Goal: Information Seeking & Learning: Learn about a topic

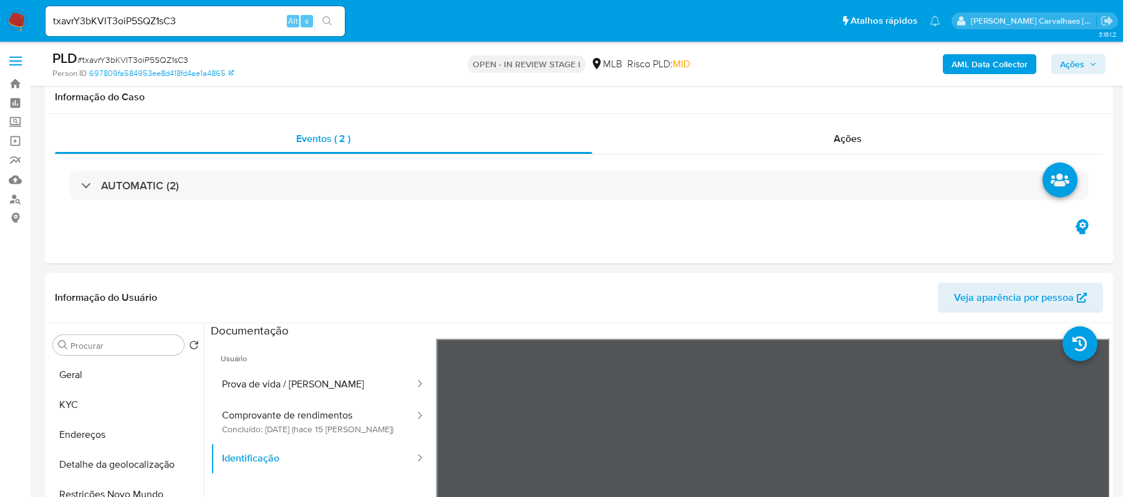
select select "10"
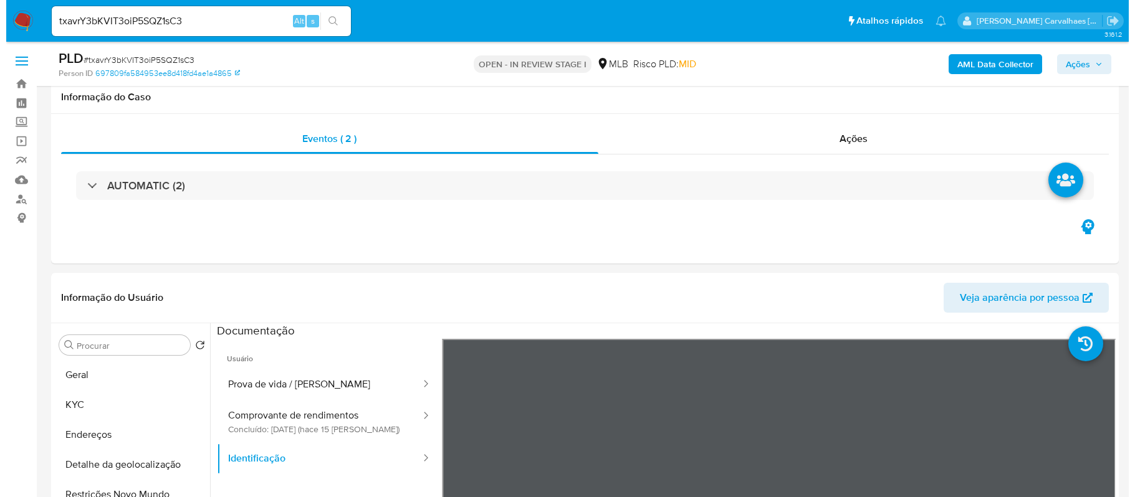
scroll to position [180, 0]
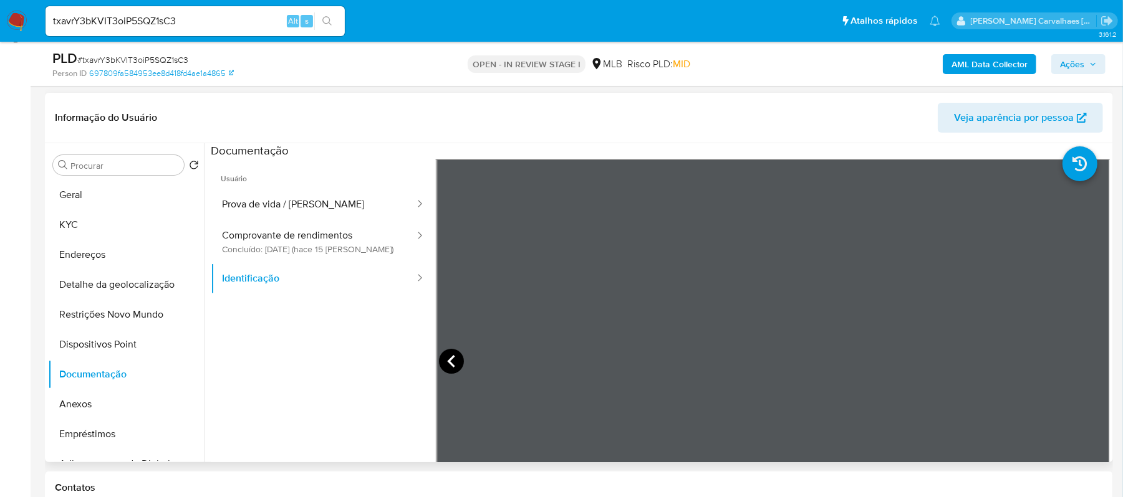
click at [452, 368] on icon at bounding box center [451, 361] width 25 height 25
click at [300, 203] on button "Prova de vida / [PERSON_NAME]" at bounding box center [313, 205] width 205 height 32
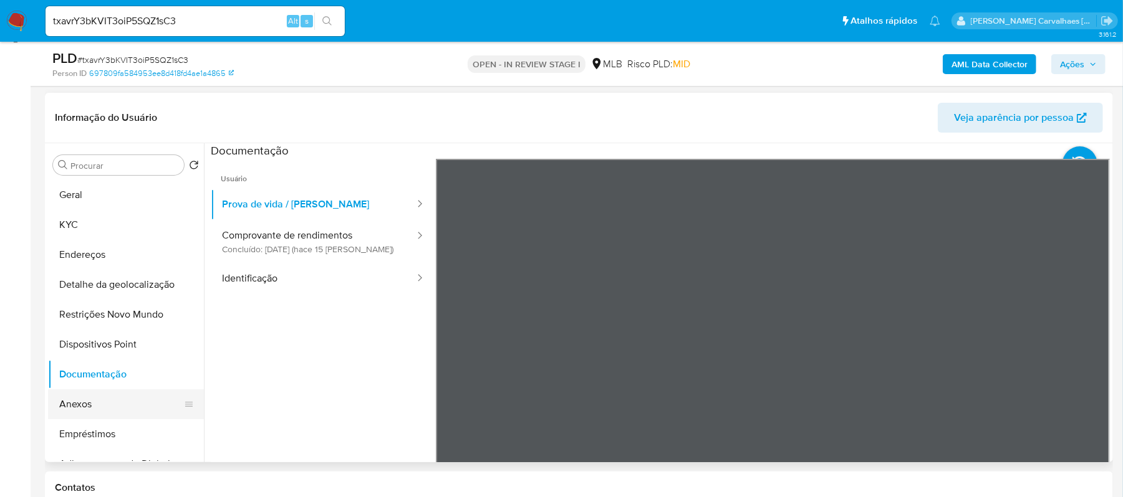
click at [87, 405] on button "Anexos" at bounding box center [121, 405] width 146 height 30
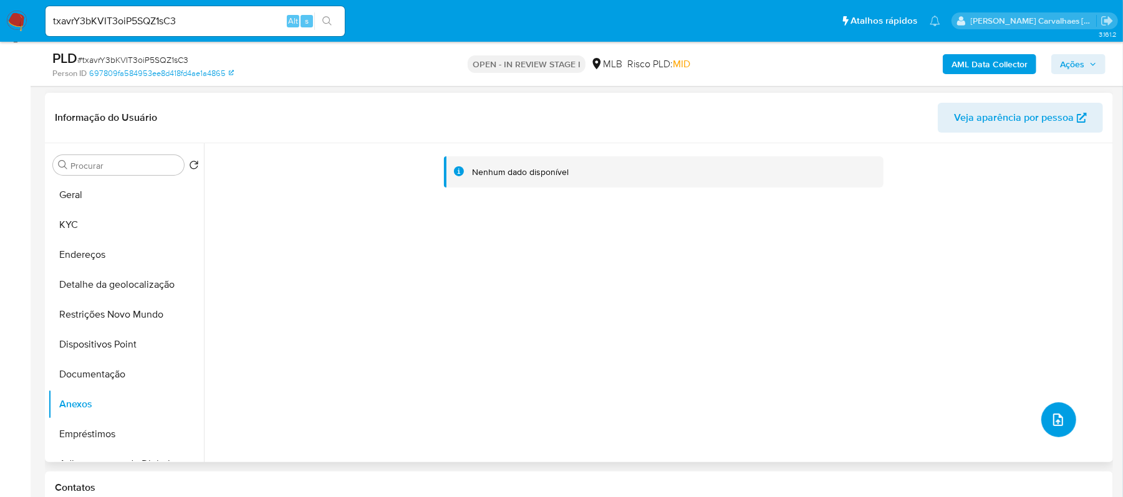
click at [1041, 414] on button "upload-file" at bounding box center [1058, 420] width 35 height 35
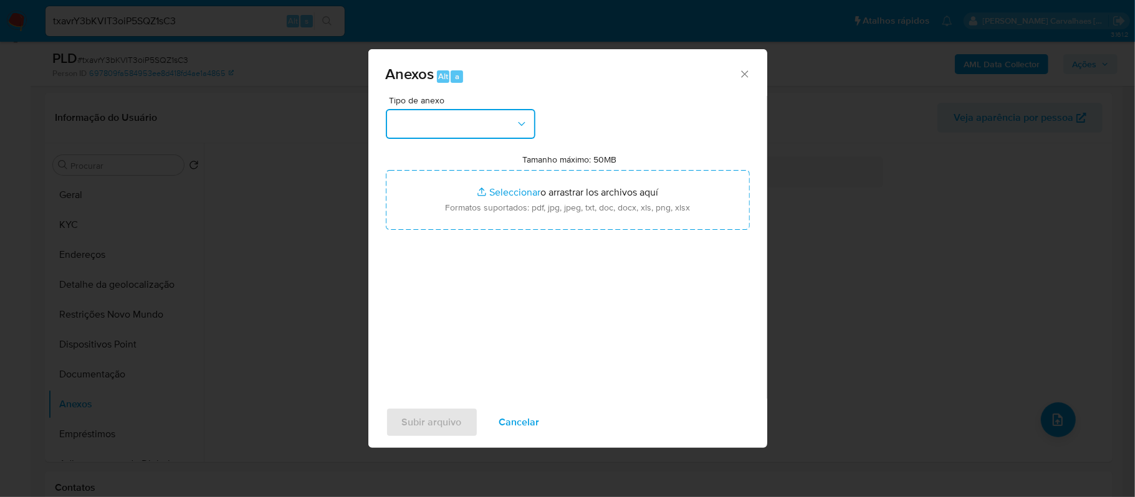
click at [514, 123] on button "button" at bounding box center [461, 124] width 150 height 30
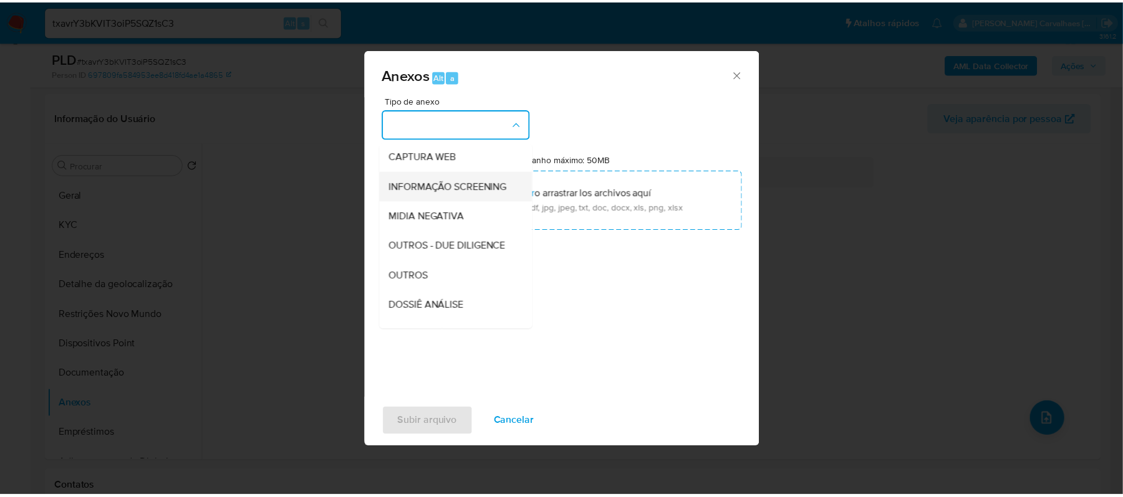
scroll to position [166, 0]
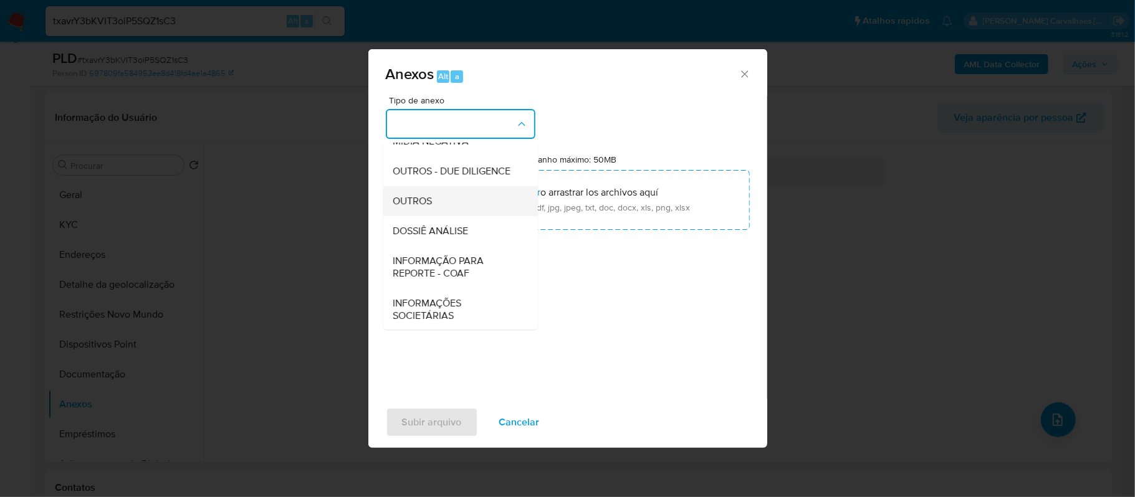
click at [425, 208] on span "OUTROS" at bounding box center [412, 201] width 39 height 12
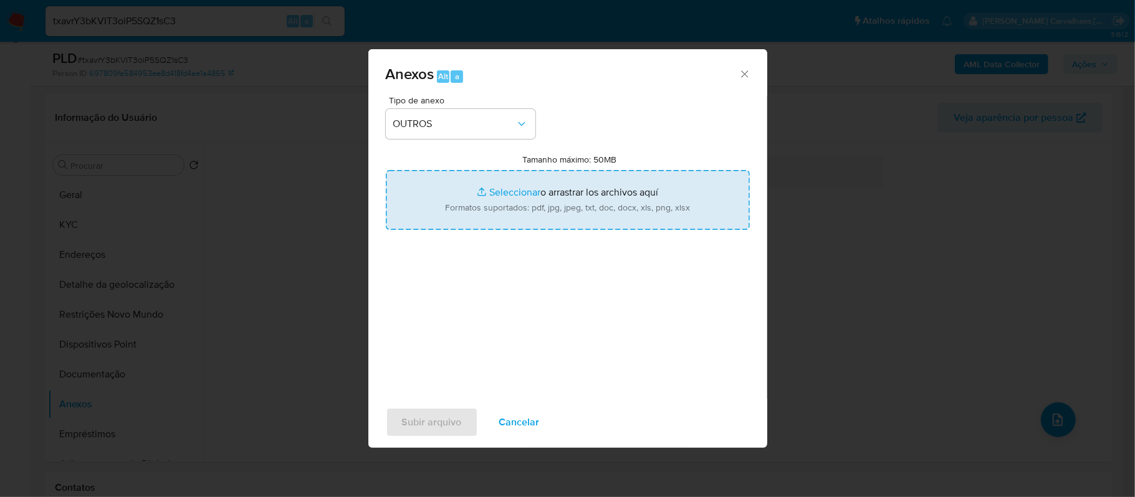
click at [506, 195] on input "Tamanho máximo: 50MB Seleccionar archivos" at bounding box center [568, 200] width 364 height 60
click at [505, 190] on input "Tamanho máximo: 50MB Seleccionar archivos" at bounding box center [568, 200] width 364 height 60
type input "C:\fakepath\SAR - xxxx- CPF 02247300294 - DANYELLE NOIA DE OLIVEIRA.pdf"
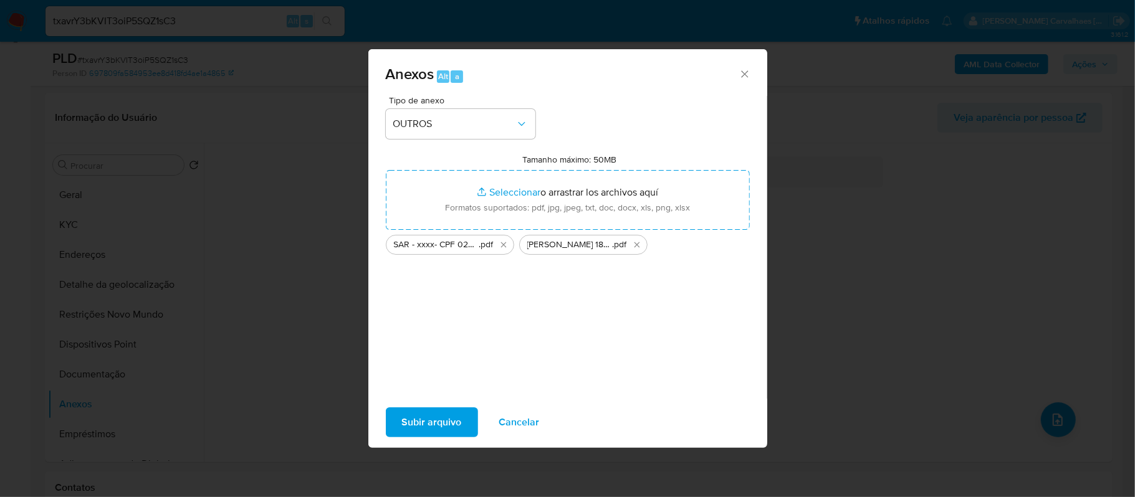
click at [429, 419] on span "Subir arquivo" at bounding box center [432, 422] width 60 height 27
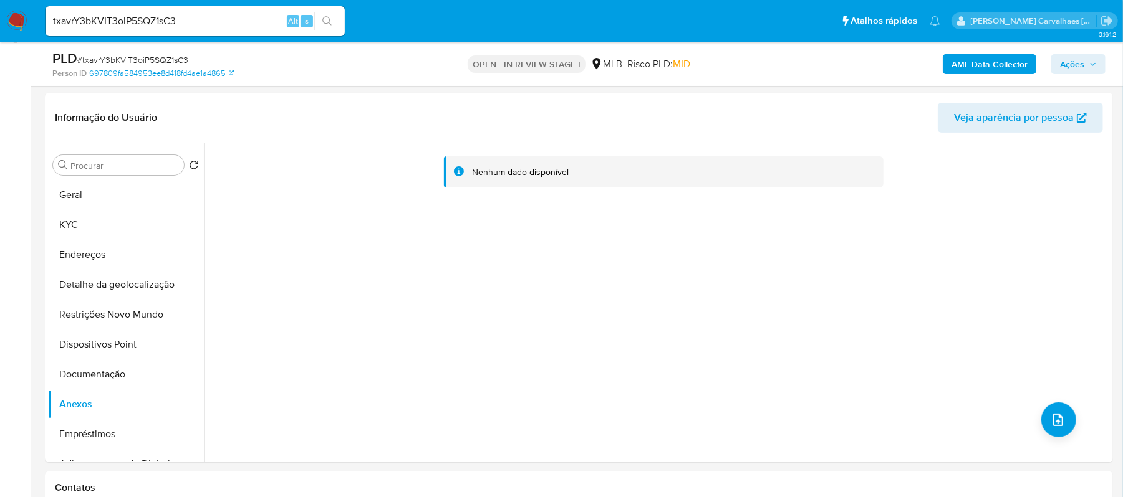
click at [1078, 70] on span "Ações" at bounding box center [1072, 64] width 24 height 20
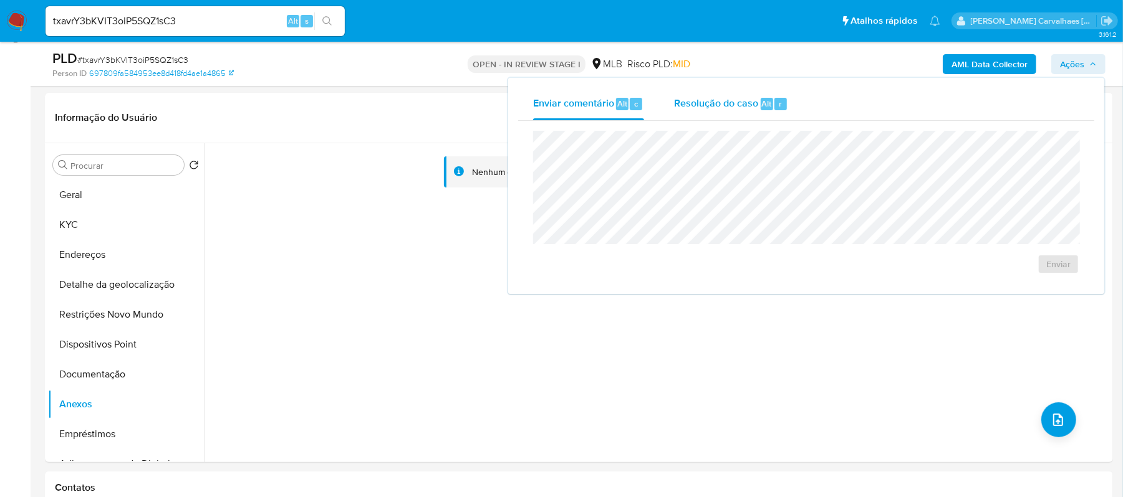
click at [722, 108] on span "Resolução do caso" at bounding box center [716, 103] width 84 height 14
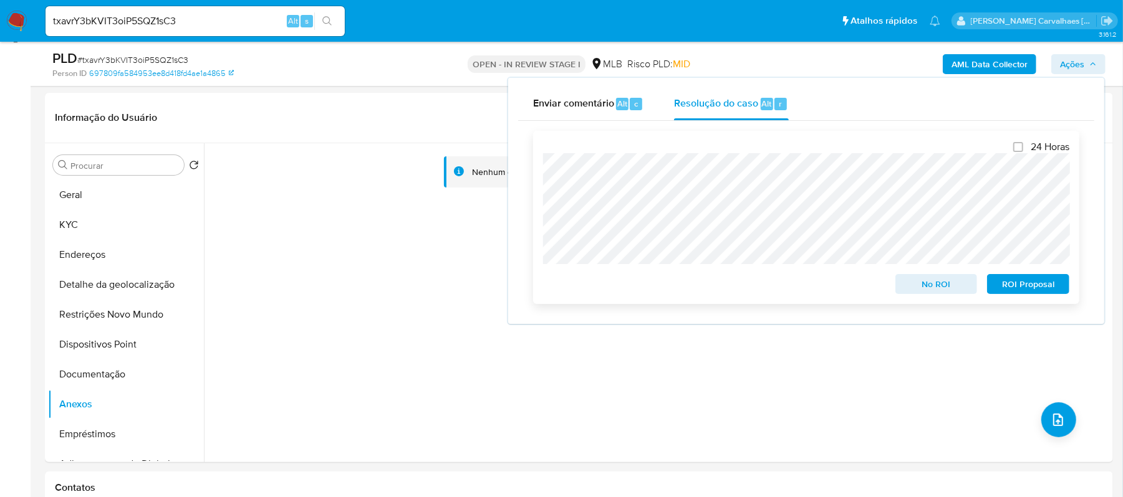
click at [1015, 290] on span "ROI Proposal" at bounding box center [1027, 283] width 65 height 17
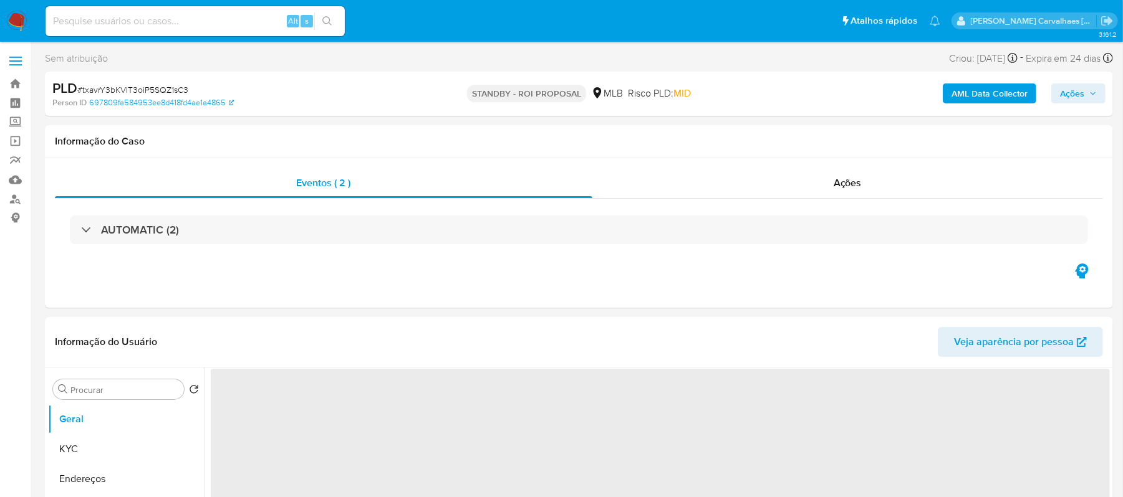
select select "10"
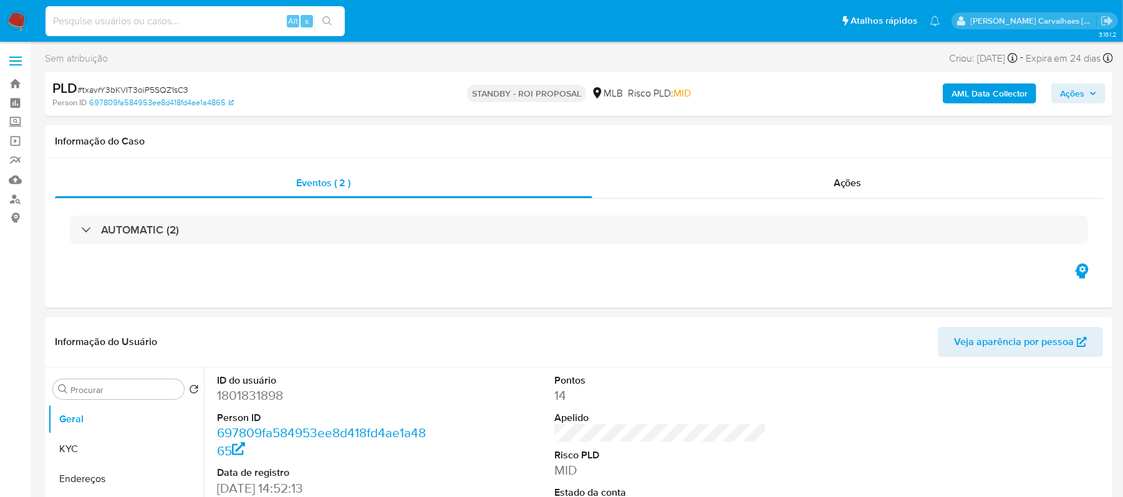
click at [115, 17] on input at bounding box center [194, 21] width 299 height 16
paste input "uWfoPGtikO0DK648kbGljIxp"
type input "uWfoPGtikO0DK648kbGljIxp"
click at [325, 16] on icon "search-icon" at bounding box center [326, 20] width 9 height 9
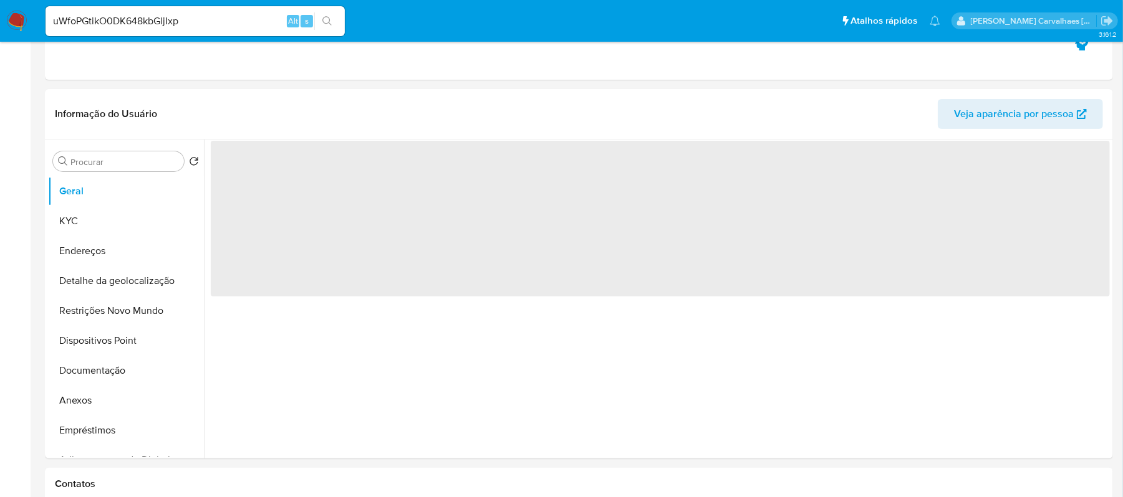
select select "10"
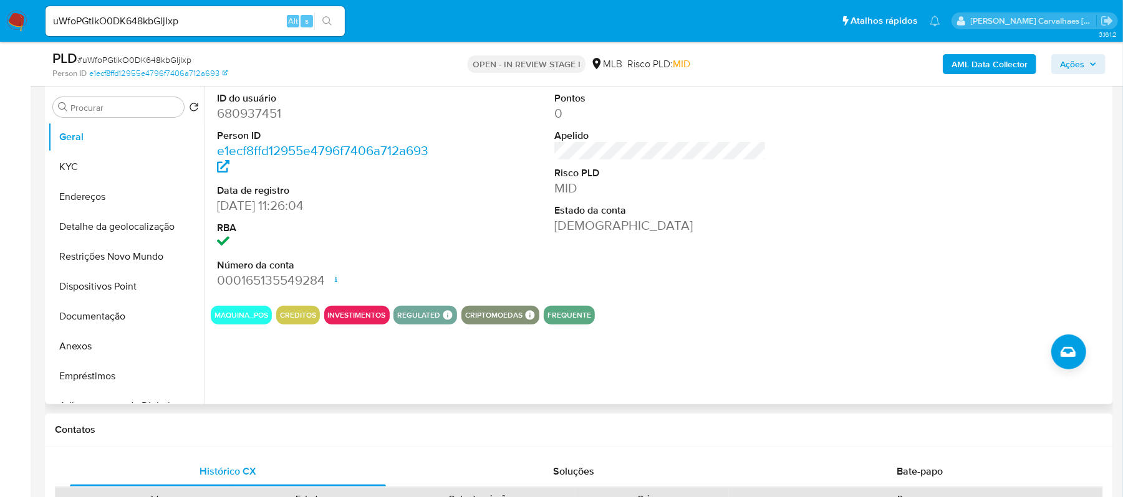
scroll to position [166, 0]
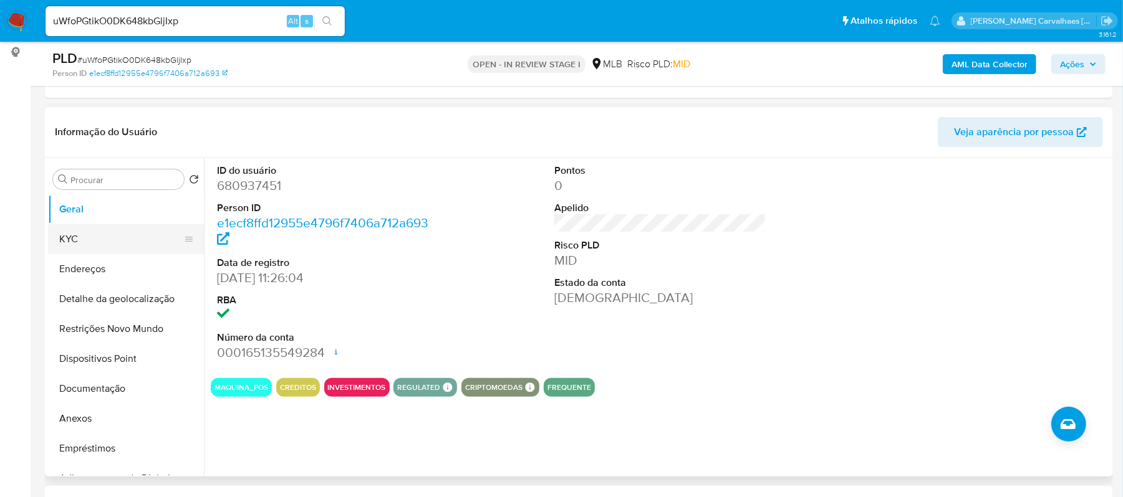
click at [95, 240] on button "KYC" at bounding box center [121, 239] width 146 height 30
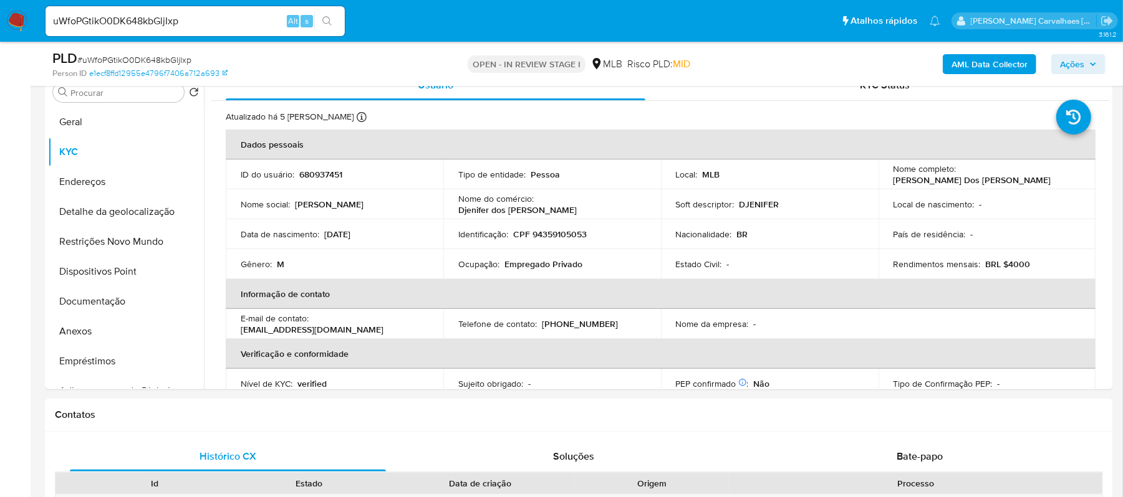
scroll to position [293, 0]
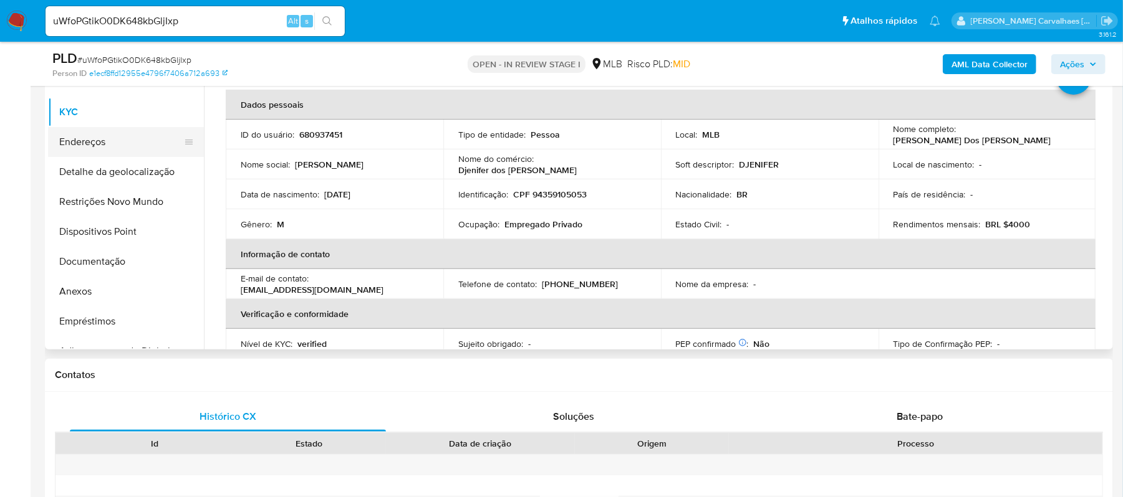
click at [130, 141] on button "Endereços" at bounding box center [121, 142] width 146 height 30
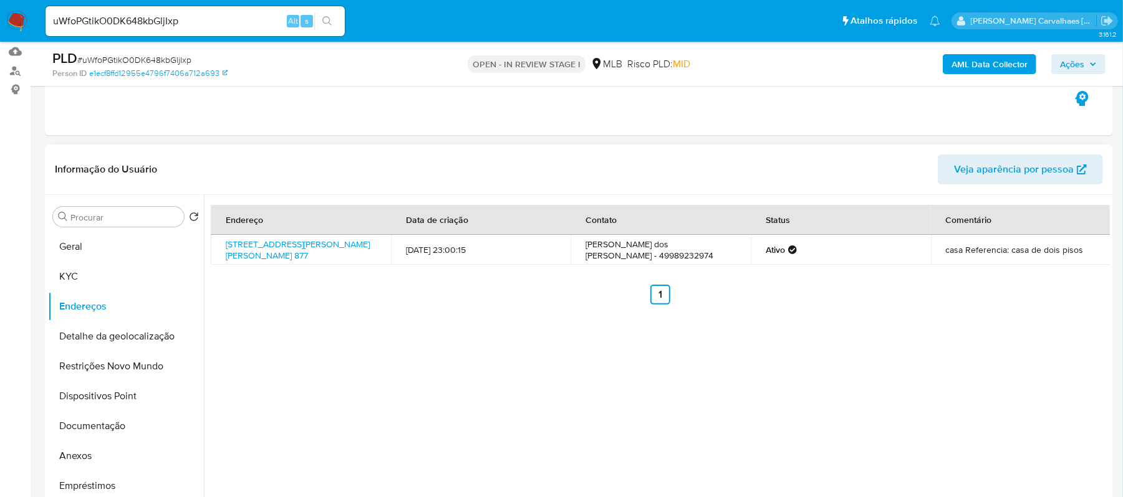
scroll to position [127, 0]
click at [126, 342] on button "Detalhe da geolocalização" at bounding box center [121, 338] width 146 height 30
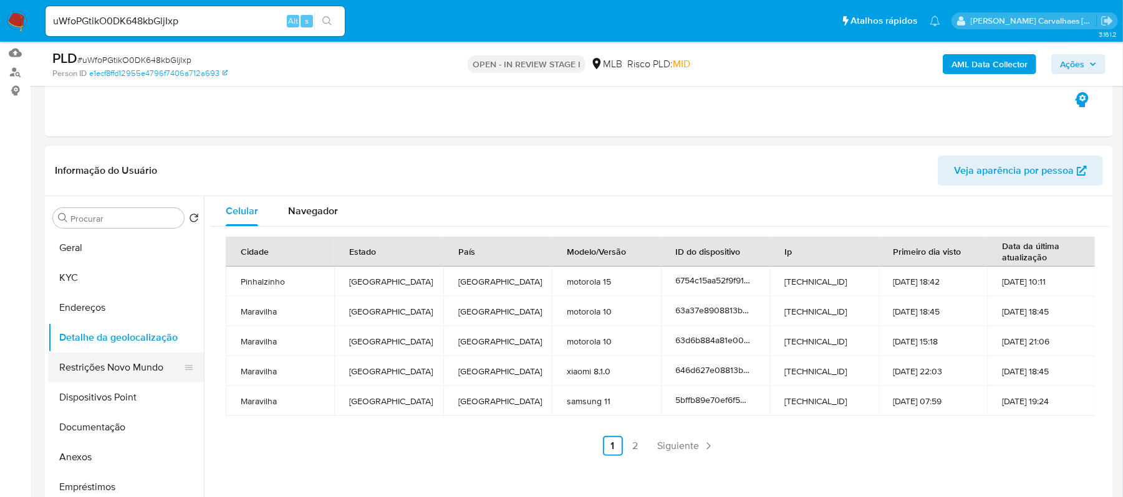
click at [85, 365] on button "Restrições Novo Mundo" at bounding box center [121, 368] width 146 height 30
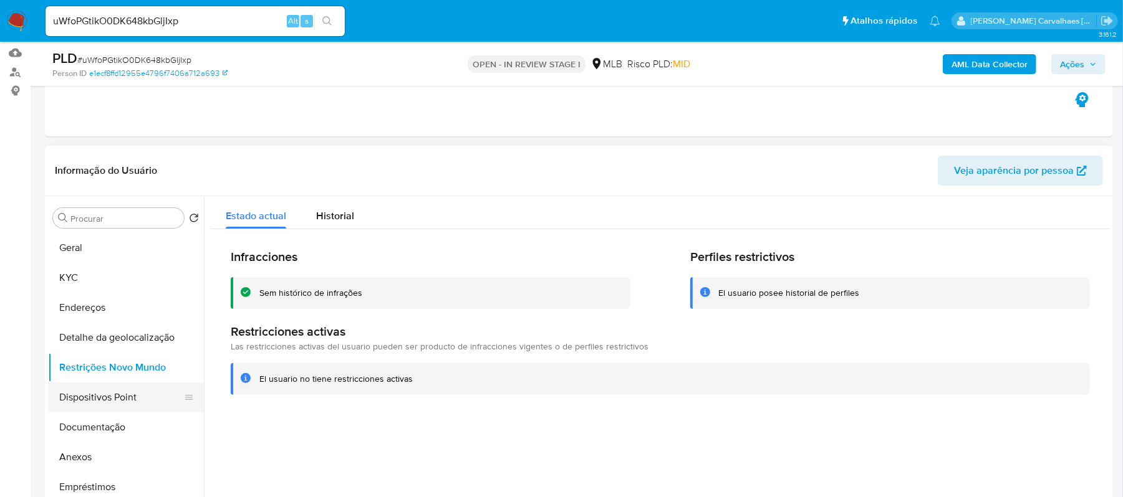
click at [120, 399] on button "Dispositivos Point" at bounding box center [121, 398] width 146 height 30
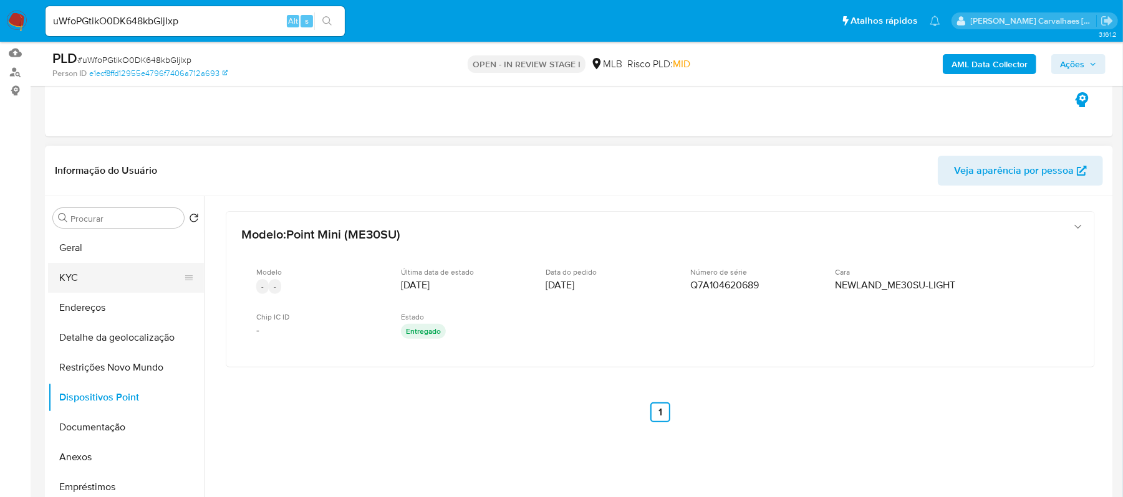
click at [85, 279] on button "KYC" at bounding box center [121, 278] width 146 height 30
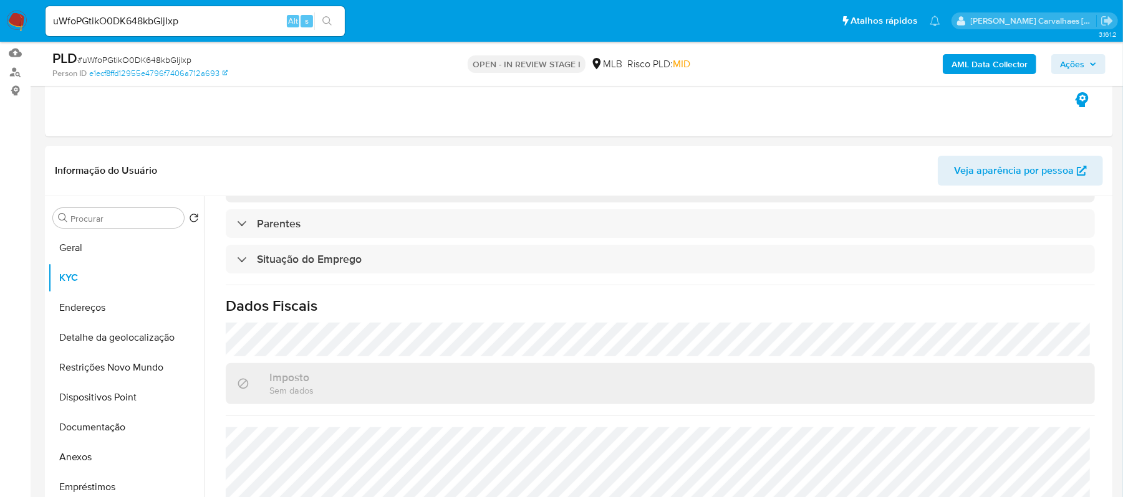
scroll to position [531, 0]
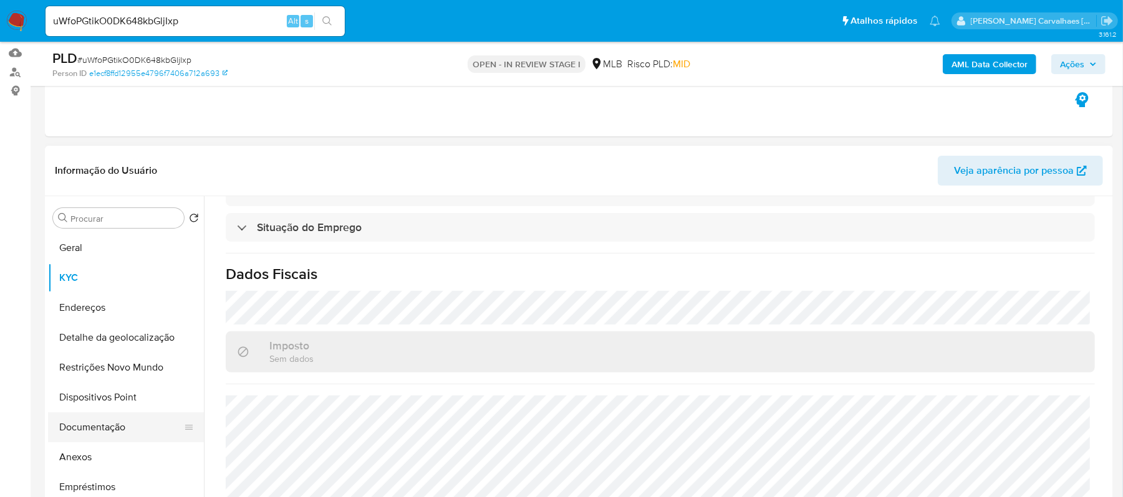
click at [133, 424] on button "Documentação" at bounding box center [121, 428] width 146 height 30
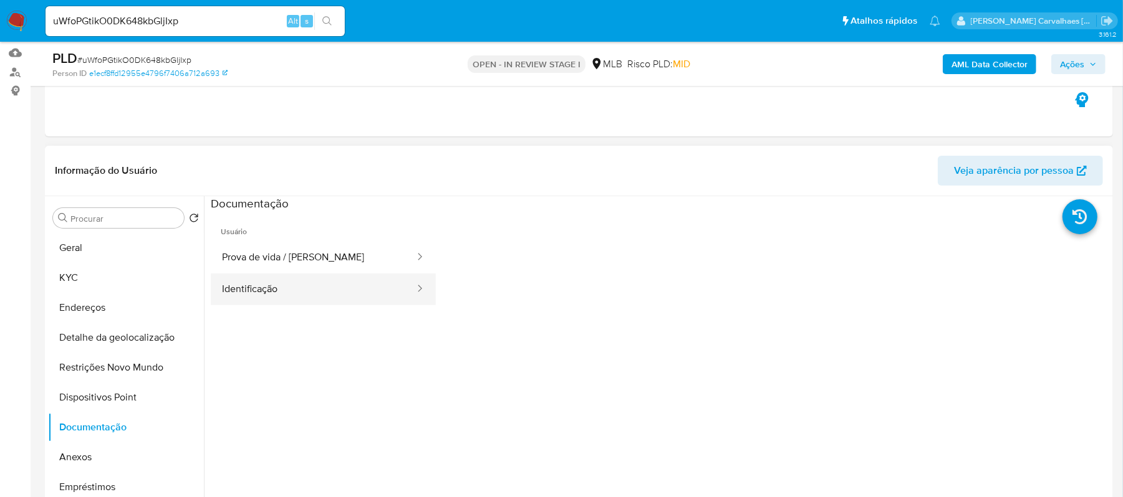
click at [289, 297] on button "Identificação" at bounding box center [313, 290] width 205 height 32
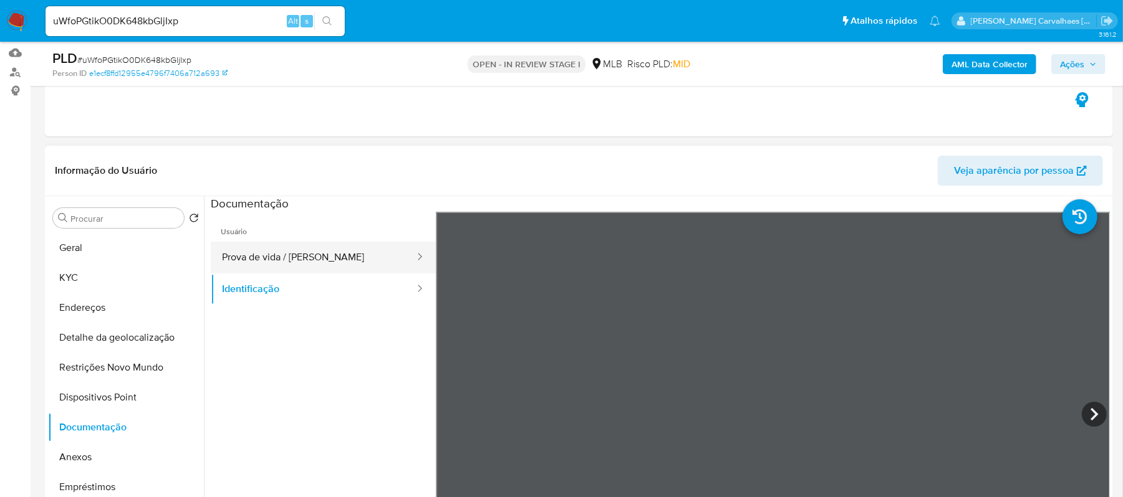
click at [307, 249] on button "Prova de vida / [PERSON_NAME]" at bounding box center [313, 258] width 205 height 32
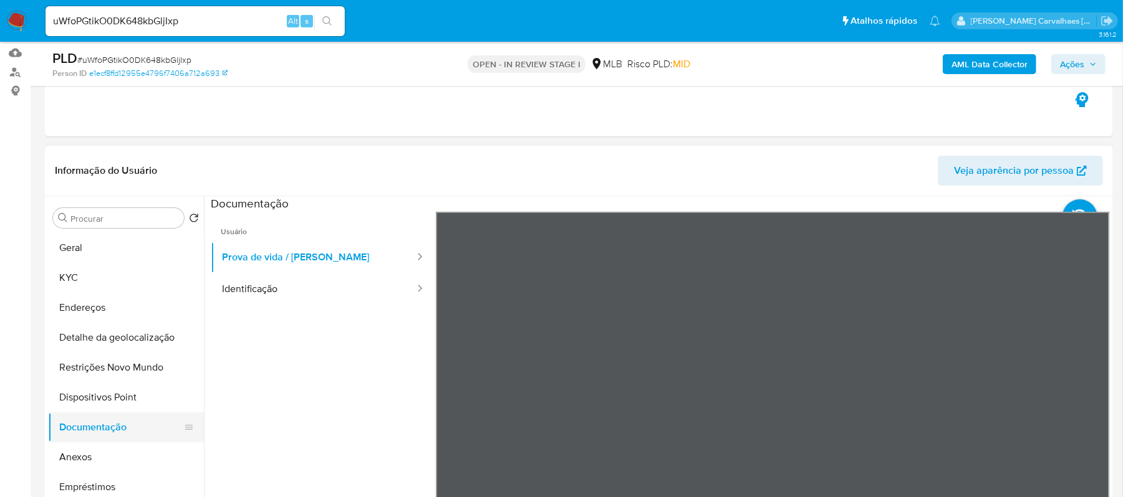
scroll to position [83, 0]
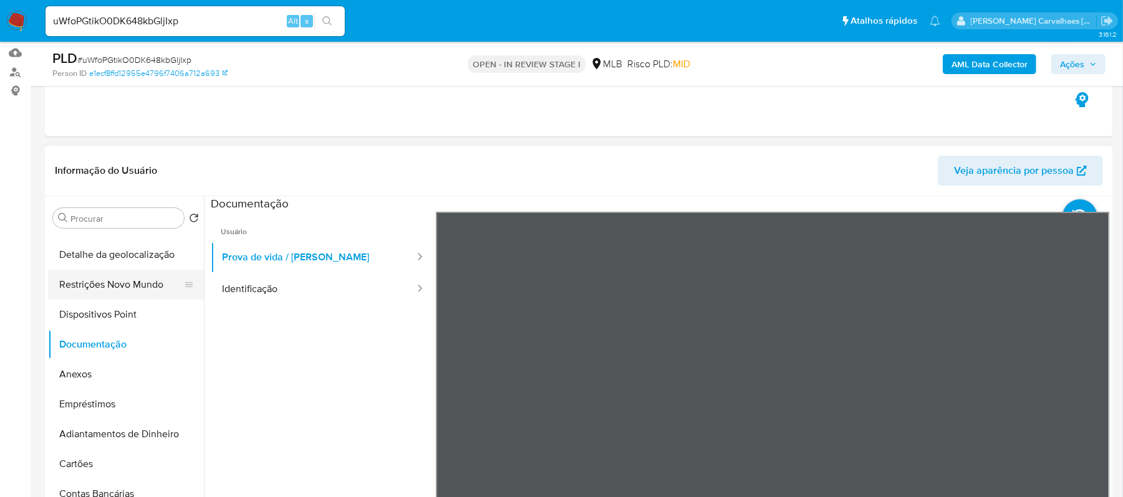
click at [91, 280] on button "Restrições Novo Mundo" at bounding box center [121, 285] width 146 height 30
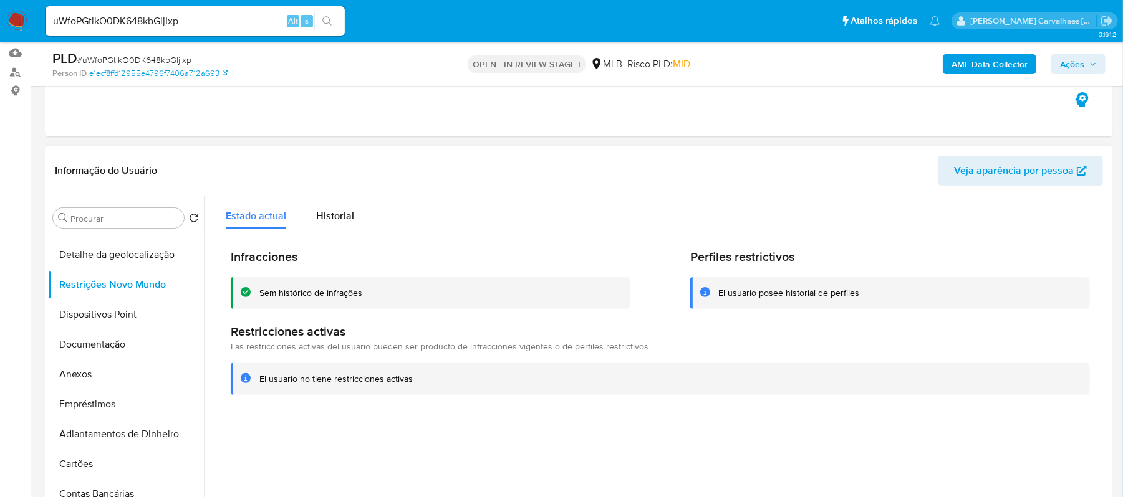
drag, startPoint x: 259, startPoint y: 382, endPoint x: 422, endPoint y: 384, distance: 162.7
click at [422, 384] on div "El usuario no tiene restricciones activas" at bounding box center [669, 379] width 820 height 12
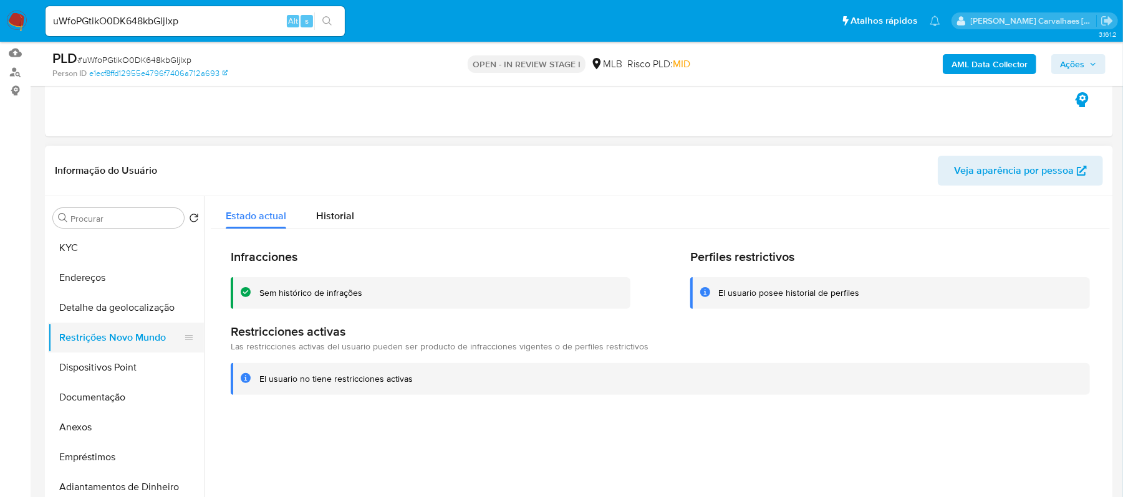
scroll to position [0, 0]
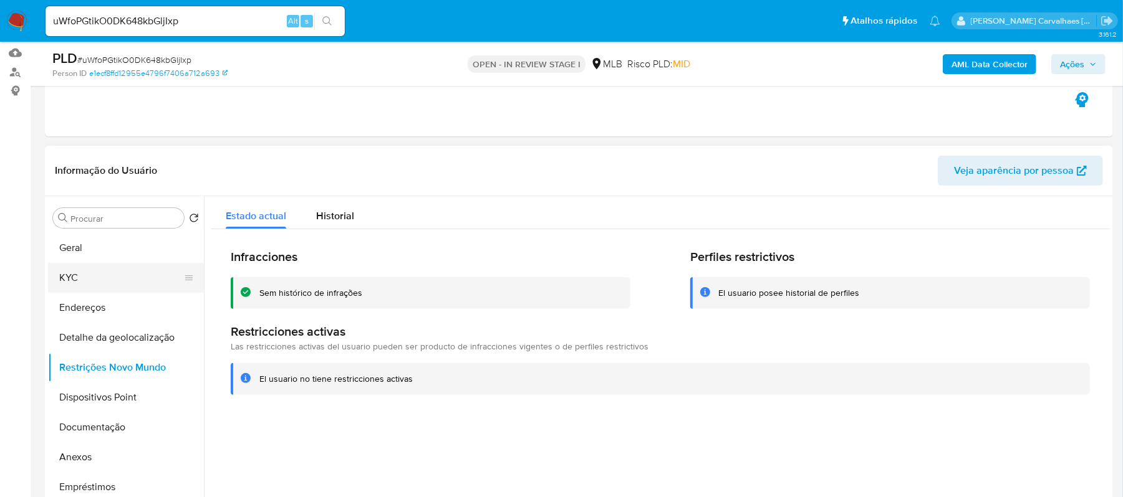
click at [85, 275] on button "KYC" at bounding box center [121, 278] width 146 height 30
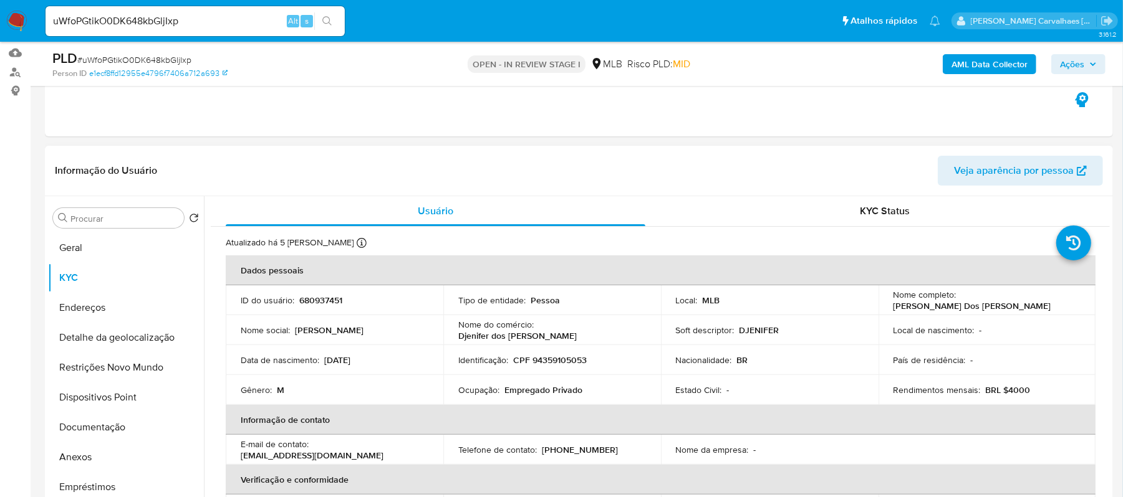
scroll to position [83, 0]
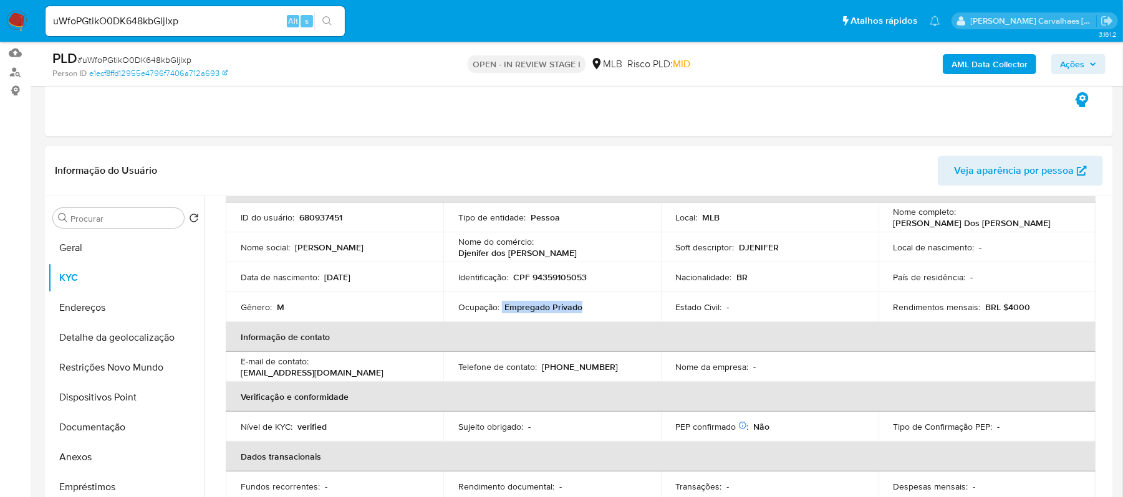
drag, startPoint x: 500, startPoint y: 307, endPoint x: 585, endPoint y: 308, distance: 84.8
click at [585, 308] on div "Ocupação : Empregado Privado" at bounding box center [552, 307] width 188 height 11
copy div "Empregado Privado"
click at [97, 448] on button "Anexos" at bounding box center [121, 458] width 146 height 30
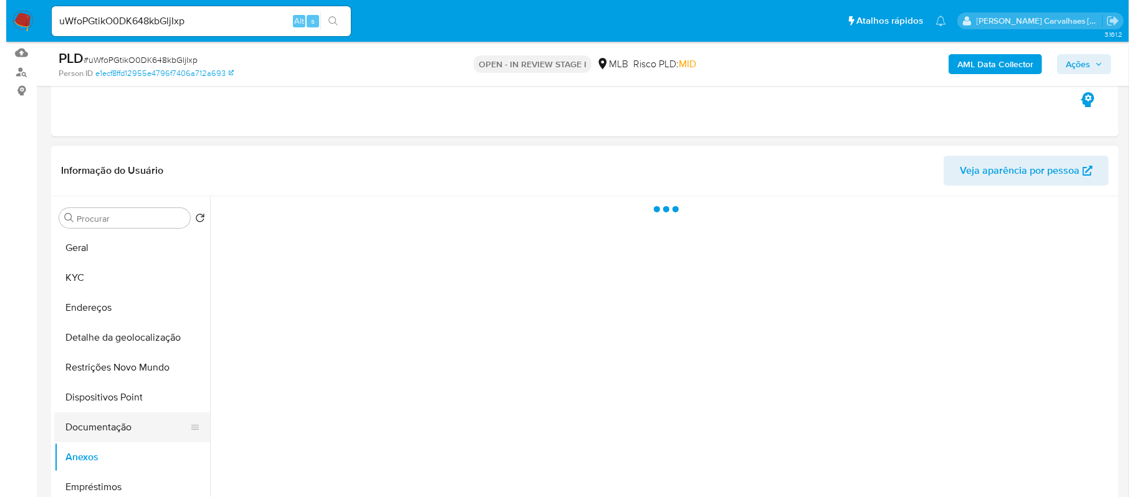
scroll to position [0, 0]
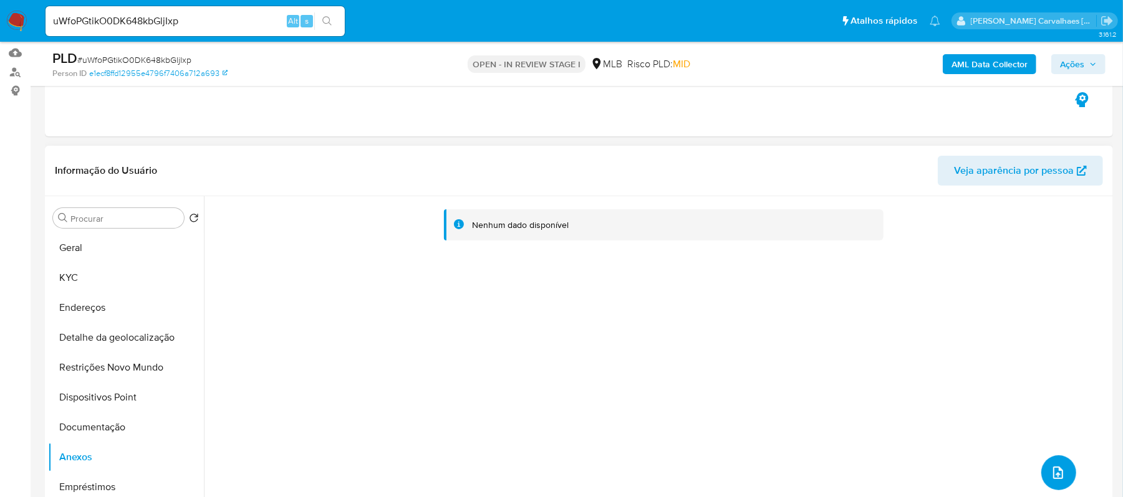
click at [1042, 472] on button "upload-file" at bounding box center [1058, 473] width 35 height 35
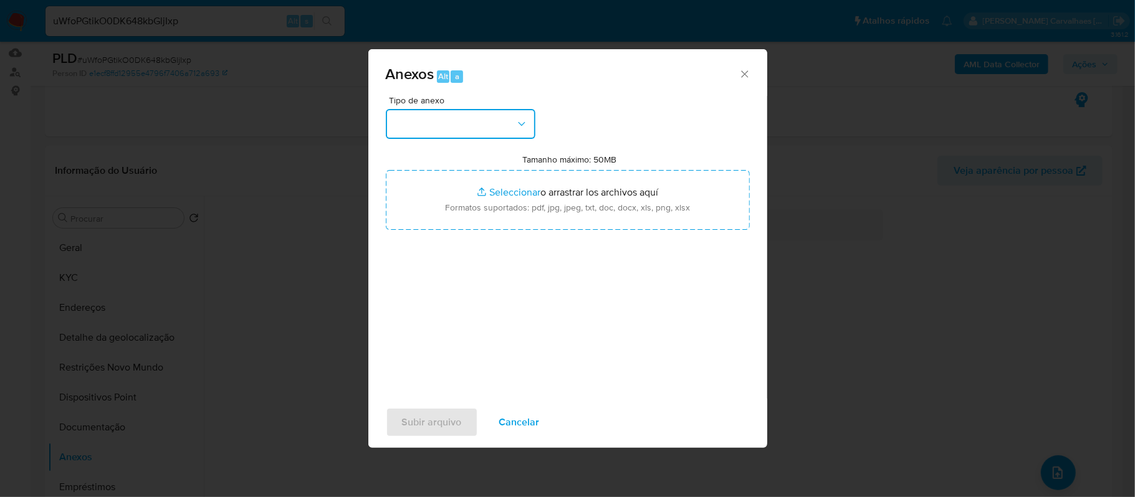
click at [494, 125] on button "button" at bounding box center [461, 124] width 150 height 30
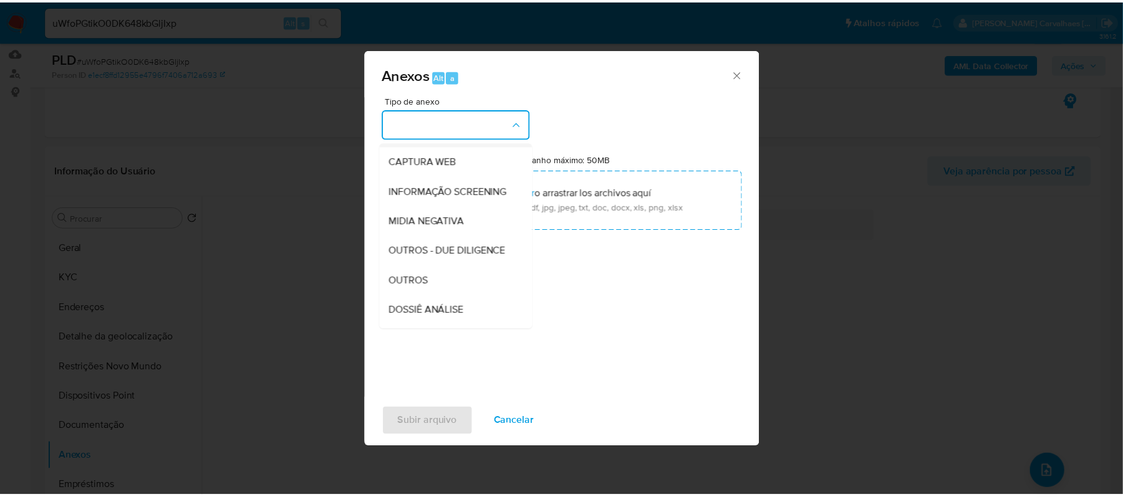
scroll to position [166, 0]
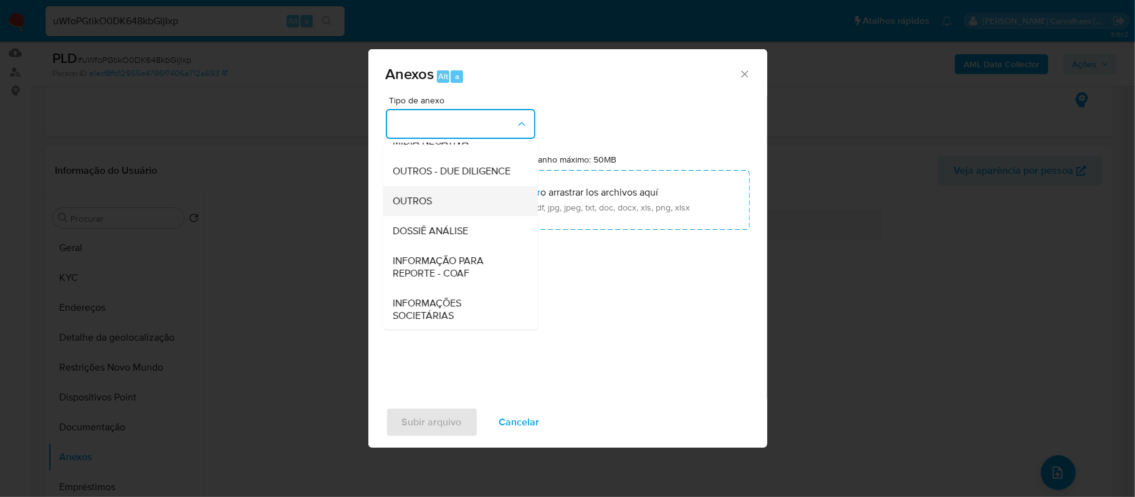
click at [434, 216] on div "OUTROS" at bounding box center [456, 201] width 127 height 30
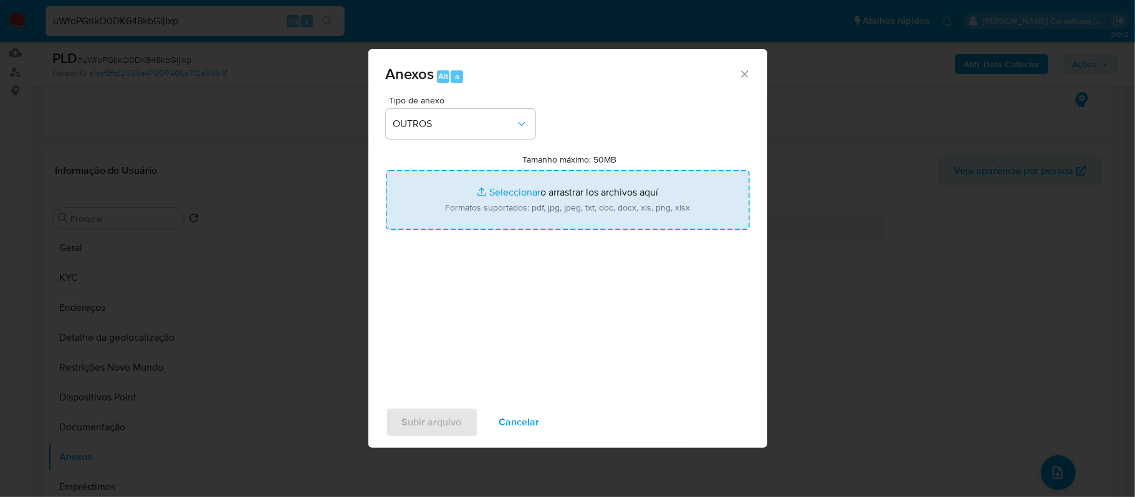
click at [502, 194] on input "Tamanho máximo: 50MB Seleccionar archivos" at bounding box center [568, 200] width 364 height 60
type input "C:\fakepath\SAR - xxxx - CPF 94359105053 - EZEQUIEL DOS SANTOS.pdf"
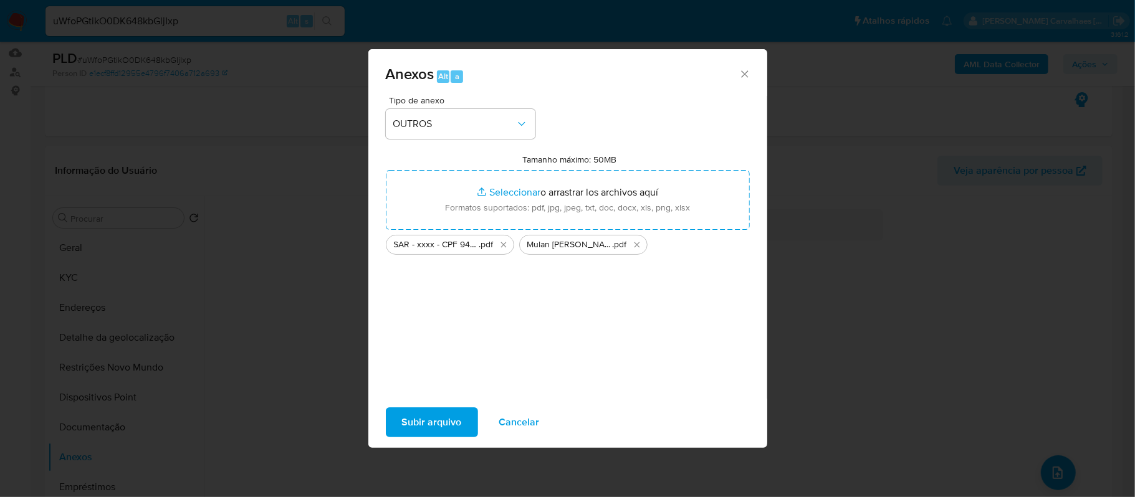
click at [452, 419] on span "Subir arquivo" at bounding box center [432, 422] width 60 height 27
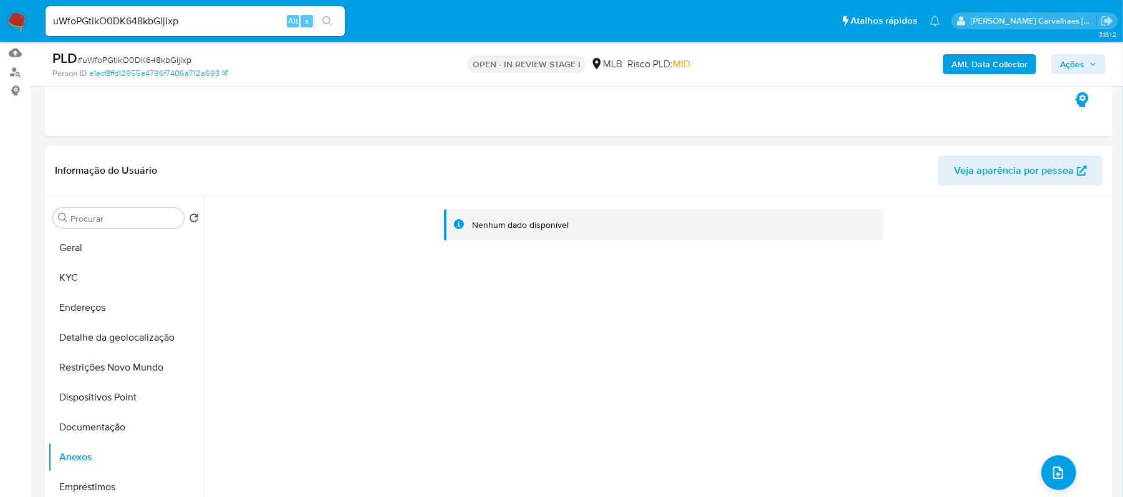
click at [1060, 60] on span "Ações" at bounding box center [1072, 64] width 24 height 20
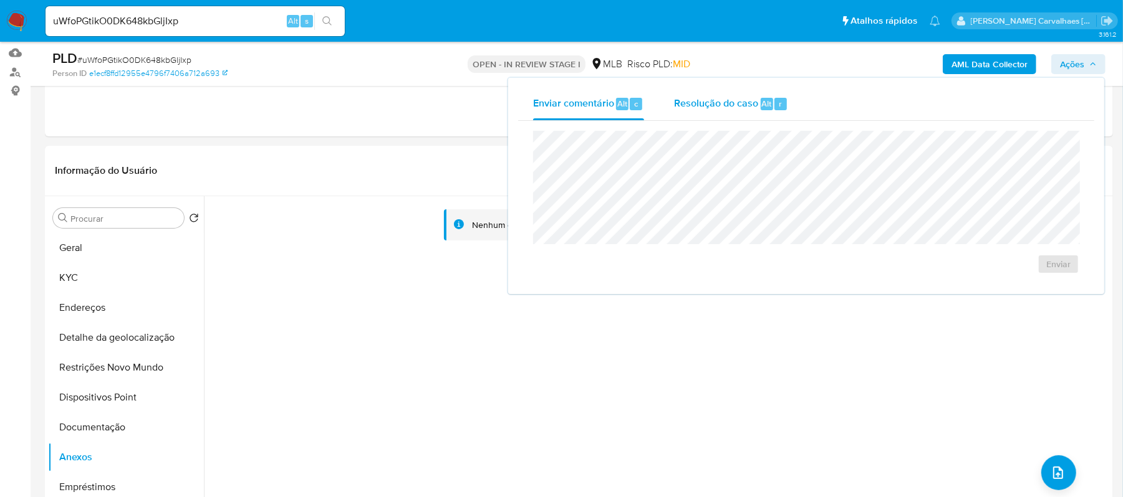
click at [703, 107] on span "Resolução do caso" at bounding box center [716, 103] width 84 height 14
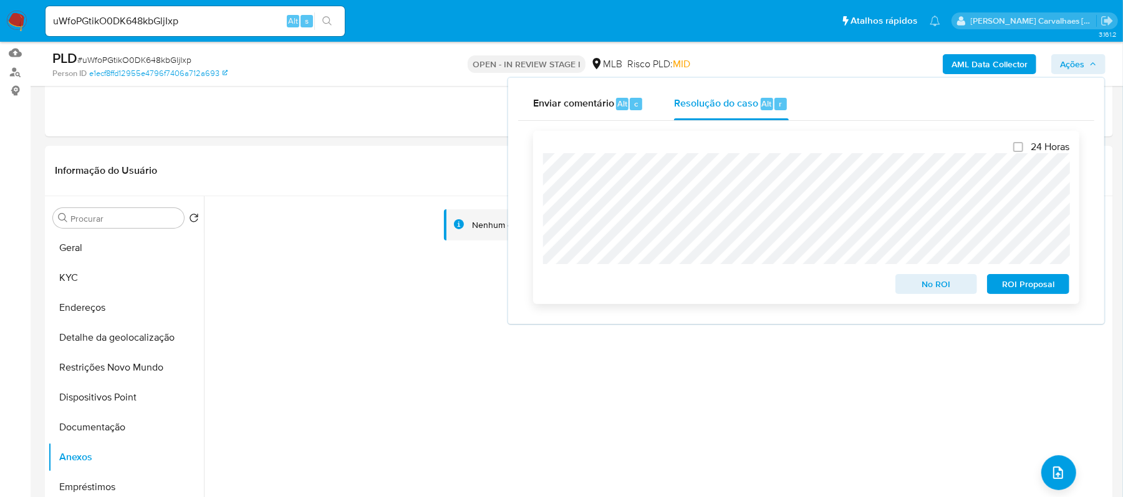
click at [1015, 287] on span "ROI Proposal" at bounding box center [1027, 283] width 65 height 17
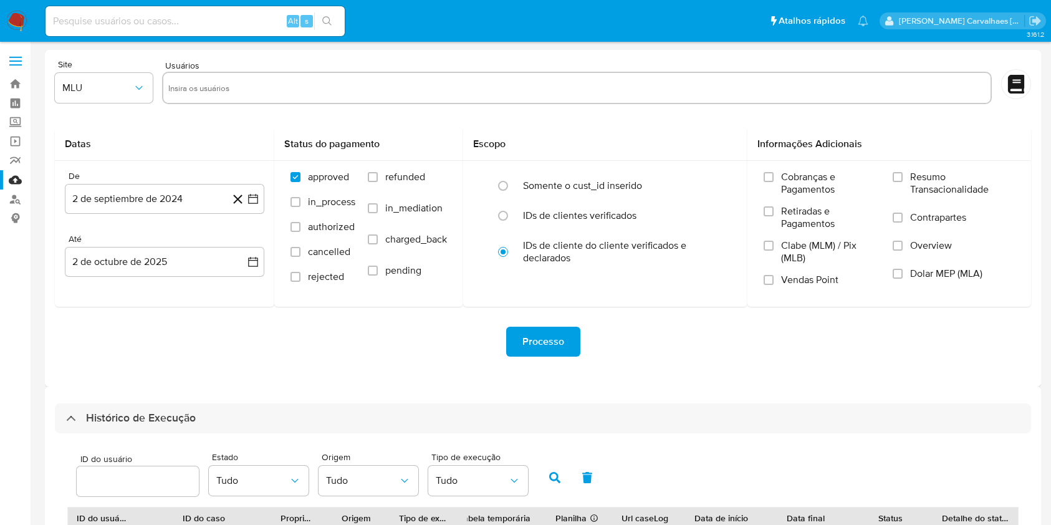
select select "10"
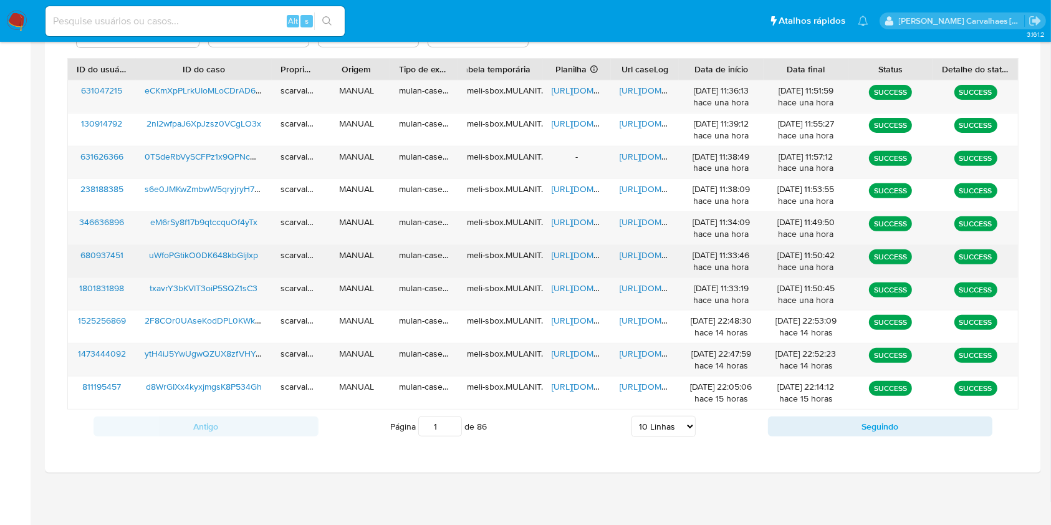
click at [639, 254] on span "https://docs.google.com/document/d/1WlbgFIz5p6vUs4BriKdU8gOQfa7p5ebGF9npMHkXV7Y…" at bounding box center [663, 255] width 86 height 12
click at [558, 254] on span "https://docs.google.com/spreadsheets/d/1yfWQ7VRxni3IrFTGo_XsmRM6PBndVbxf_TmcWoN…" at bounding box center [595, 255] width 86 height 12
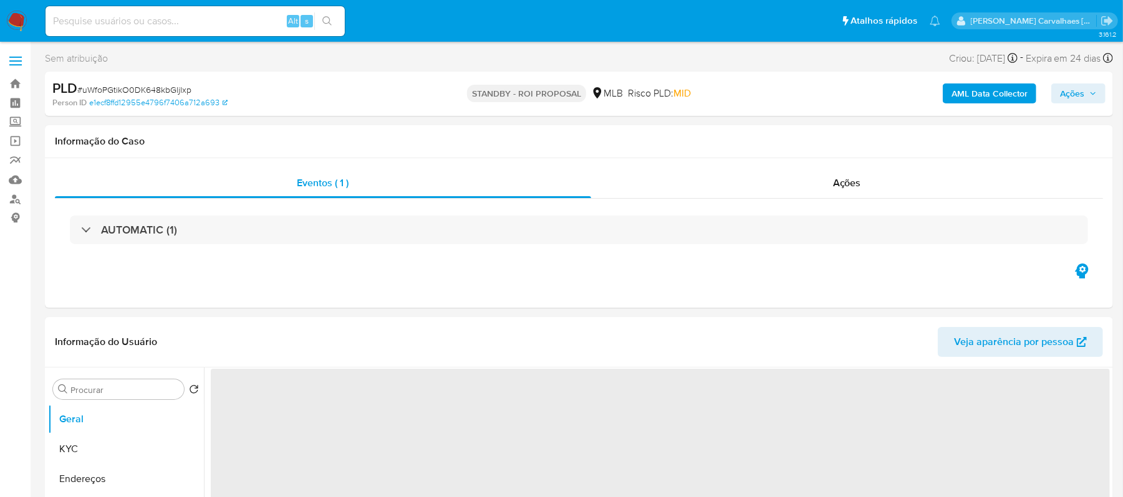
select select "10"
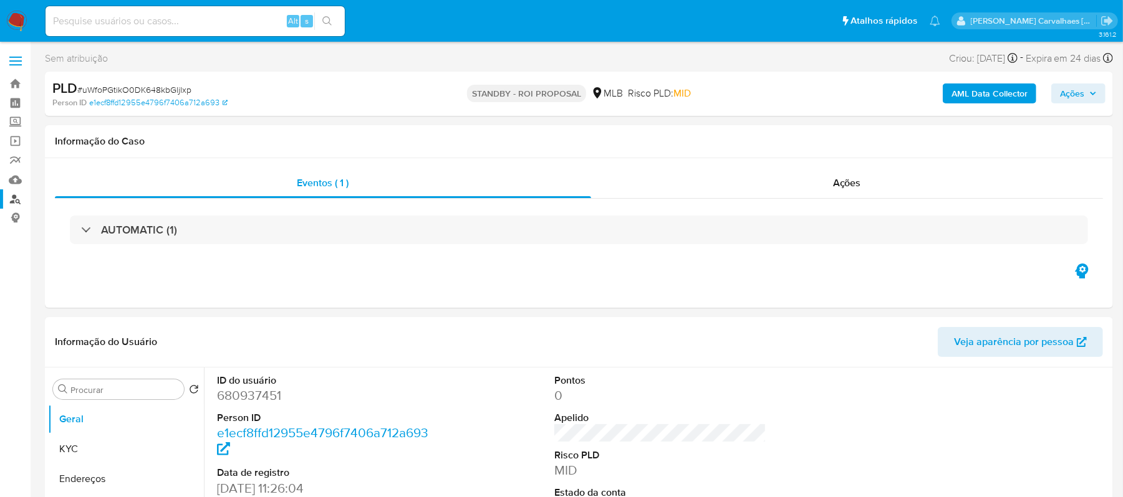
click at [17, 198] on link "Localizador de pessoas" at bounding box center [74, 198] width 148 height 19
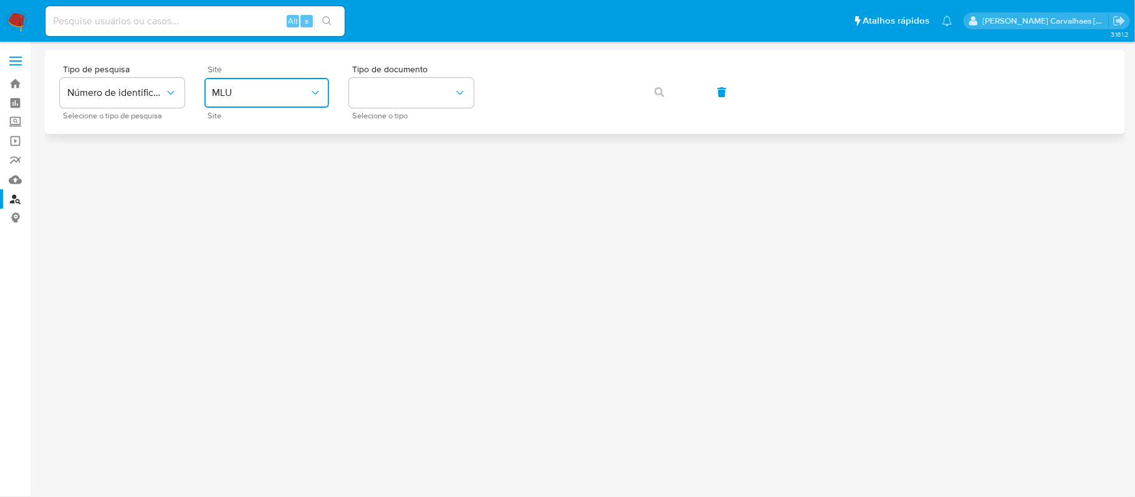
click at [320, 92] on button "MLU" at bounding box center [266, 93] width 125 height 30
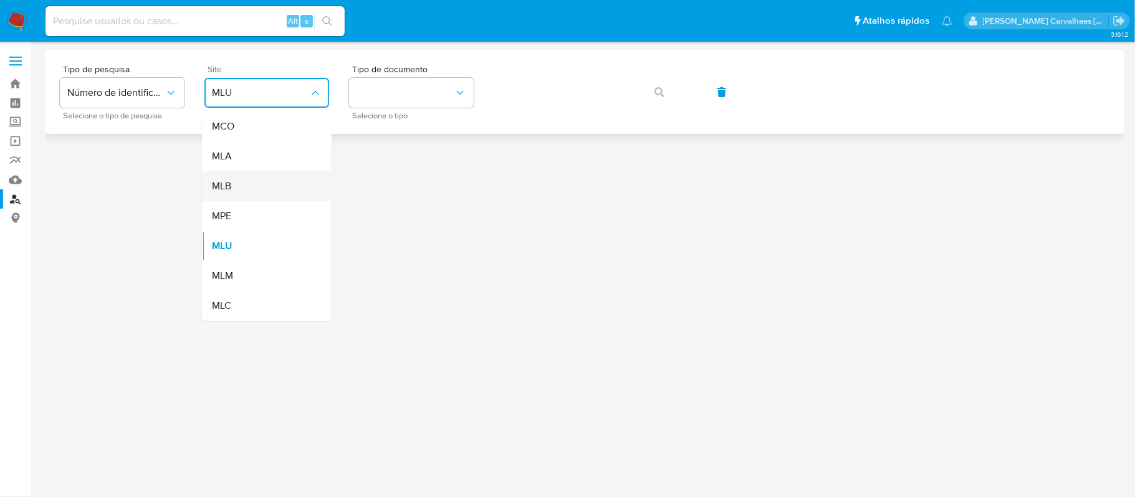
click at [248, 183] on div "MLB" at bounding box center [263, 186] width 102 height 30
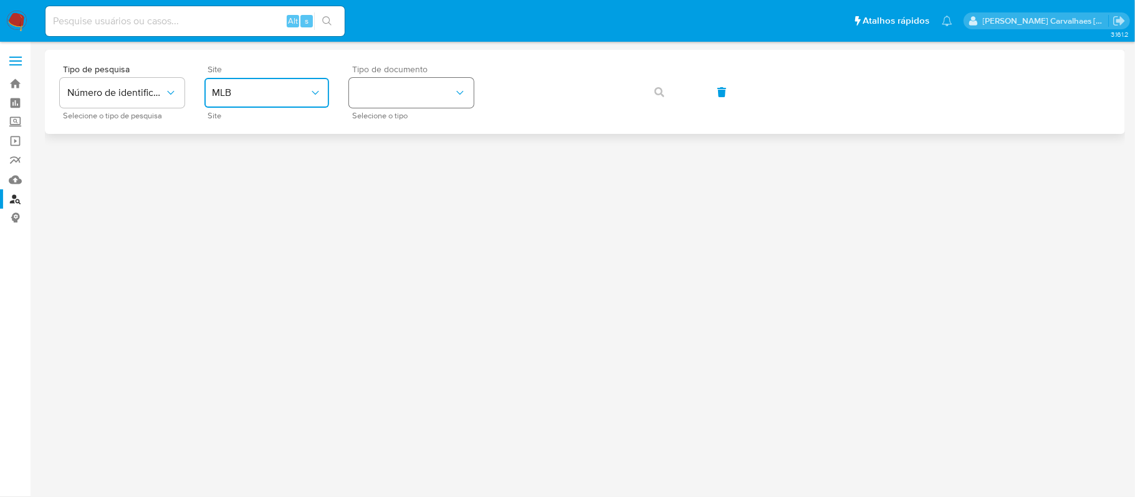
click at [422, 98] on button "identificationType" at bounding box center [411, 93] width 125 height 30
click at [409, 170] on div "CPF CPF" at bounding box center [408, 175] width 102 height 42
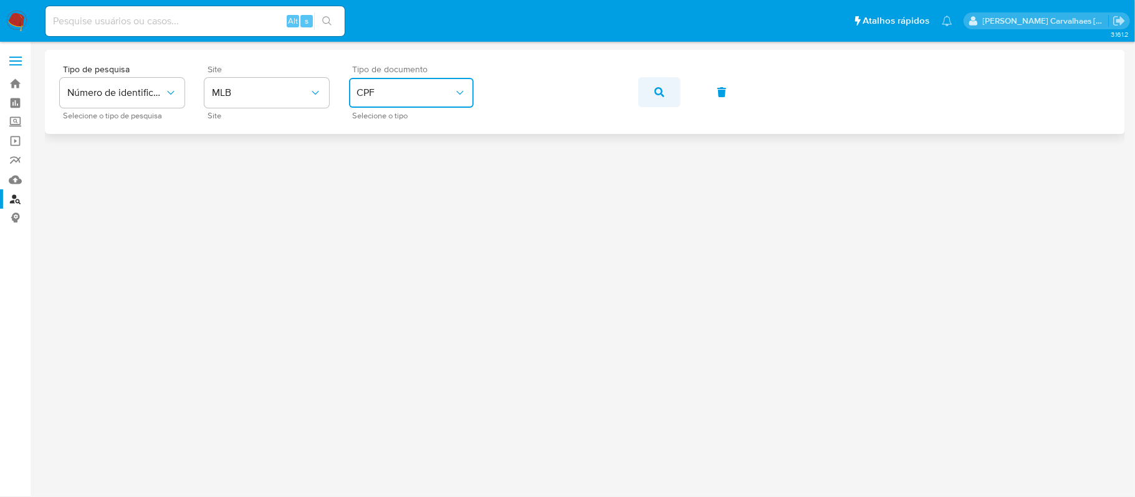
click at [657, 87] on icon "button" at bounding box center [659, 92] width 10 height 10
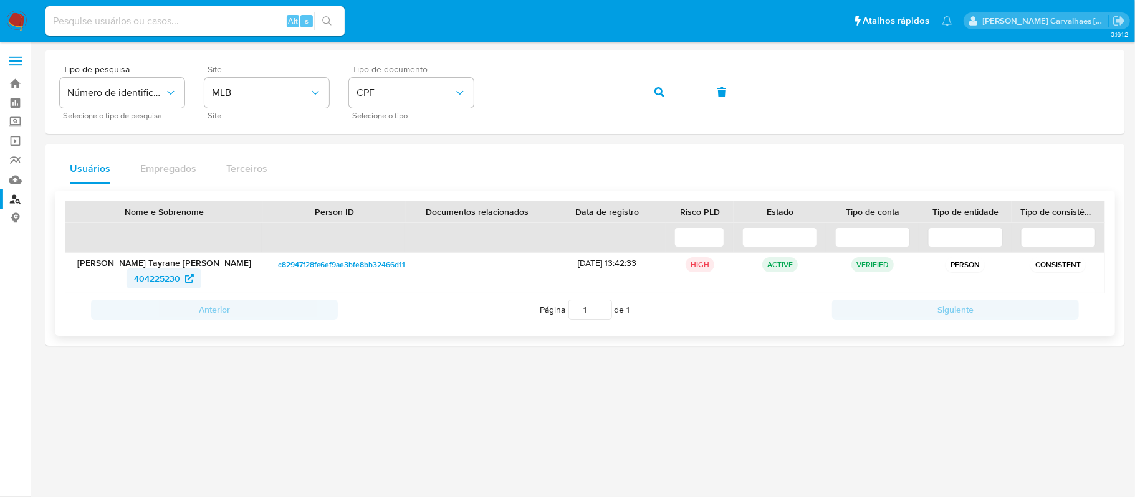
click at [160, 279] on span "404225230" at bounding box center [157, 279] width 46 height 20
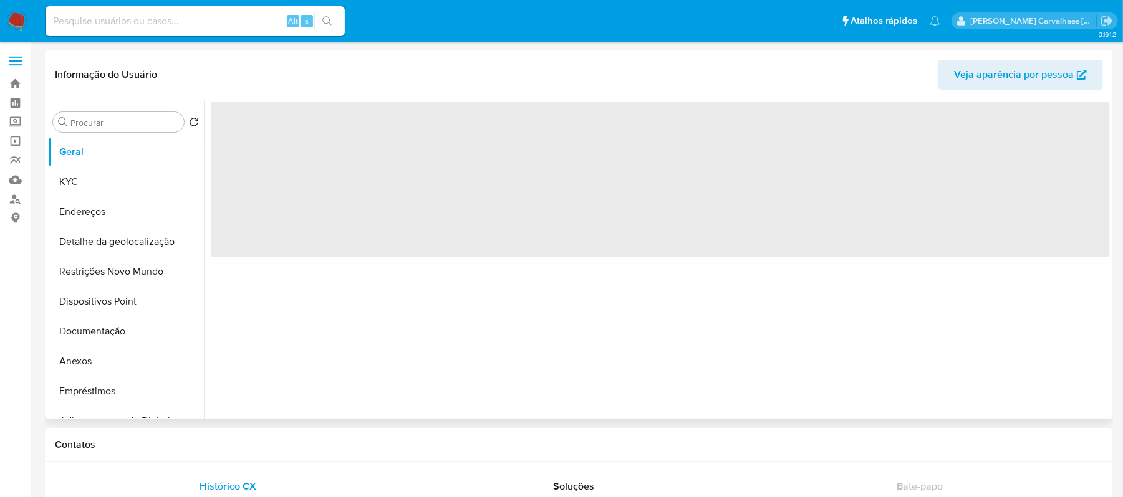
select select "10"
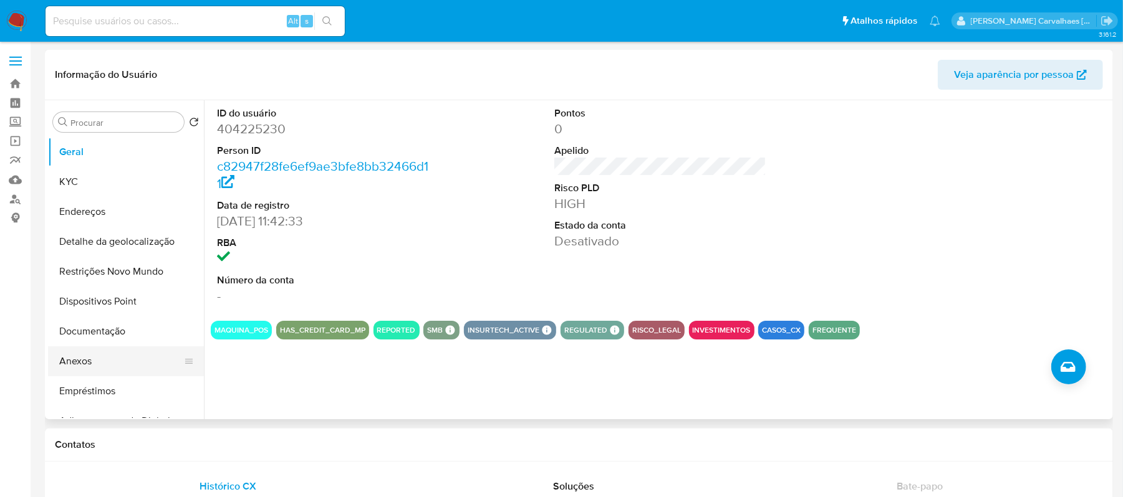
click at [93, 358] on button "Anexos" at bounding box center [121, 362] width 146 height 30
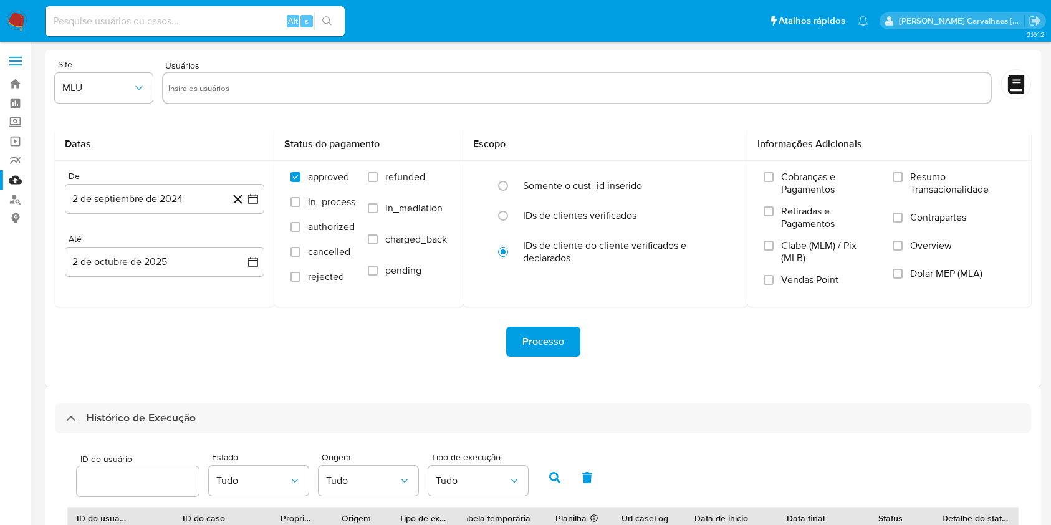
select select "10"
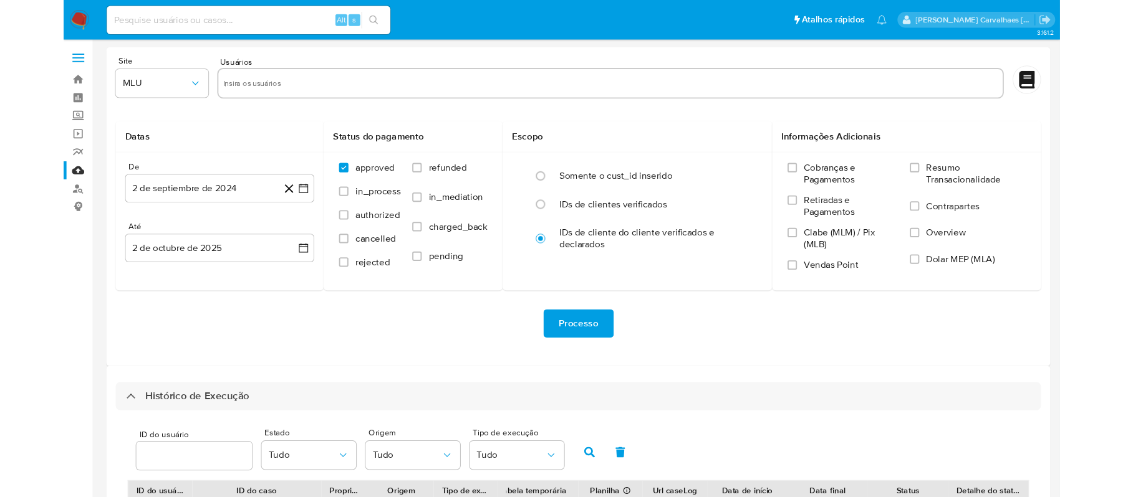
scroll to position [449, 0]
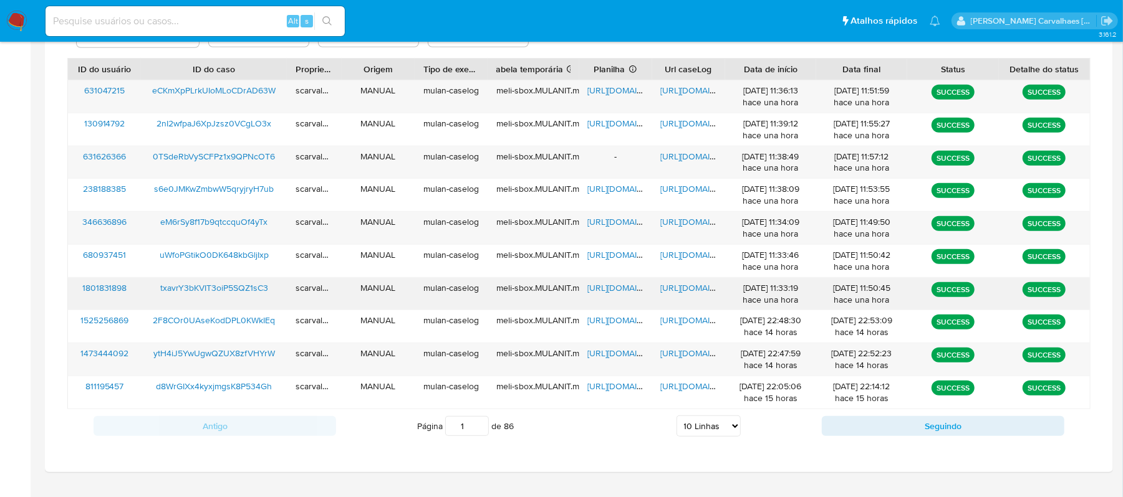
click at [681, 289] on span "https://docs.google.com/document/d/1aGsE_P9UAAHF3lhq9BFjf7DC1RdqccsesVERfUtfDC4…" at bounding box center [704, 288] width 86 height 12
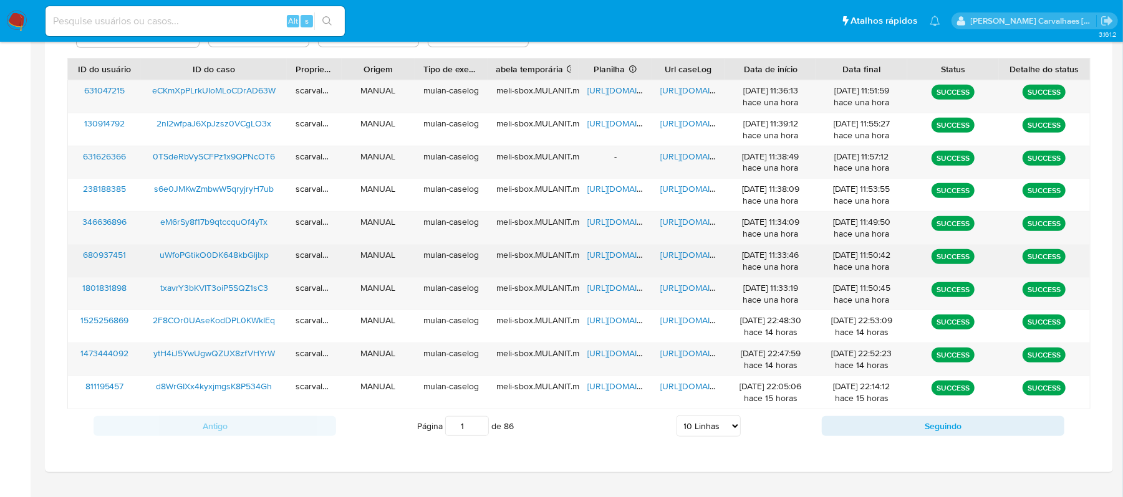
click at [674, 251] on span "https://docs.google.com/document/d/1WlbgFIz5p6vUs4BriKdU8gOQfa7p5ebGF9npMHkXV7Y…" at bounding box center [704, 255] width 86 height 12
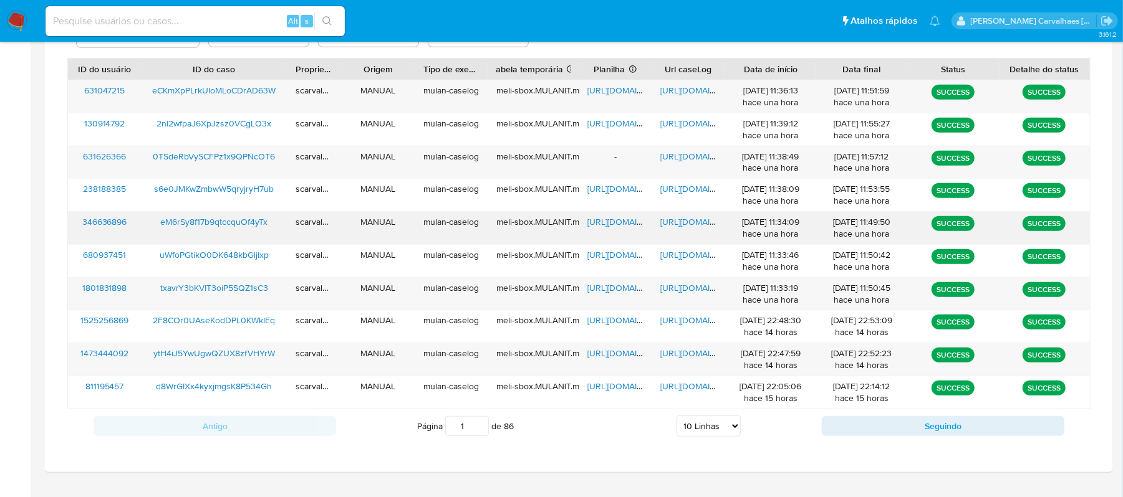
click at [671, 222] on span "https://docs.google.com/document/d/1V04CazVNId9nApv_KkFhYuqnOlk7ftVI0iGqHXadVAs…" at bounding box center [704, 222] width 86 height 12
click at [596, 223] on span "https://docs.google.com/spreadsheets/d/1H5GgxaufaB6Q43DEBHFLBUFnR9rbi4yyDz7FkFW…" at bounding box center [631, 222] width 86 height 12
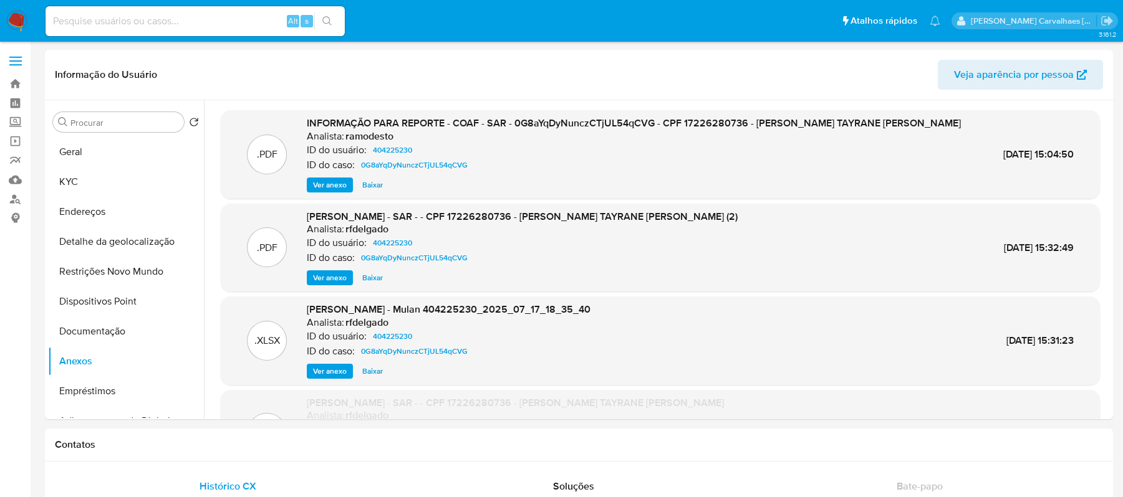
select select "10"
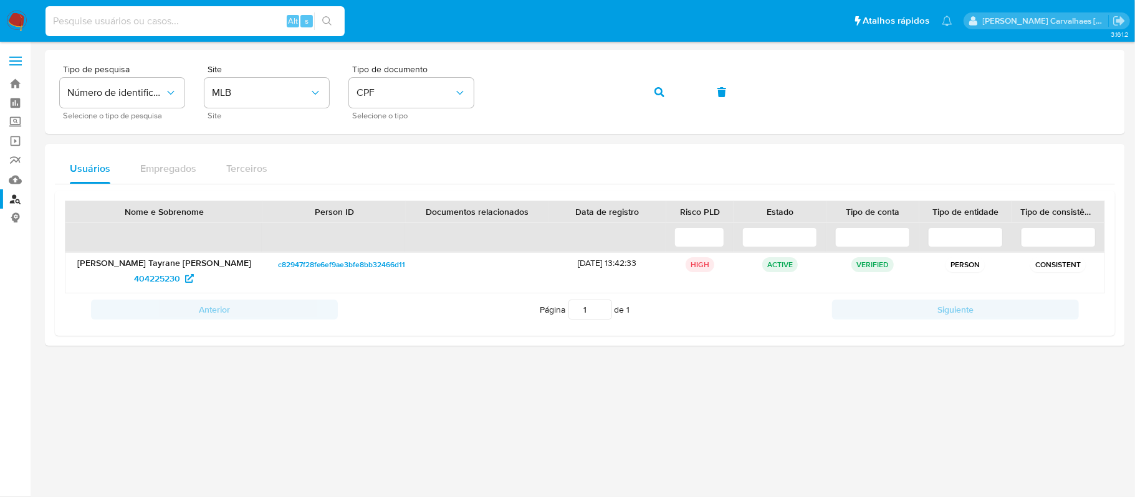
click at [155, 16] on input at bounding box center [194, 21] width 299 height 16
paste input "eM6rSy8f17b9qtccquOf4yTx"
type input "eM6rSy8f17b9qtccquOf4yTx"
click at [327, 20] on icon "search-icon" at bounding box center [327, 21] width 10 height 10
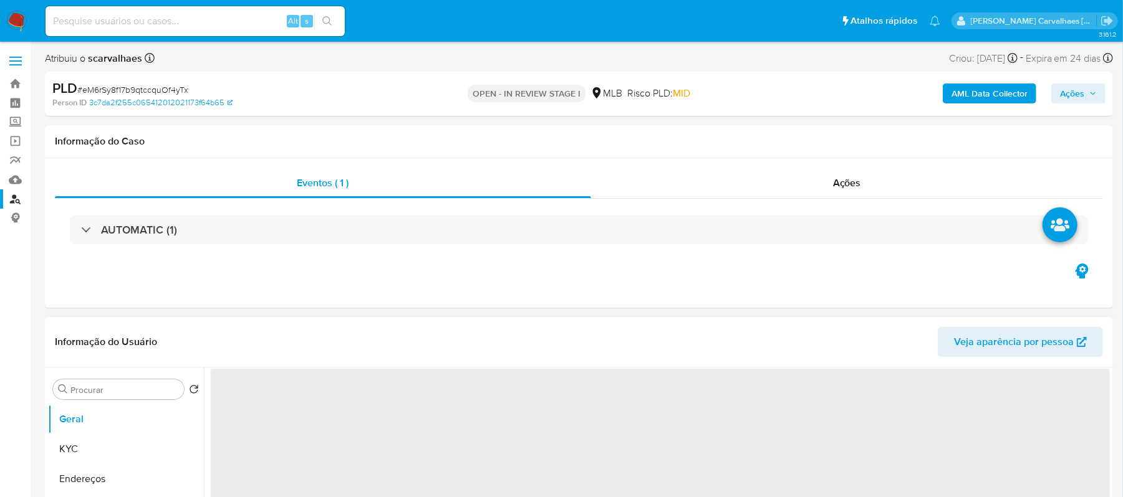
select select "10"
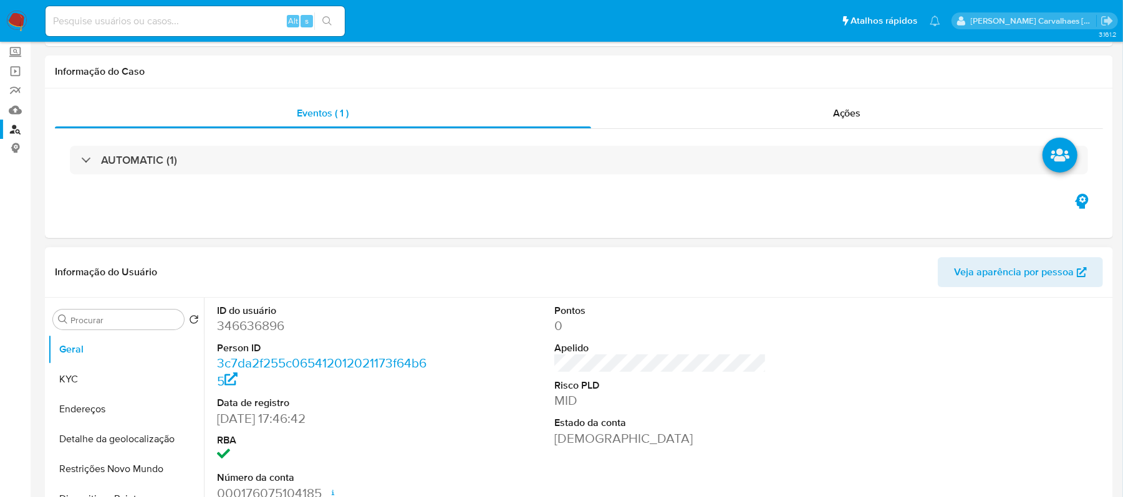
scroll to position [166, 0]
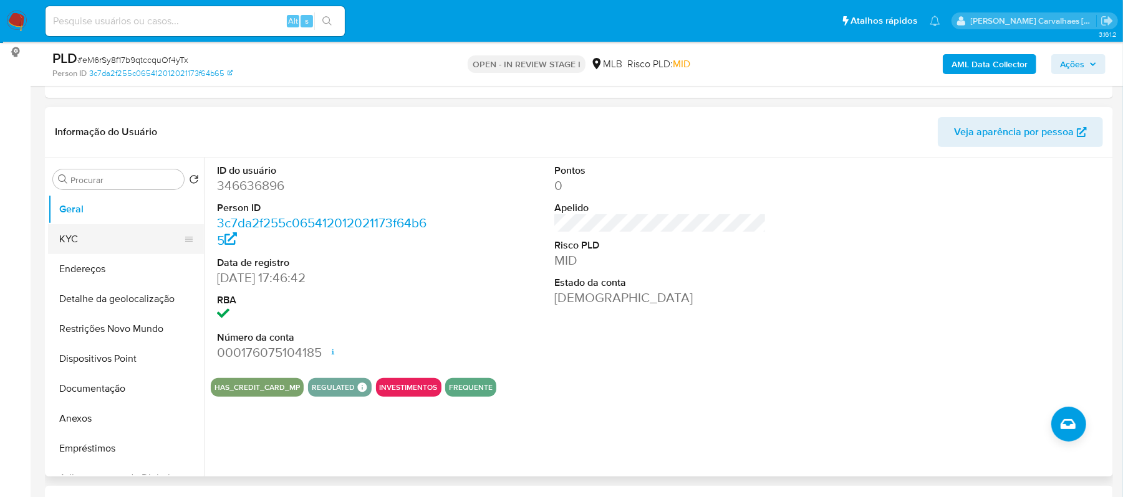
click at [84, 240] on button "KYC" at bounding box center [121, 239] width 146 height 30
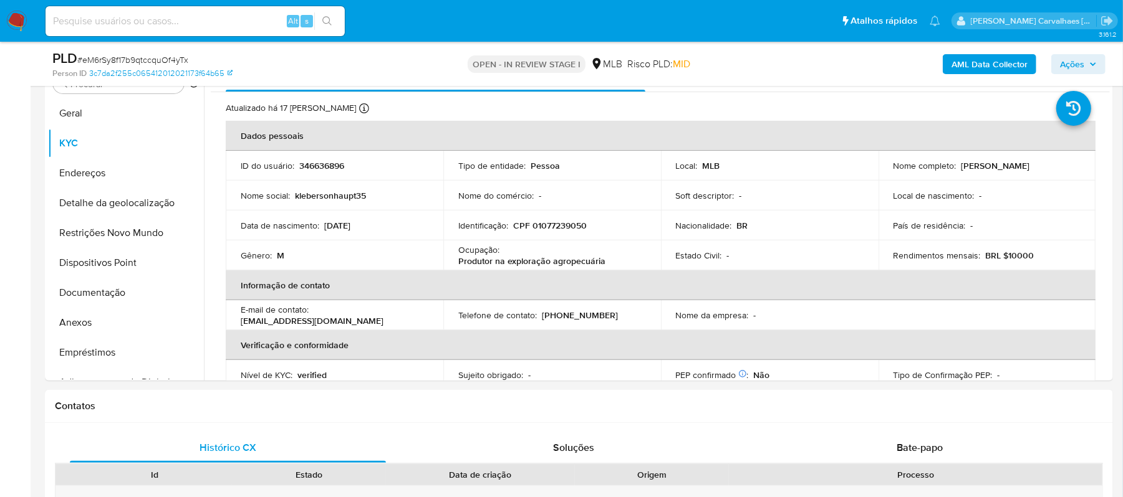
scroll to position [297, 0]
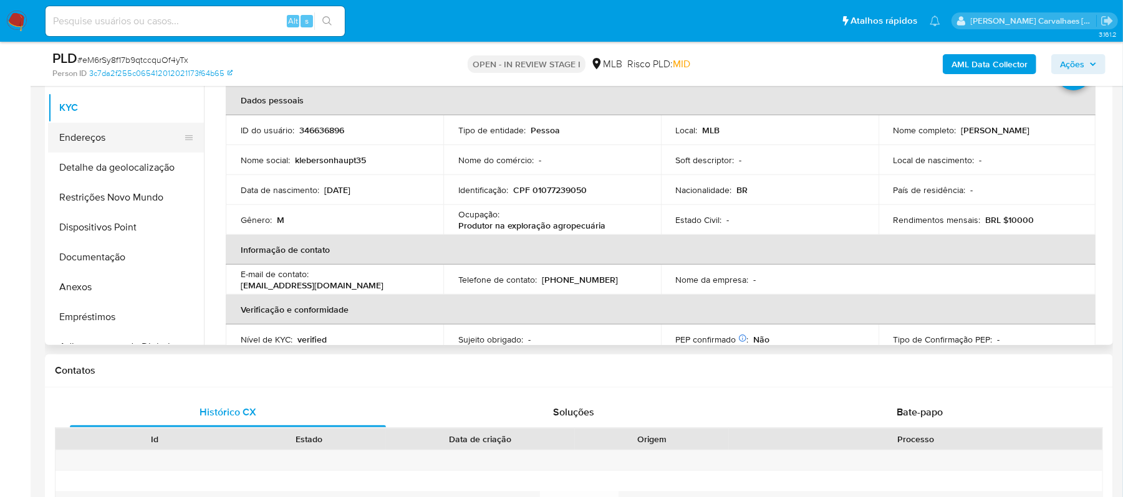
click at [115, 132] on button "Endereços" at bounding box center [121, 138] width 146 height 30
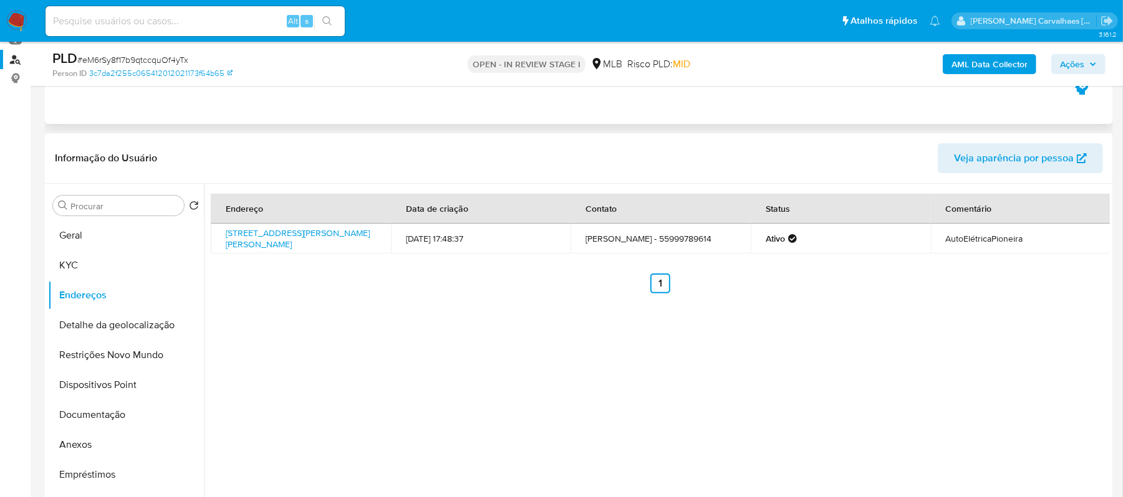
scroll to position [48, 0]
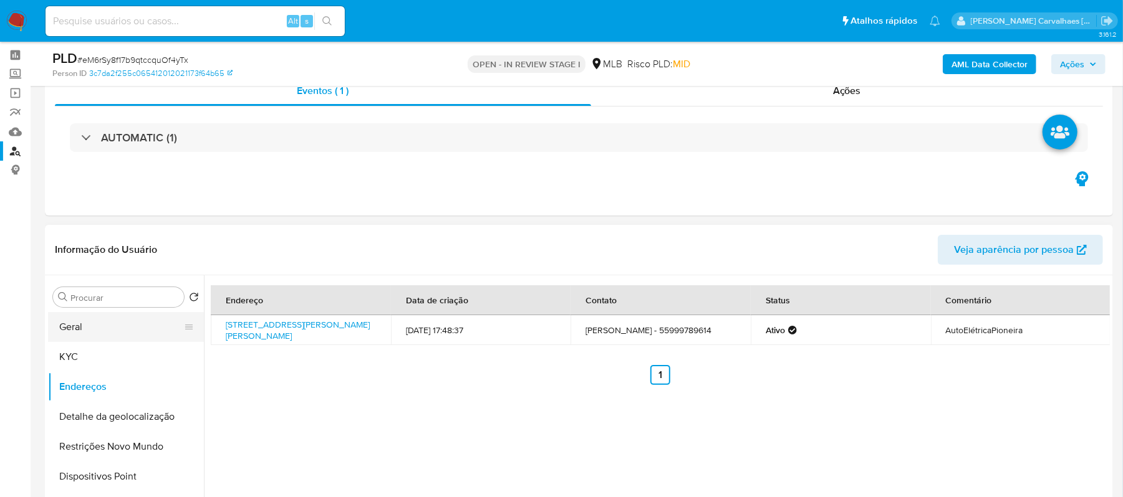
click at [96, 324] on button "Geral" at bounding box center [121, 327] width 146 height 30
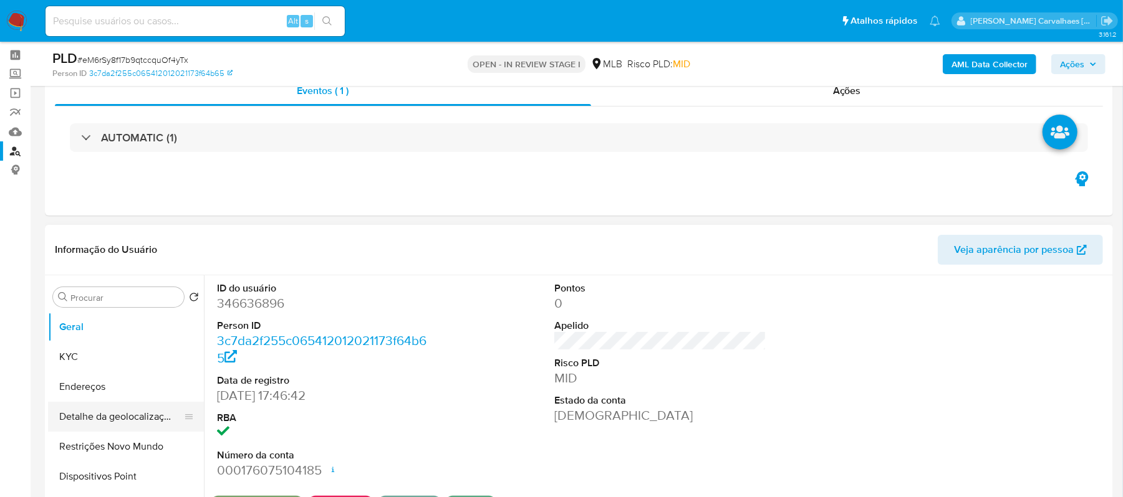
click at [103, 416] on button "Detalhe da geolocalização" at bounding box center [121, 417] width 146 height 30
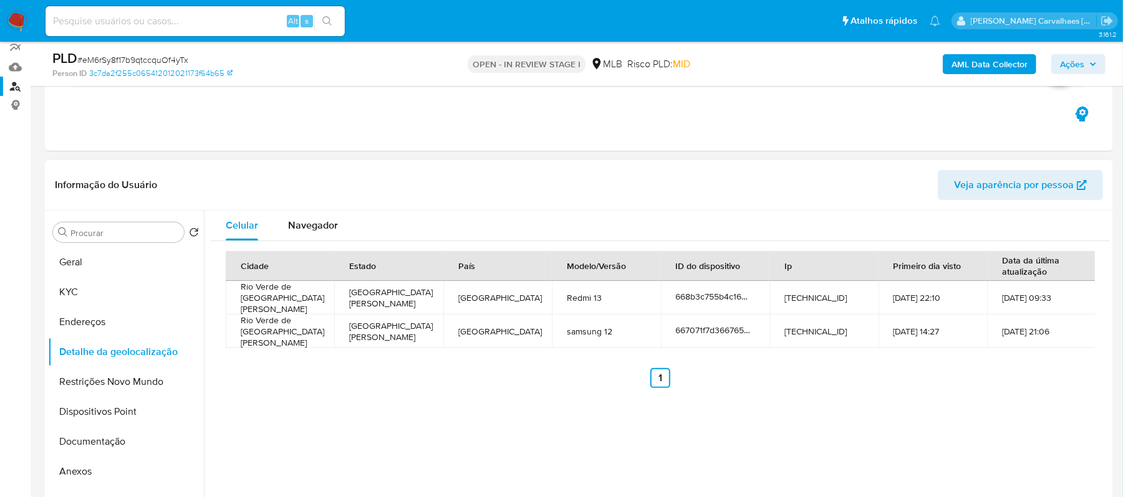
scroll to position [131, 0]
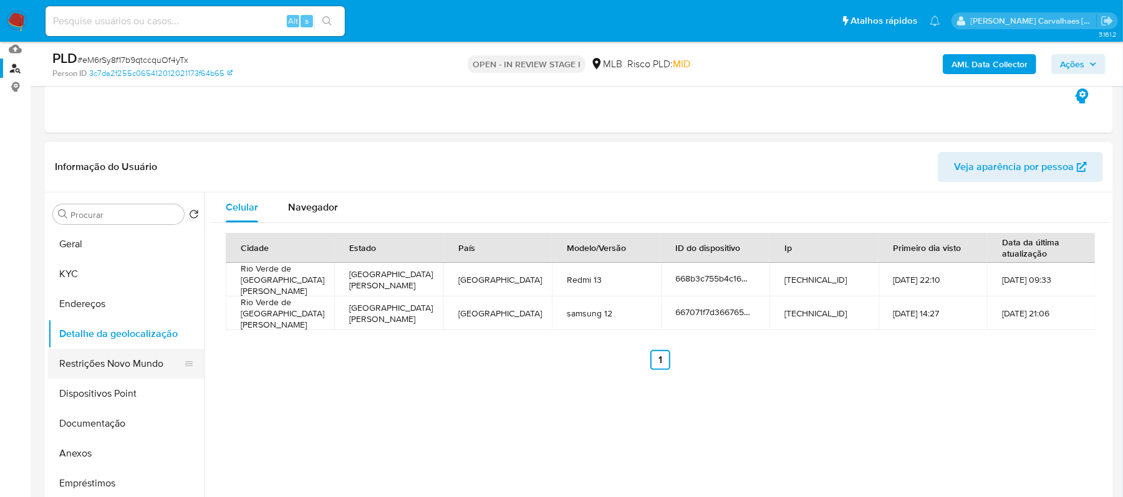
click at [121, 365] on button "Restrições Novo Mundo" at bounding box center [121, 364] width 146 height 30
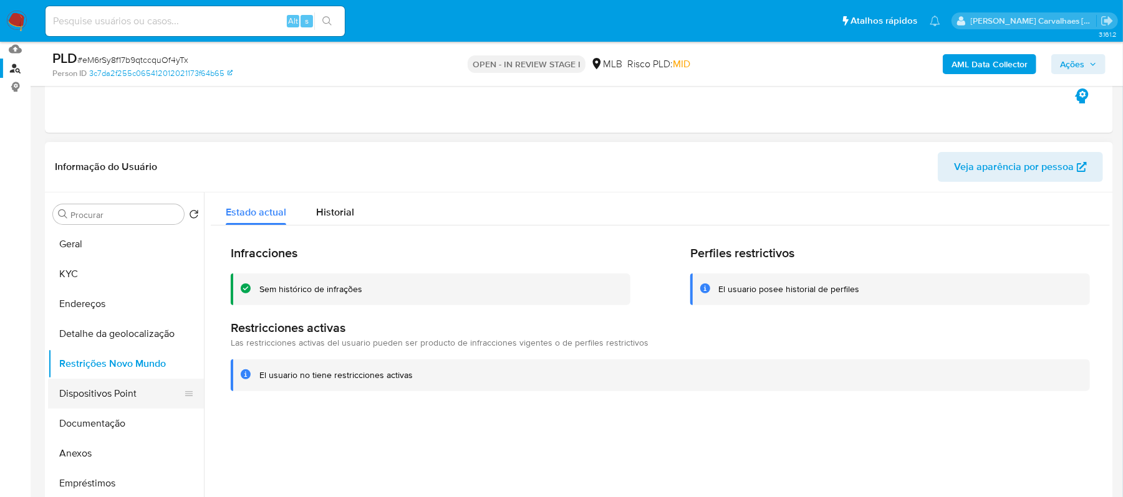
click at [118, 398] on button "Dispositivos Point" at bounding box center [121, 394] width 146 height 30
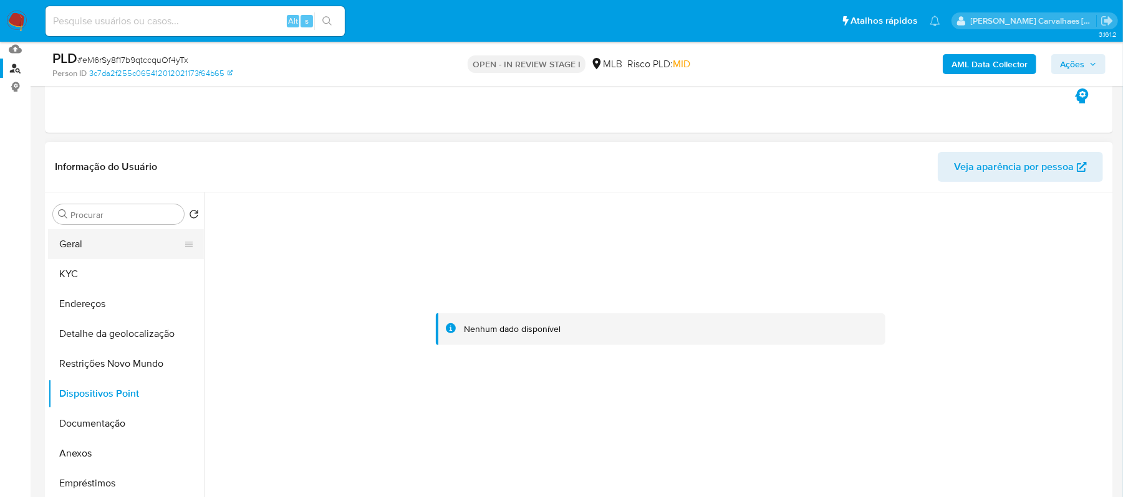
click at [90, 240] on button "Geral" at bounding box center [121, 244] width 146 height 30
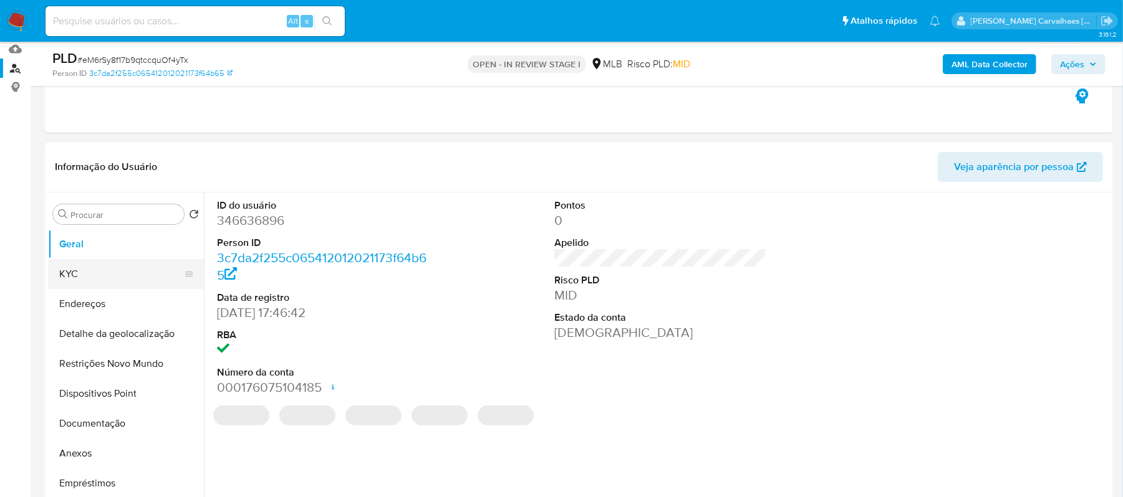
click at [86, 273] on button "KYC" at bounding box center [121, 274] width 146 height 30
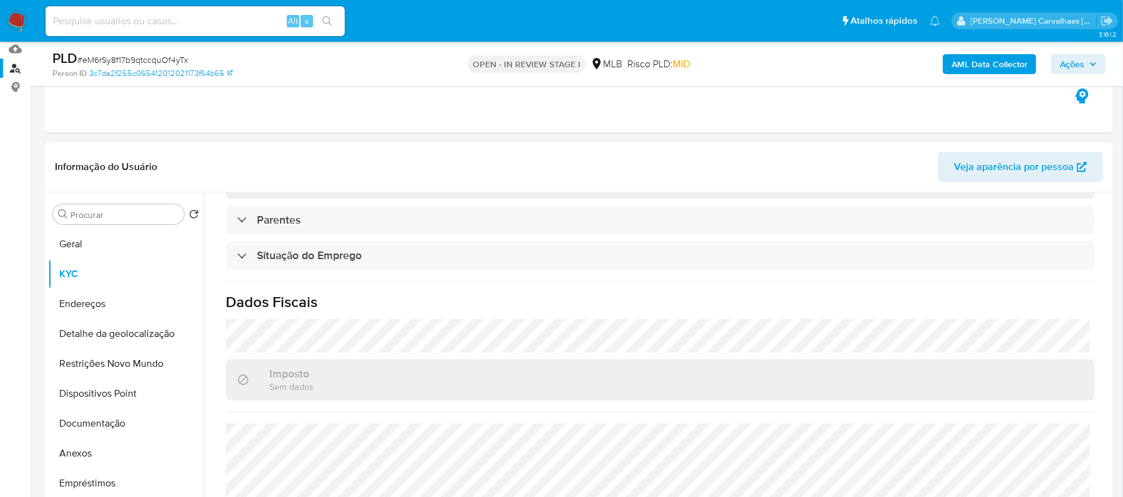
scroll to position [531, 0]
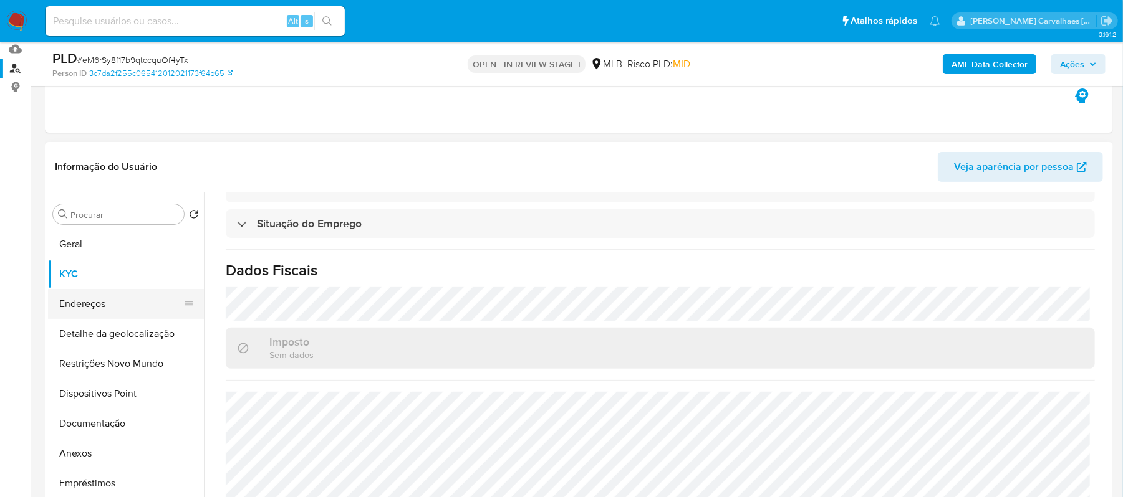
click at [113, 307] on button "Endereços" at bounding box center [121, 304] width 146 height 30
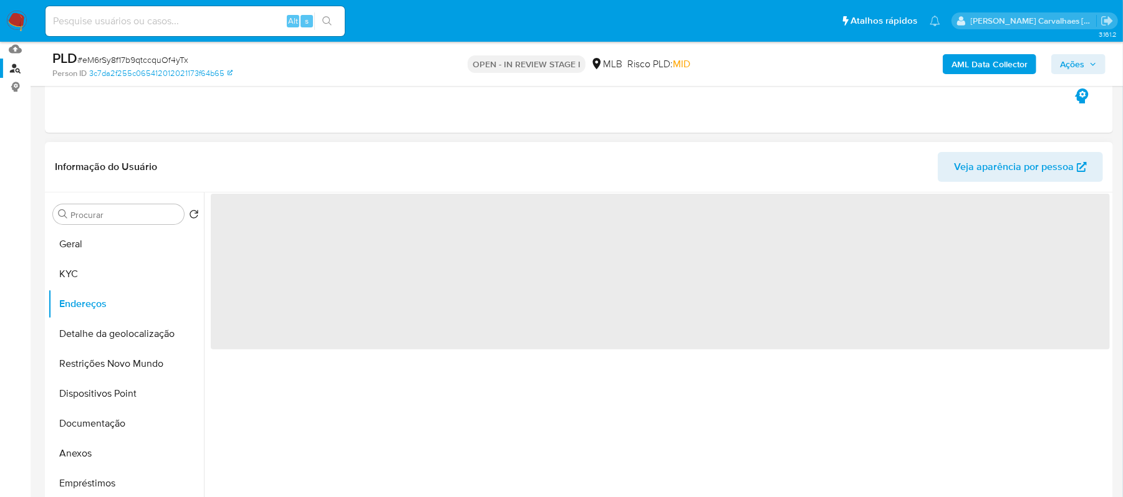
scroll to position [0, 0]
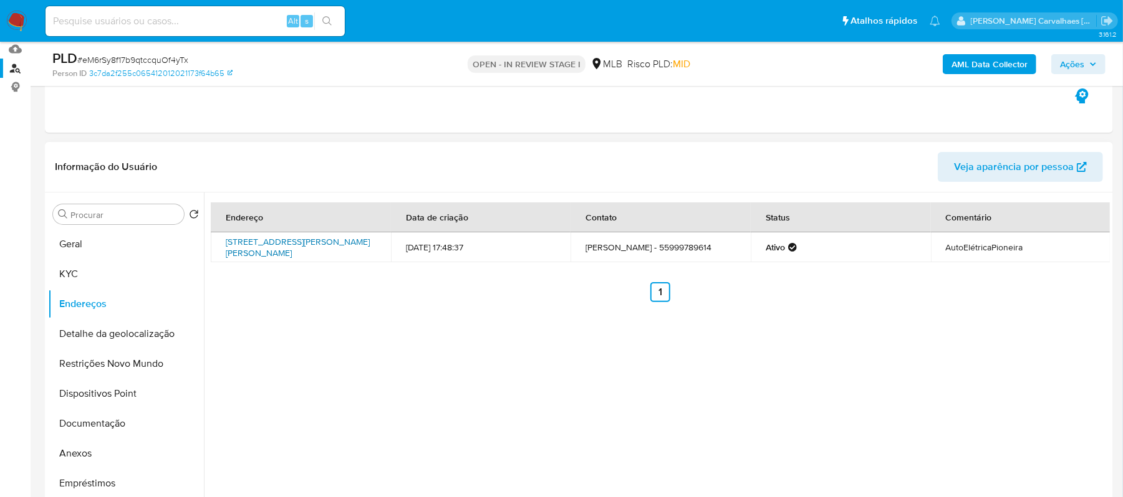
click at [332, 244] on link "Av.eurico Sebastião Ferreira 1050, Rio Verde De Mato Grosso, Mato Grosso Do Sul…" at bounding box center [298, 248] width 144 height 24
click at [83, 277] on button "KYC" at bounding box center [121, 274] width 146 height 30
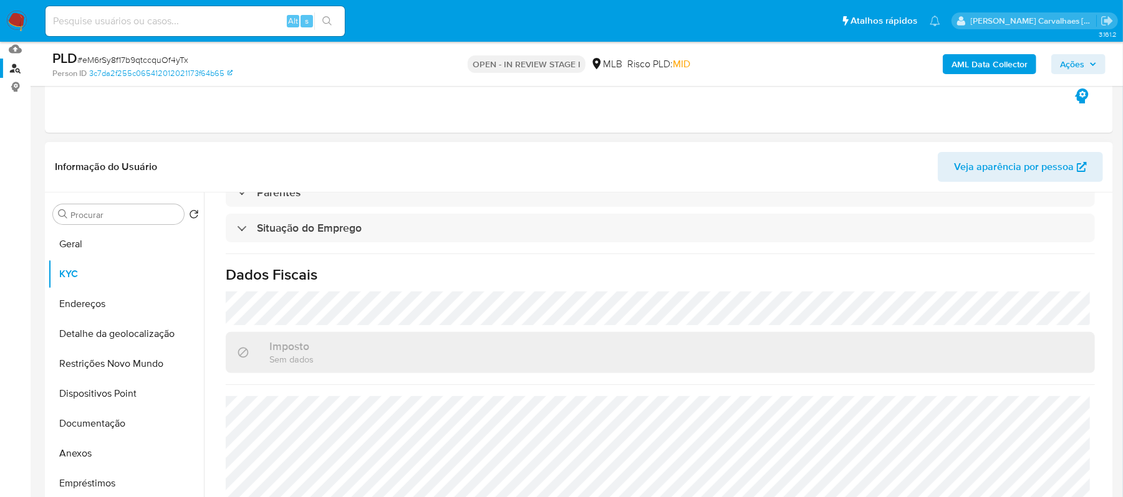
scroll to position [531, 0]
click at [100, 294] on button "Endereços" at bounding box center [121, 304] width 146 height 30
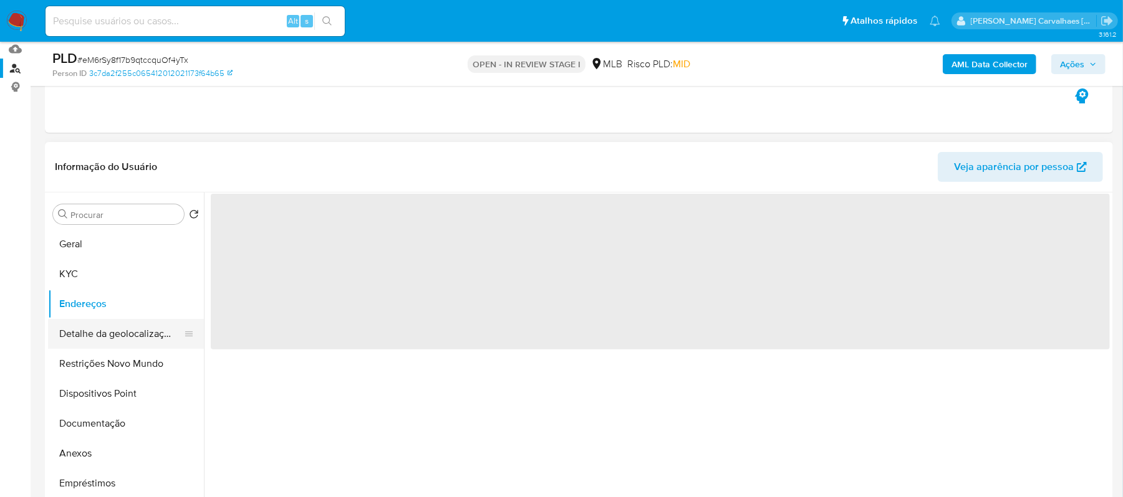
scroll to position [0, 0]
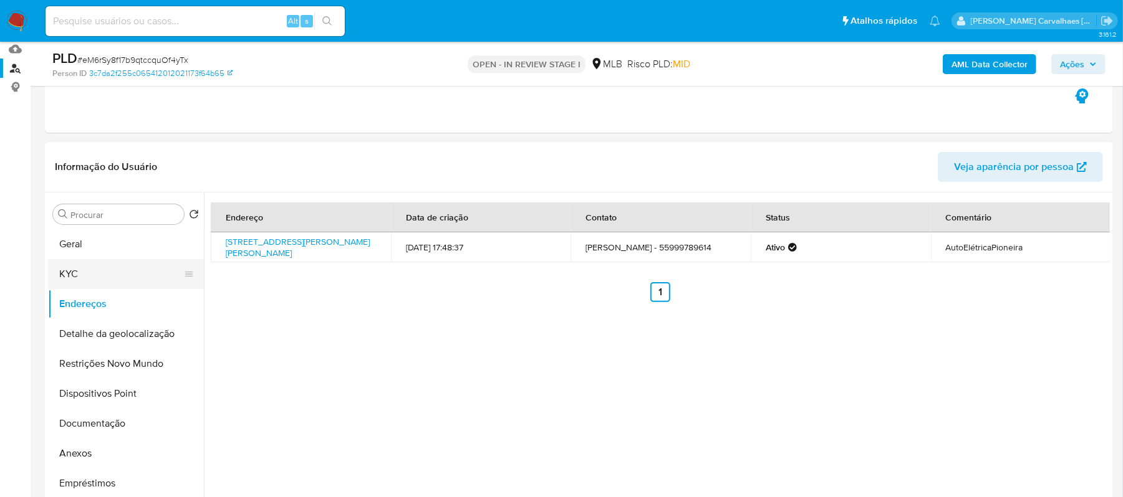
click at [83, 268] on button "KYC" at bounding box center [121, 274] width 146 height 30
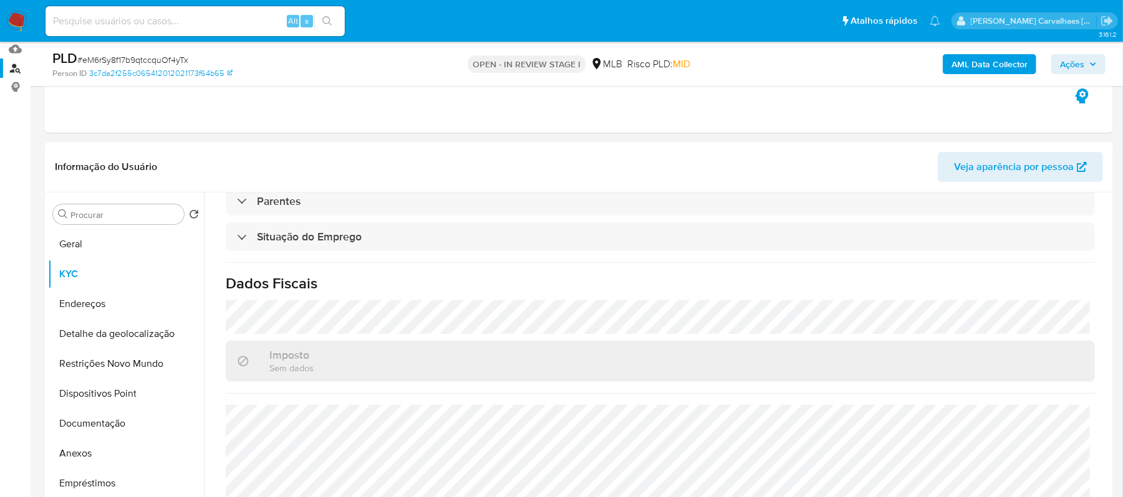
scroll to position [531, 0]
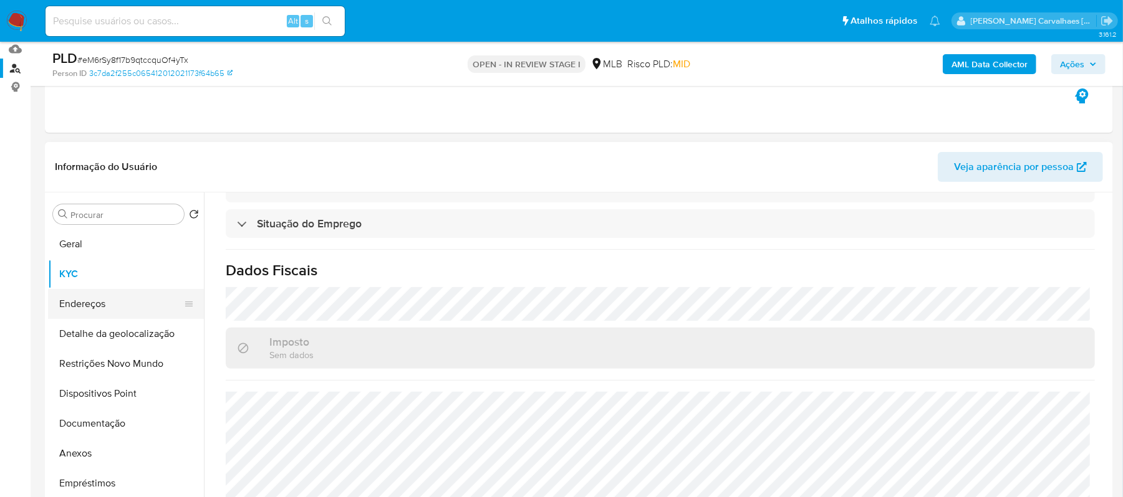
click at [116, 302] on button "Endereços" at bounding box center [121, 304] width 146 height 30
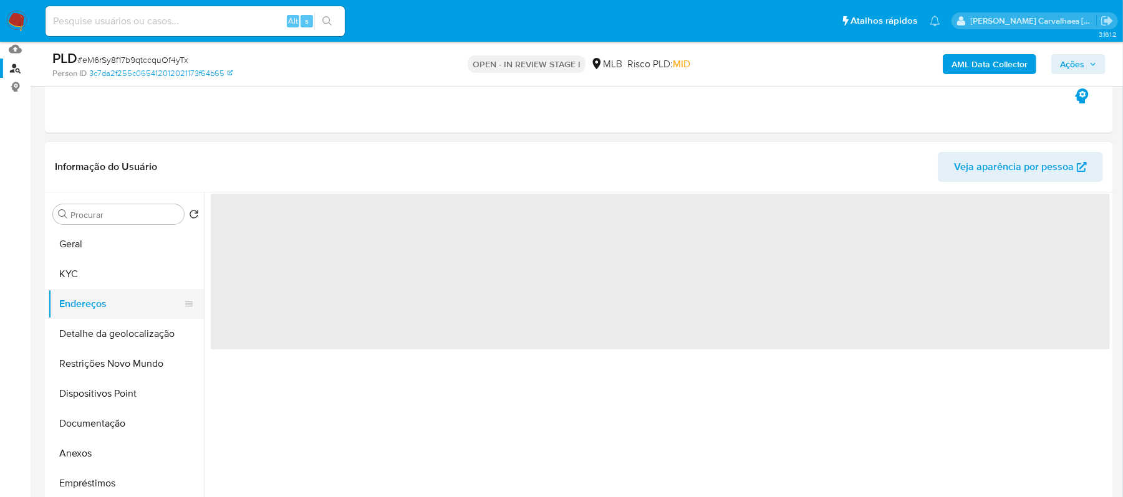
scroll to position [0, 0]
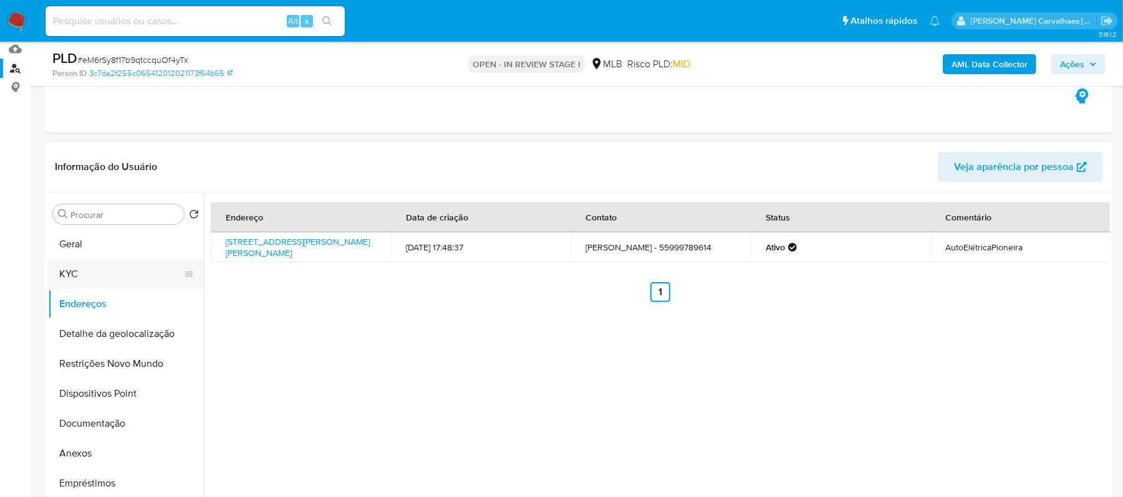
click at [88, 267] on button "KYC" at bounding box center [121, 274] width 146 height 30
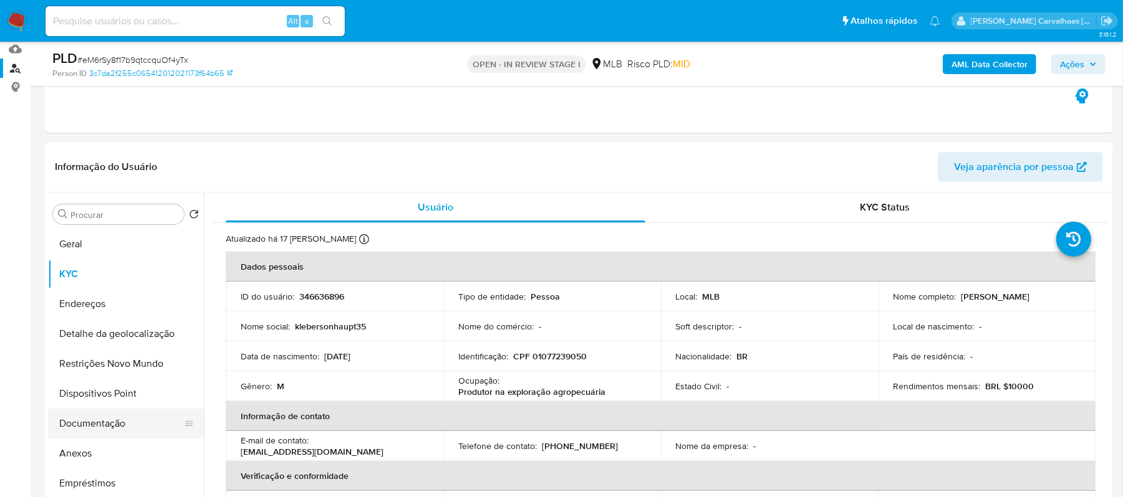
click at [123, 428] on button "Documentação" at bounding box center [121, 424] width 146 height 30
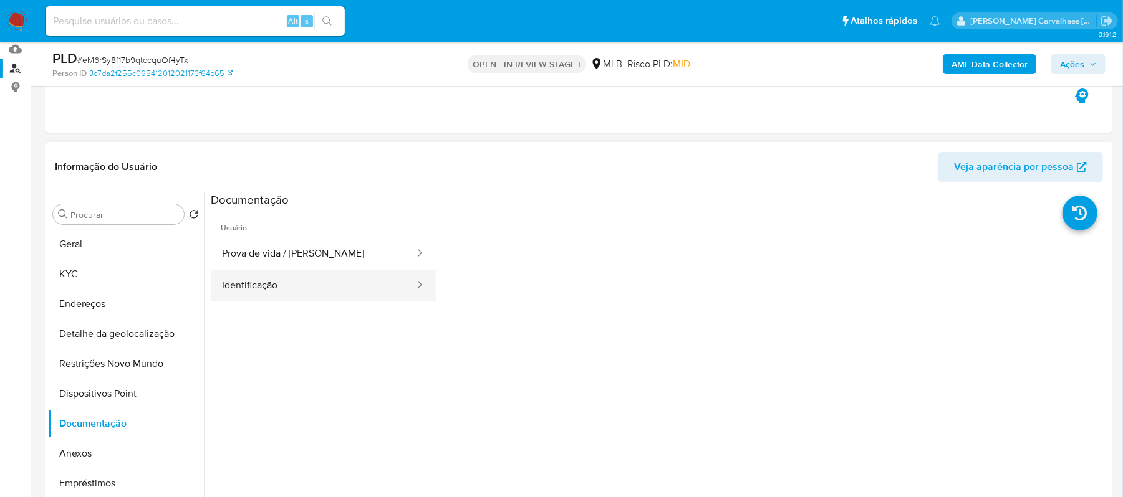
click at [269, 297] on button "Identificação" at bounding box center [313, 286] width 205 height 32
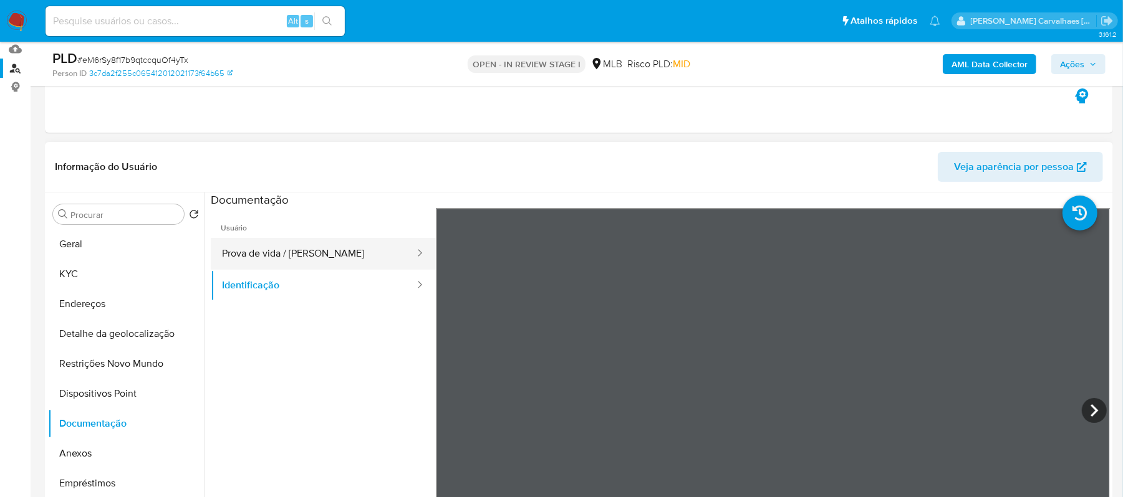
click at [279, 256] on button "Prova de vida / [PERSON_NAME]" at bounding box center [313, 254] width 205 height 32
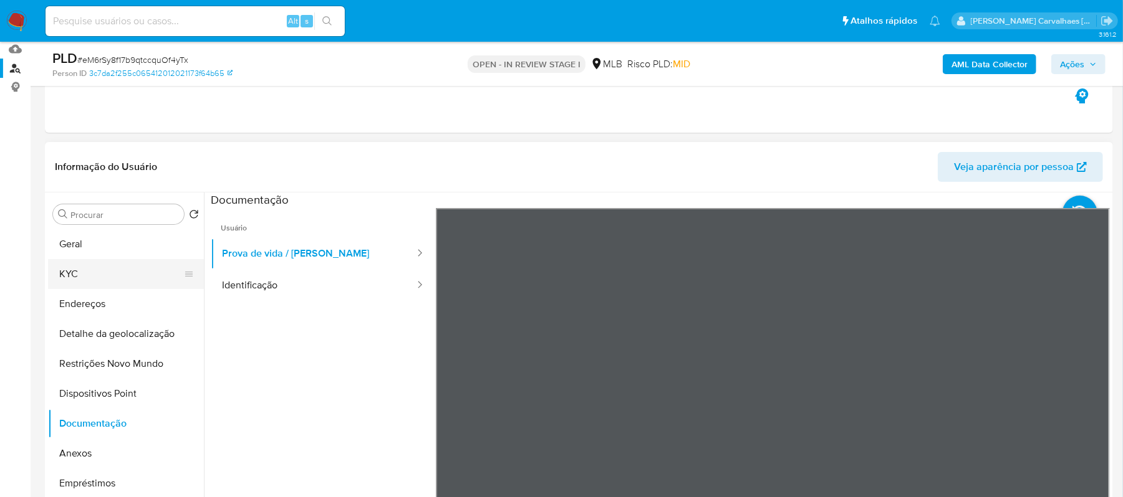
click at [115, 267] on button "KYC" at bounding box center [121, 274] width 146 height 30
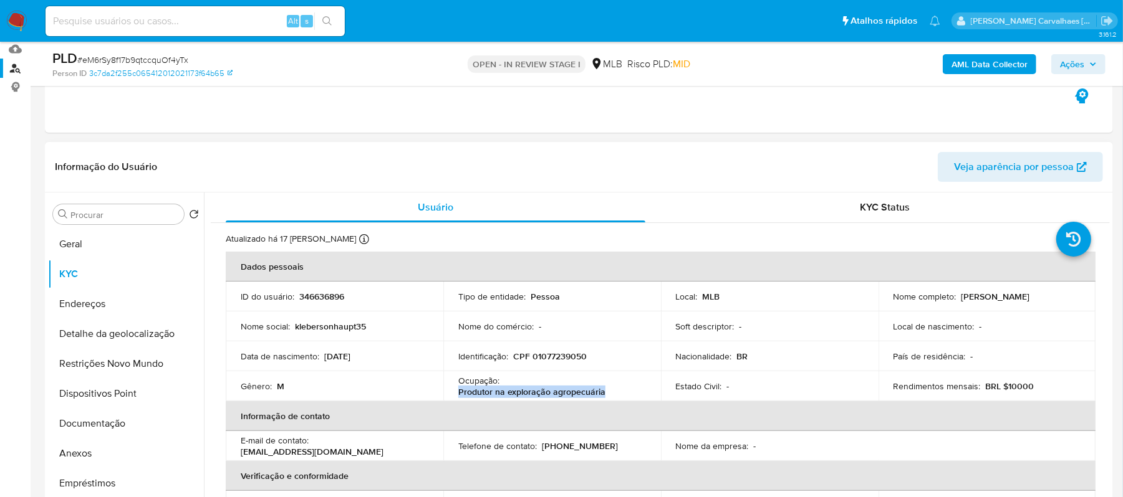
drag, startPoint x: 457, startPoint y: 390, endPoint x: 608, endPoint y: 388, distance: 151.5
click at [608, 388] on div "Ocupação : Produtor na exploração agropecuária" at bounding box center [552, 386] width 188 height 22
copy p "Produtor na exploração agropecuária"
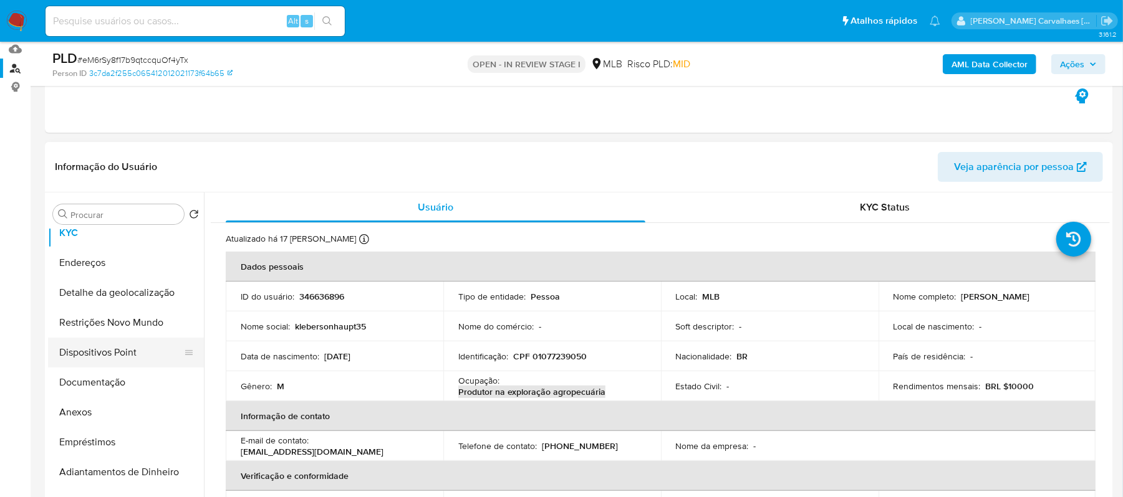
scroll to position [83, 0]
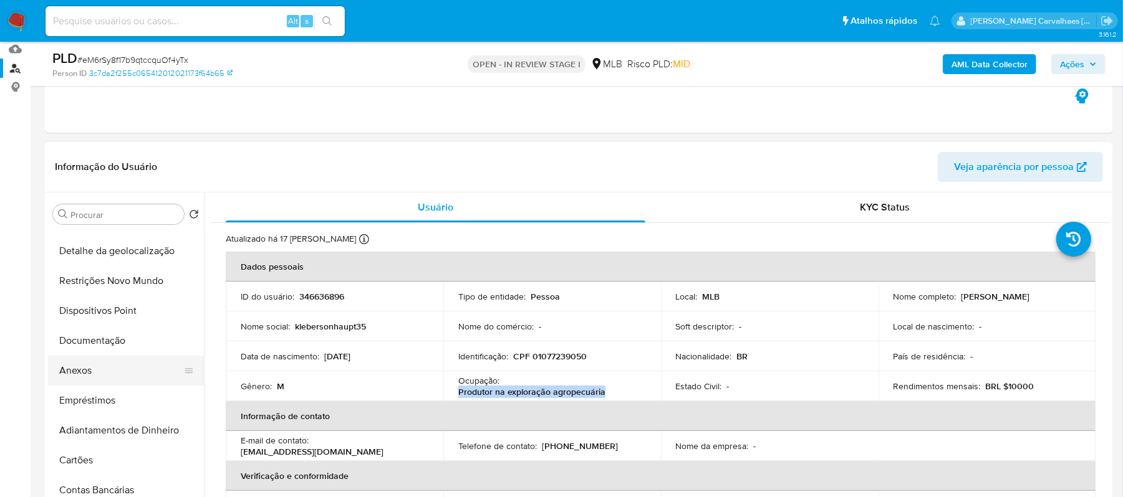
click at [103, 365] on button "Anexos" at bounding box center [121, 371] width 146 height 30
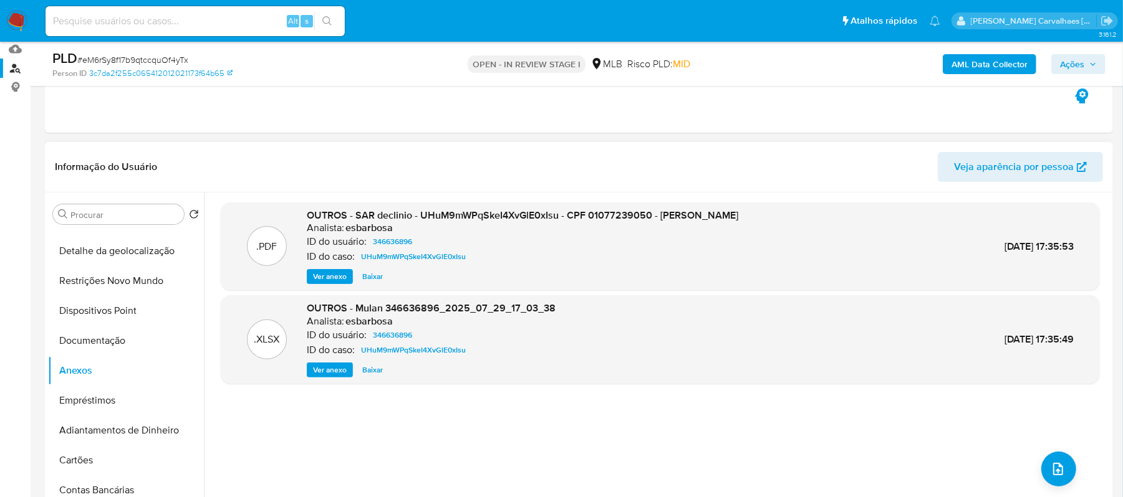
click at [323, 277] on span "Ver anexo" at bounding box center [330, 277] width 34 height 12
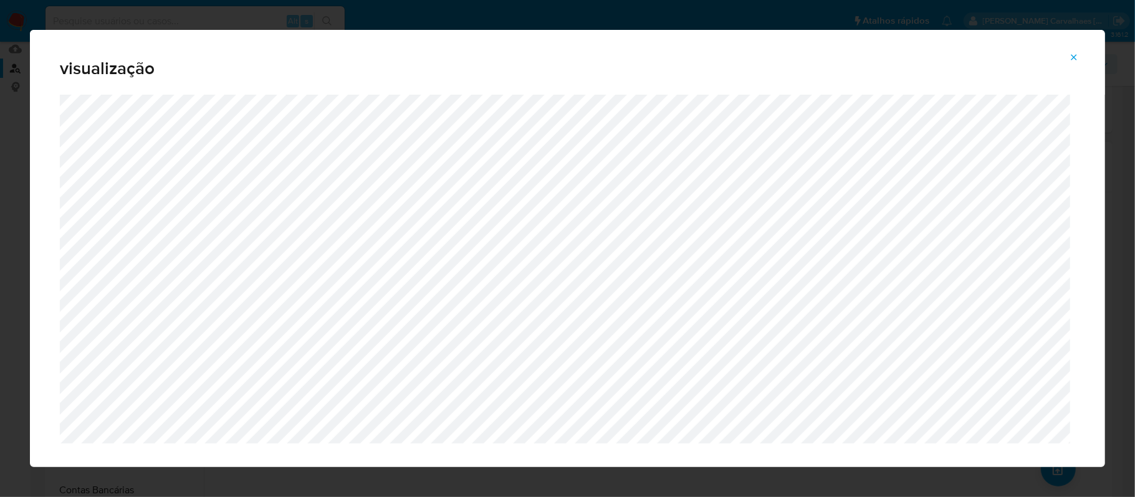
click at [1075, 60] on icon "Attachment preview" at bounding box center [1074, 57] width 10 height 10
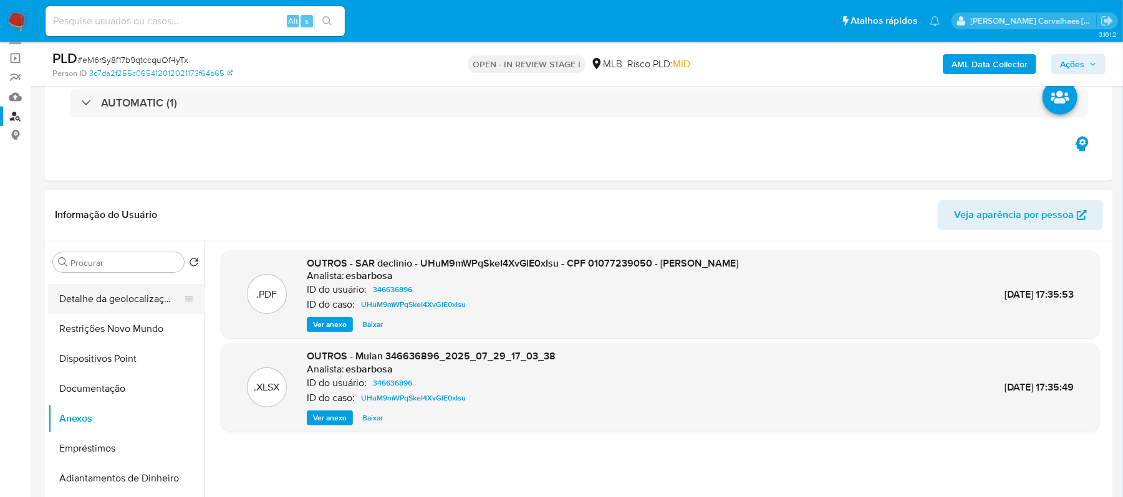
click at [120, 292] on button "Detalhe da geolocalização" at bounding box center [121, 299] width 146 height 30
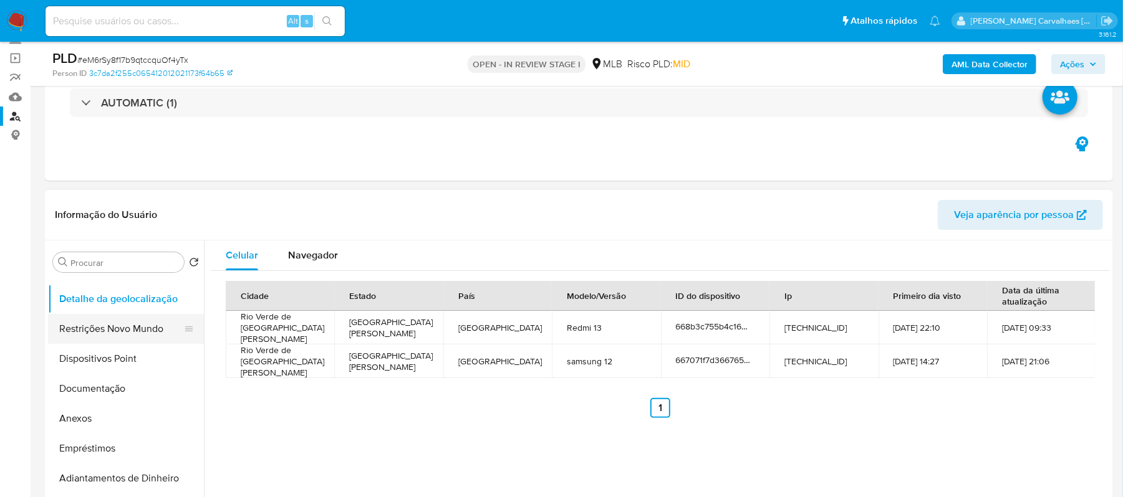
scroll to position [0, 0]
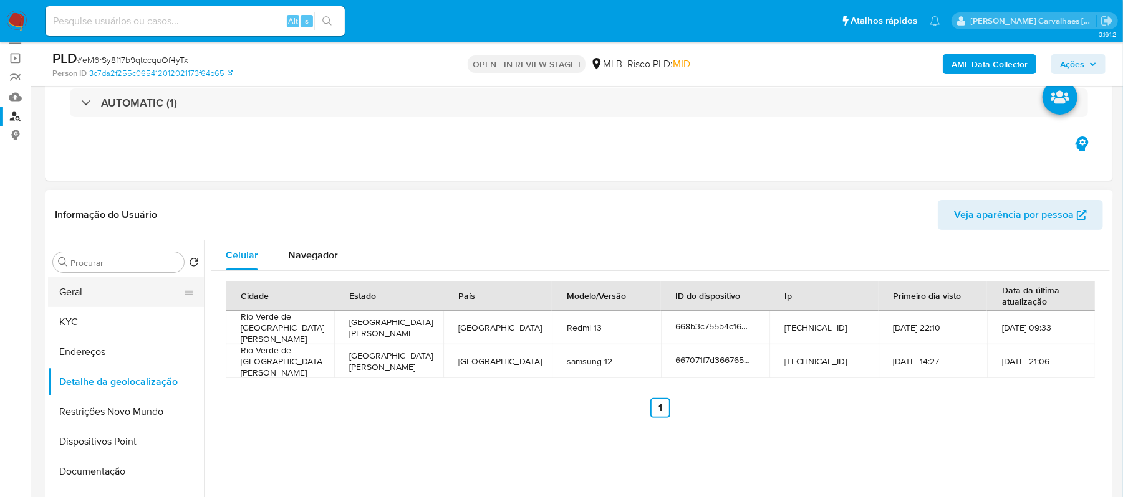
click at [84, 283] on button "Geral" at bounding box center [121, 292] width 146 height 30
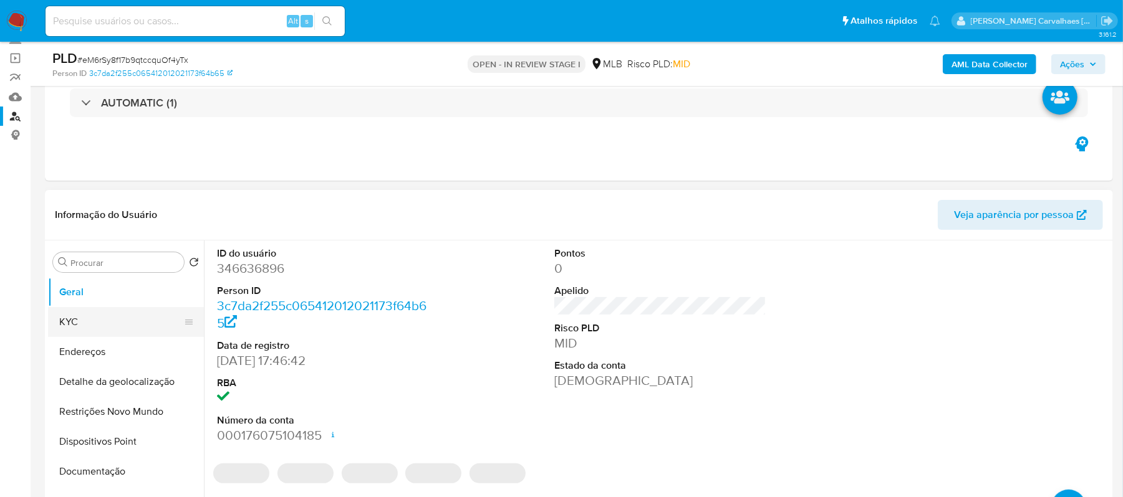
click at [100, 323] on button "KYC" at bounding box center [121, 322] width 146 height 30
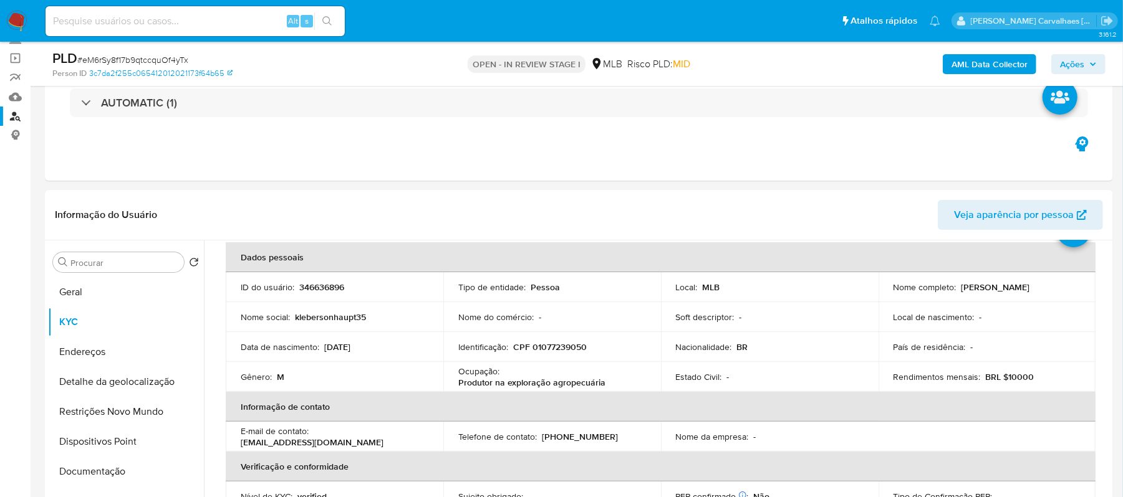
scroll to position [83, 0]
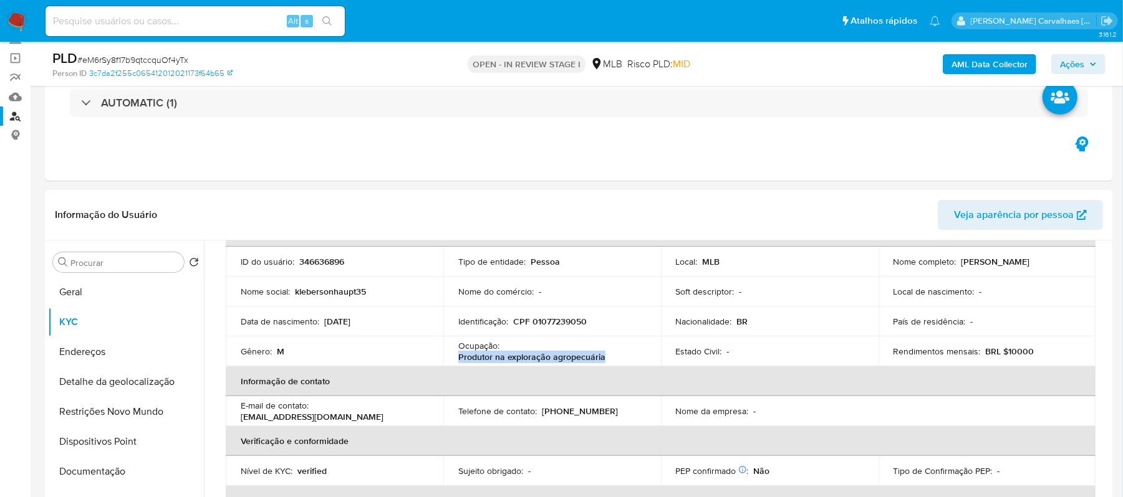
drag, startPoint x: 459, startPoint y: 357, endPoint x: 595, endPoint y: 350, distance: 136.0
click at [608, 358] on div "Ocupação : Produtor na exploração agropecuária" at bounding box center [552, 351] width 188 height 22
copy p "Produtor na exploração agropecuária"
click at [110, 416] on button "Restrições Novo Mundo" at bounding box center [121, 412] width 146 height 30
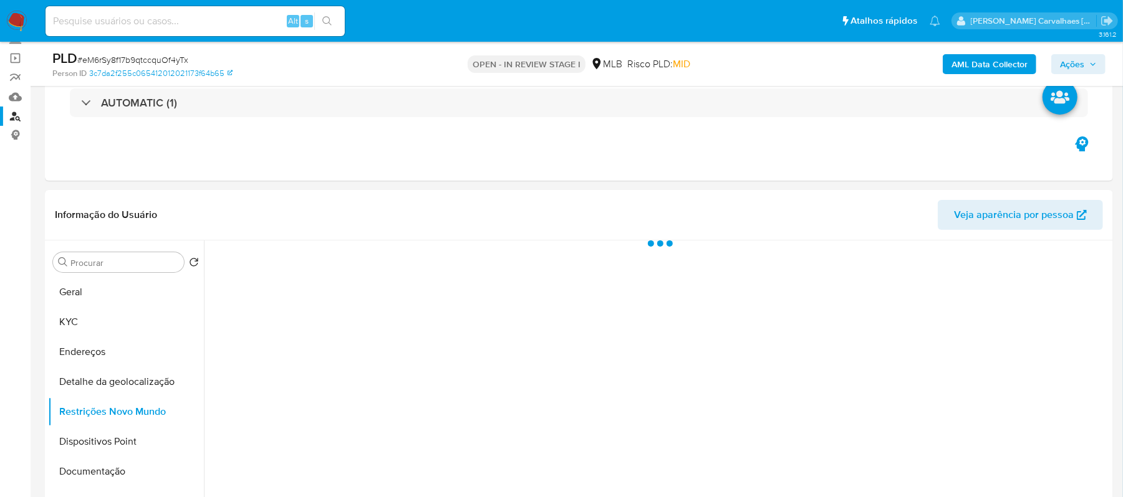
scroll to position [0, 0]
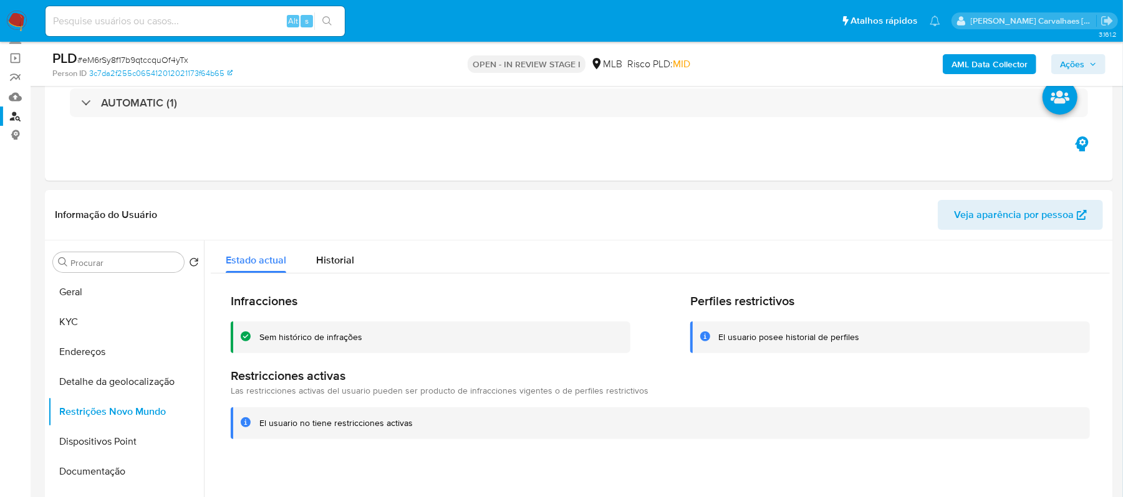
drag, startPoint x: 258, startPoint y: 424, endPoint x: 410, endPoint y: 426, distance: 152.1
click at [410, 426] on div "El usuario no tiene restricciones activas" at bounding box center [660, 424] width 859 height 32
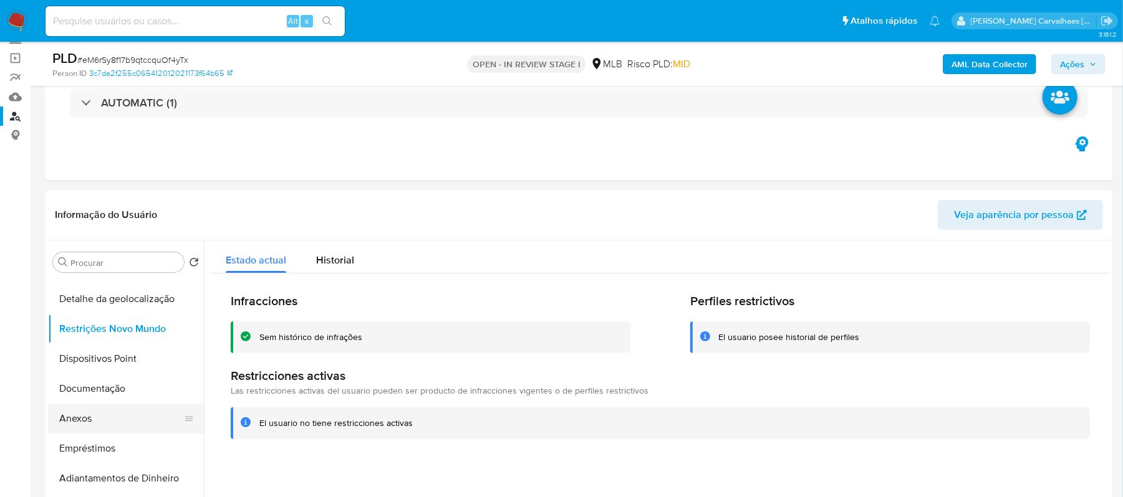
click at [66, 414] on button "Anexos" at bounding box center [121, 419] width 146 height 30
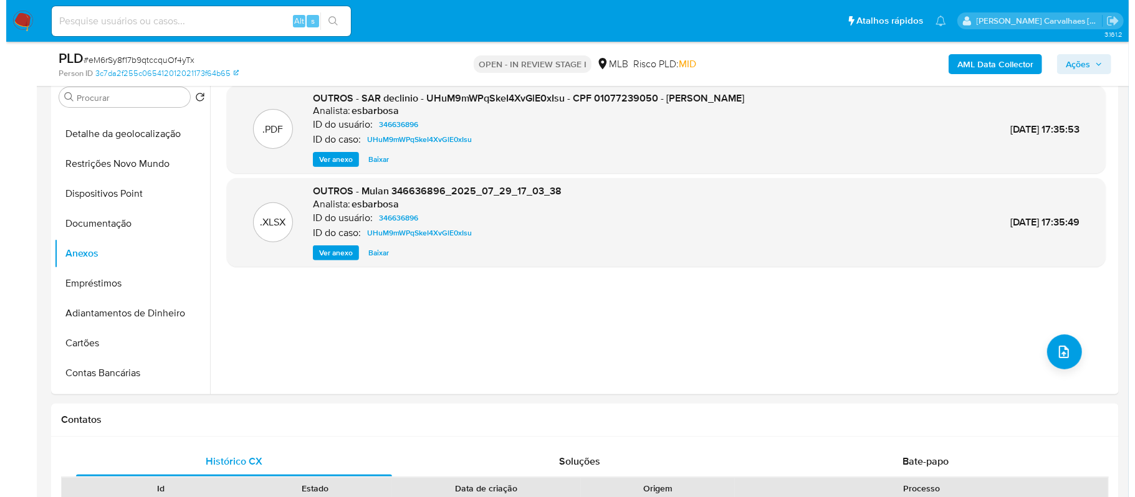
scroll to position [249, 0]
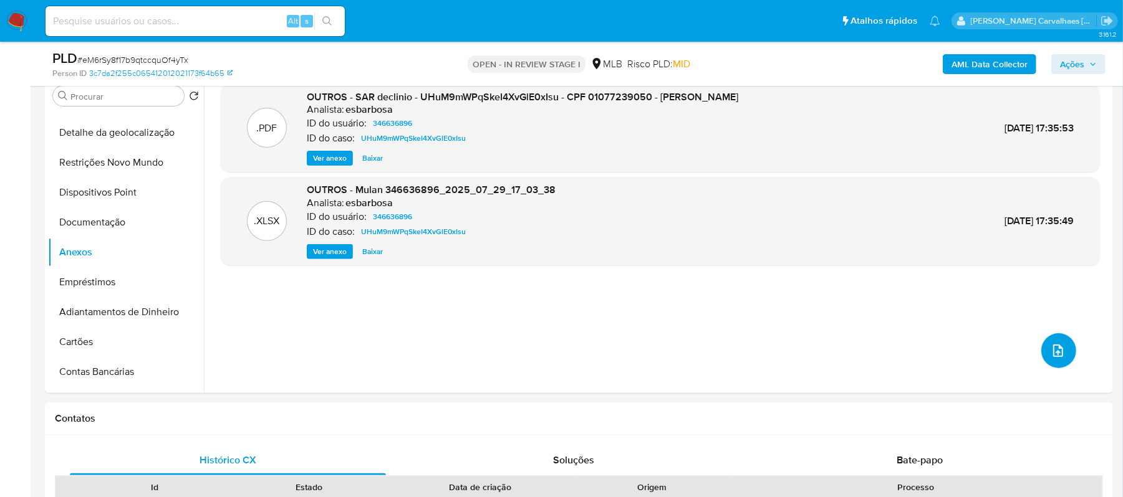
click at [1053, 355] on icon "upload-file" at bounding box center [1057, 350] width 15 height 15
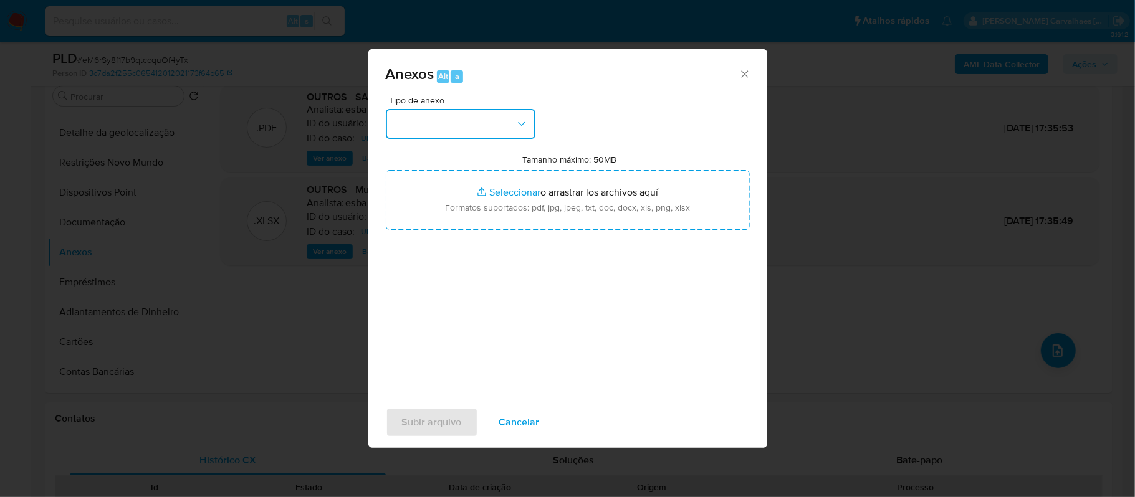
click at [519, 130] on icon "button" at bounding box center [521, 124] width 12 height 12
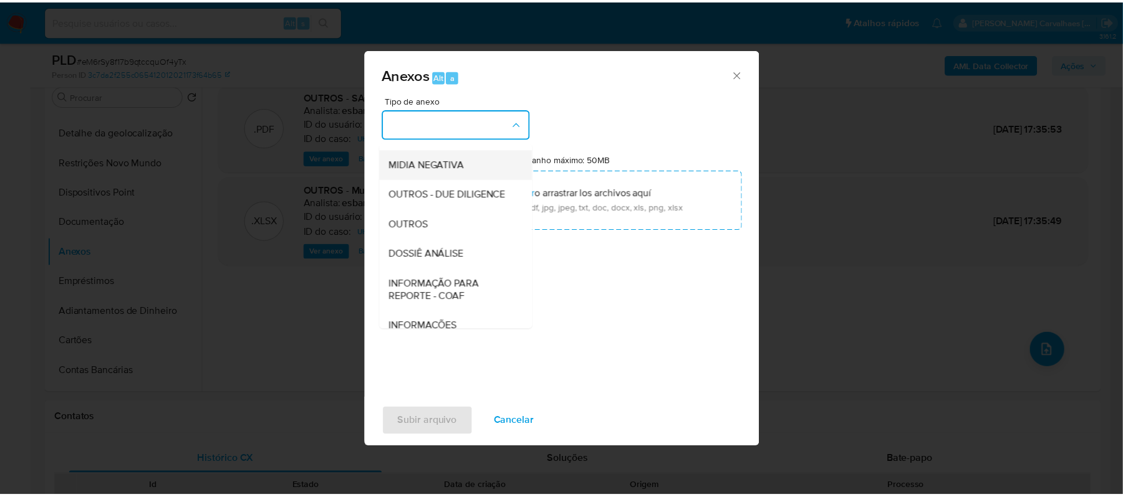
scroll to position [192, 0]
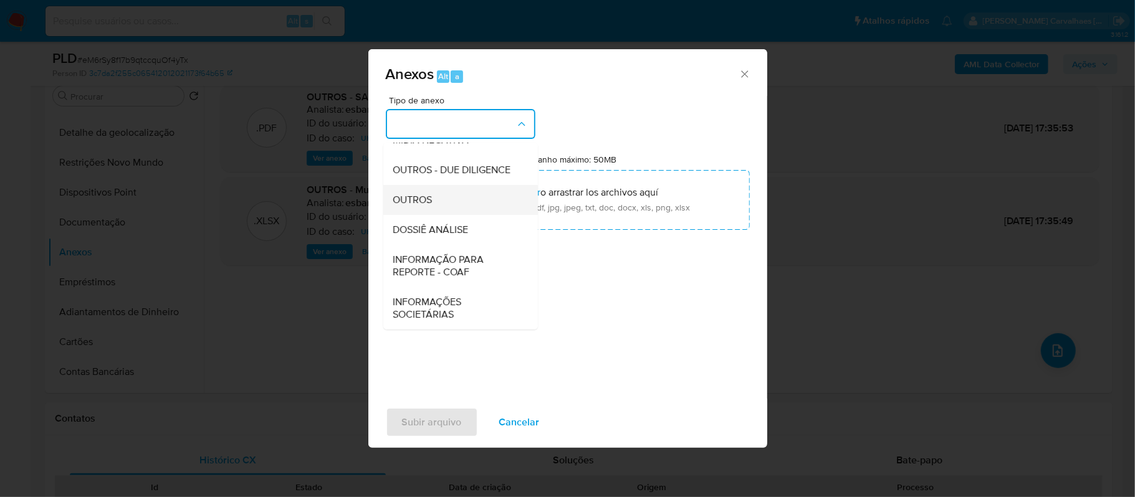
click at [434, 195] on div "OUTROS" at bounding box center [456, 200] width 127 height 30
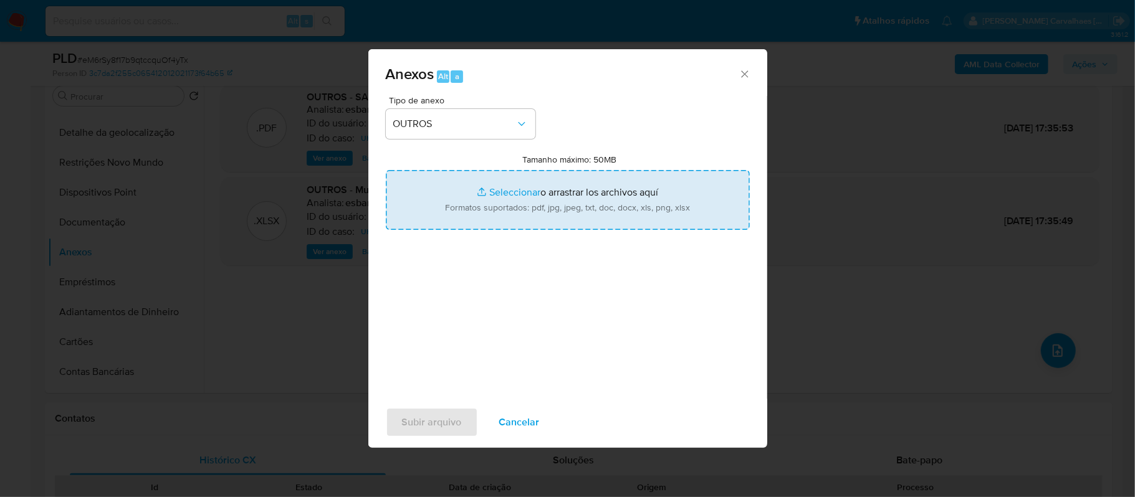
click at [504, 189] on input "Tamanho máximo: 50MB Seleccionar archivos" at bounding box center [568, 200] width 364 height 60
type input "C:\fakepath\DECLINIO - eM6rSy8f17b9qtccquOf4yTx - CPF 01077239050 - KLEBERSON H…"
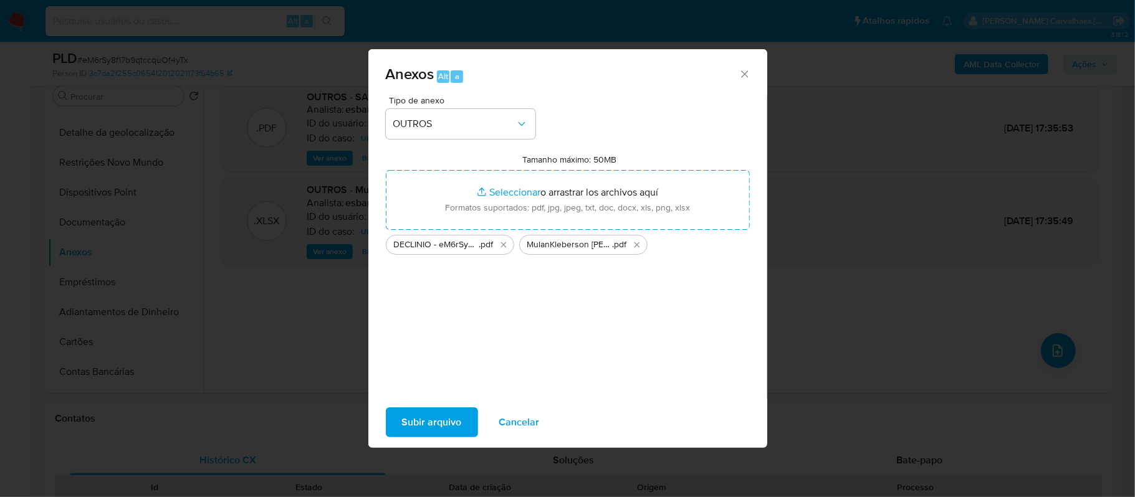
click at [435, 424] on span "Subir arquivo" at bounding box center [432, 422] width 60 height 27
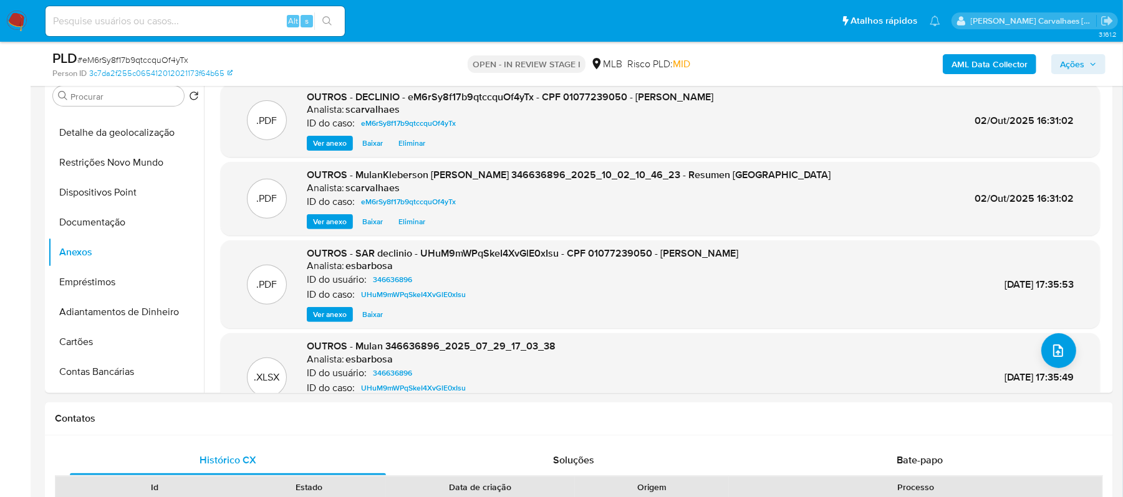
click at [1080, 63] on span "Ações" at bounding box center [1072, 64] width 24 height 20
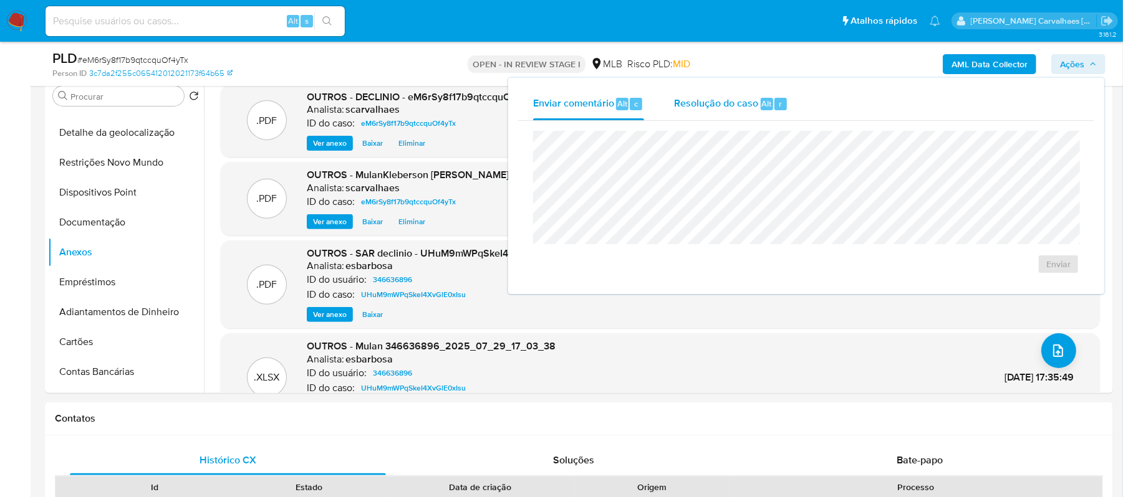
click at [735, 105] on span "Resolução do caso" at bounding box center [716, 103] width 84 height 14
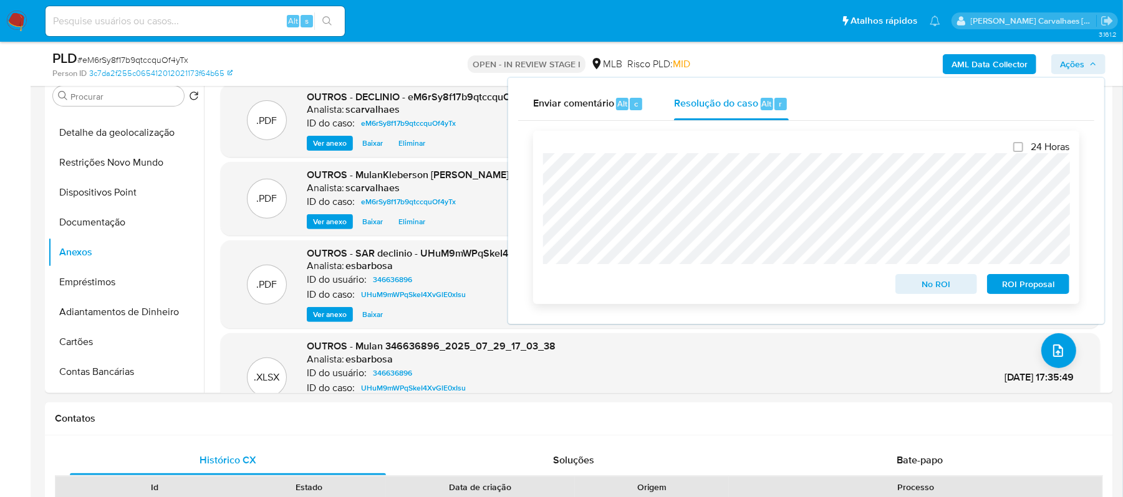
click at [933, 285] on span "No ROI" at bounding box center [936, 283] width 65 height 17
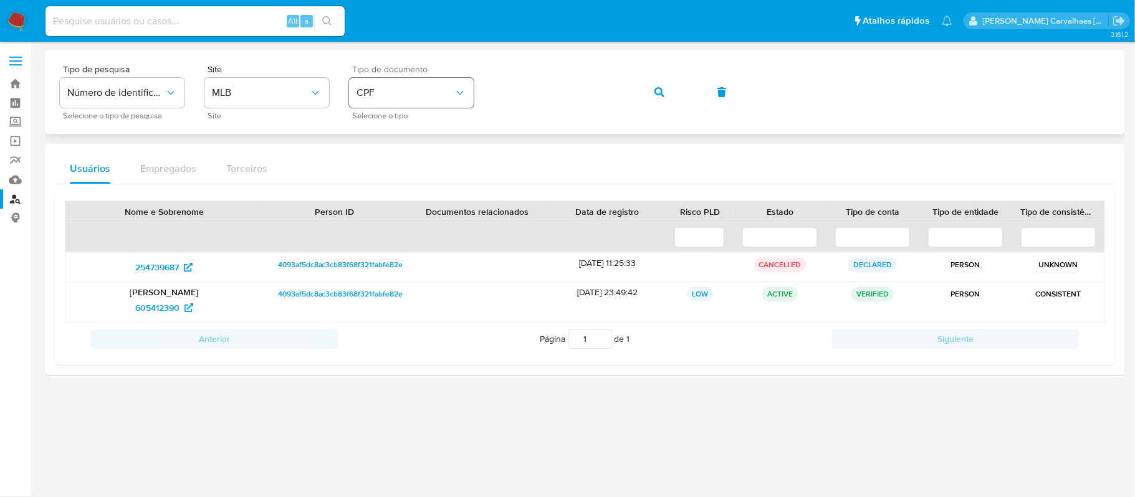
click at [471, 95] on div "Tipo de pesquisa Número de identificação Selecione o tipo de pesquisa Site MLB …" at bounding box center [585, 92] width 1050 height 54
drag, startPoint x: 651, startPoint y: 95, endPoint x: 658, endPoint y: 93, distance: 7.7
click at [651, 95] on button "button" at bounding box center [659, 92] width 42 height 30
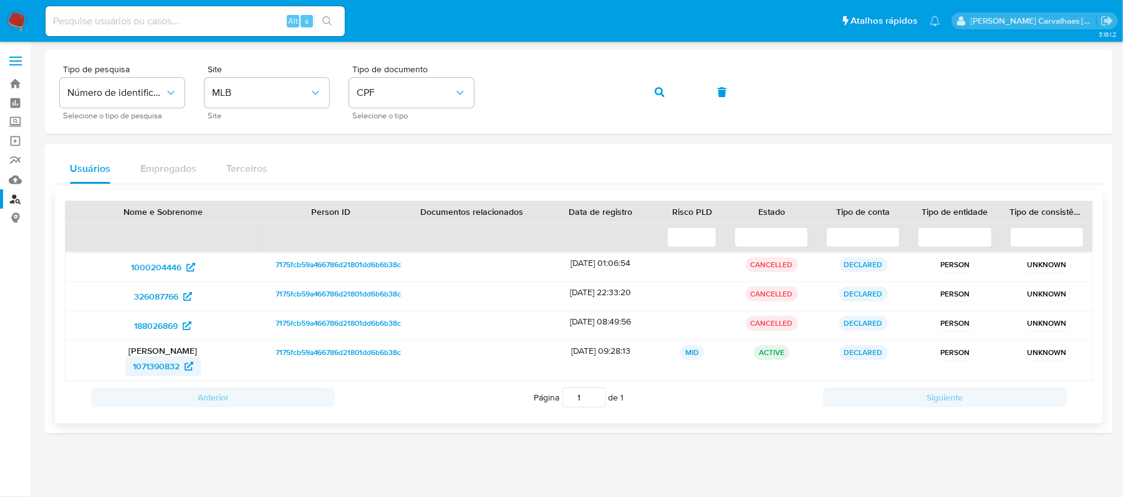
click at [152, 364] on span "1071390832" at bounding box center [156, 367] width 47 height 20
click at [163, 267] on span "1000204446" at bounding box center [156, 267] width 50 height 20
click at [152, 293] on span "326087766" at bounding box center [156, 297] width 44 height 20
click at [163, 329] on span "188026869" at bounding box center [156, 326] width 44 height 20
click at [484, 96] on div "Tipo de pesquisa Número de identificação Selecione o tipo de pesquisa Site MLB …" at bounding box center [579, 92] width 1038 height 54
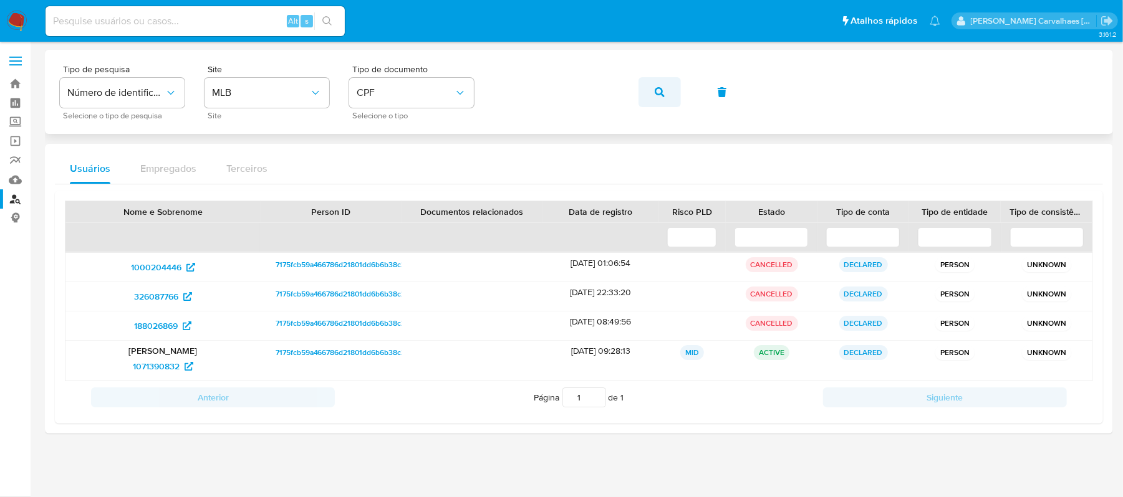
click at [643, 93] on button "button" at bounding box center [659, 92] width 42 height 30
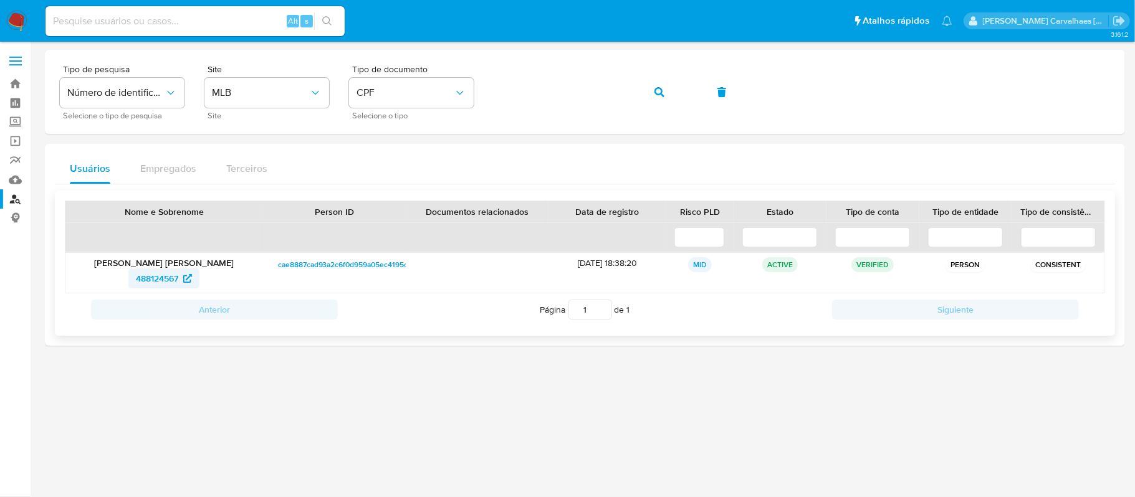
click at [170, 275] on span "488124567" at bounding box center [157, 279] width 42 height 20
click at [659, 95] on icon "button" at bounding box center [659, 92] width 10 height 10
click at [155, 280] on span "154537376" at bounding box center [157, 279] width 42 height 20
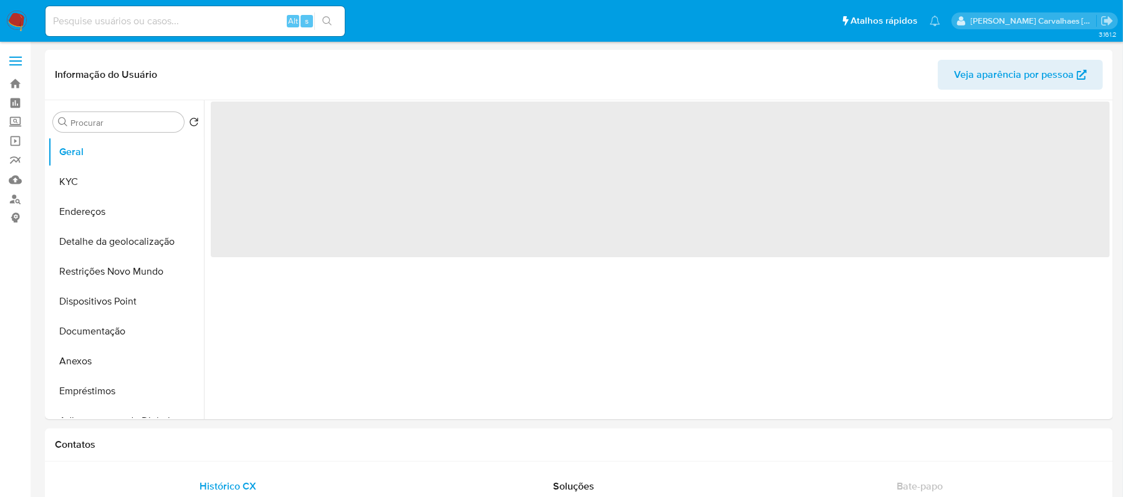
select select "10"
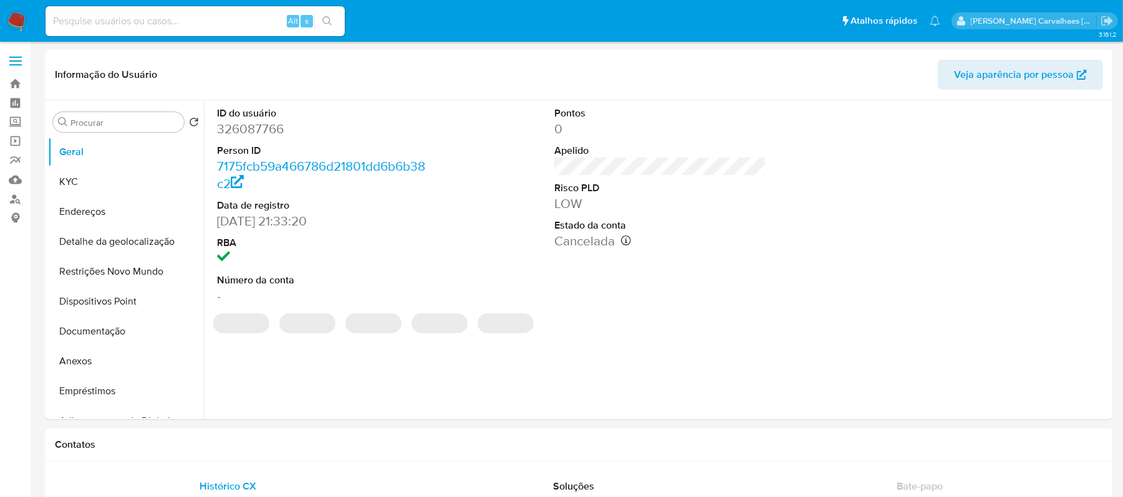
select select "10"
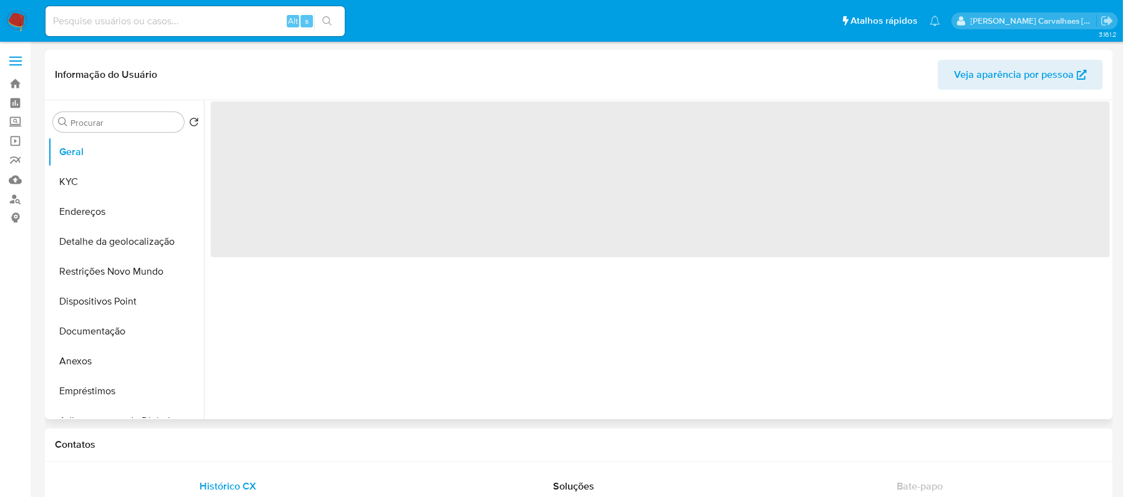
select select "10"
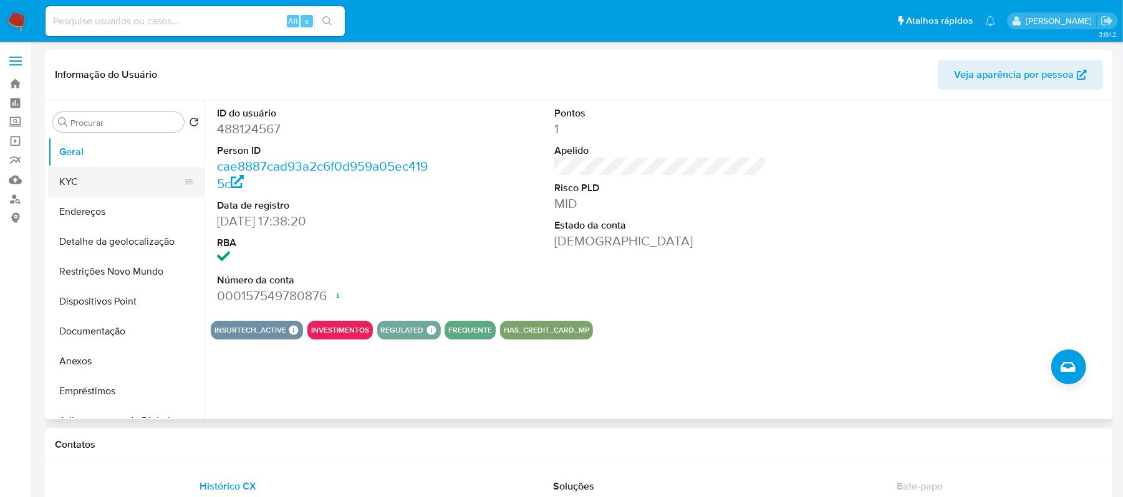
click at [88, 186] on button "KYC" at bounding box center [121, 182] width 146 height 30
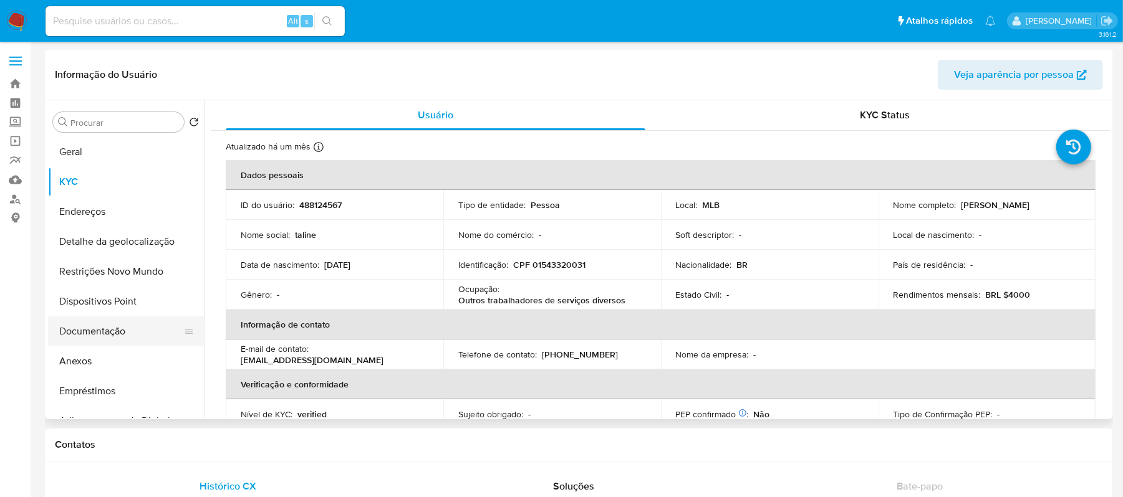
click at [127, 329] on button "Documentação" at bounding box center [121, 332] width 146 height 30
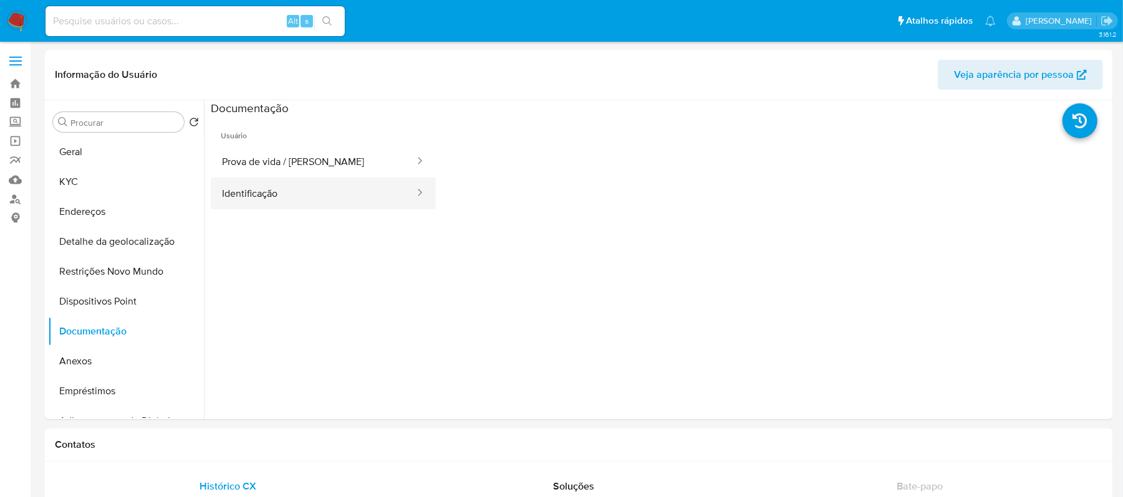
click at [287, 201] on button "Identificação" at bounding box center [313, 194] width 205 height 32
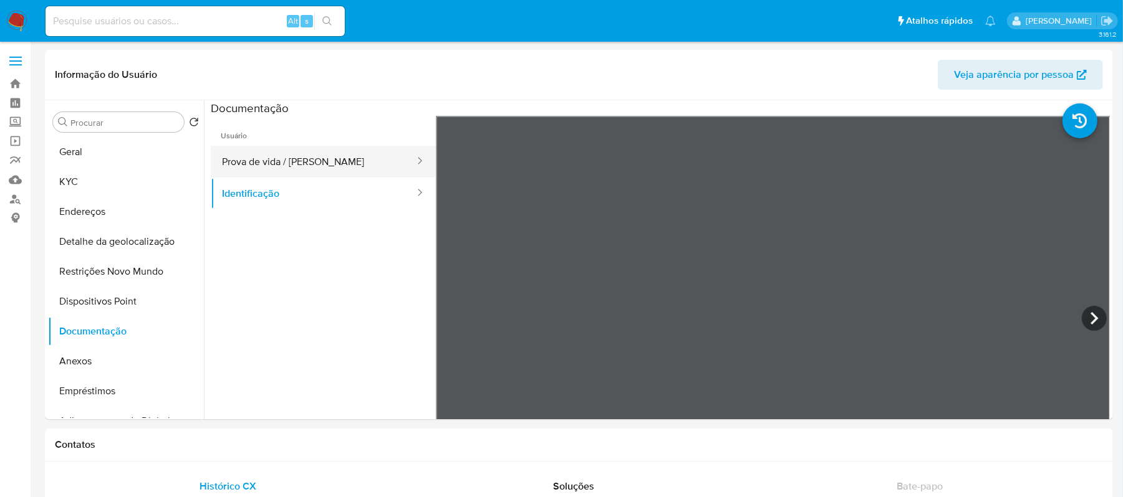
click at [330, 157] on button "Prova de vida / Selfie" at bounding box center [313, 162] width 205 height 32
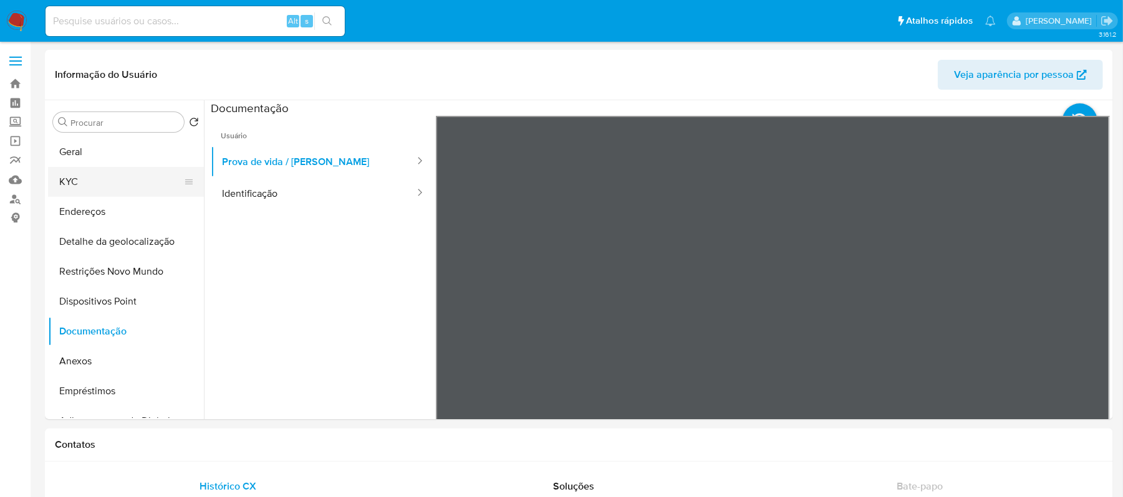
click at [121, 178] on button "KYC" at bounding box center [121, 182] width 146 height 30
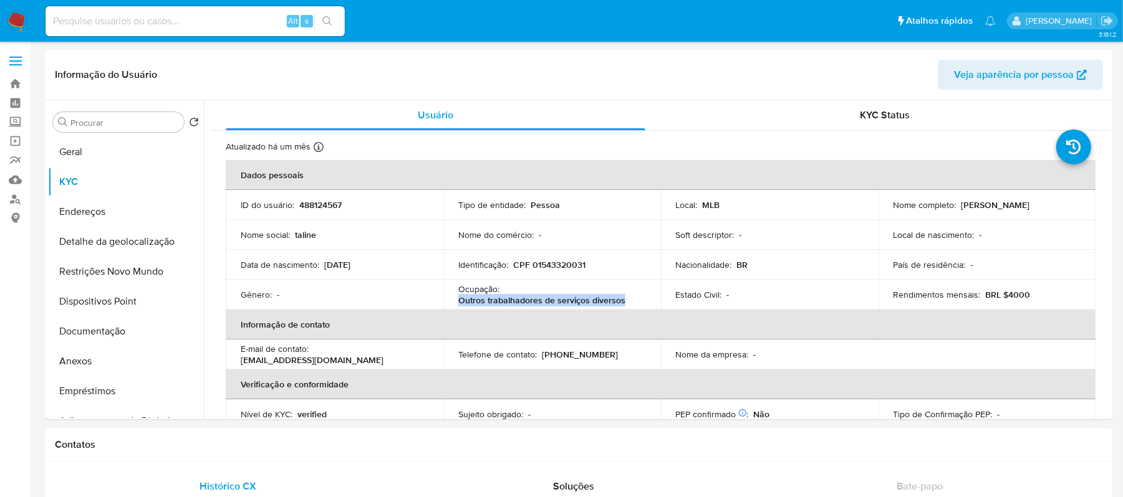
drag, startPoint x: 459, startPoint y: 302, endPoint x: 624, endPoint y: 305, distance: 165.2
click at [624, 305] on div "Ocupação : Outros trabalhadores de serviços diversos" at bounding box center [552, 295] width 188 height 22
copy p "Outros trabalhadores de serviços diversos"
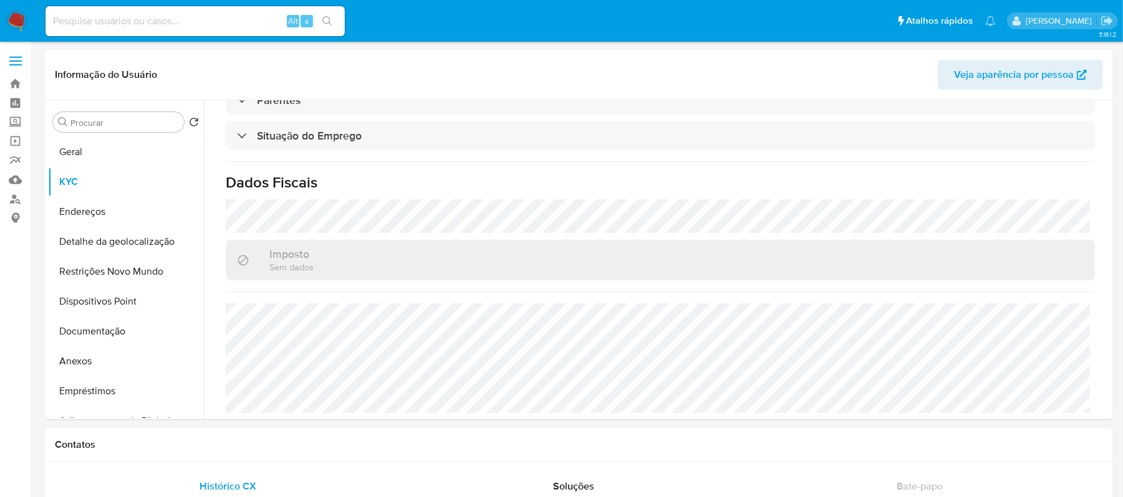
scroll to position [531, 0]
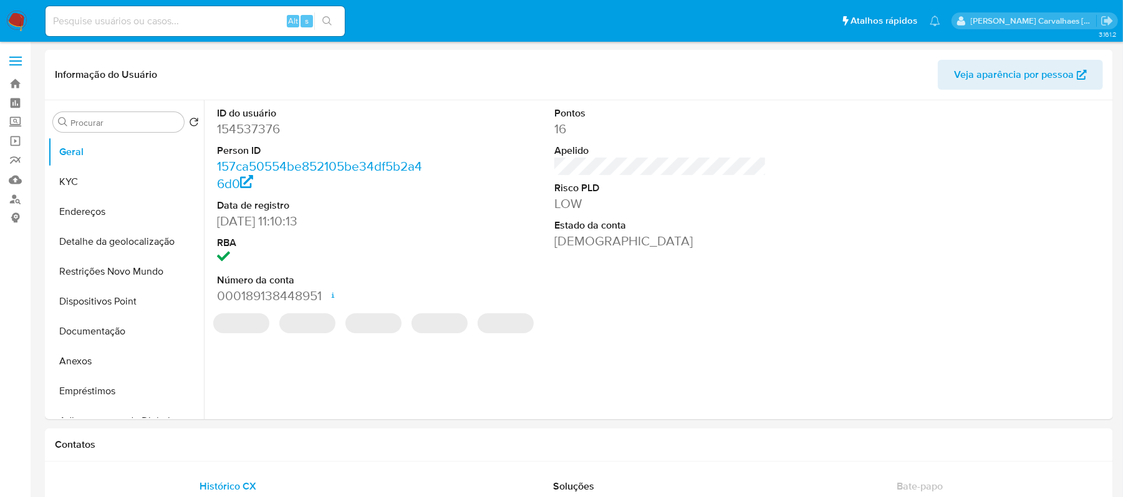
select select "10"
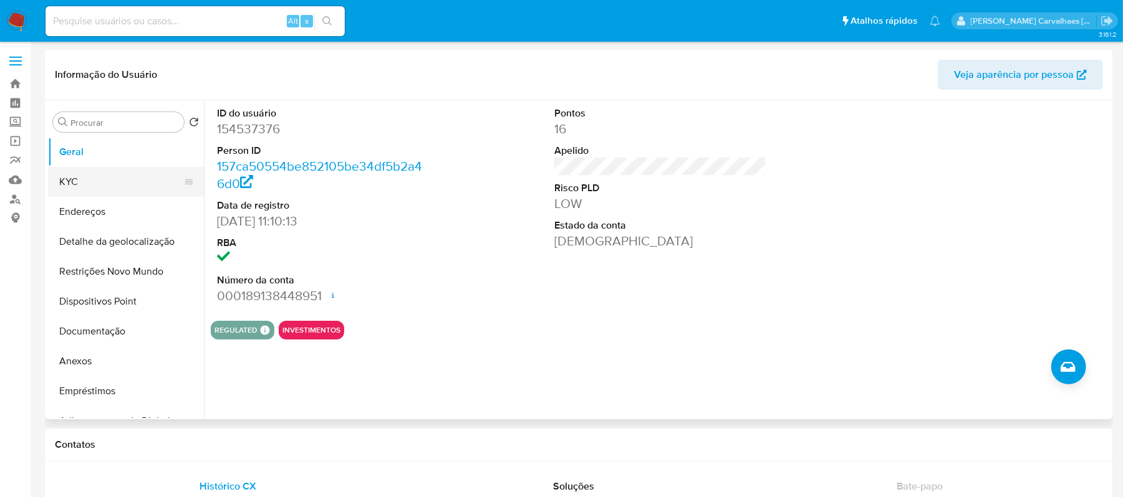
click at [75, 180] on button "KYC" at bounding box center [121, 182] width 146 height 30
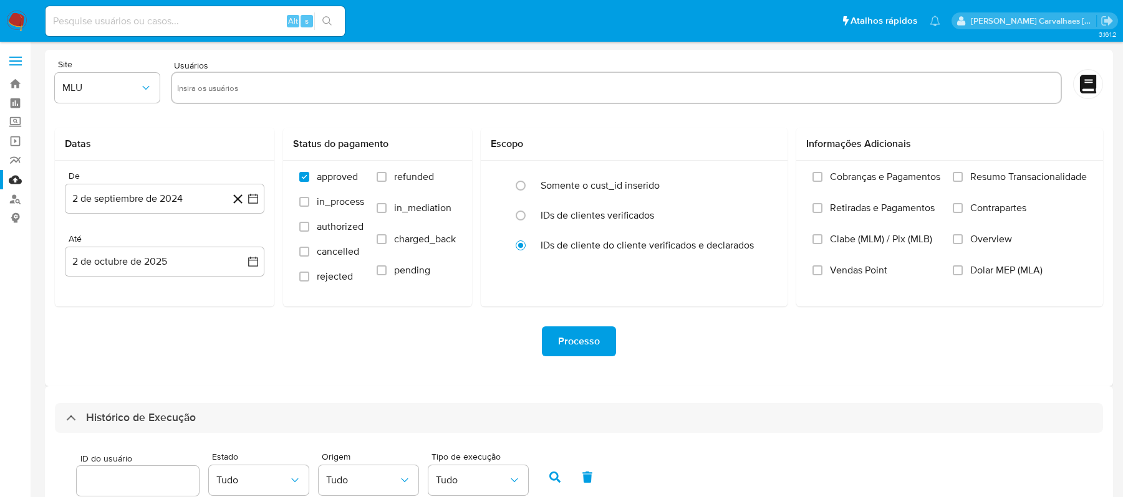
select select "10"
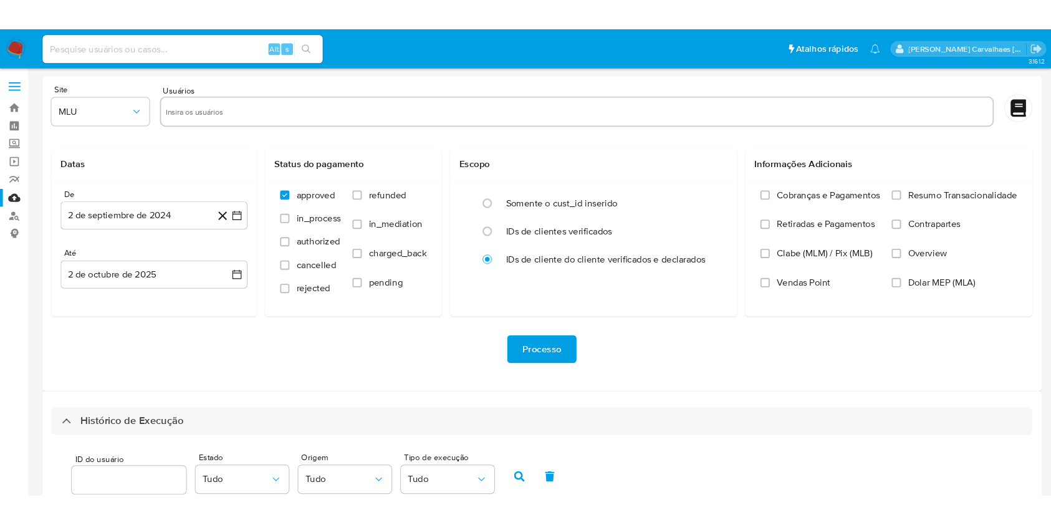
scroll to position [449, 0]
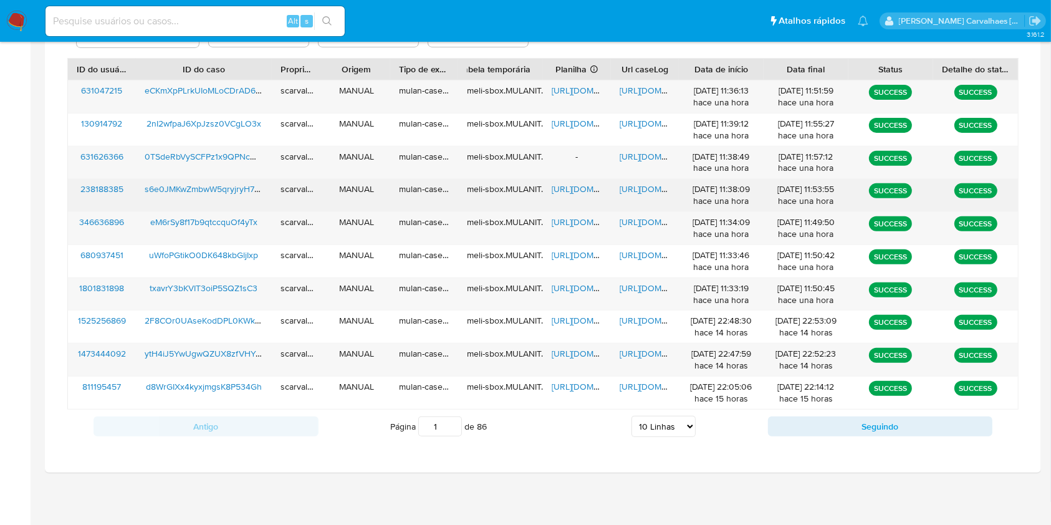
click at [633, 190] on span "[URL][DOMAIN_NAME]" at bounding box center [663, 189] width 86 height 12
click at [643, 186] on span "[URL][DOMAIN_NAME]" at bounding box center [663, 189] width 86 height 12
click at [577, 186] on span "[URL][DOMAIN_NAME]" at bounding box center [595, 189] width 86 height 12
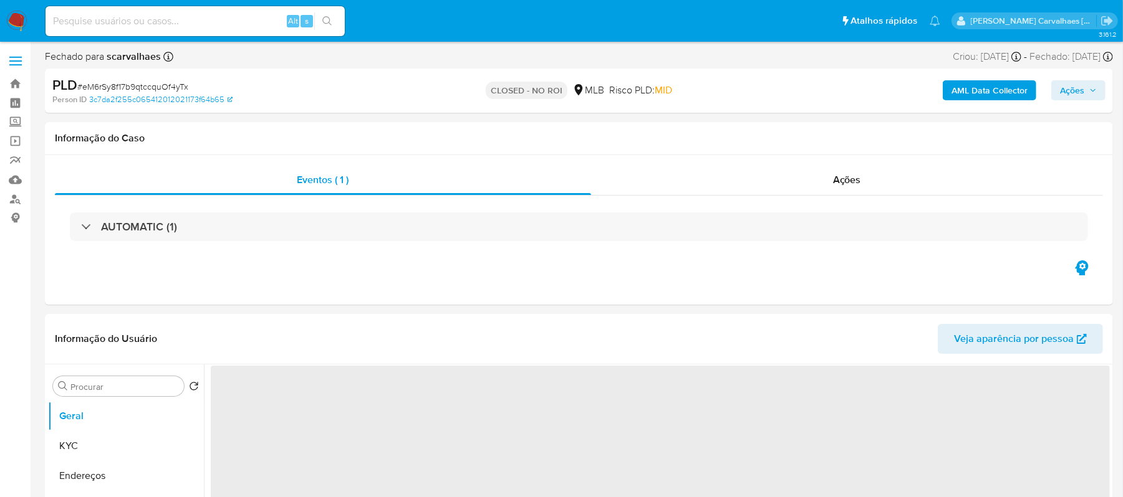
select select "10"
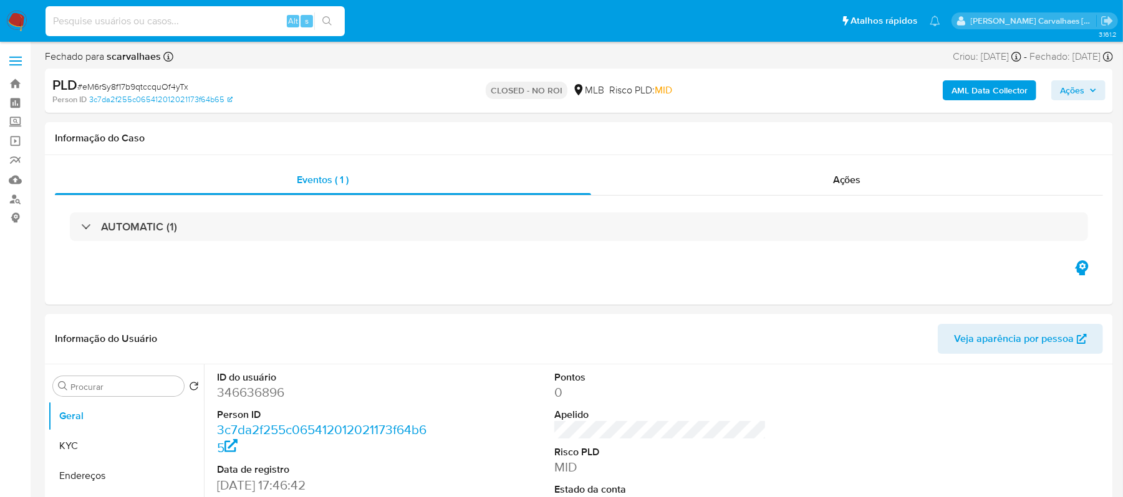
click at [173, 16] on input at bounding box center [194, 21] width 299 height 16
paste input "s6e0JMKwZmbwW5qryjryH7ub"
type input "s6e0JMKwZmbwW5qryjryH7ub"
click at [327, 25] on icon "search-icon" at bounding box center [327, 21] width 10 height 10
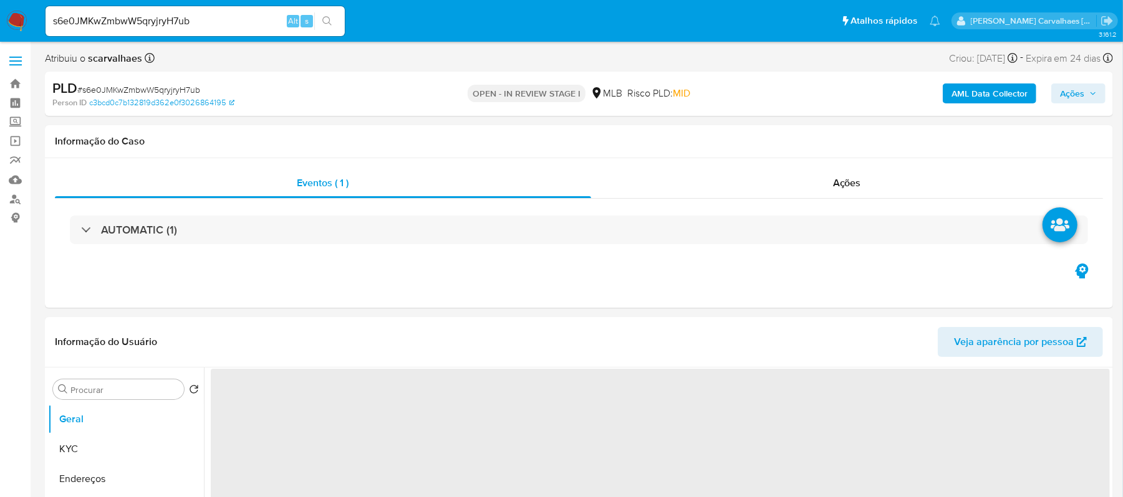
select select "10"
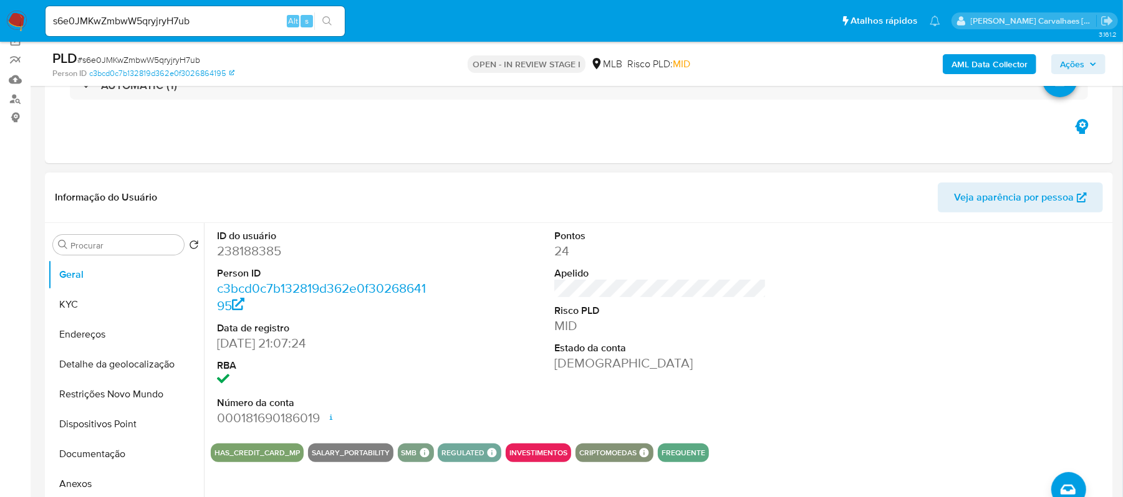
scroll to position [166, 0]
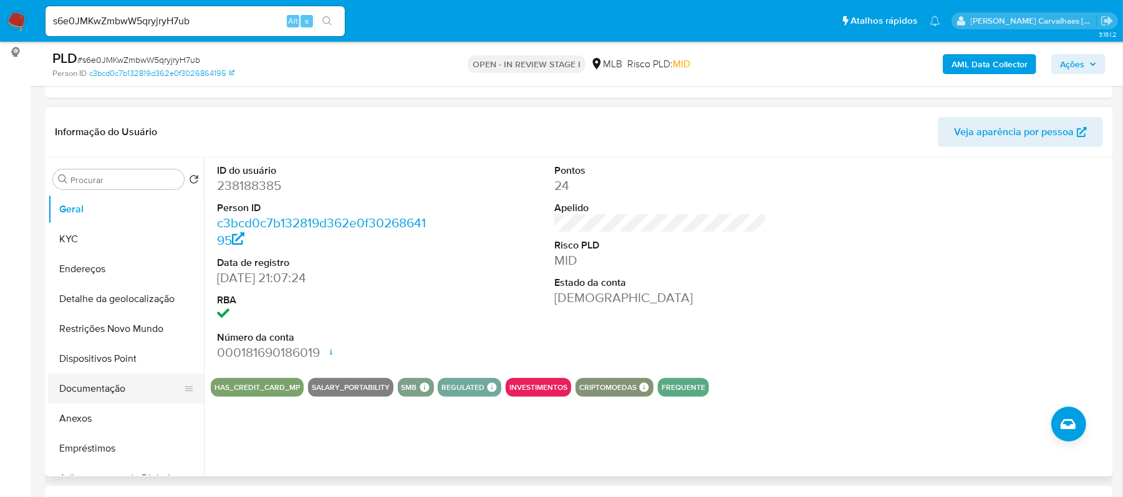
click at [84, 387] on button "Documentação" at bounding box center [121, 389] width 146 height 30
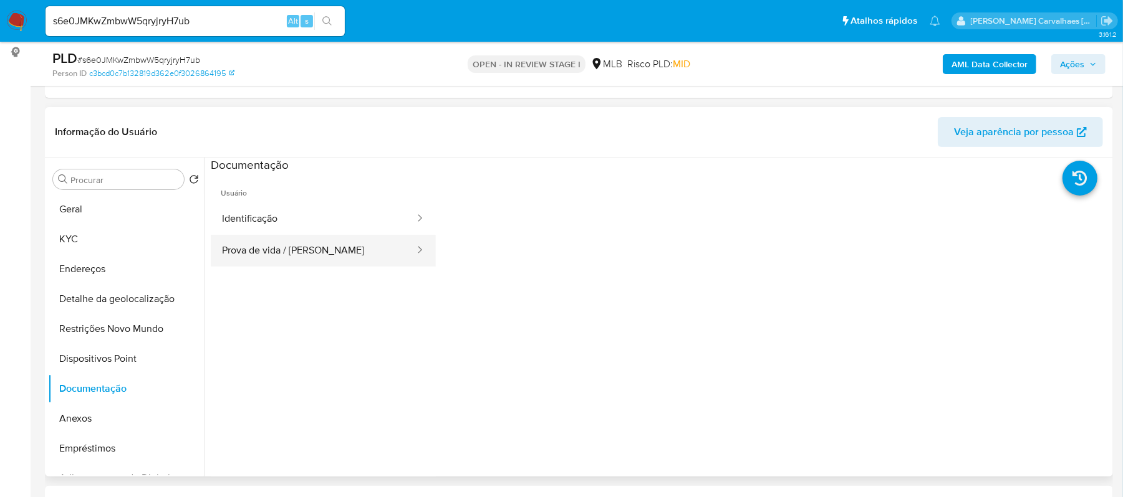
click at [360, 249] on button "Prova de vida / Selfie" at bounding box center [313, 251] width 205 height 32
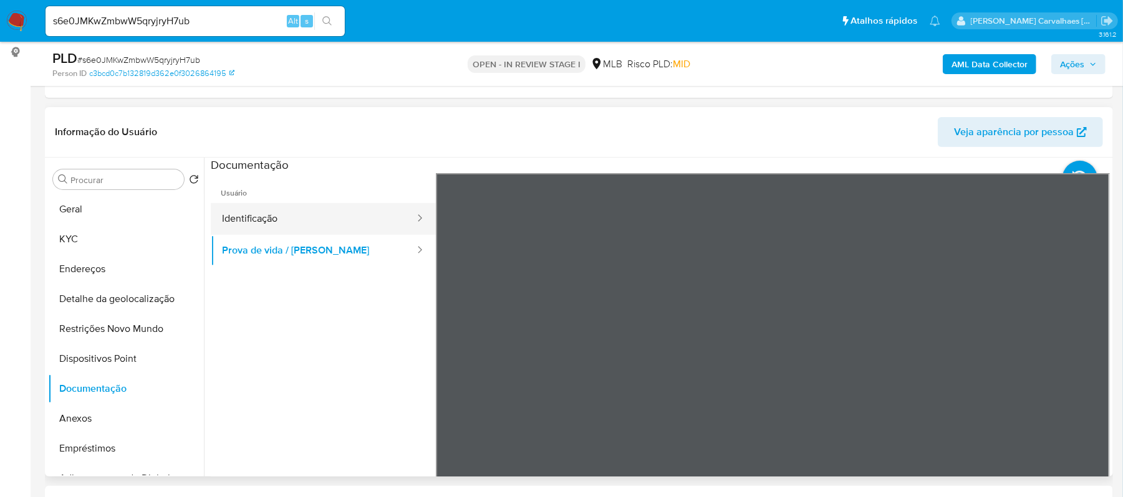
click at [257, 208] on button "Identificação" at bounding box center [313, 219] width 205 height 32
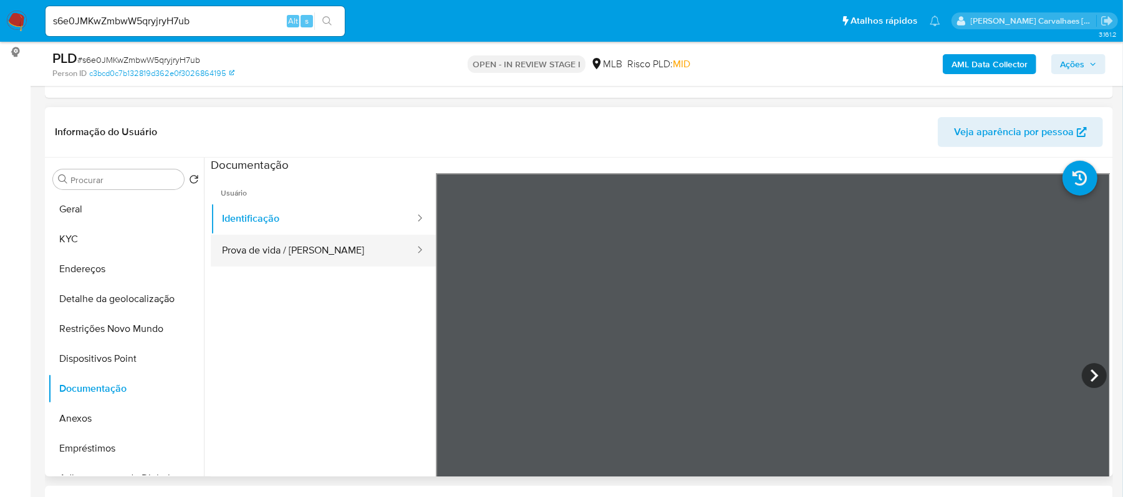
click at [325, 245] on button "Prova de vida / Selfie" at bounding box center [313, 251] width 205 height 32
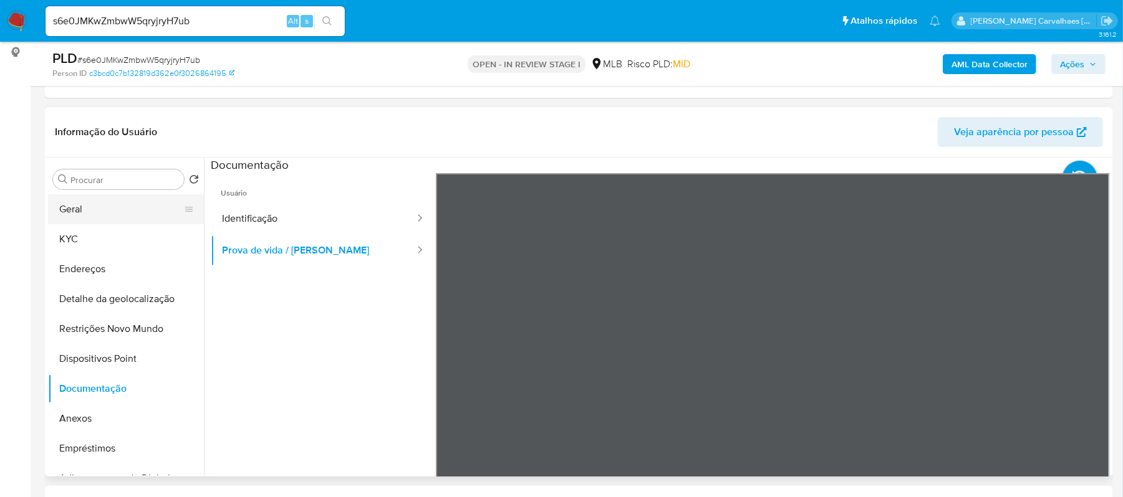
click at [128, 208] on button "Geral" at bounding box center [121, 209] width 146 height 30
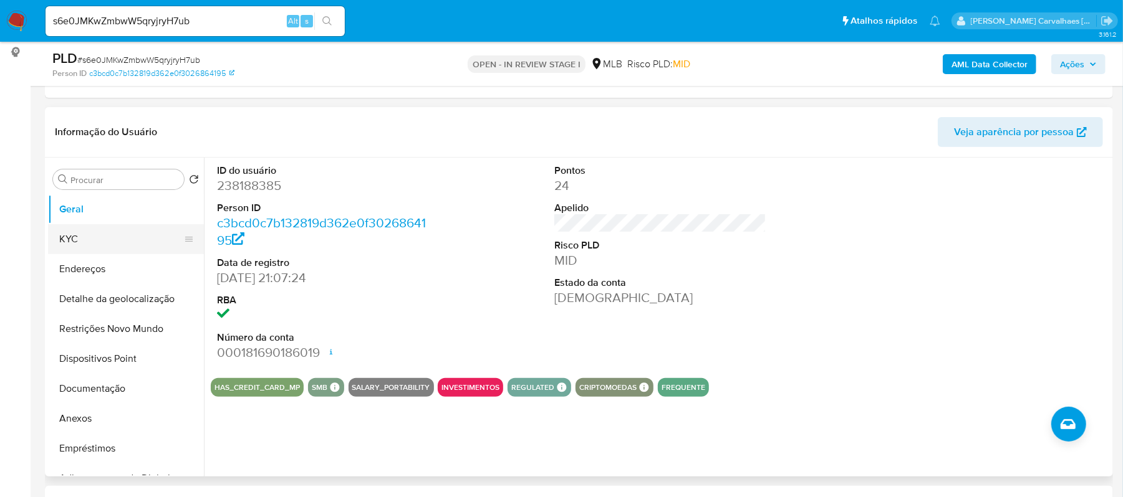
click at [78, 235] on button "KYC" at bounding box center [121, 239] width 146 height 30
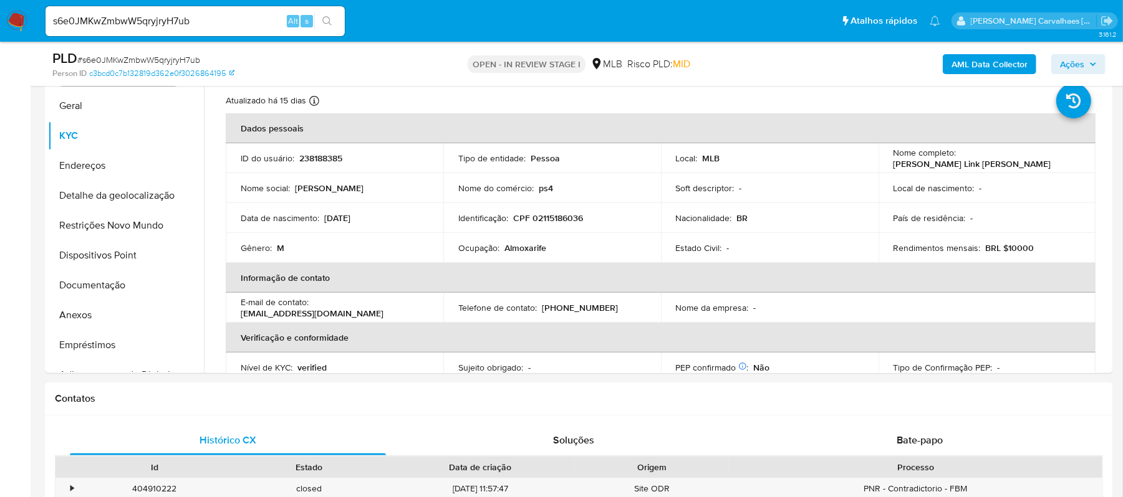
scroll to position [288, 0]
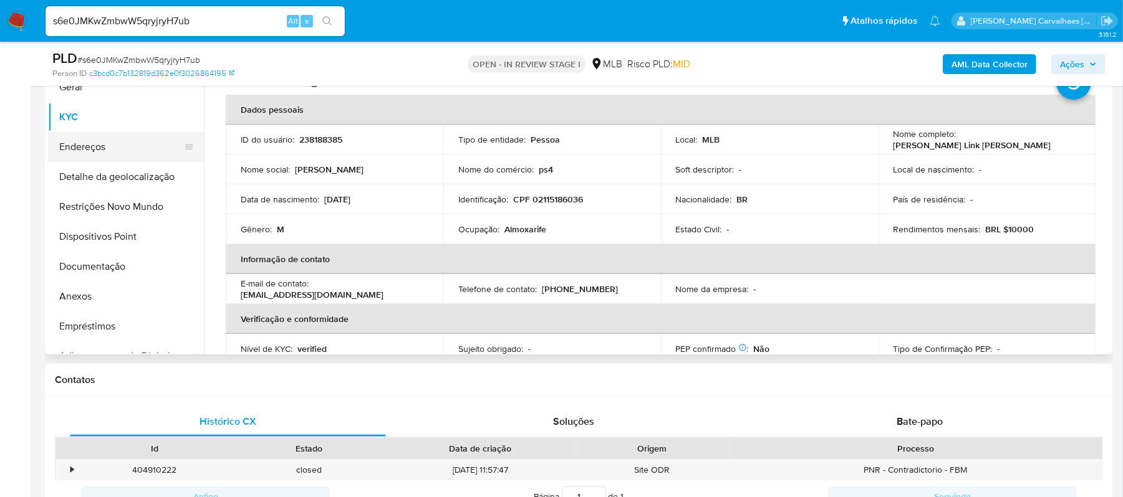
click at [112, 143] on button "Endereços" at bounding box center [121, 147] width 146 height 30
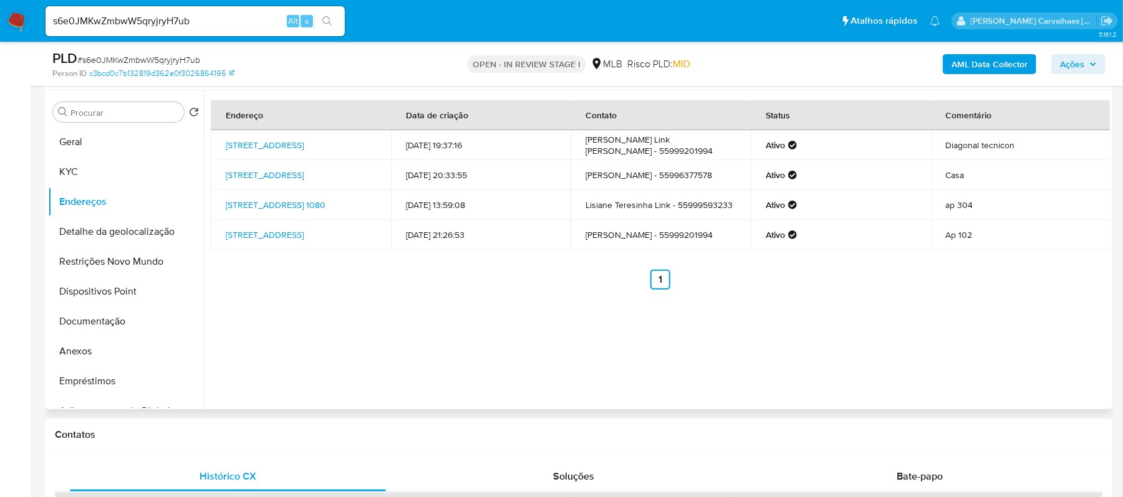
scroll to position [205, 0]
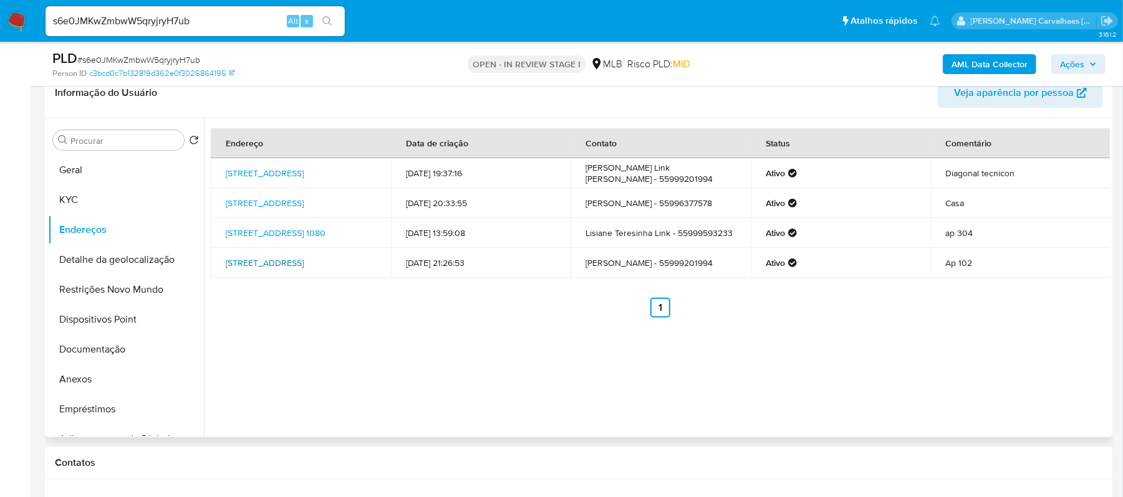
click at [304, 262] on link "Rua Cerro Azul 22, Horizontina, Rio Grande Do Sul, 98920000, Brasil 22" at bounding box center [265, 263] width 78 height 12
click at [120, 189] on button "KYC" at bounding box center [121, 200] width 146 height 30
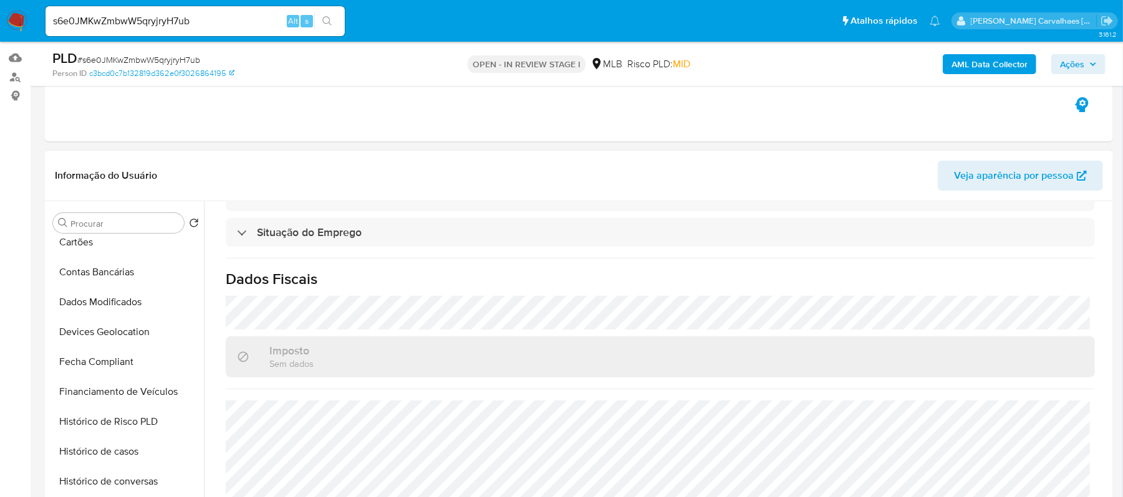
scroll to position [332, 0]
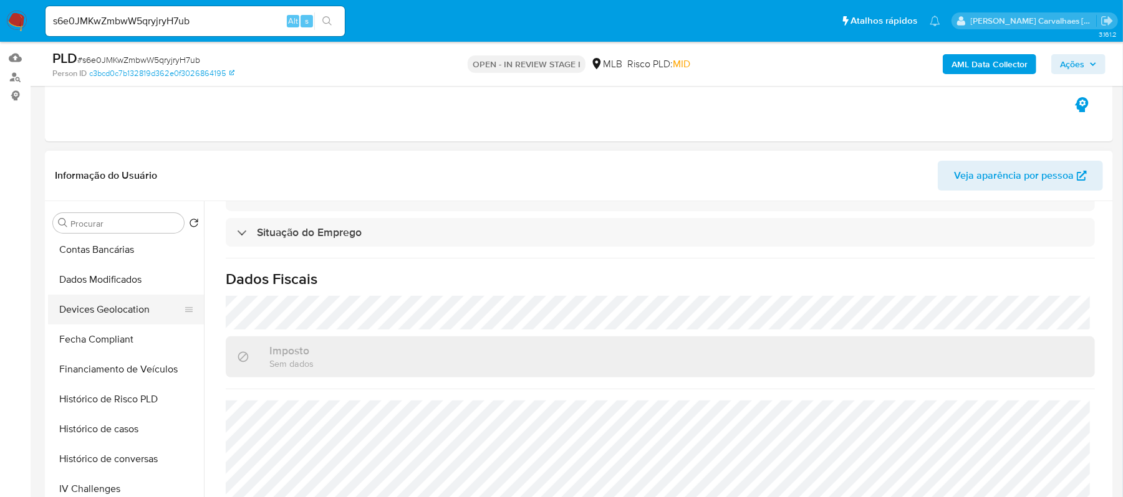
click at [138, 312] on button "Devices Geolocation" at bounding box center [121, 310] width 146 height 30
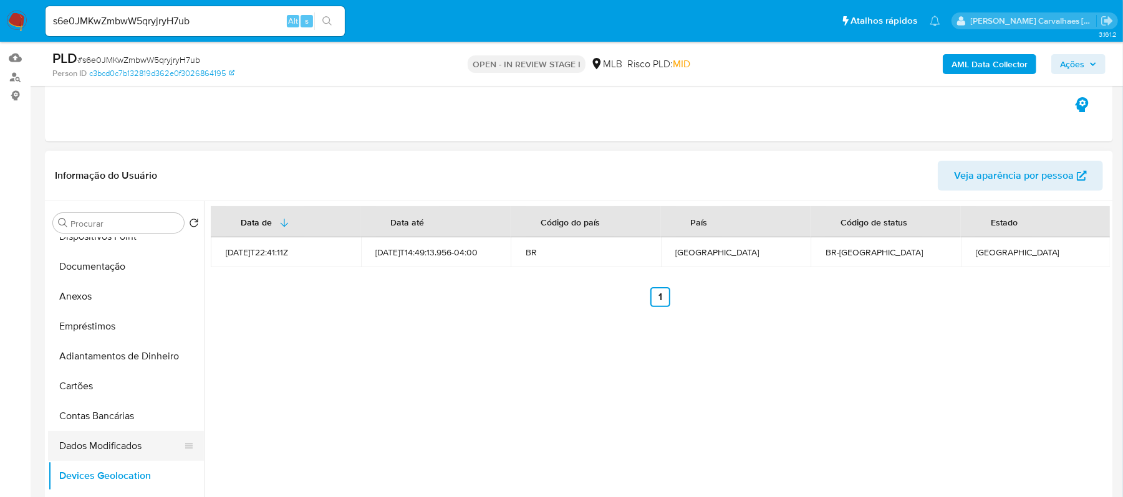
scroll to position [83, 0]
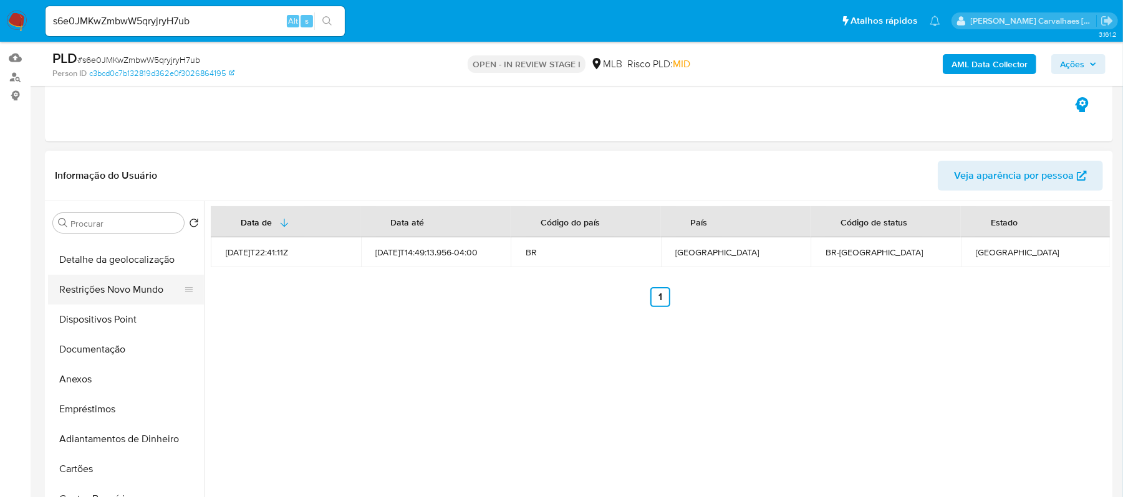
click at [131, 287] on button "Restrições Novo Mundo" at bounding box center [121, 290] width 146 height 30
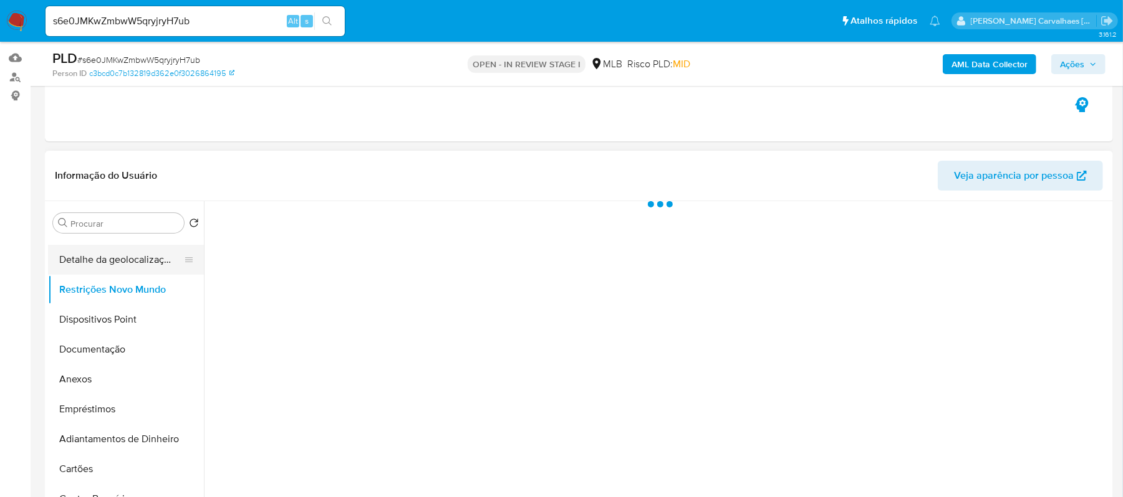
click at [131, 260] on button "Detalhe da geolocalização" at bounding box center [121, 260] width 146 height 30
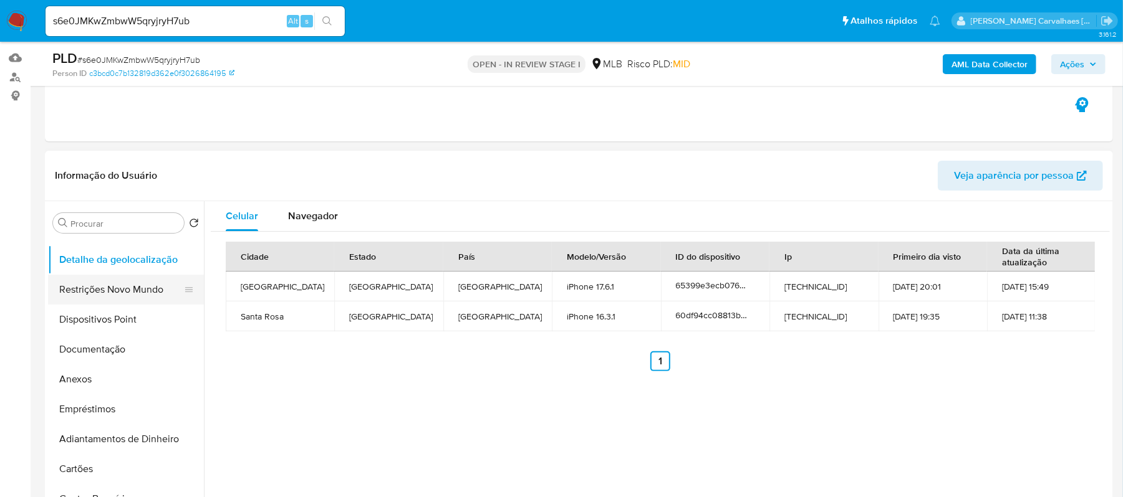
click at [157, 289] on button "Restrições Novo Mundo" at bounding box center [121, 290] width 146 height 30
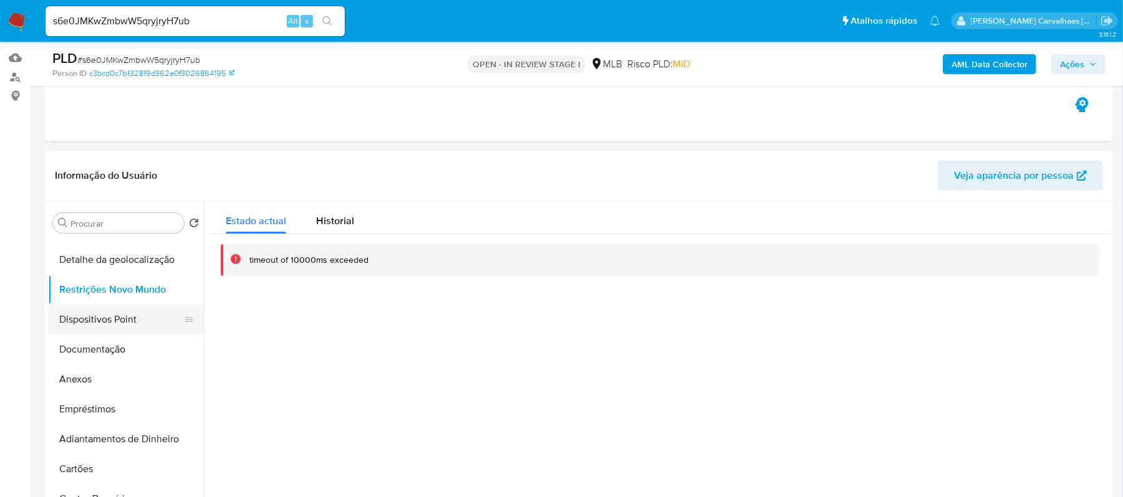
click at [108, 322] on button "Dispositivos Point" at bounding box center [121, 320] width 146 height 30
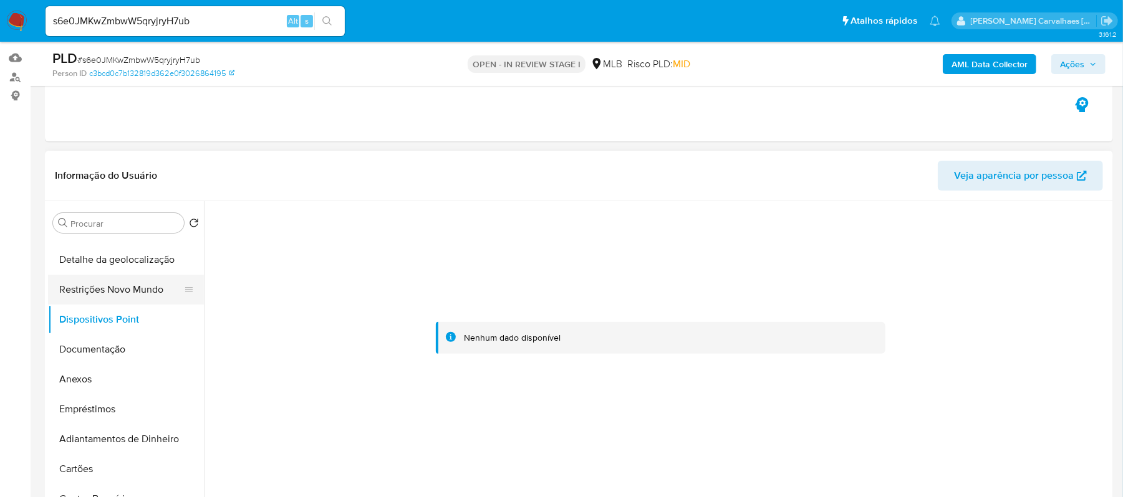
click at [112, 289] on button "Restrições Novo Mundo" at bounding box center [121, 290] width 146 height 30
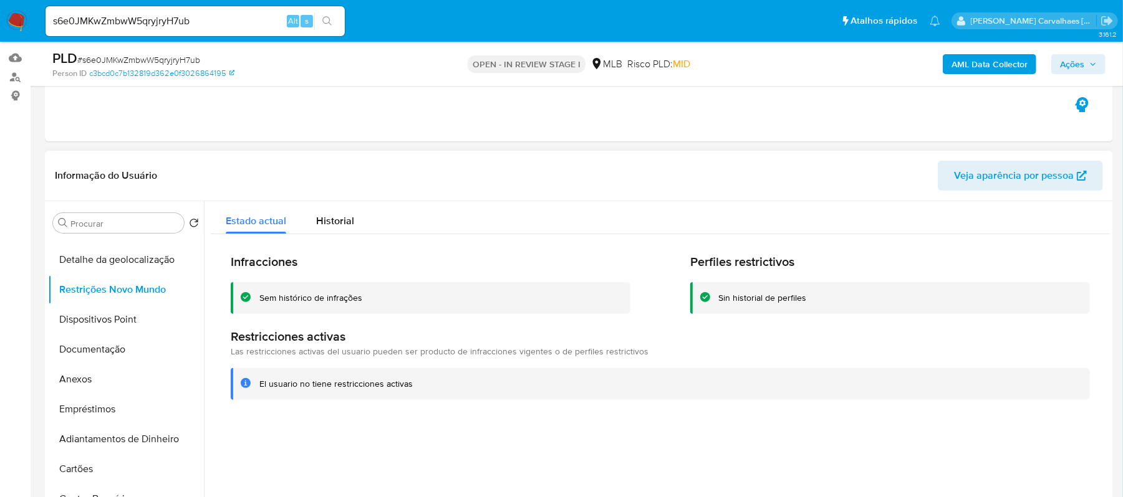
drag, startPoint x: 257, startPoint y: 385, endPoint x: 400, endPoint y: 382, distance: 142.8
click at [407, 385] on div "El usuario no tiene restricciones activas" at bounding box center [660, 384] width 859 height 32
click at [435, 382] on div "El usuario no tiene restricciones activas" at bounding box center [669, 384] width 820 height 12
click at [265, 383] on div "El usuario no tiene restricciones activas" at bounding box center [335, 384] width 153 height 12
drag, startPoint x: 258, startPoint y: 383, endPoint x: 434, endPoint y: 390, distance: 176.5
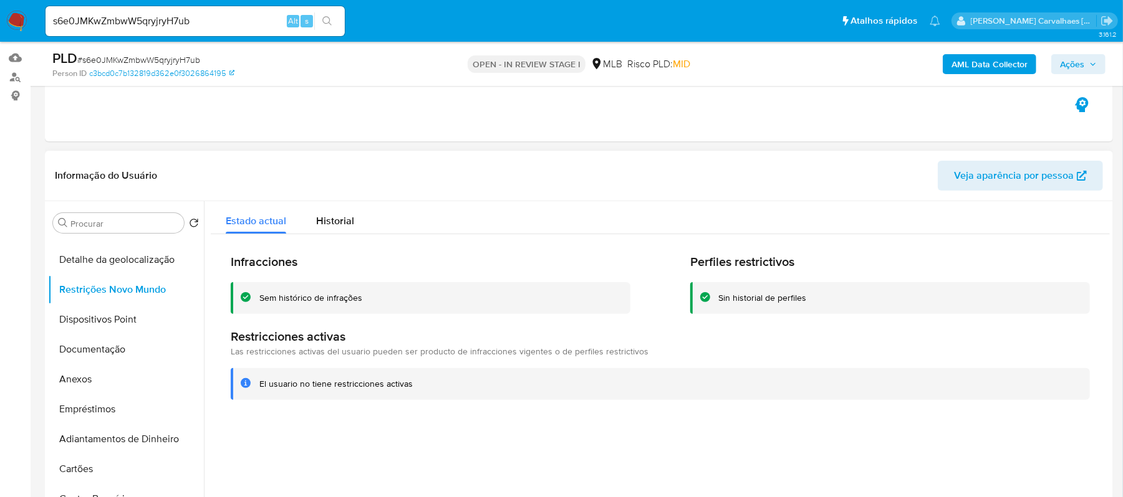
click at [434, 390] on div "El usuario no tiene restricciones activas" at bounding box center [660, 384] width 859 height 32
click at [100, 375] on button "Anexos" at bounding box center [121, 380] width 146 height 30
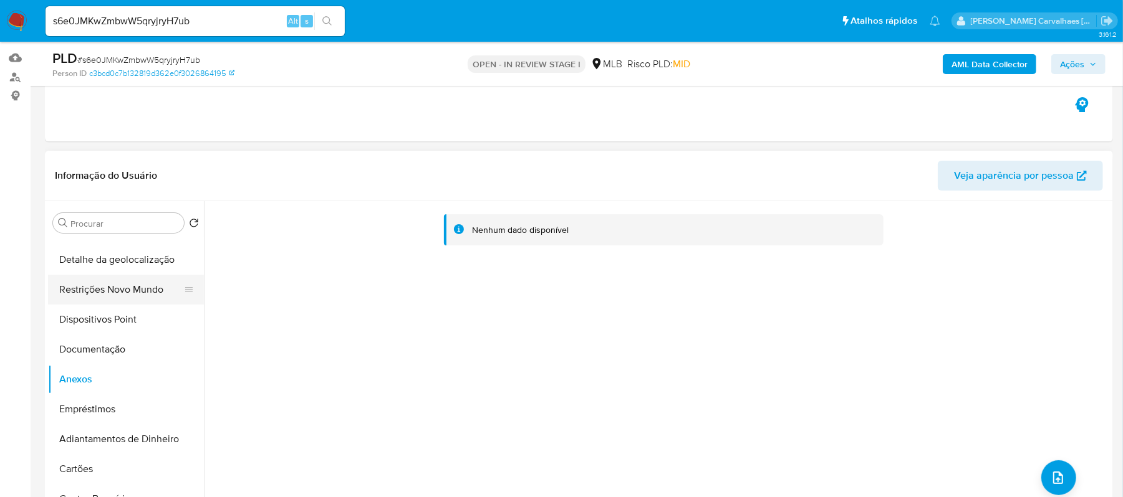
scroll to position [0, 0]
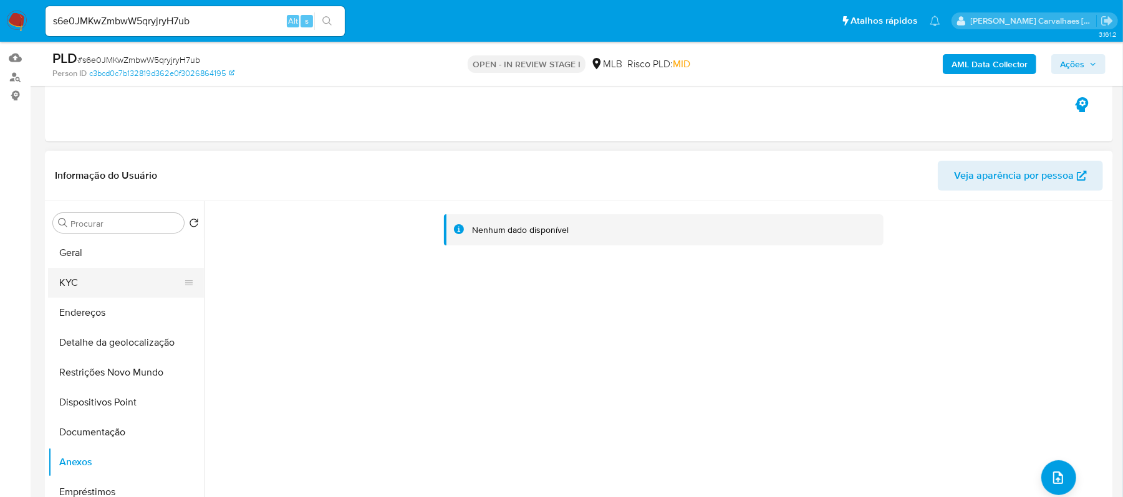
click at [110, 285] on button "KYC" at bounding box center [121, 283] width 146 height 30
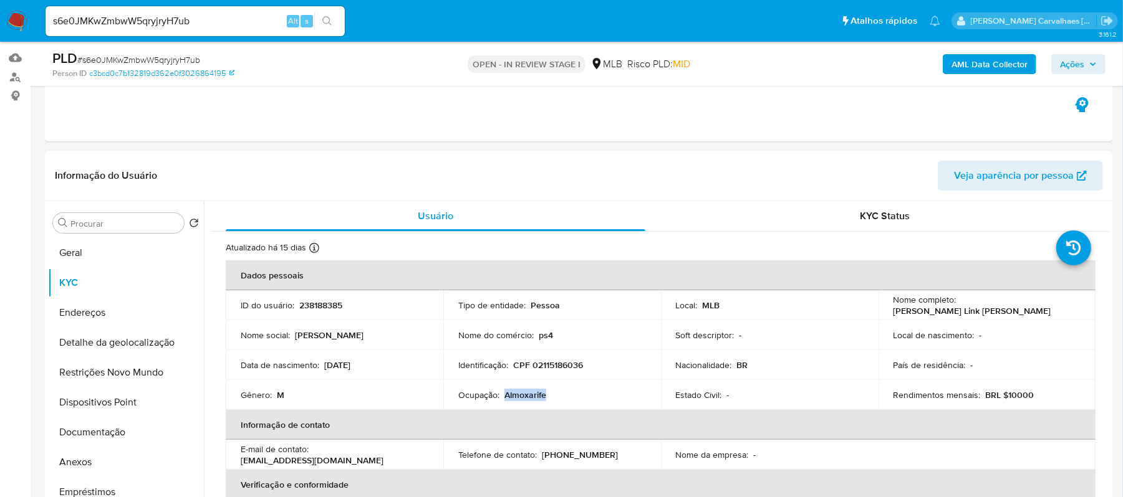
drag, startPoint x: 502, startPoint y: 397, endPoint x: 562, endPoint y: 400, distance: 59.9
click at [562, 400] on div "Ocupação : Almoxarife" at bounding box center [552, 395] width 188 height 11
copy p "Almoxarife"
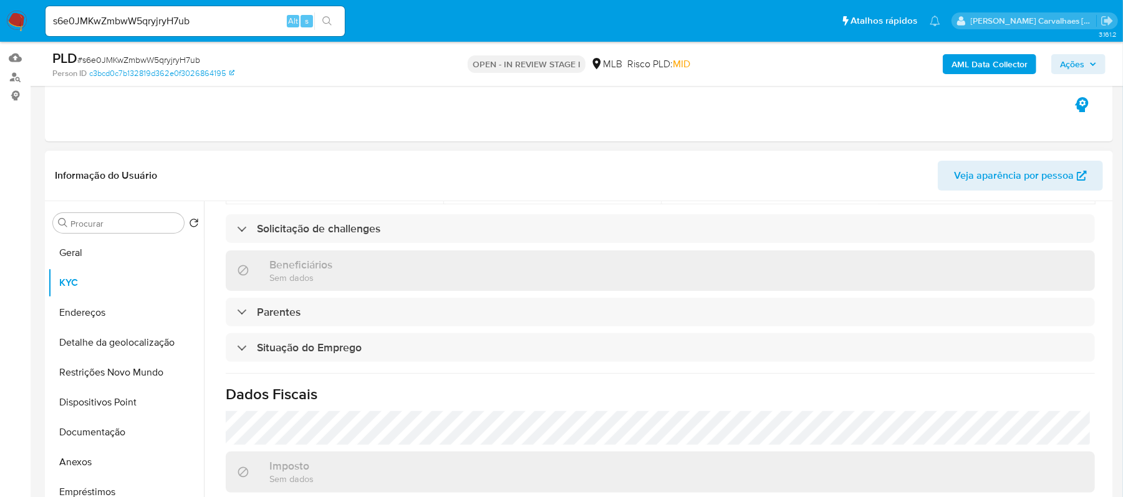
scroll to position [531, 0]
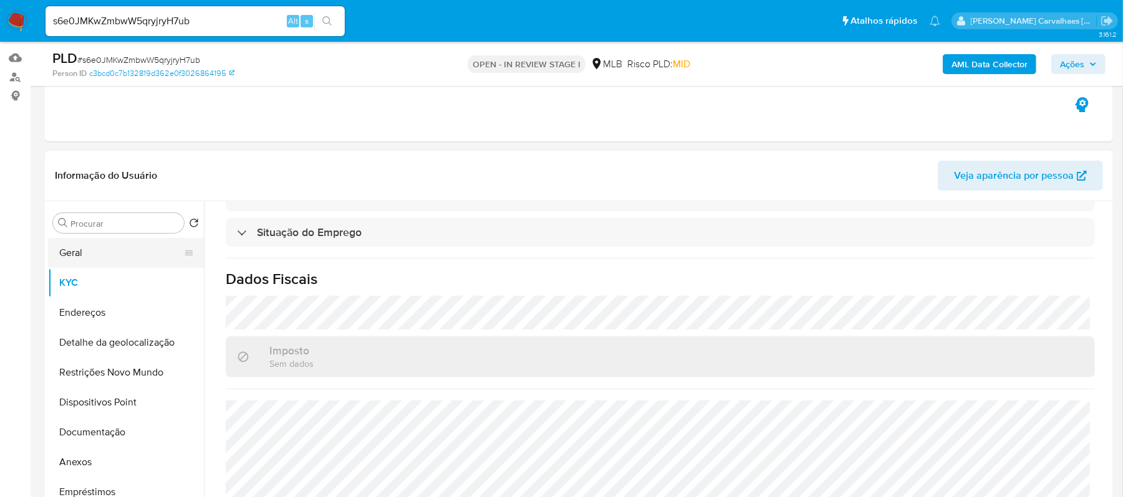
click at [148, 247] on button "Geral" at bounding box center [121, 253] width 146 height 30
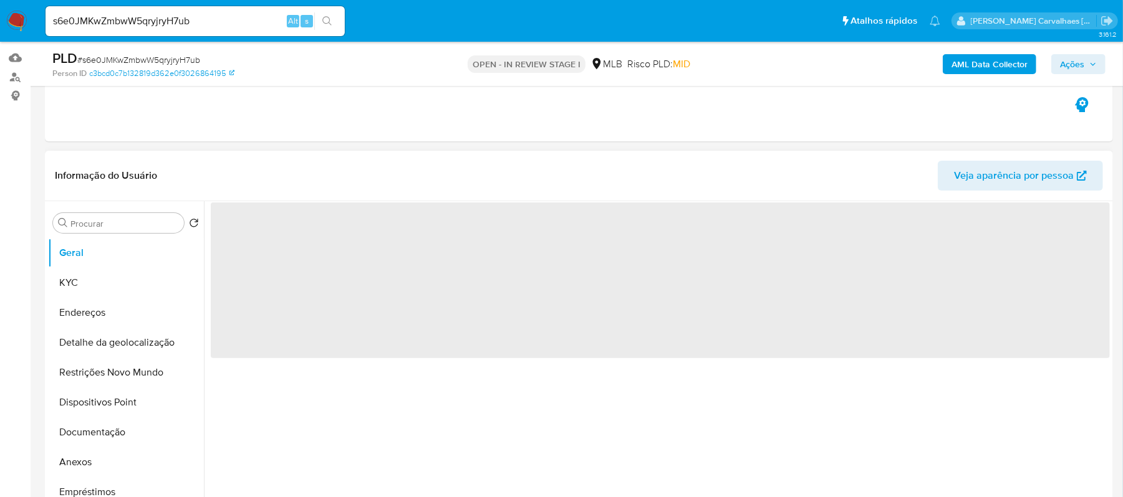
scroll to position [0, 0]
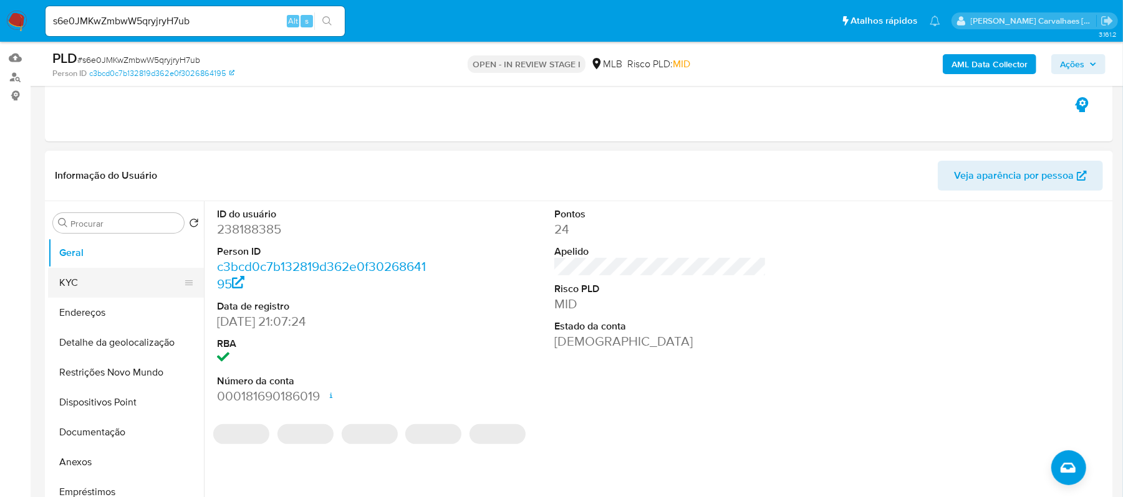
click at [91, 279] on button "KYC" at bounding box center [121, 283] width 146 height 30
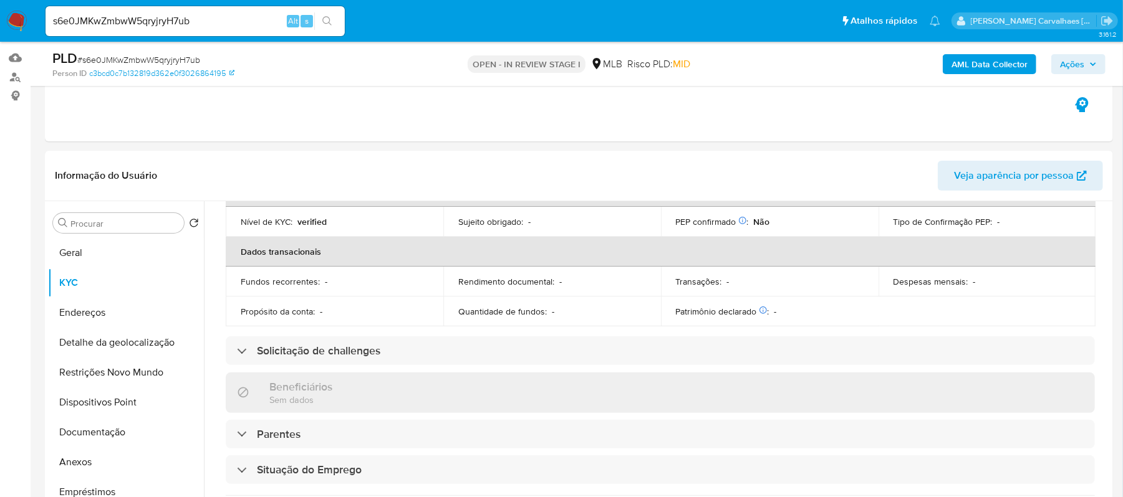
scroll to position [332, 0]
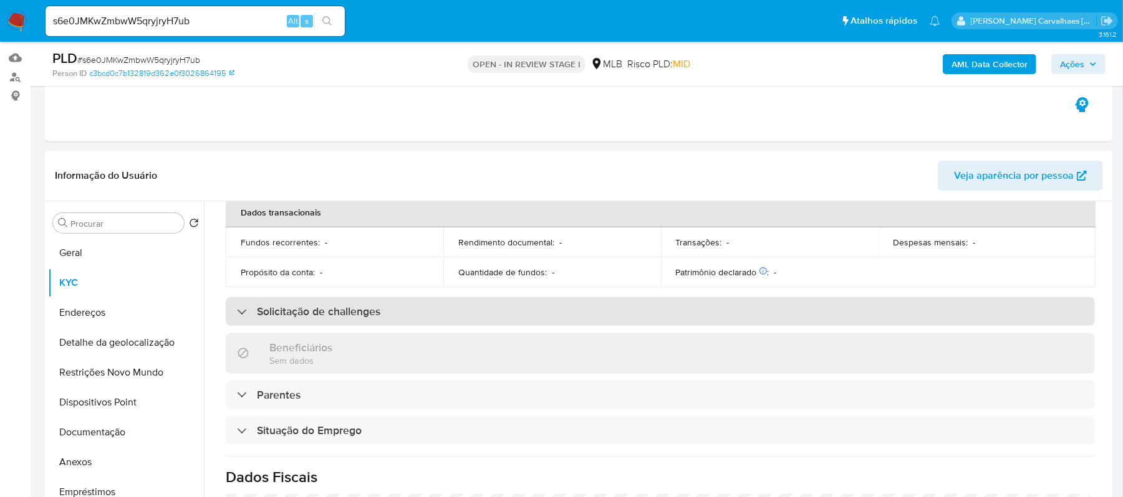
click at [347, 305] on h3 "Solicitação de challenges" at bounding box center [318, 312] width 123 height 14
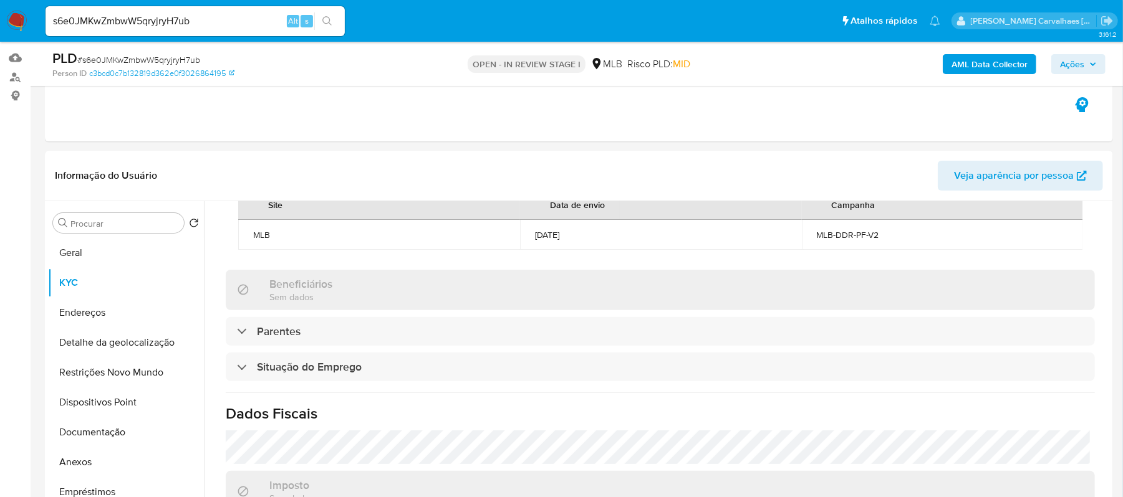
scroll to position [582, 0]
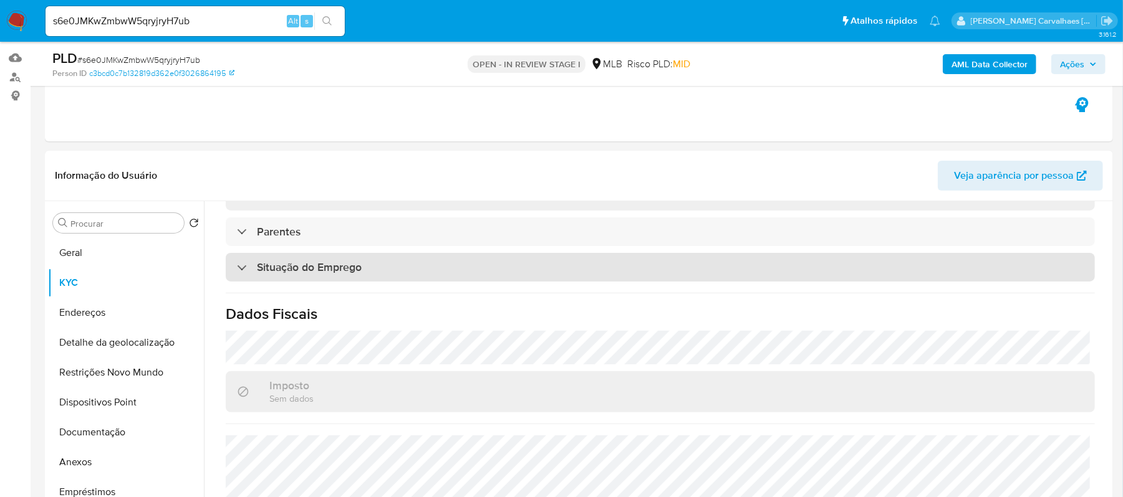
click at [383, 282] on div "Situação do Emprego" at bounding box center [660, 267] width 869 height 29
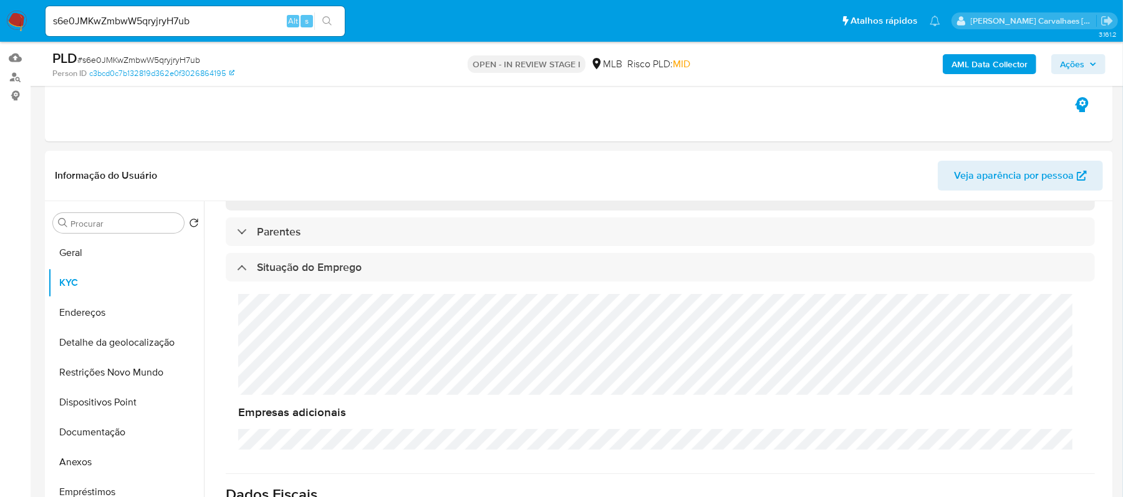
scroll to position [12, 0]
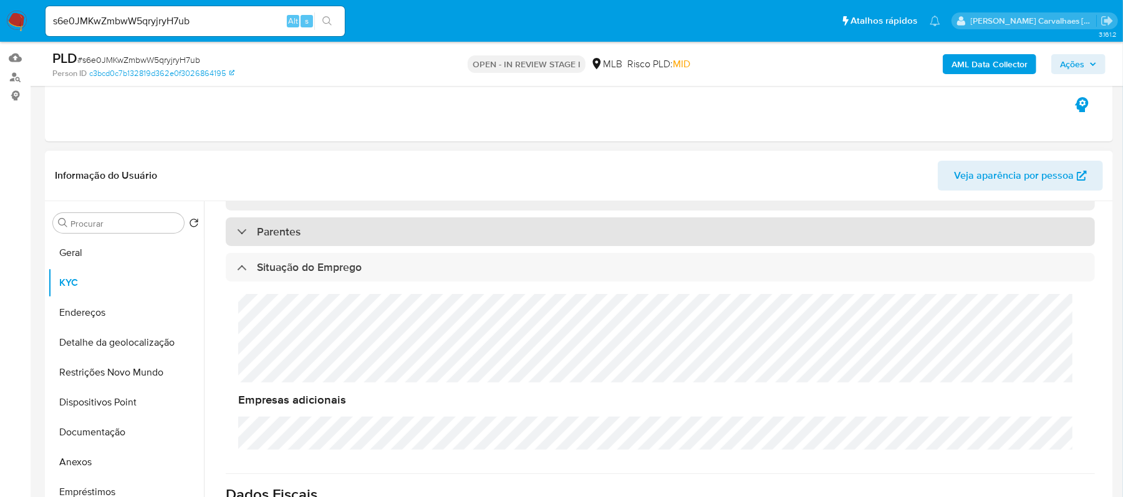
click at [501, 246] on div "Parentes" at bounding box center [660, 232] width 869 height 29
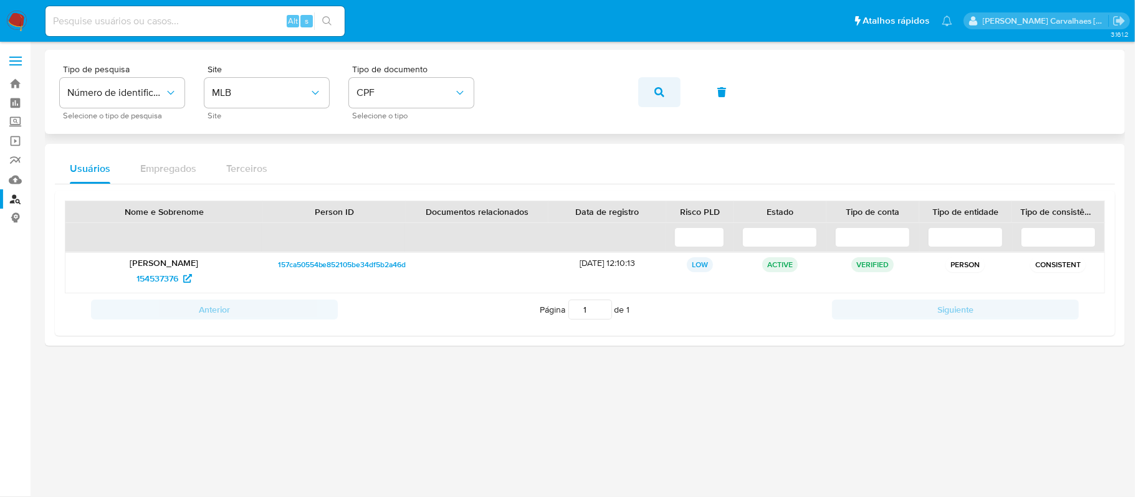
click at [654, 98] on span "button" at bounding box center [659, 92] width 10 height 27
click at [171, 280] on span "2360151094" at bounding box center [156, 279] width 47 height 20
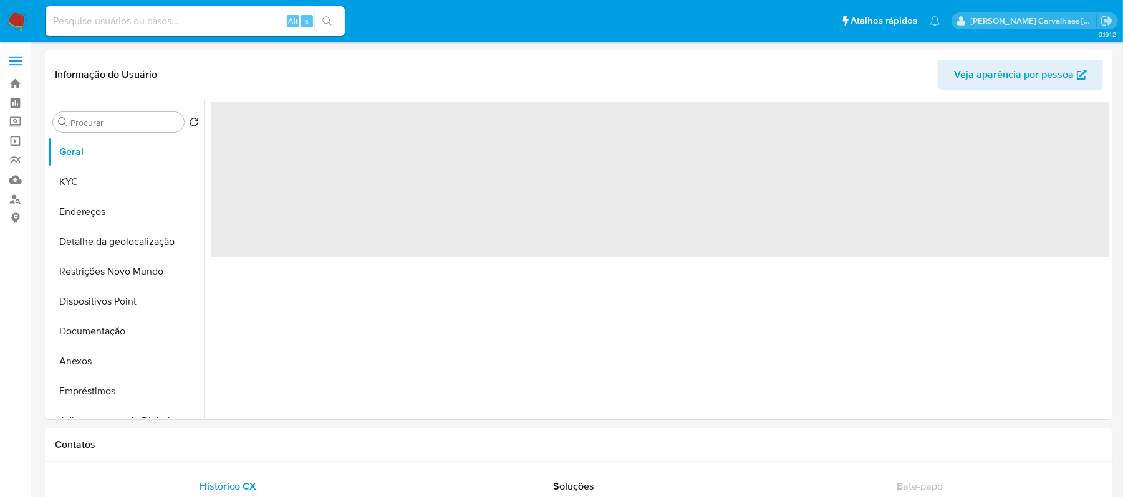
select select "10"
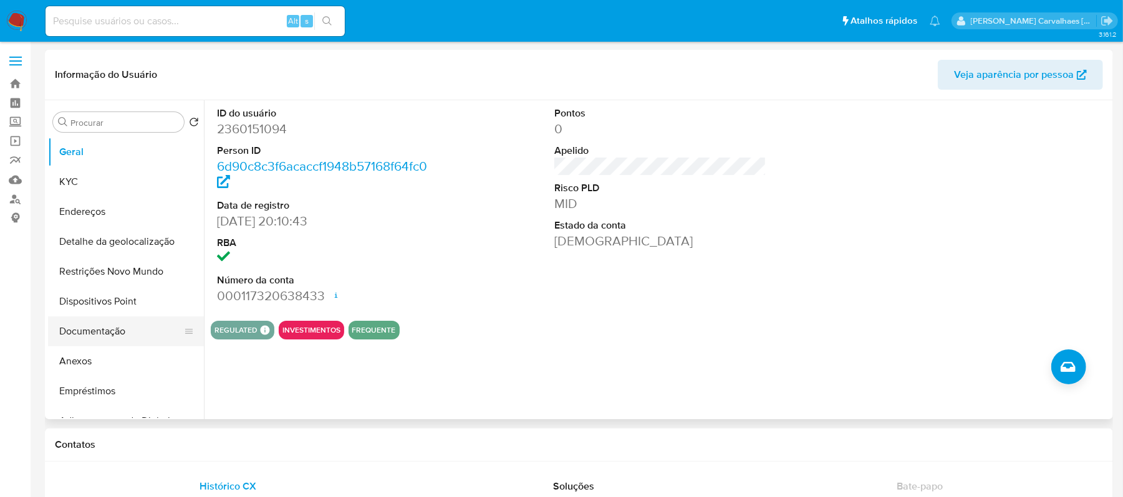
click at [97, 340] on button "Documentação" at bounding box center [121, 332] width 146 height 30
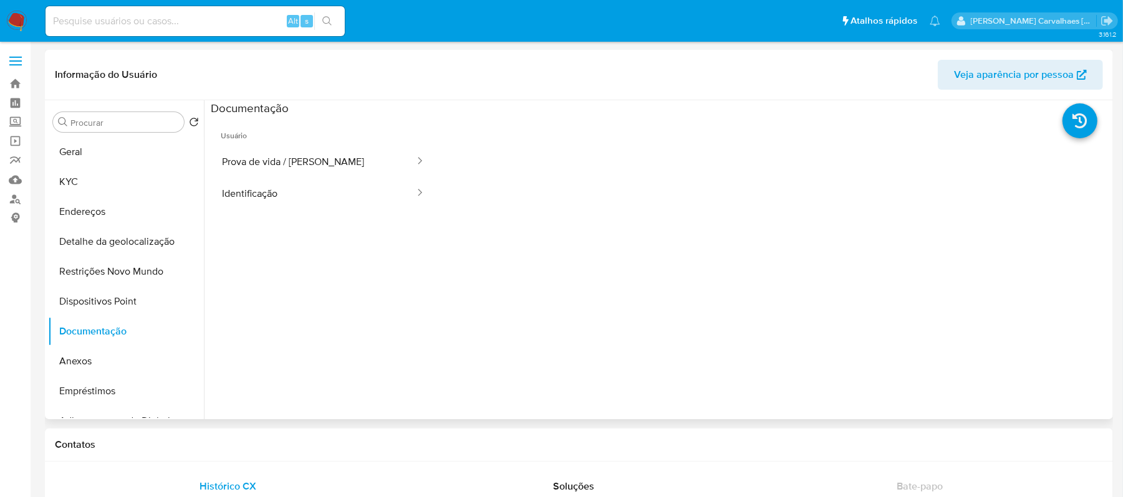
click at [285, 212] on ul "Usuário Prova de vida / Selfie Identificação" at bounding box center [323, 295] width 225 height 359
click at [246, 196] on button "Identificação" at bounding box center [313, 194] width 205 height 32
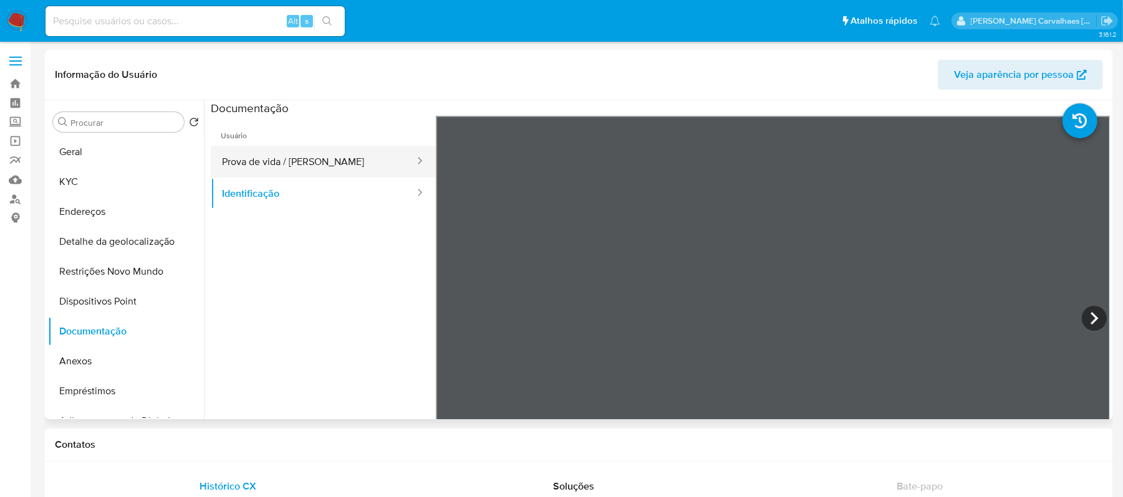
click at [323, 163] on button "Prova de vida / [PERSON_NAME]" at bounding box center [313, 162] width 205 height 32
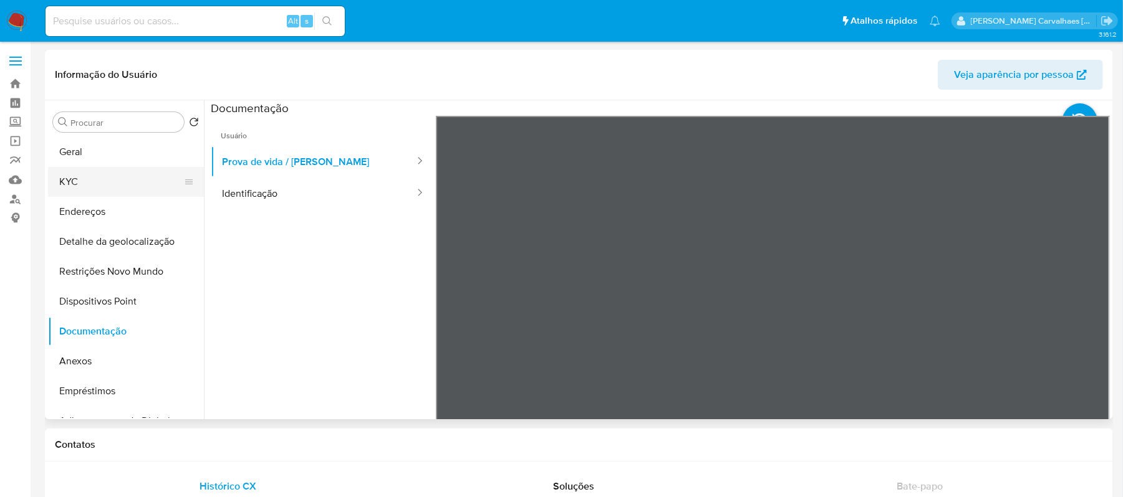
click at [126, 192] on button "KYC" at bounding box center [121, 182] width 146 height 30
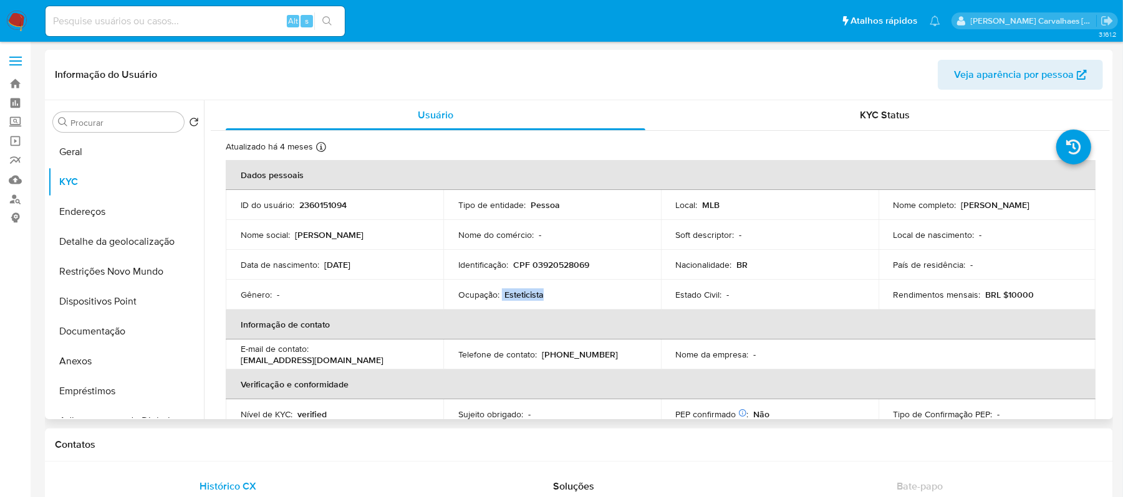
drag, startPoint x: 499, startPoint y: 297, endPoint x: 547, endPoint y: 295, distance: 48.0
click at [547, 295] on div "Ocupação : Esteticista" at bounding box center [552, 294] width 188 height 11
copy div "Esteticista"
select select "10"
click at [816, 332] on th "Informação de contato" at bounding box center [660, 325] width 869 height 30
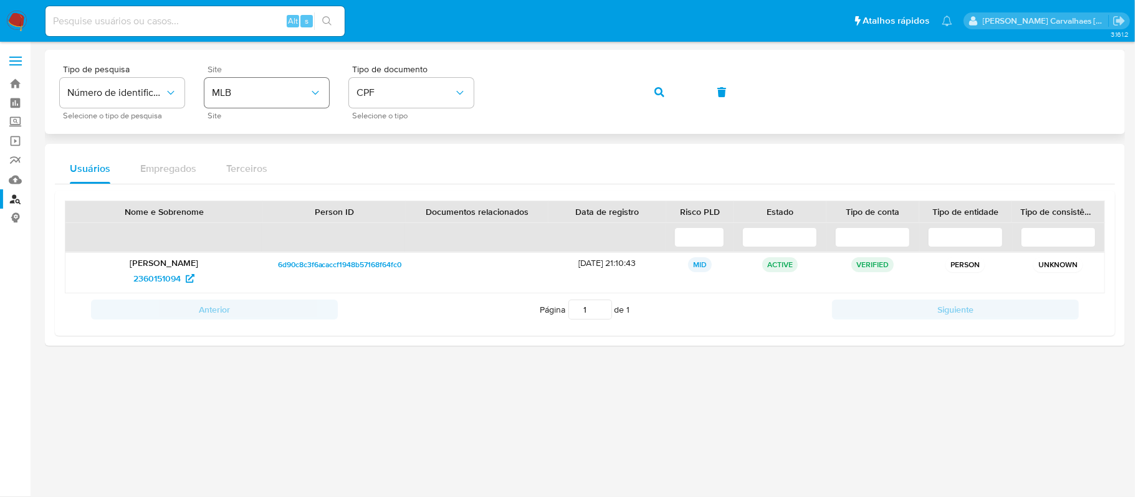
click at [275, 91] on span "MLB" at bounding box center [260, 93] width 97 height 12
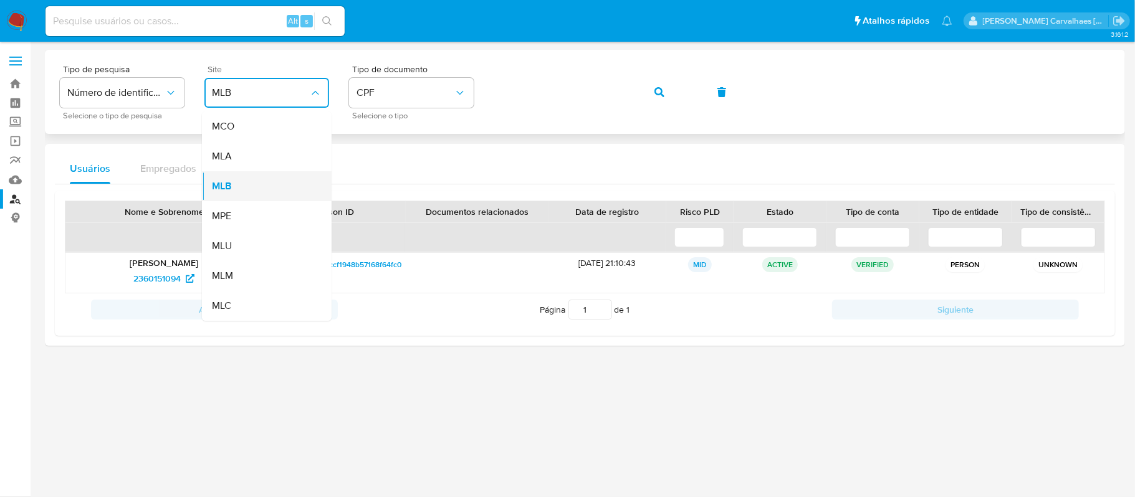
click at [252, 183] on div "MLB" at bounding box center [263, 186] width 102 height 30
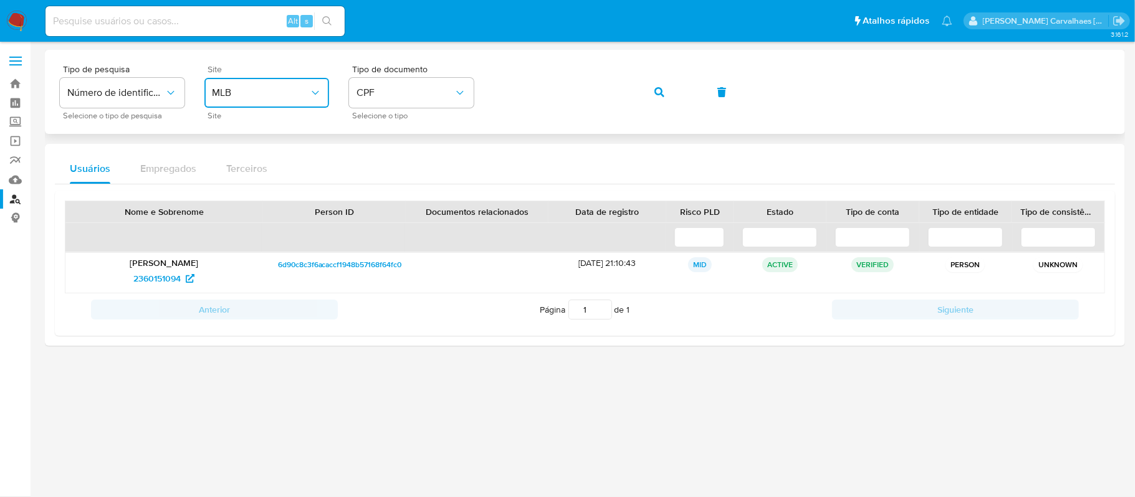
click at [479, 96] on div "Tipo de pesquisa Número de identificação Selecione o tipo de pesquisa Site MLB …" at bounding box center [585, 92] width 1050 height 54
click at [100, 28] on input at bounding box center [194, 21] width 299 height 16
paste input "s6e0JMKwZmbwW5qryjryH7ub"
type input "s6e0JMKwZmbwW5qryjryH7ub"
click at [333, 20] on button "search-icon" at bounding box center [327, 20] width 26 height 17
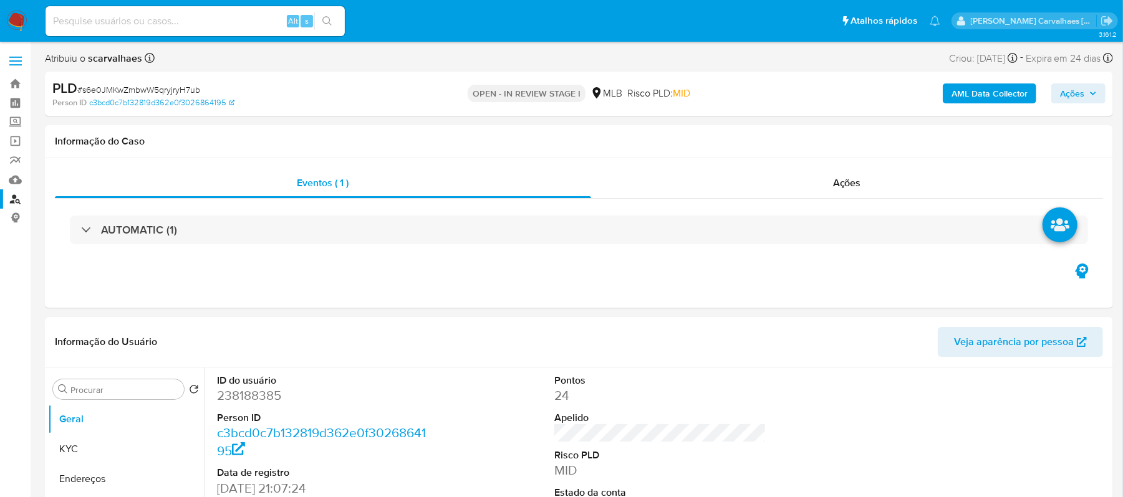
select select "10"
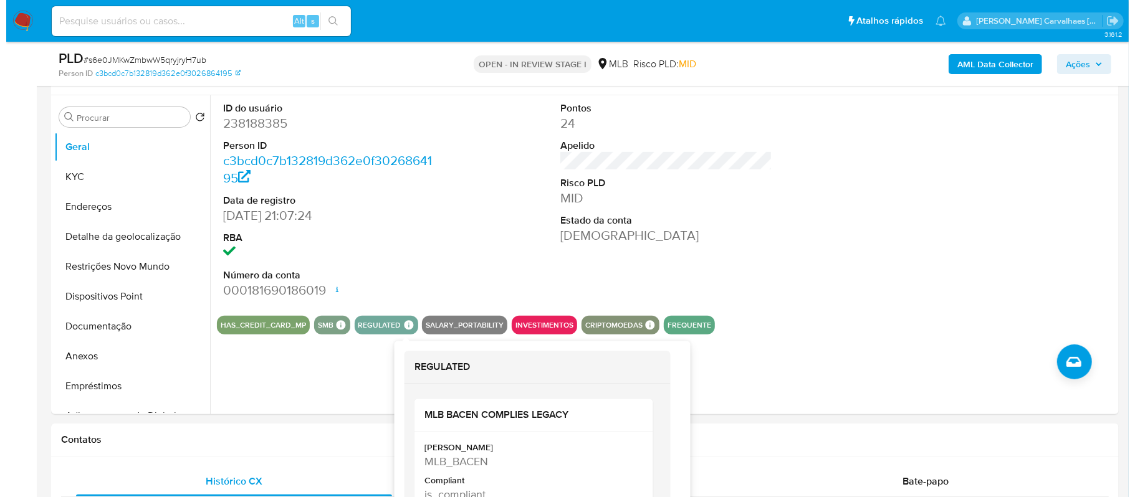
scroll to position [249, 0]
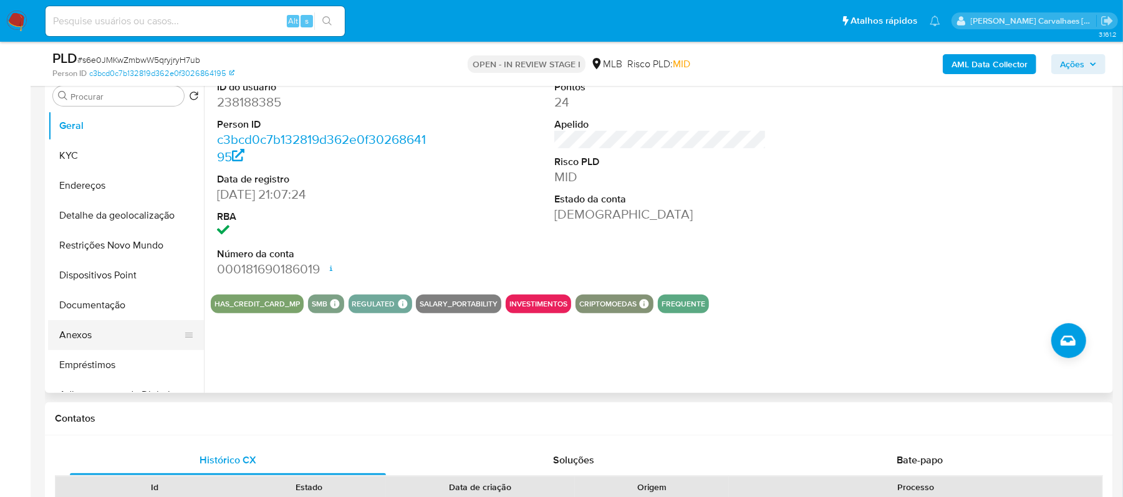
click at [106, 320] on button "Anexos" at bounding box center [121, 335] width 146 height 30
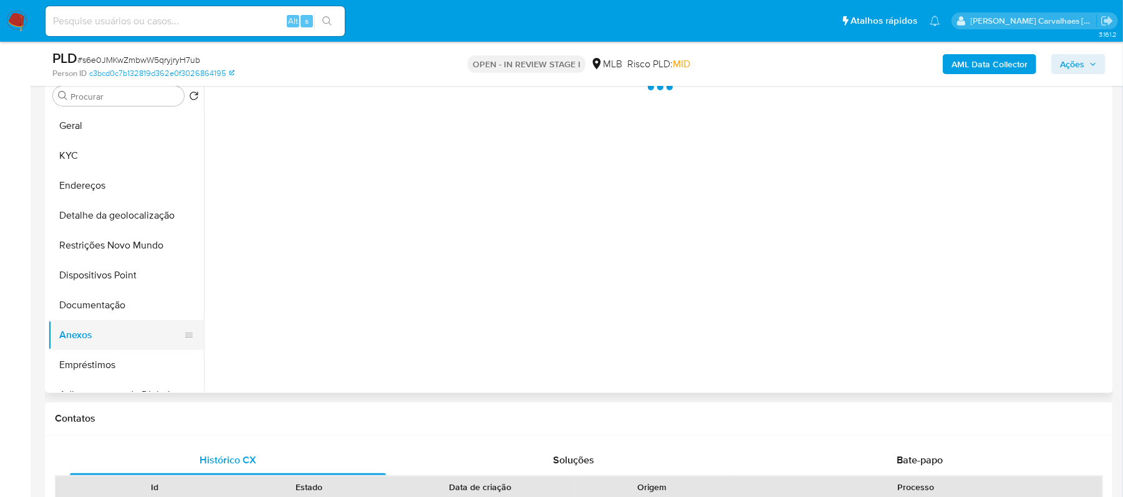
click at [102, 338] on button "Anexos" at bounding box center [121, 335] width 146 height 30
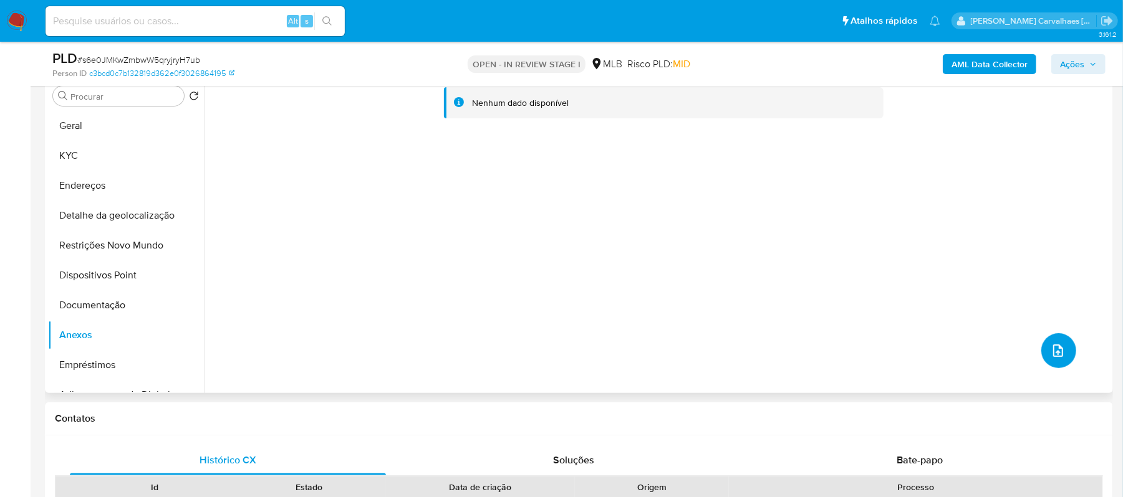
click at [1058, 345] on icon "upload-file" at bounding box center [1057, 350] width 15 height 15
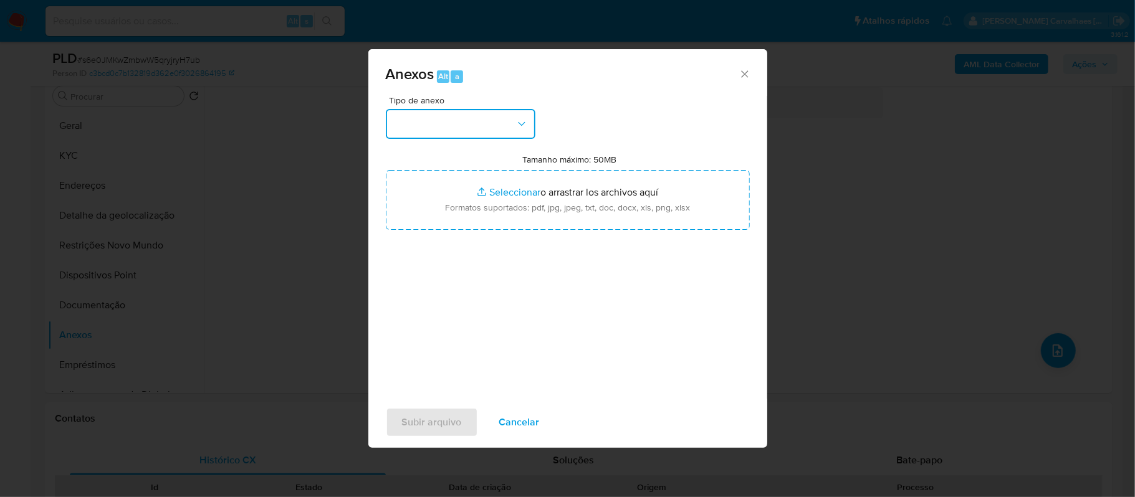
click at [509, 120] on button "button" at bounding box center [461, 124] width 150 height 30
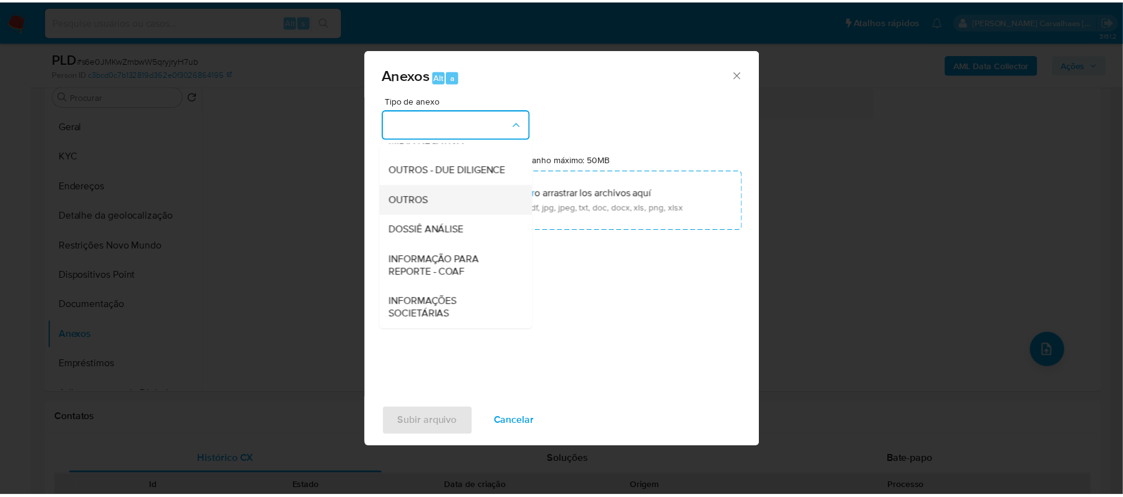
scroll to position [192, 0]
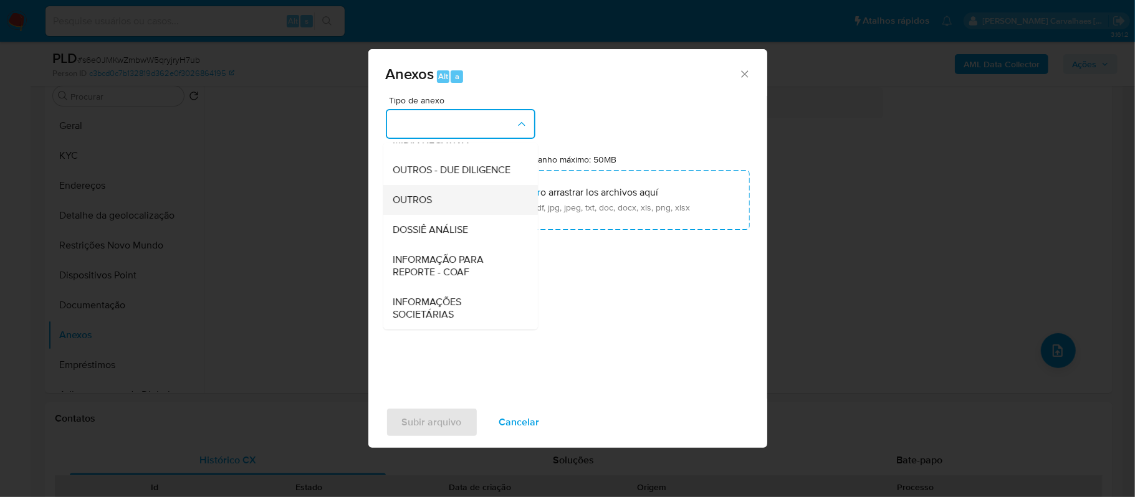
click at [429, 201] on span "OUTROS" at bounding box center [412, 200] width 39 height 12
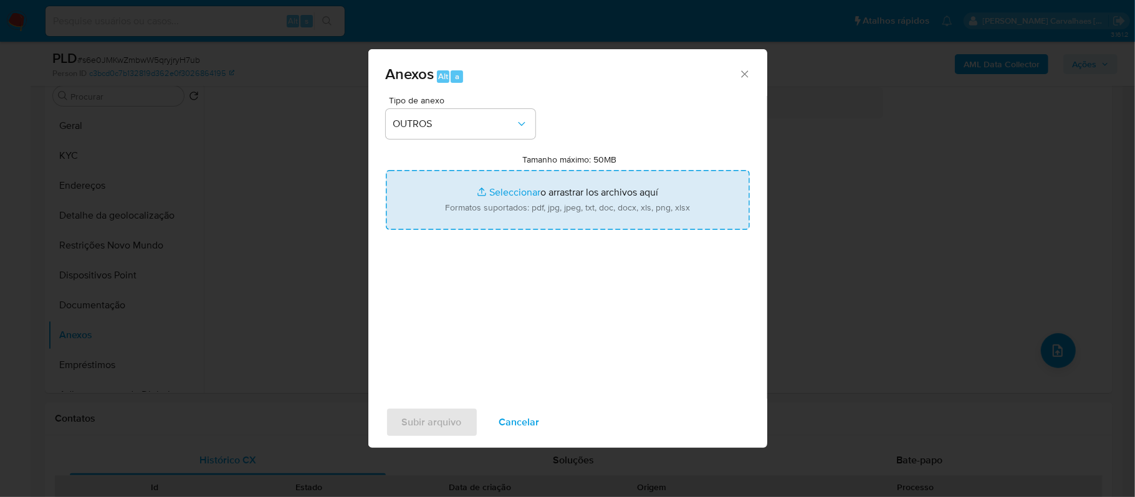
click at [509, 193] on input "Tamanho máximo: 50MB Seleccionar archivos" at bounding box center [568, 200] width 364 height 60
type input "C:\fakepath\SAR - xxxx - CPF 02115186036 - [PERSON_NAME] LINK [PERSON_NAME].pdf"
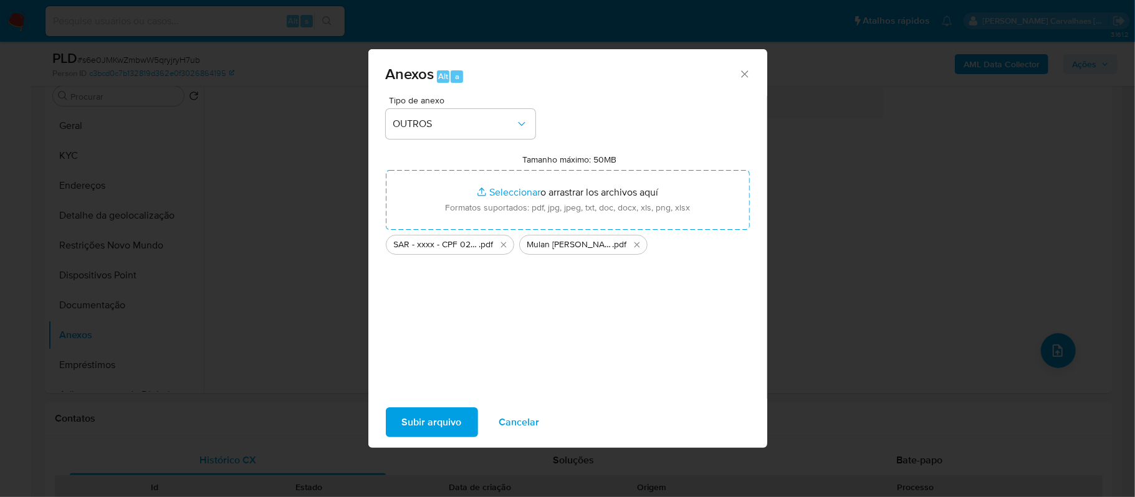
click at [424, 424] on span "Subir arquivo" at bounding box center [432, 422] width 60 height 27
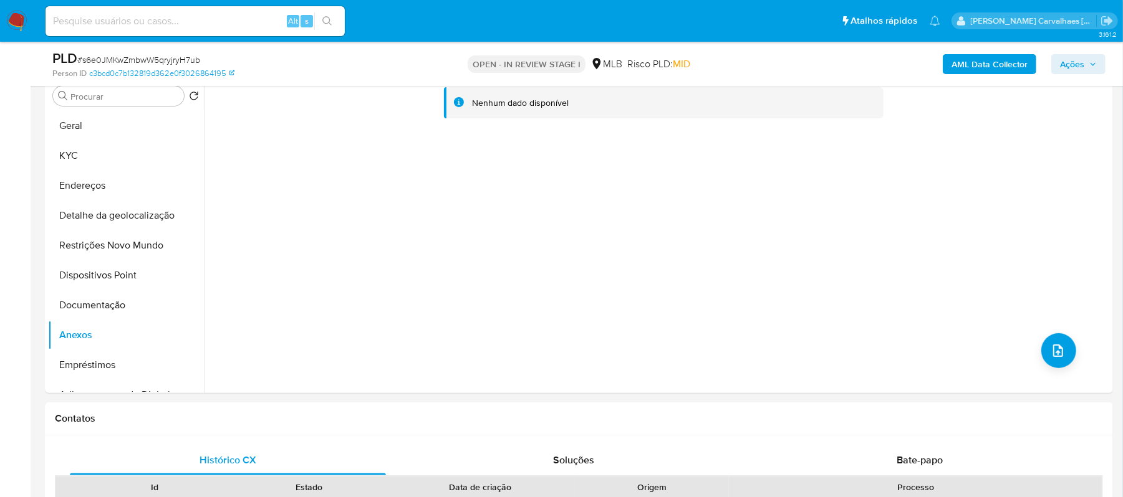
click at [1075, 65] on span "Ações" at bounding box center [1072, 64] width 24 height 20
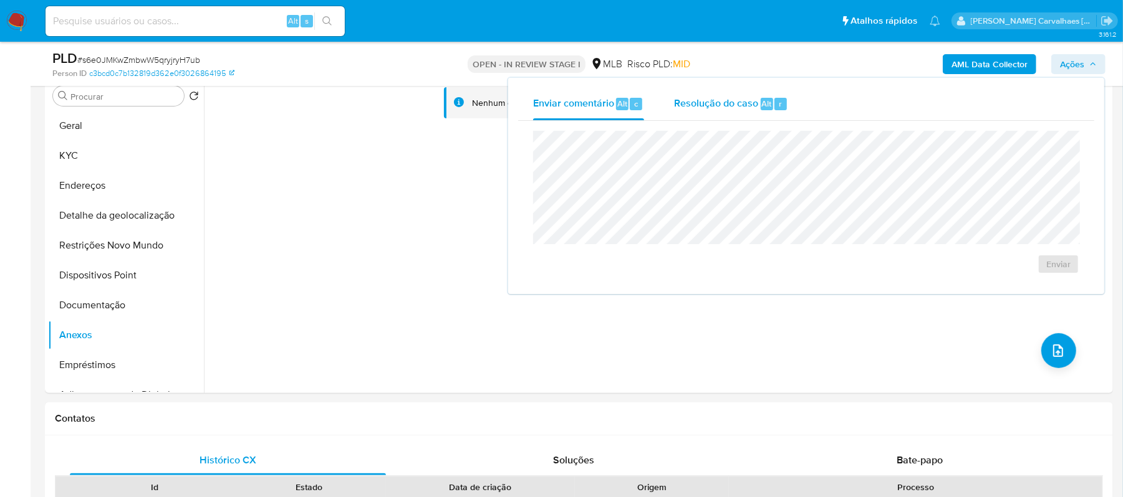
click at [707, 98] on span "Resolução do caso" at bounding box center [716, 103] width 84 height 14
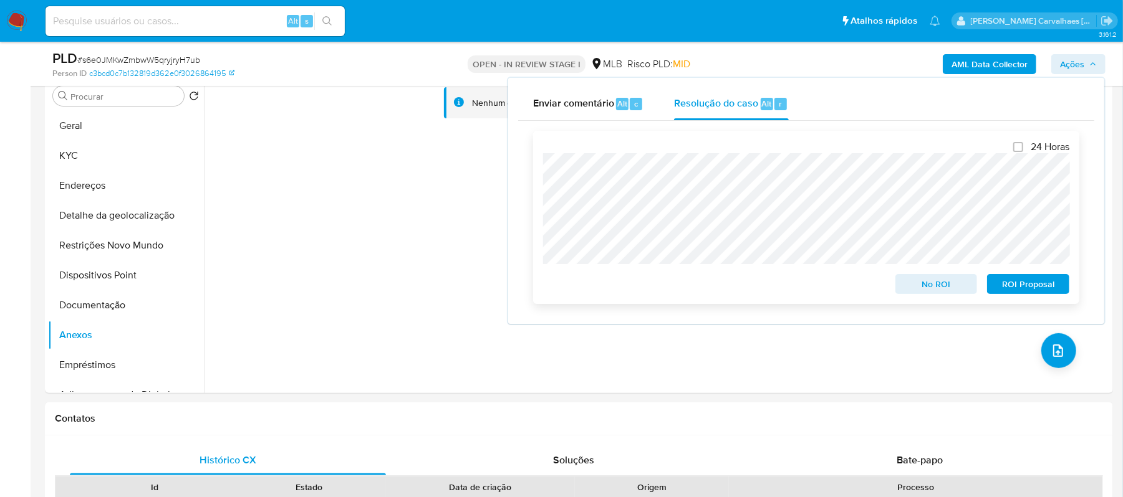
click at [1013, 285] on span "ROI Proposal" at bounding box center [1027, 283] width 65 height 17
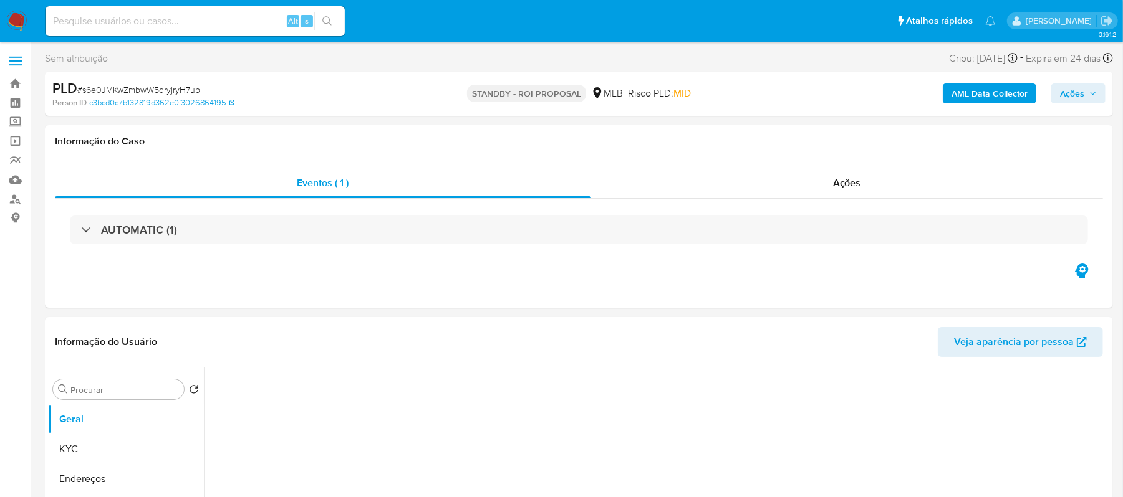
select select "10"
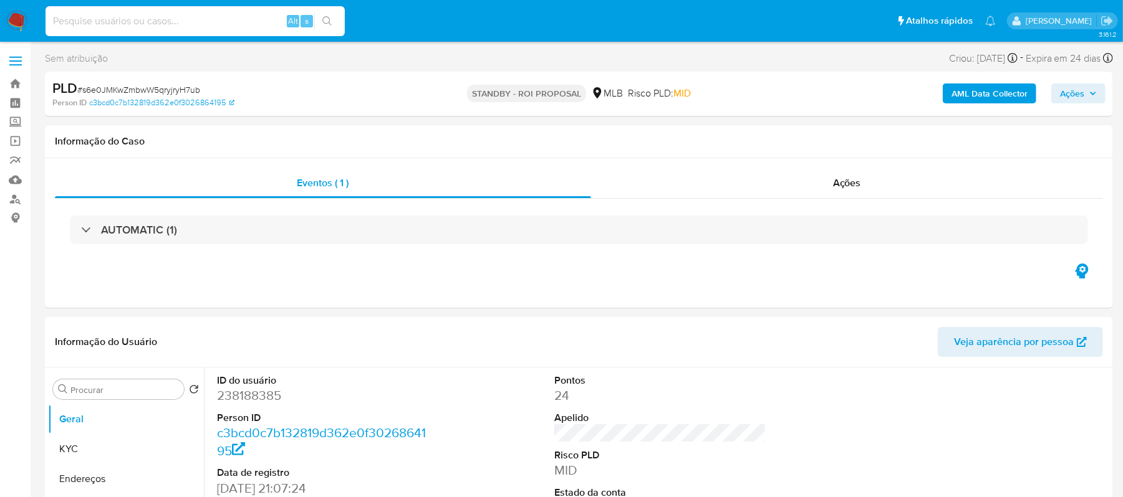
click at [180, 19] on input at bounding box center [194, 21] width 299 height 16
paste input "0TSdeRbVySCFPz1x9QPNcOT6"
type input "0TSdeRbVySCFPz1x9QPNcOT6"
click at [332, 7] on div "0TSdeRbVySCFPz1x9QPNcOT6 Alt s" at bounding box center [194, 21] width 299 height 30
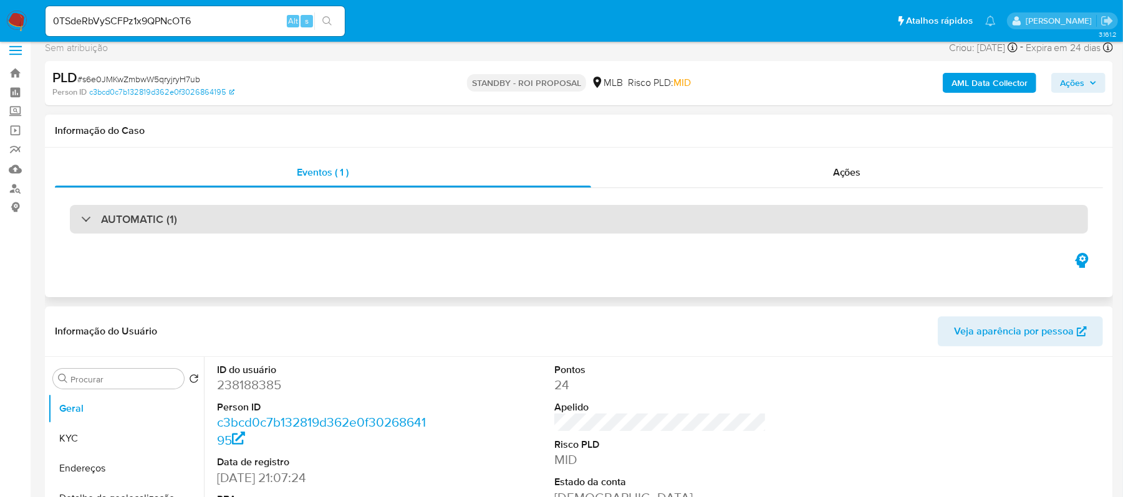
scroll to position [83, 0]
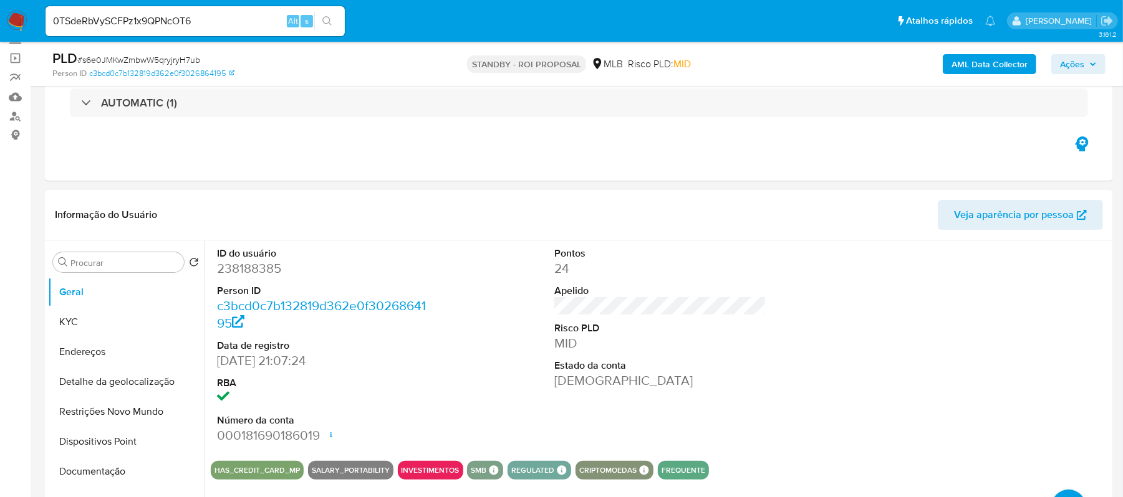
click at [332, 25] on icon "search-icon" at bounding box center [327, 21] width 10 height 10
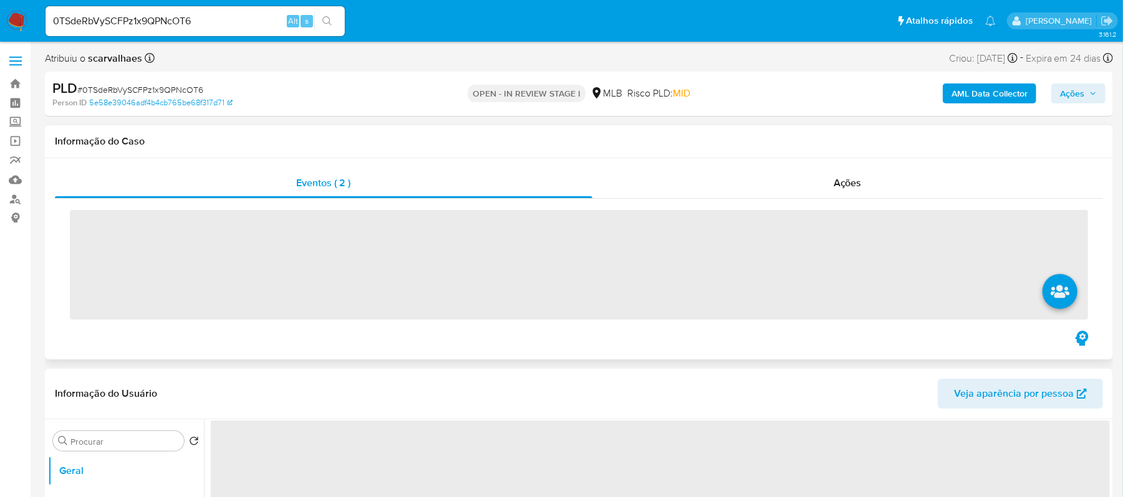
select select "10"
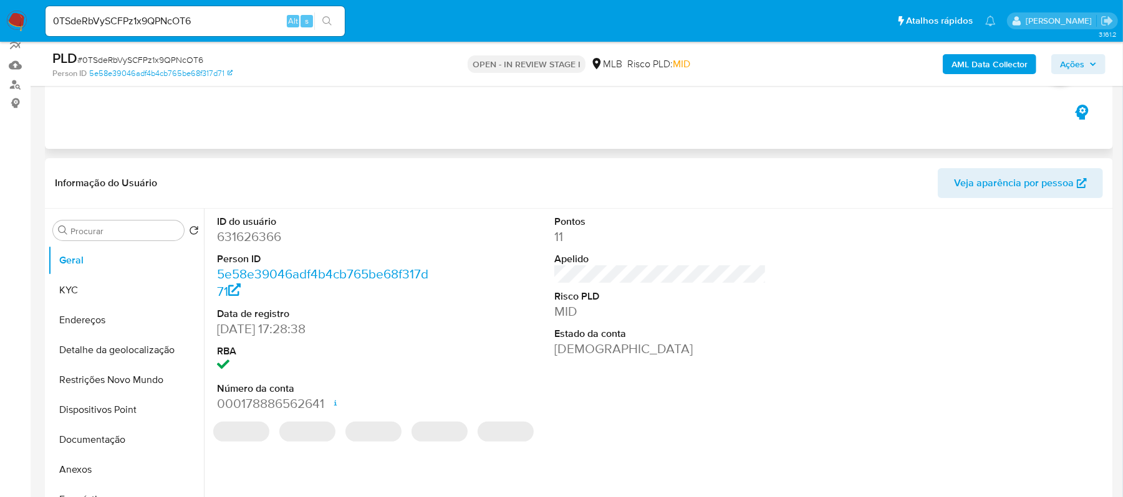
scroll to position [166, 0]
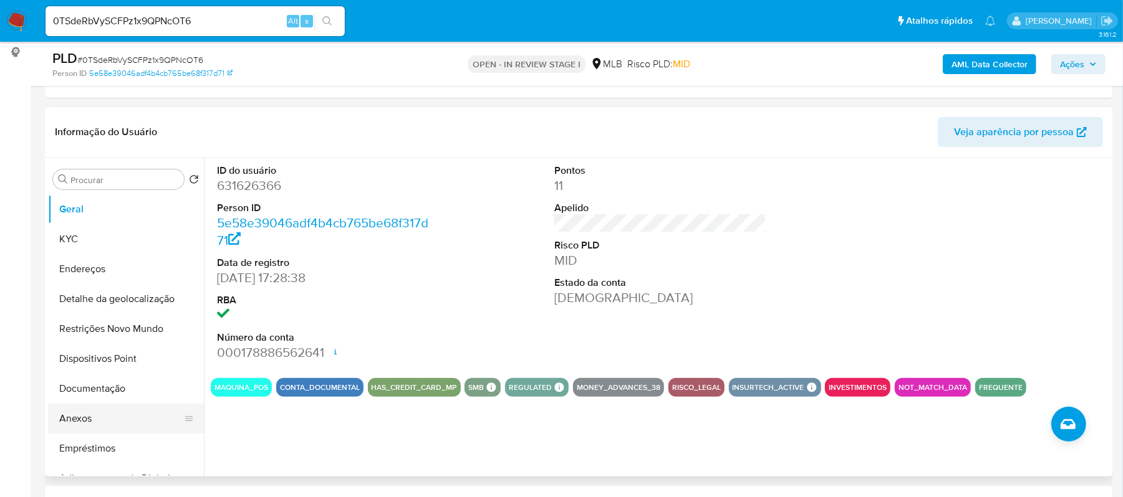
click at [70, 420] on button "Anexos" at bounding box center [121, 419] width 146 height 30
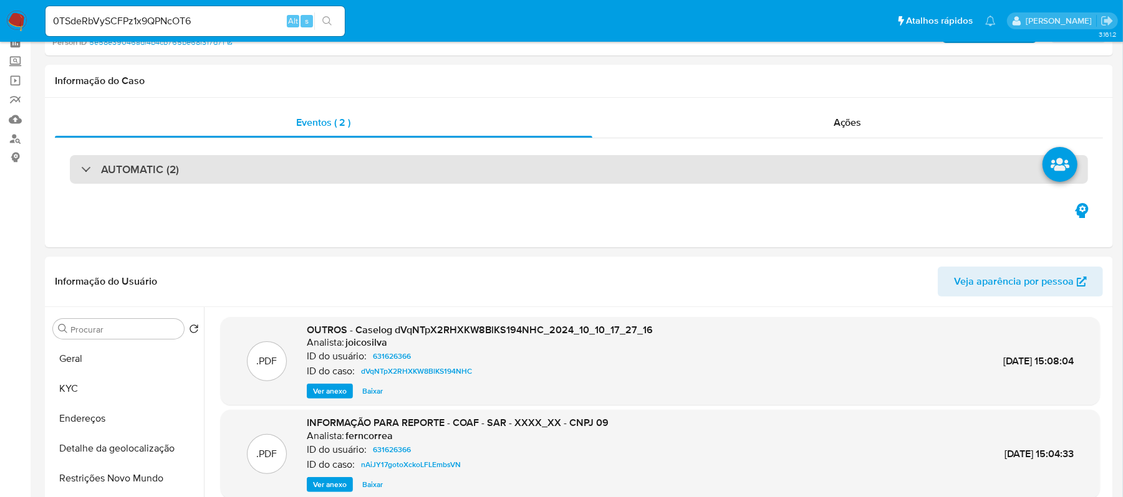
scroll to position [0, 0]
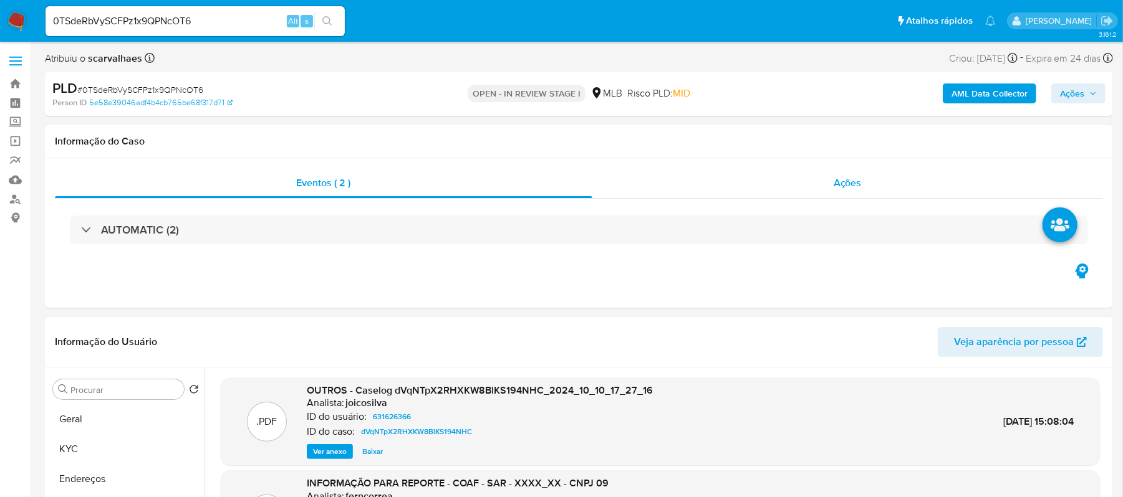
click at [851, 188] on span "Ações" at bounding box center [847, 183] width 28 height 14
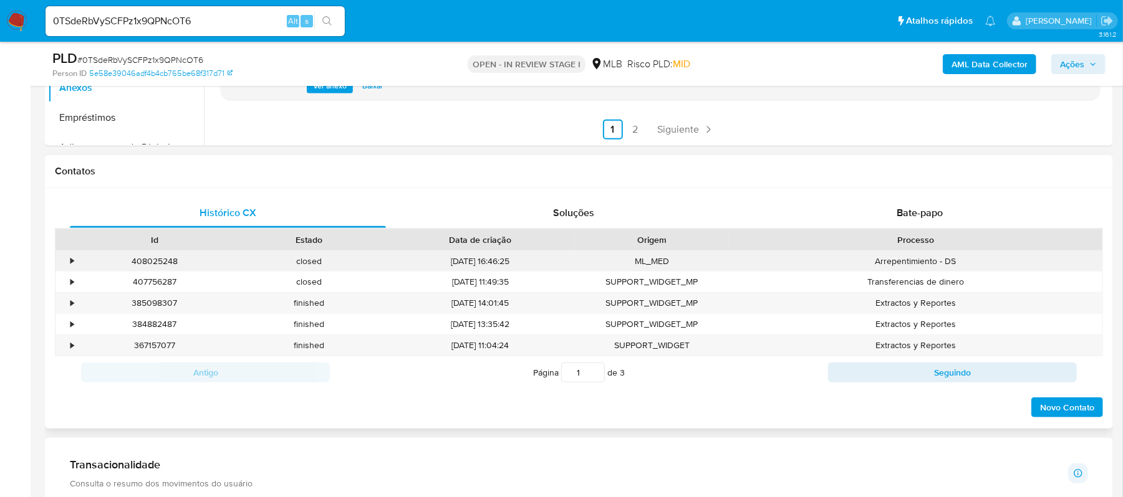
scroll to position [582, 0]
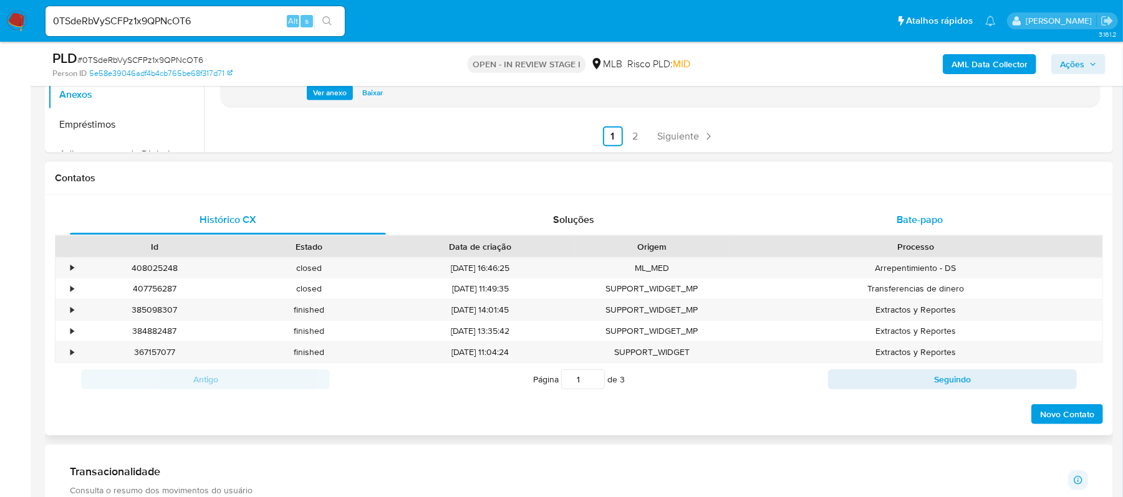
click at [924, 222] on span "Bate-papo" at bounding box center [919, 220] width 46 height 14
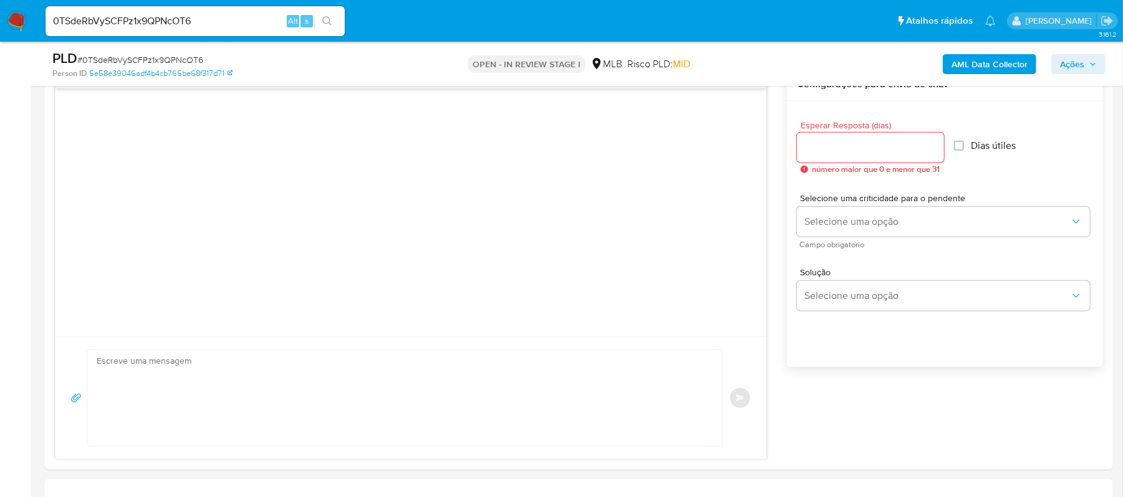
scroll to position [748, 0]
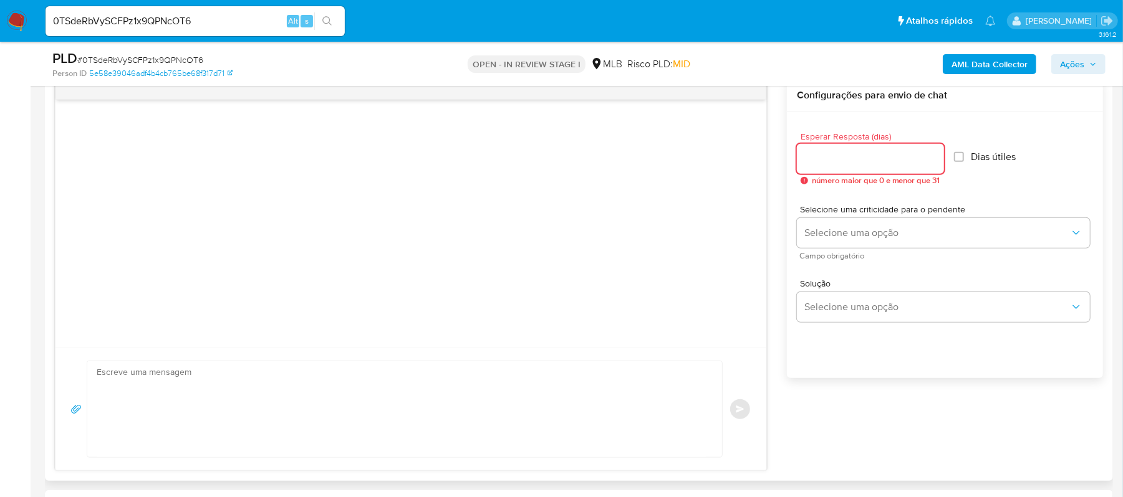
click at [850, 160] on input "Esperar Resposta (dias)" at bounding box center [870, 159] width 147 height 16
click at [935, 153] on input "1" at bounding box center [868, 159] width 143 height 16
type input "2"
click at [928, 155] on input "2" at bounding box center [868, 159] width 143 height 16
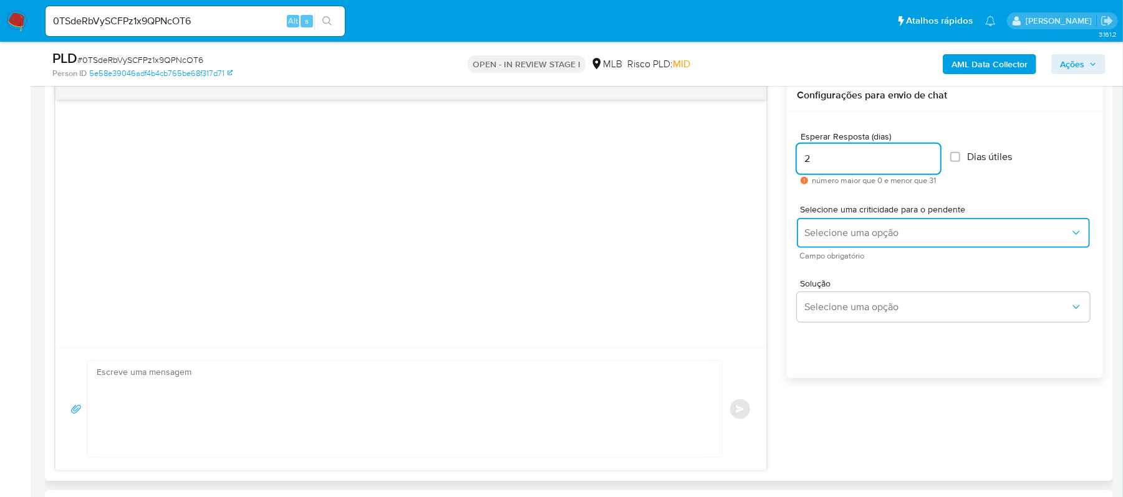
click at [885, 231] on span "Selecione uma opção" at bounding box center [937, 233] width 266 height 12
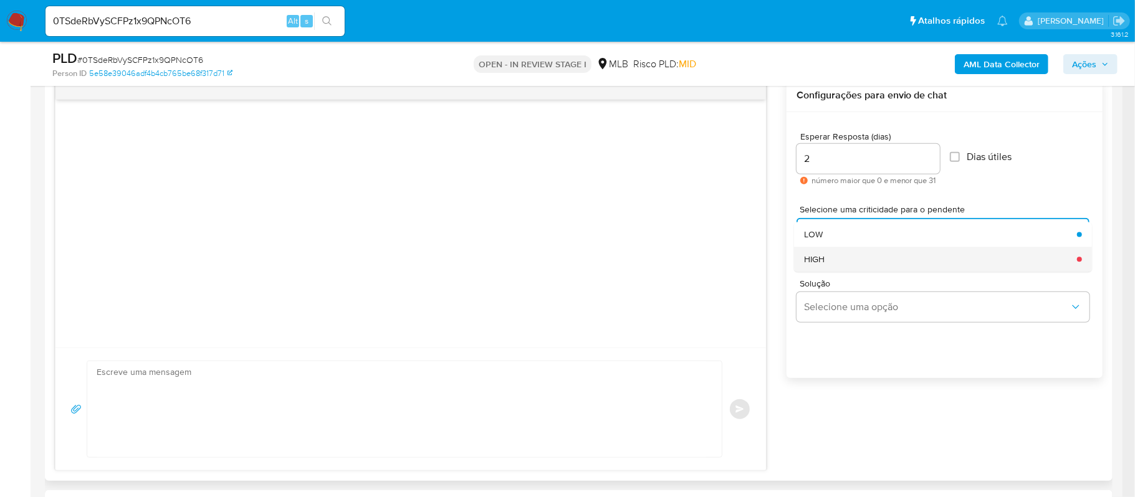
click at [839, 262] on div "HIGH" at bounding box center [937, 259] width 266 height 25
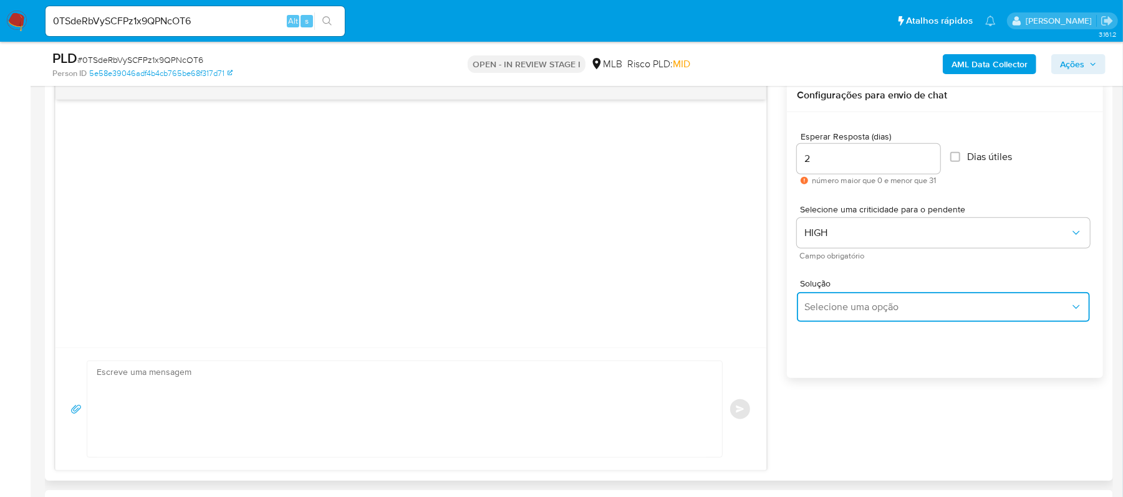
click at [856, 303] on span "Selecione uma opção" at bounding box center [937, 307] width 266 height 12
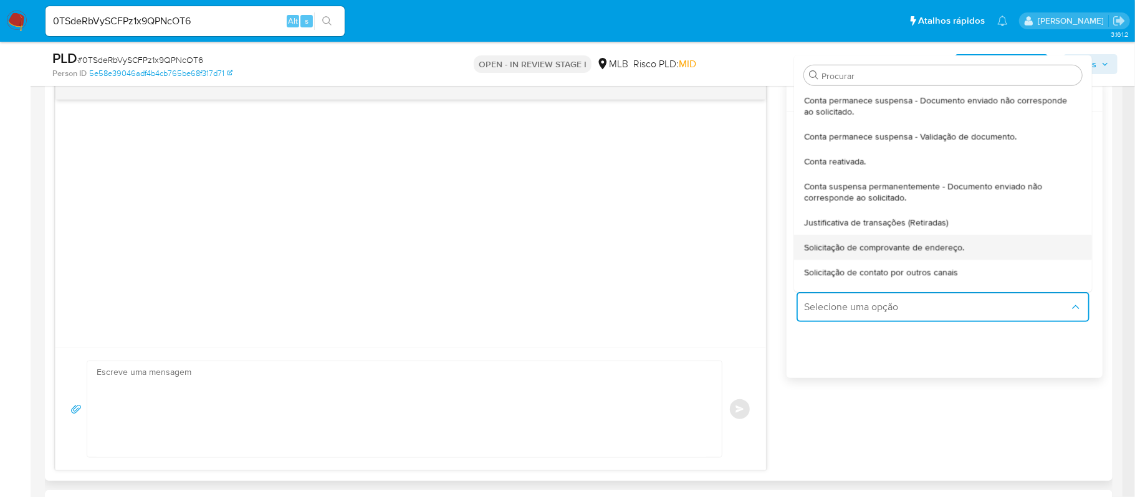
click at [895, 249] on span "Solicitação de comprovante de endereço." at bounding box center [884, 247] width 160 height 11
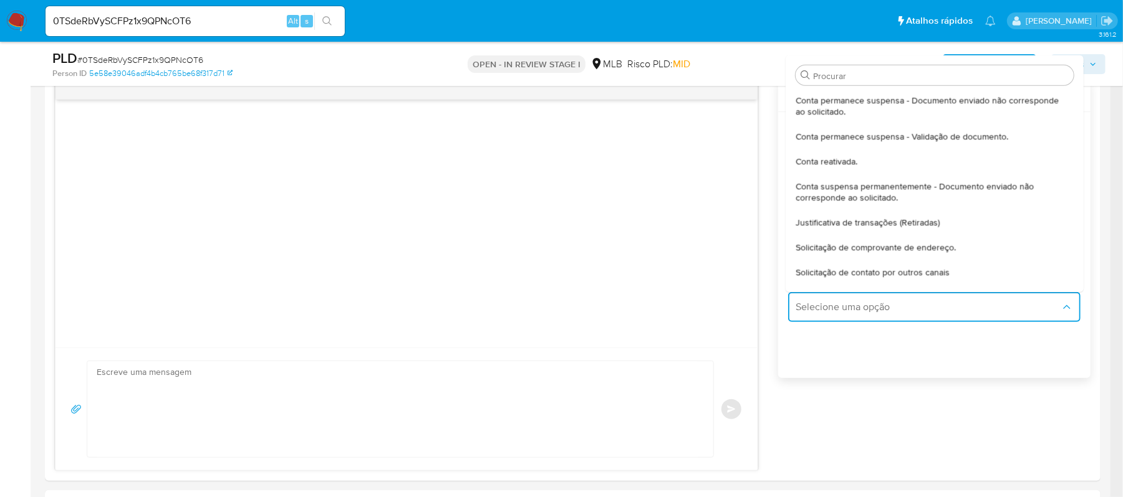
type textarea "Olá,Suspendemos a sua conta para uma verificação adicional de segurança.Como pa…"
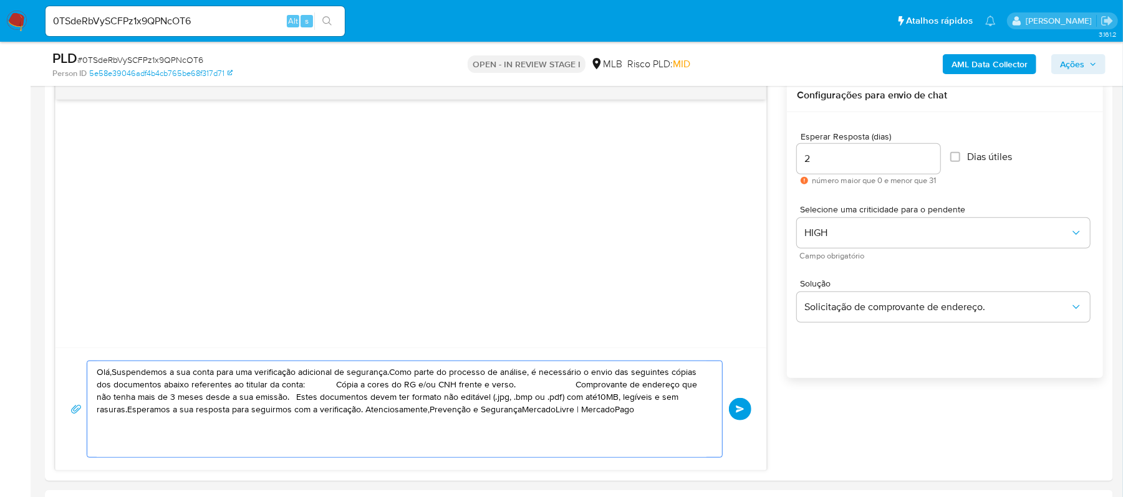
drag, startPoint x: 644, startPoint y: 417, endPoint x: 70, endPoint y: 363, distance: 576.6
click at [70, 363] on div "Olá,Suspendemos a sua conta para uma verificação adicional de segurança.Como pa…" at bounding box center [410, 409] width 681 height 97
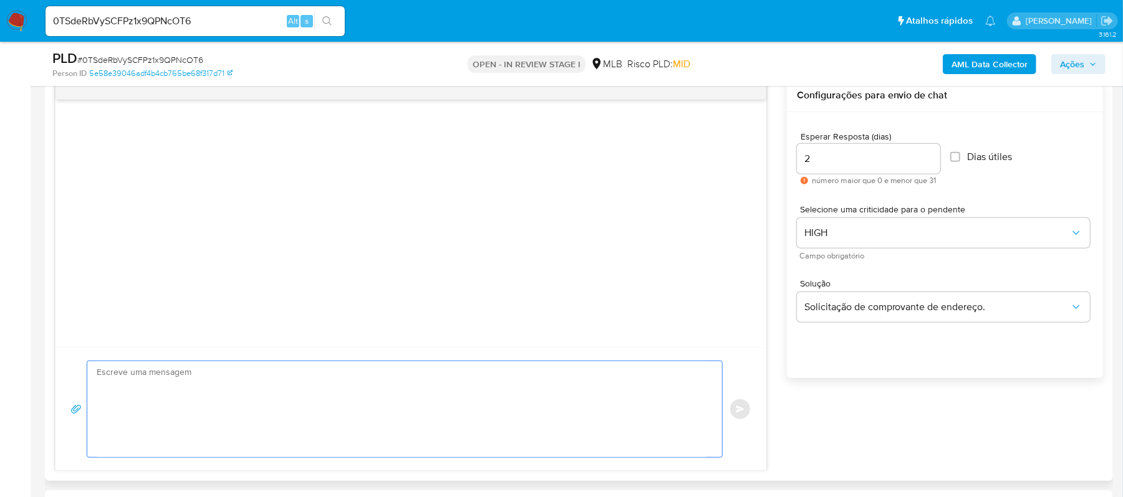
paste textarea "Olá! Estamos realizando uma verificação adicional de segurança em contas de usu…"
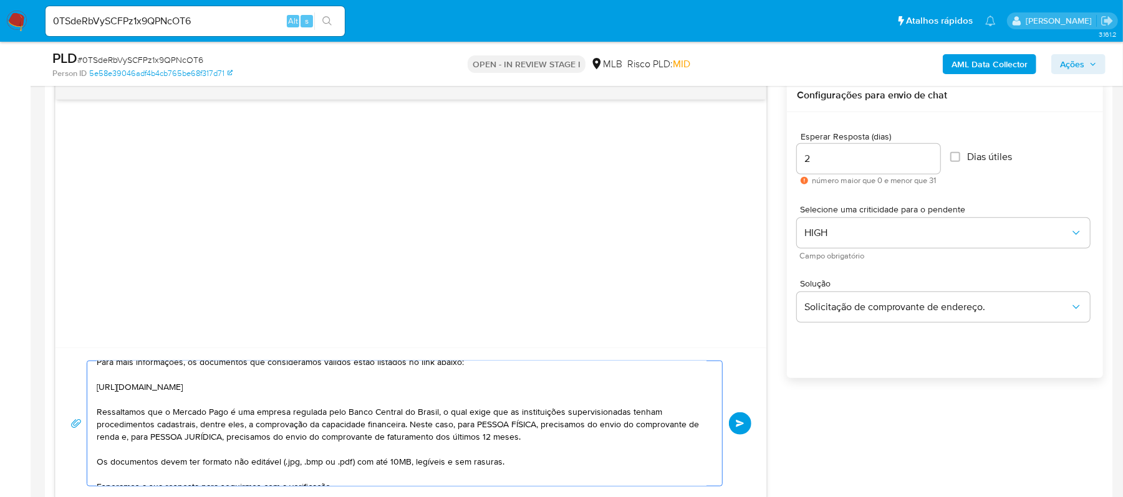
scroll to position [108, 0]
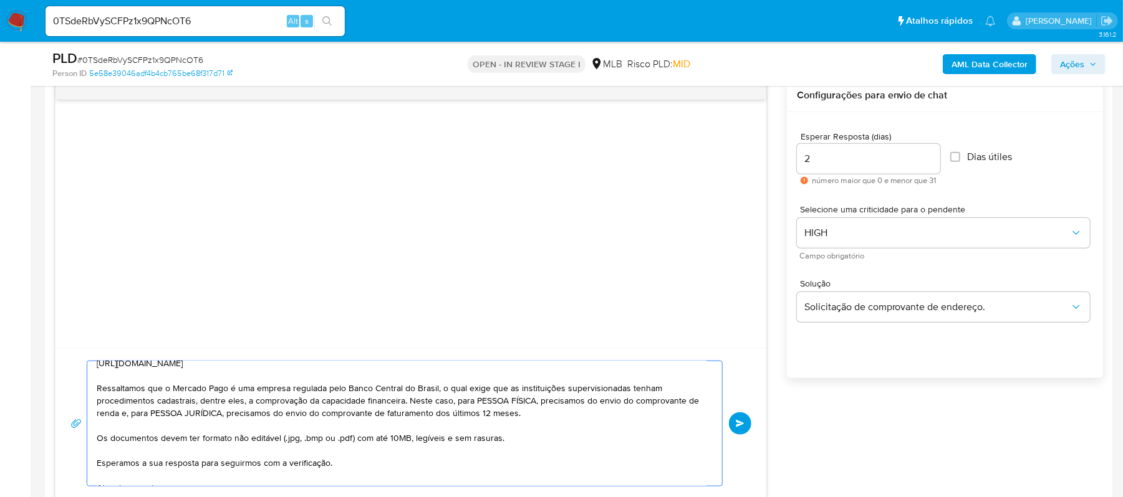
drag, startPoint x: 494, startPoint y: 405, endPoint x: 145, endPoint y: 415, distance: 348.6
click at [130, 413] on textarea "Olá! Estamos realizando uma verificação adicional de segurança em contas de usu…" at bounding box center [402, 423] width 610 height 125
drag, startPoint x: 155, startPoint y: 415, endPoint x: 247, endPoint y: 414, distance: 92.9
click at [250, 416] on textarea "Olá! Estamos realizando uma verificação adicional de segurança em contas de usu…" at bounding box center [402, 423] width 610 height 125
click at [641, 402] on textarea "Olá! Estamos realizando uma verificação adicional de segurança em contas de usu…" at bounding box center [402, 423] width 610 height 125
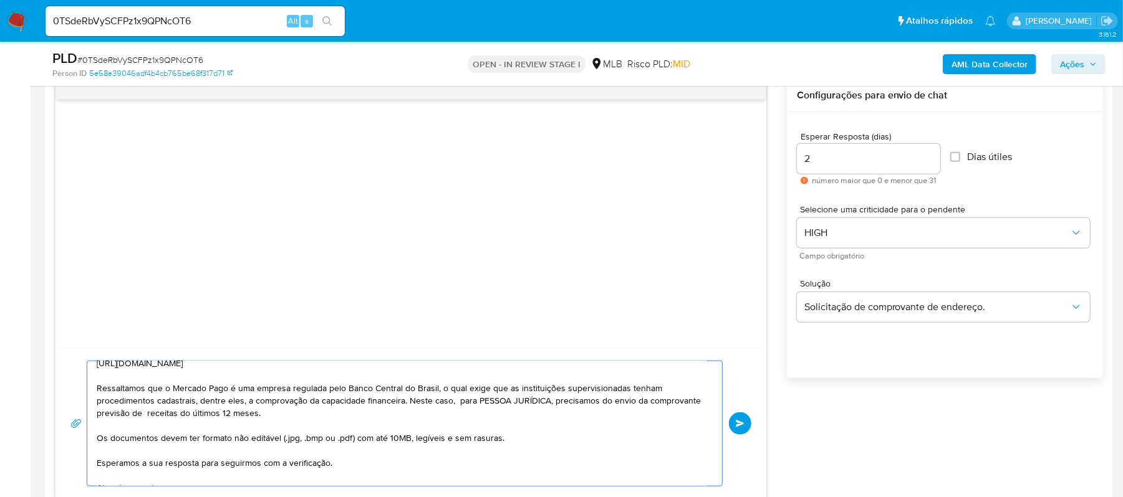
drag, startPoint x: 148, startPoint y: 416, endPoint x: 86, endPoint y: 419, distance: 61.8
click at [87, 419] on div "Olá! Estamos realizando uma verificação adicional de segurança em contas de usu…" at bounding box center [405, 424] width 636 height 126
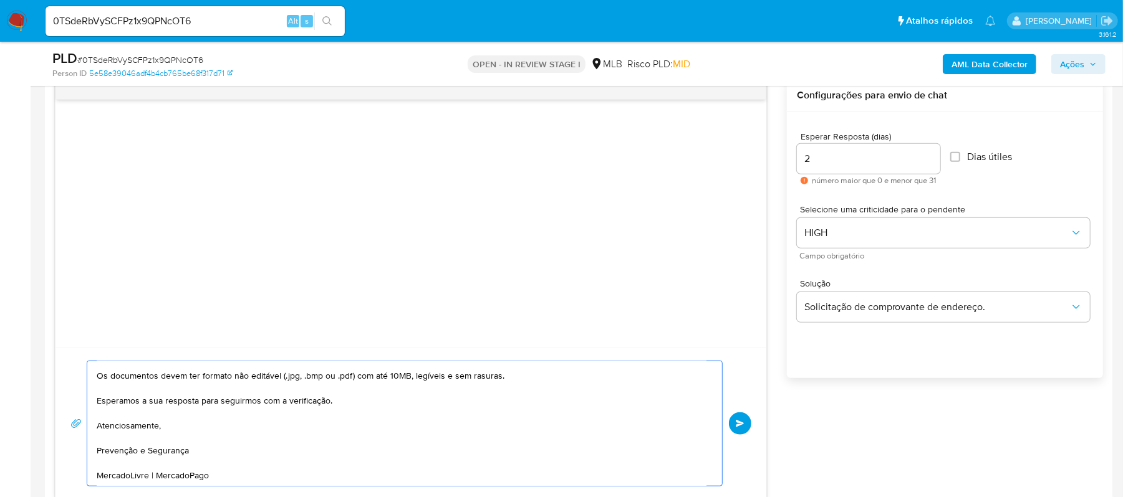
scroll to position [196, 0]
click at [481, 431] on textarea "Olá! Estamos realizando uma verificação adicional de segurança em contas de usu…" at bounding box center [402, 423] width 610 height 125
type textarea "Olá! Estamos realizando uma verificação adicional de segurança em contas de usu…"
click at [744, 429] on button "common.send" at bounding box center [740, 424] width 22 height 22
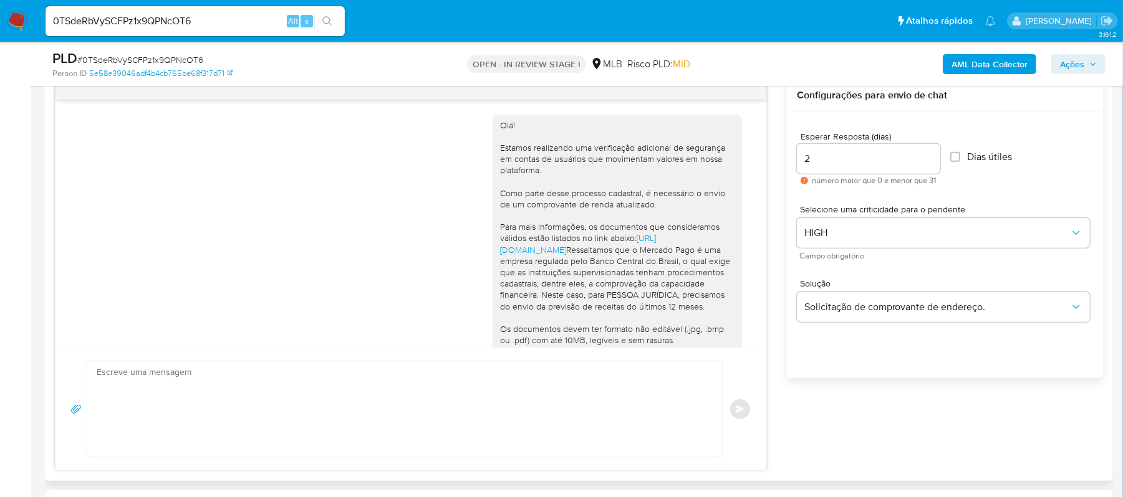
scroll to position [163, 0]
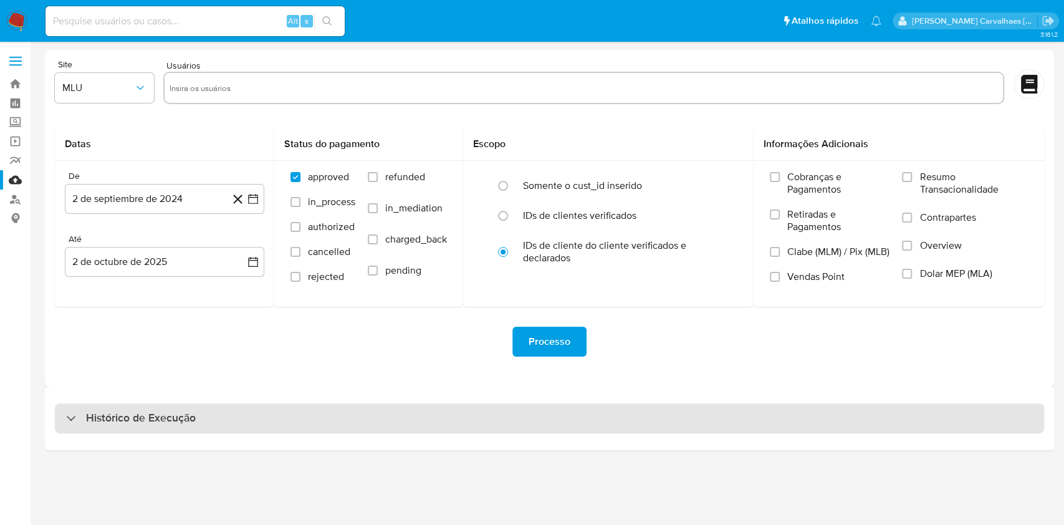
click at [199, 418] on div "Histórico de Execução" at bounding box center [549, 418] width 989 height 30
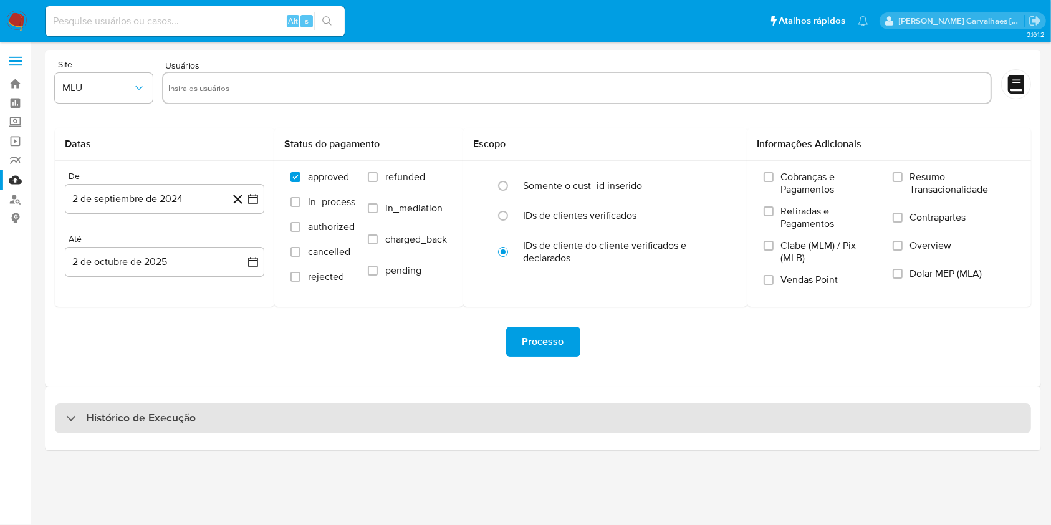
select select "10"
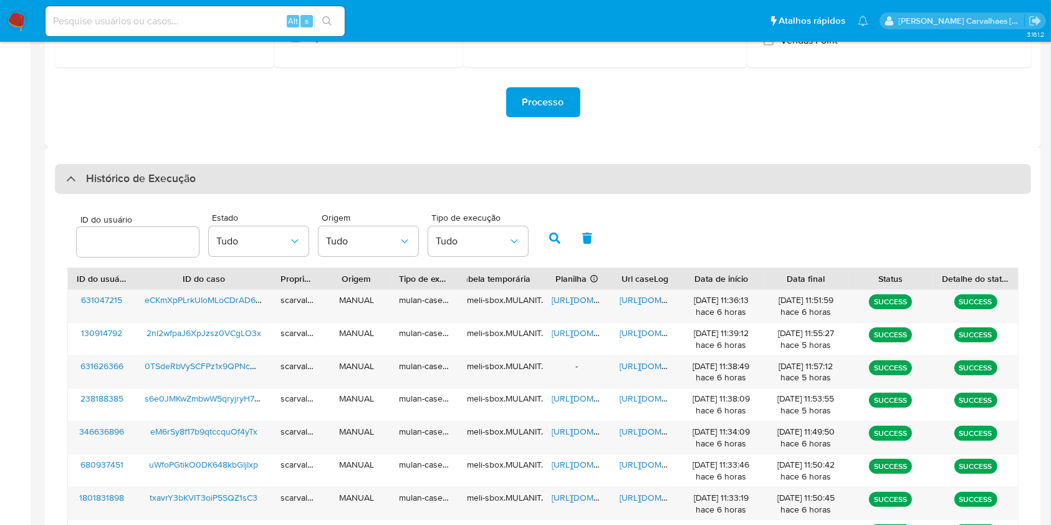
scroll to position [249, 0]
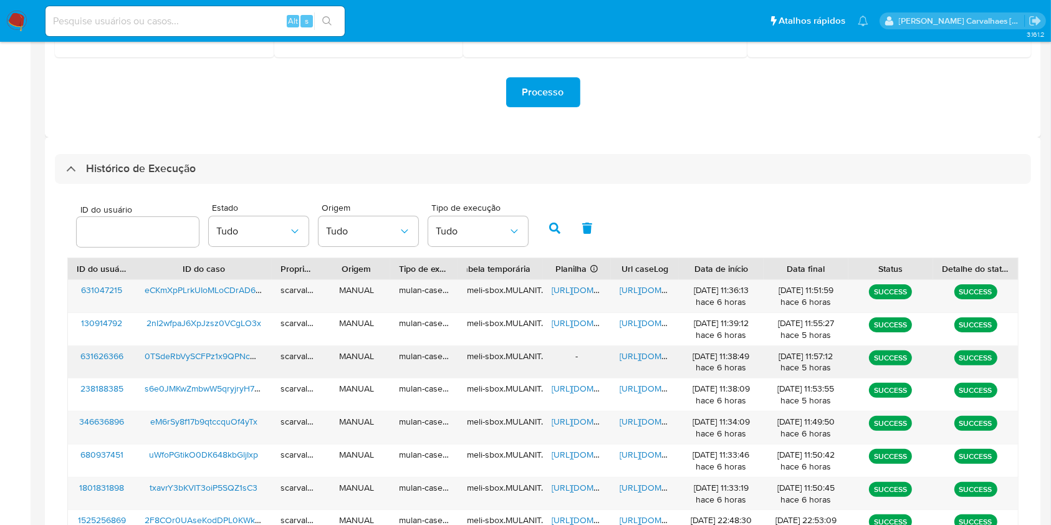
click at [636, 358] on span "[URL][DOMAIN_NAME]" at bounding box center [663, 356] width 86 height 12
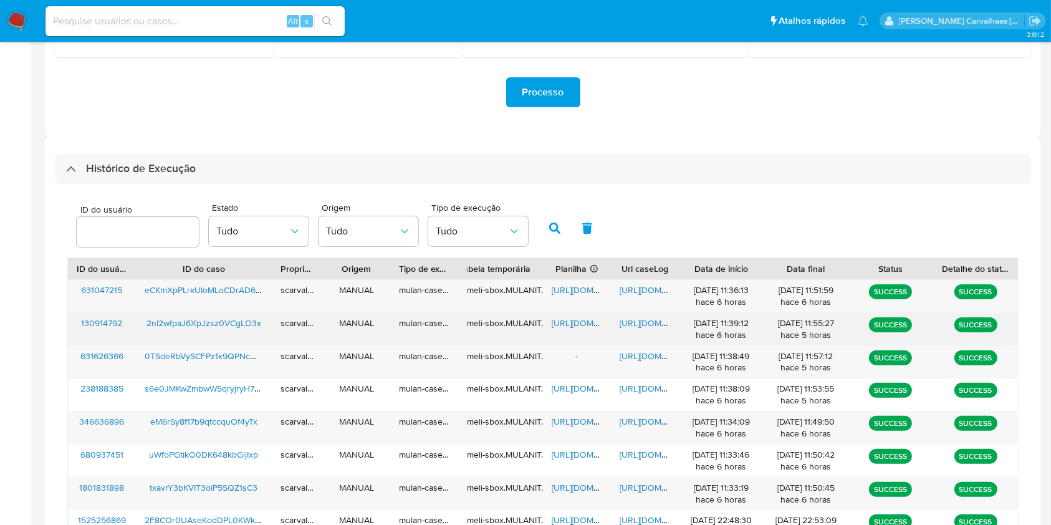
click at [638, 325] on span "https://docs.google.com/document/d/14fZ6q72IHLadWLo4gnBFX7kVYHJtdZb5yLc6TCHFA3k…" at bounding box center [663, 323] width 86 height 12
click at [567, 322] on span "https://docs.google.com/spreadsheets/d/1dDi3DS4RYNm3dh_G4ihzpMp_M2Wm5COxIsw1-g1…" at bounding box center [595, 323] width 86 height 12
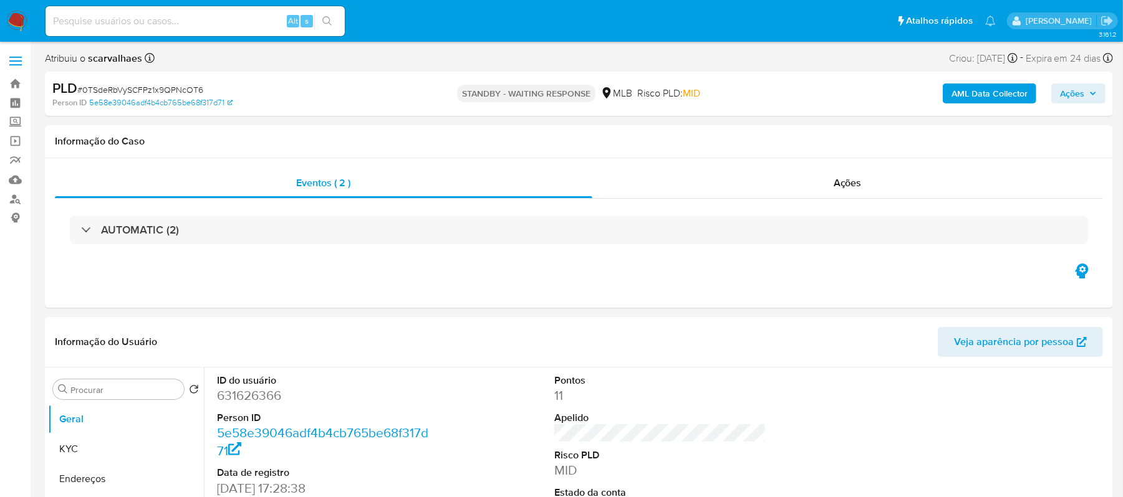
select select "10"
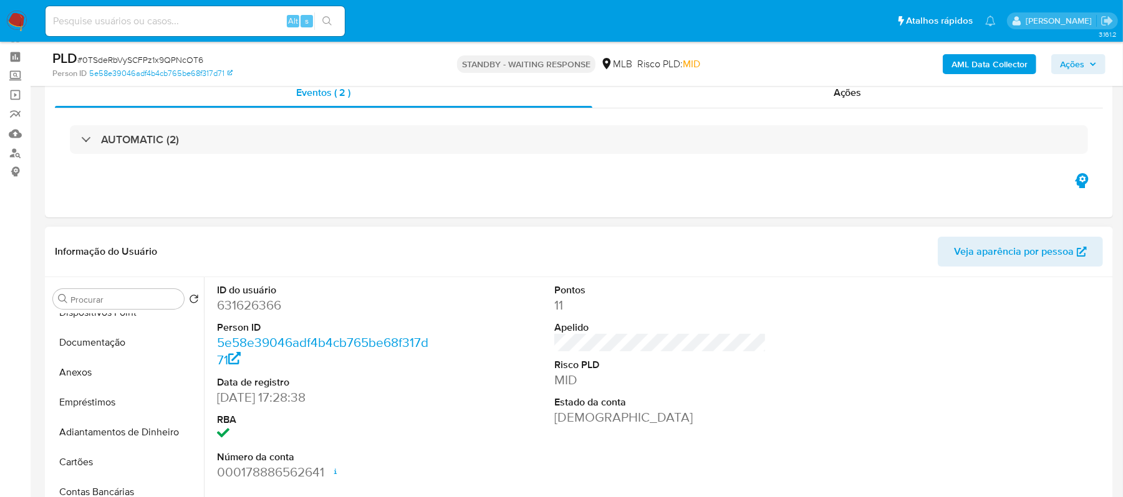
scroll to position [83, 0]
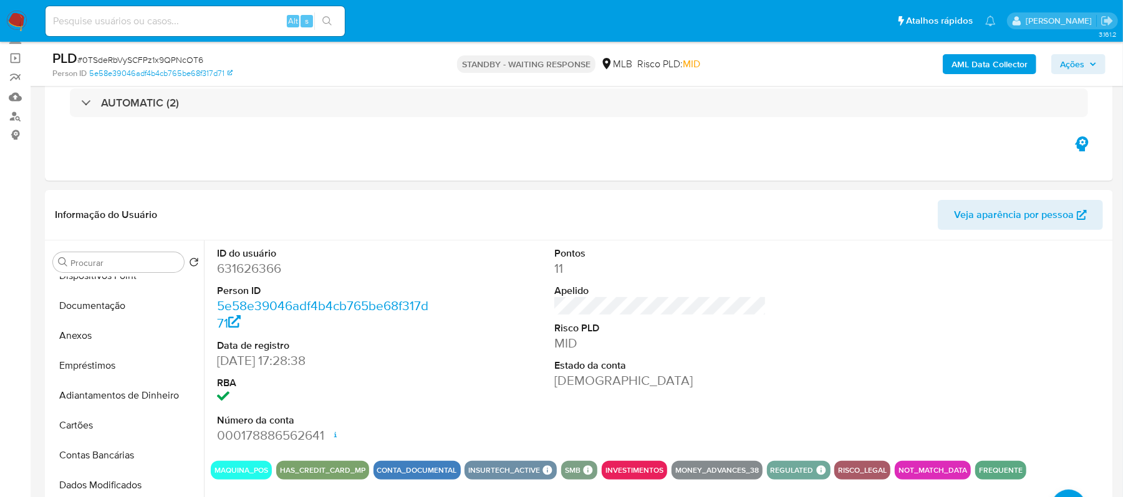
click at [105, 18] on input at bounding box center [194, 21] width 299 height 16
paste input "2nI2wfpaJ6XpJzsz0VCgLO3x"
type input "2nI2wfpaJ6XpJzsz0VCgLO3x"
click at [335, 26] on button "search-icon" at bounding box center [327, 20] width 26 height 17
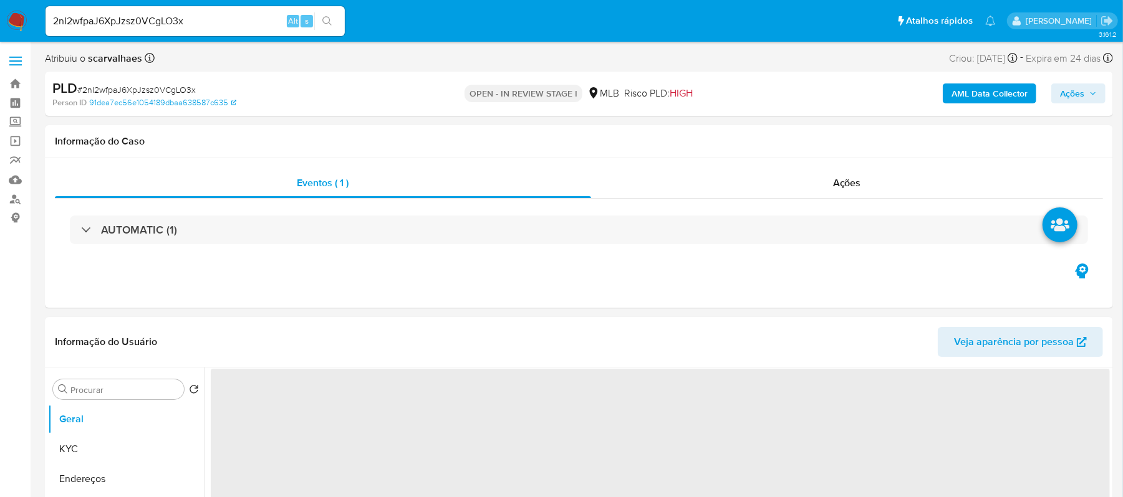
select select "10"
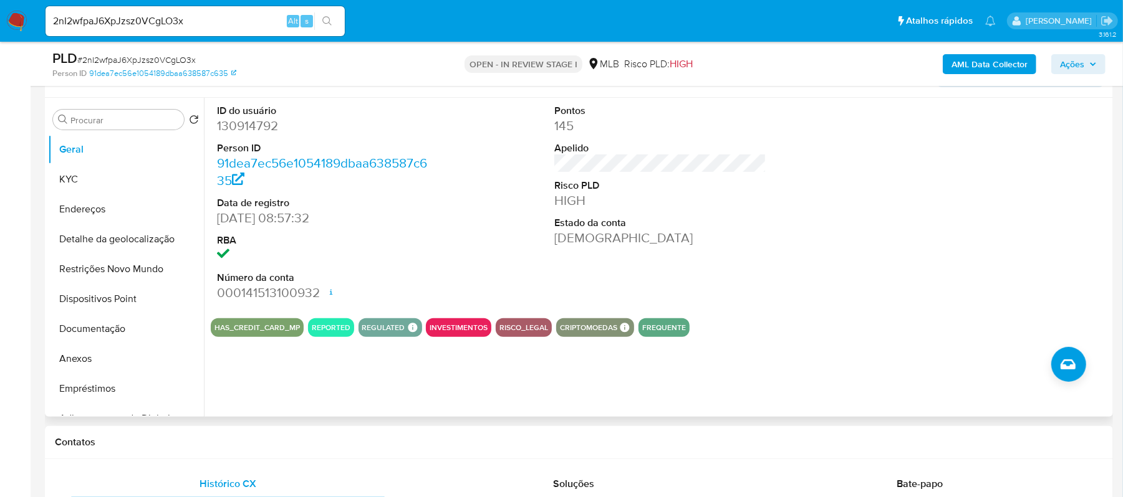
scroll to position [249, 0]
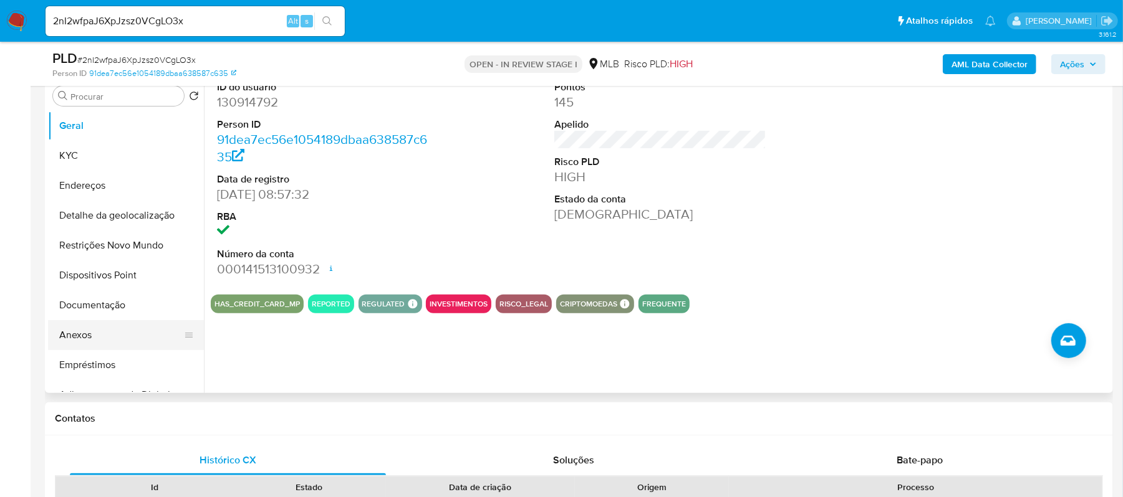
click at [90, 337] on button "Anexos" at bounding box center [121, 335] width 146 height 30
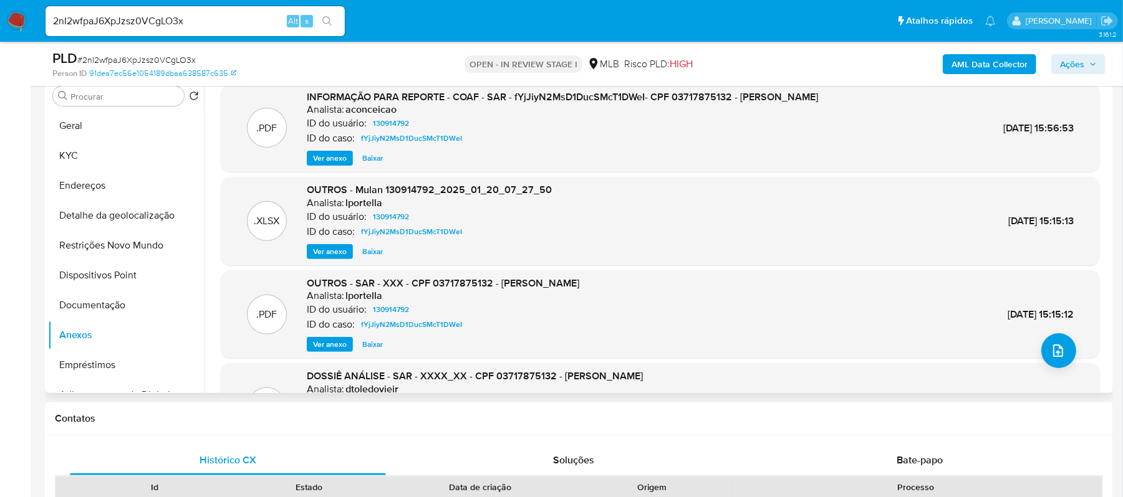
click at [323, 168] on div ".PDF INFORMAÇÃO PARA REPORTE - COAF - SAR - fYjJiyN2MsD1DucSMcT1DWeI- CPF 03717…" at bounding box center [660, 128] width 879 height 89
click at [332, 158] on span "Ver anexo" at bounding box center [330, 158] width 34 height 12
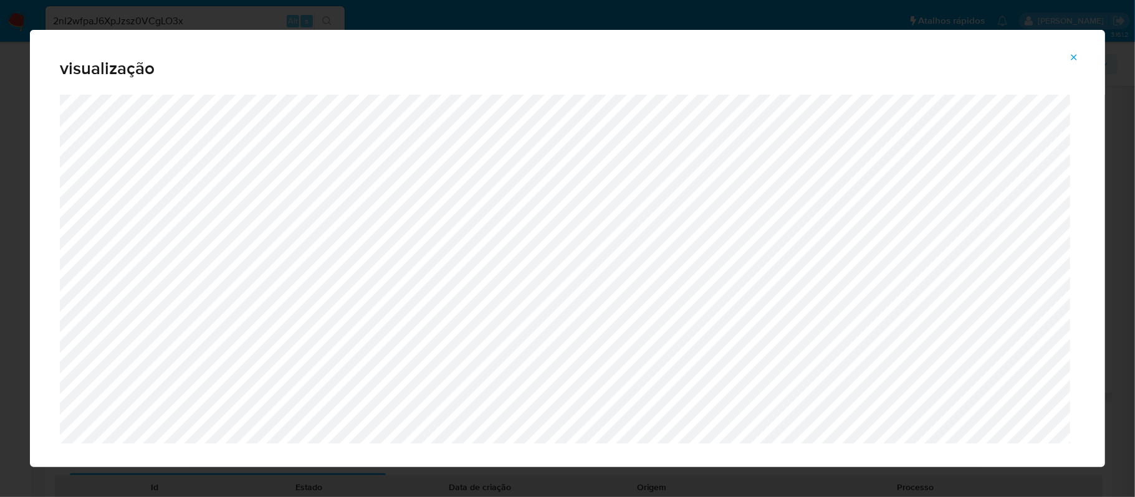
click at [1070, 59] on icon "Attachment preview" at bounding box center [1074, 57] width 10 height 10
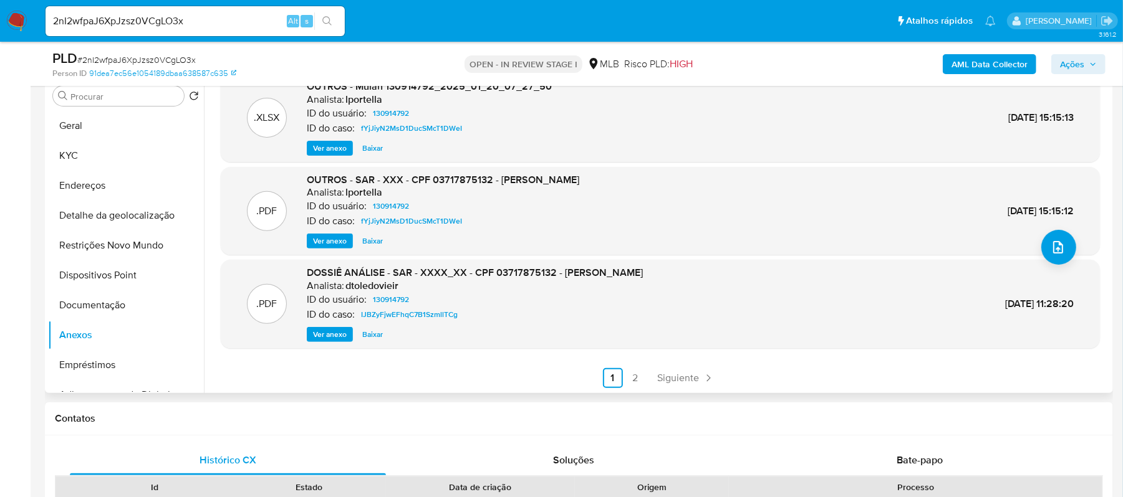
scroll to position [105, 0]
click at [625, 375] on link "2" at bounding box center [635, 377] width 20 height 20
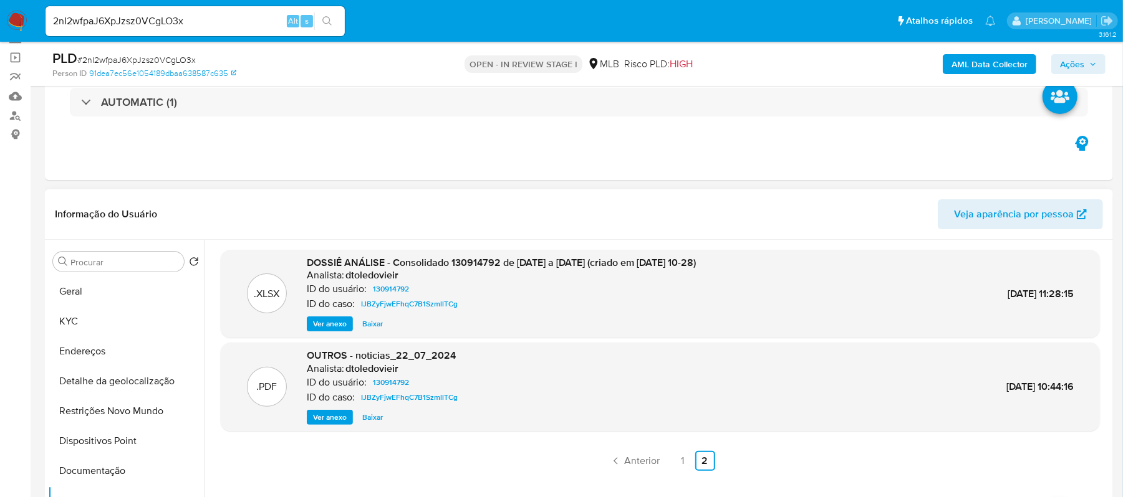
scroll to position [83, 0]
click at [679, 461] on link "1" at bounding box center [683, 462] width 20 height 20
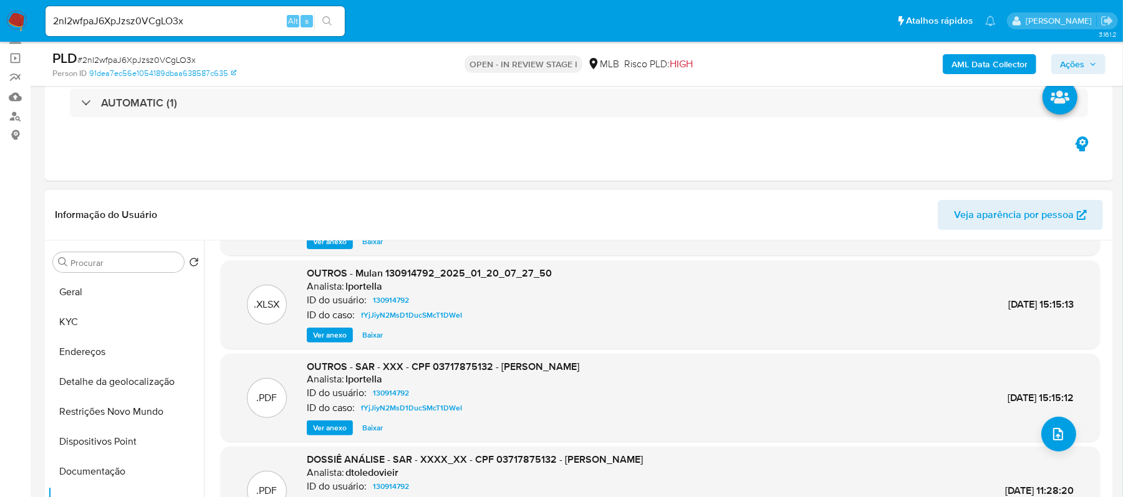
scroll to position [0, 0]
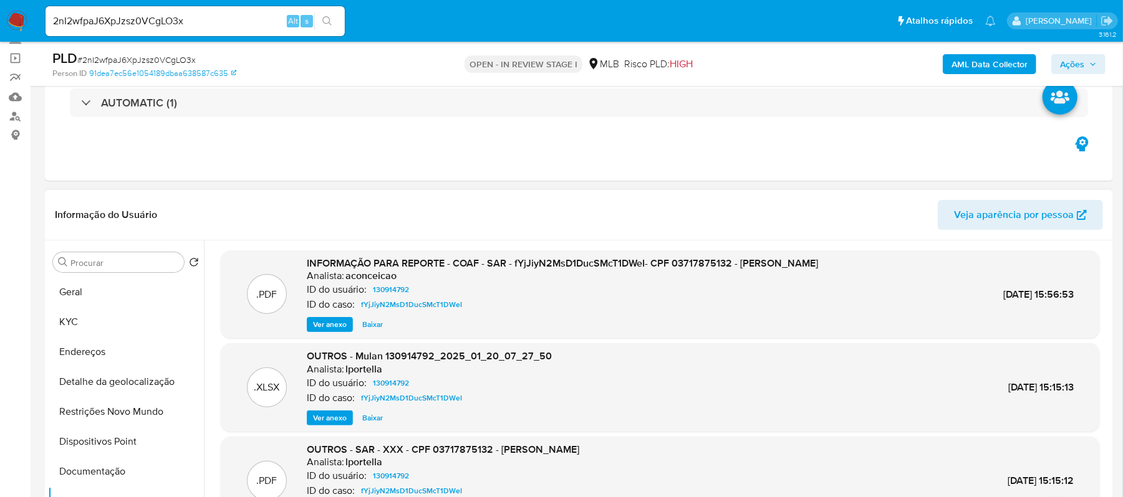
click at [328, 324] on span "Ver anexo" at bounding box center [330, 324] width 34 height 12
click at [328, 324] on div "Ver anexo Ver anexo Baixar" at bounding box center [562, 324] width 511 height 15
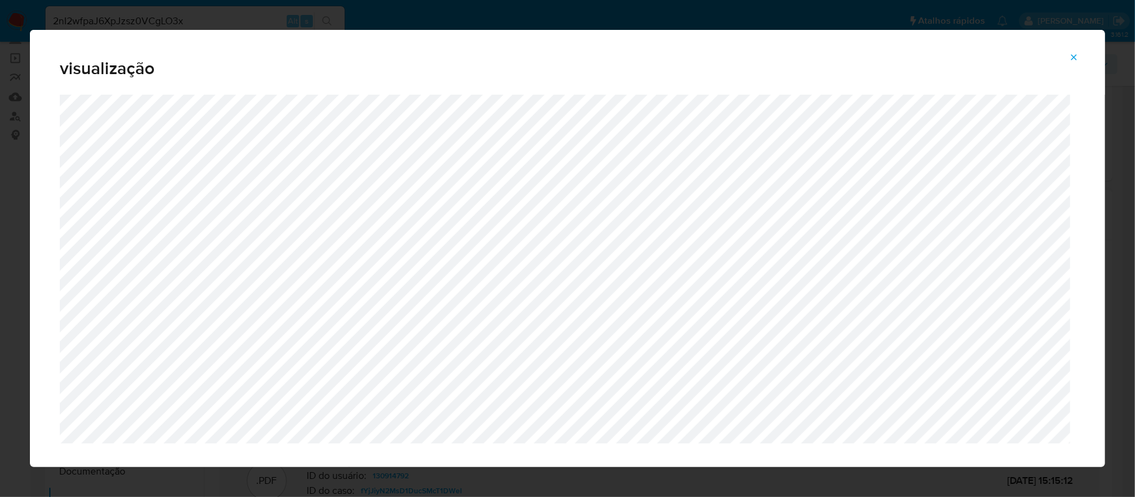
click at [1071, 58] on icon "Attachment preview" at bounding box center [1074, 57] width 10 height 10
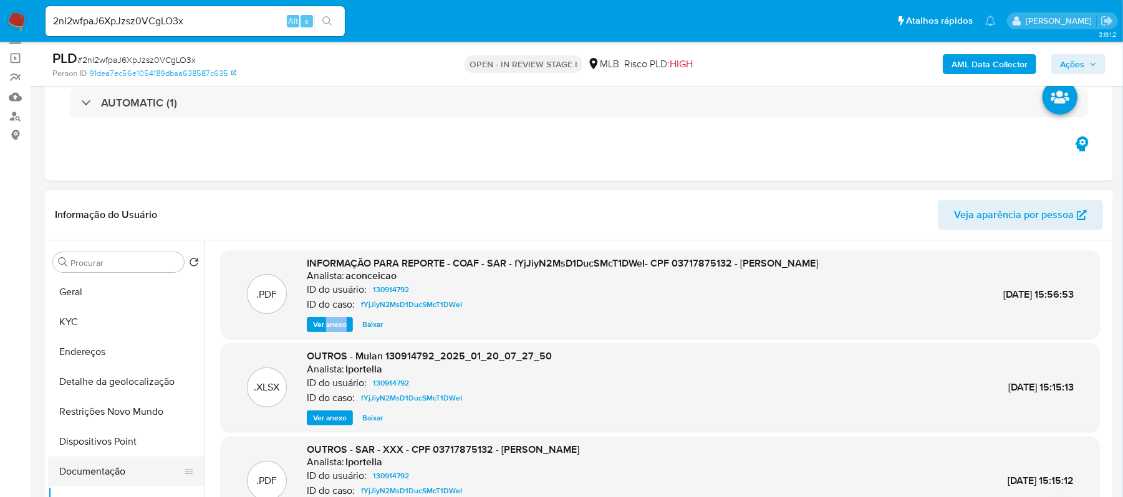
click at [90, 470] on button "Documentação" at bounding box center [121, 472] width 146 height 30
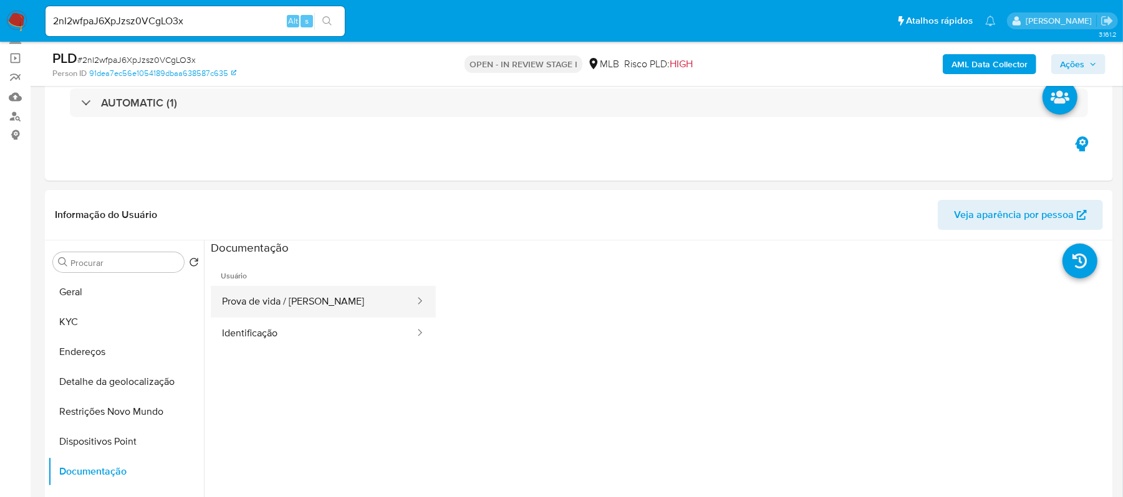
click at [315, 308] on button "Prova de vida / [PERSON_NAME]" at bounding box center [313, 302] width 205 height 32
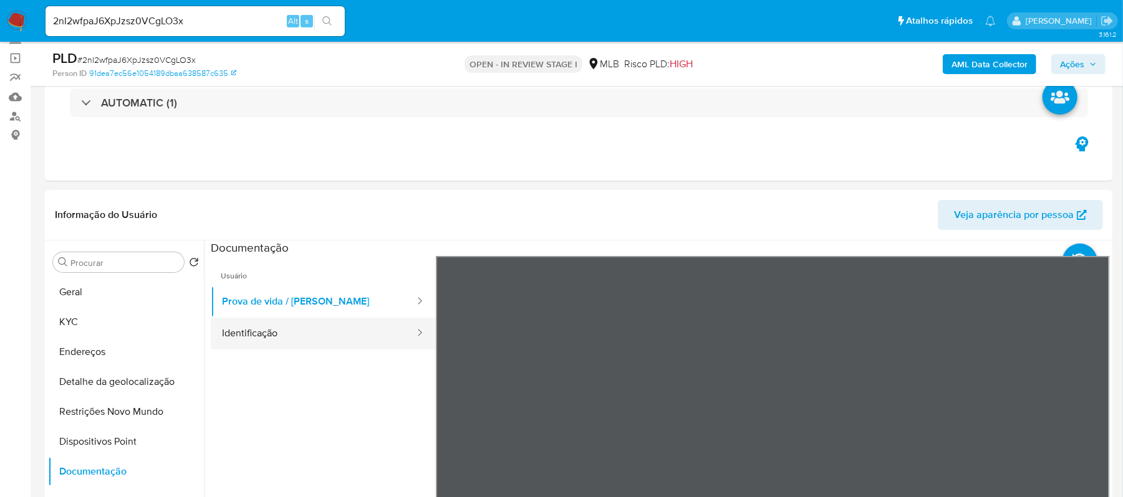
click at [340, 332] on button "Identificação" at bounding box center [313, 334] width 205 height 32
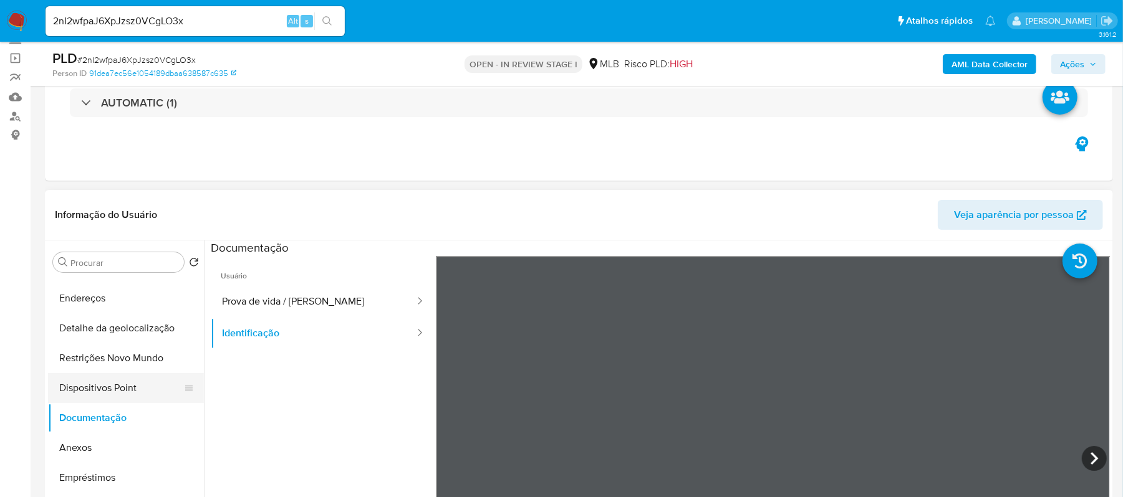
scroll to position [83, 0]
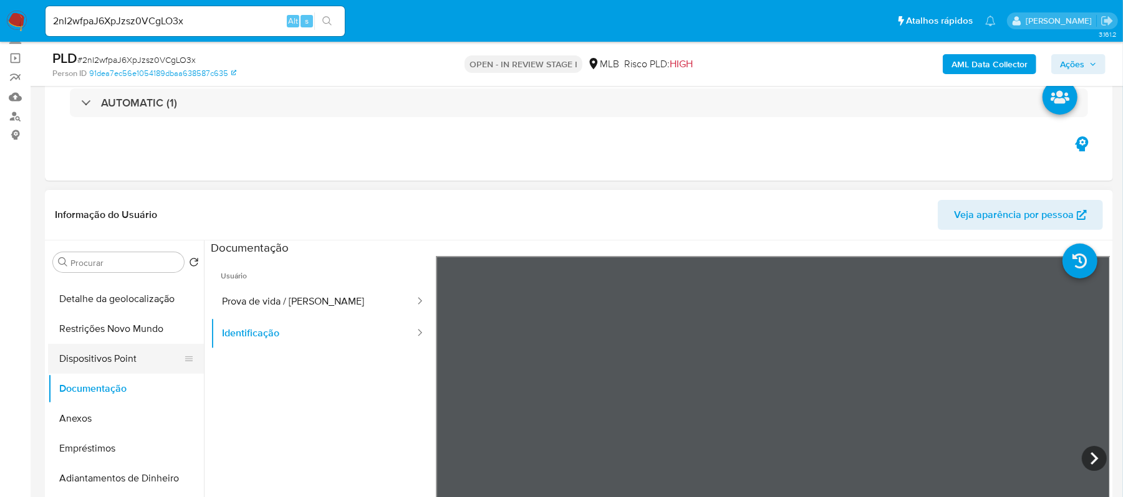
click at [92, 426] on button "Anexos" at bounding box center [126, 419] width 156 height 30
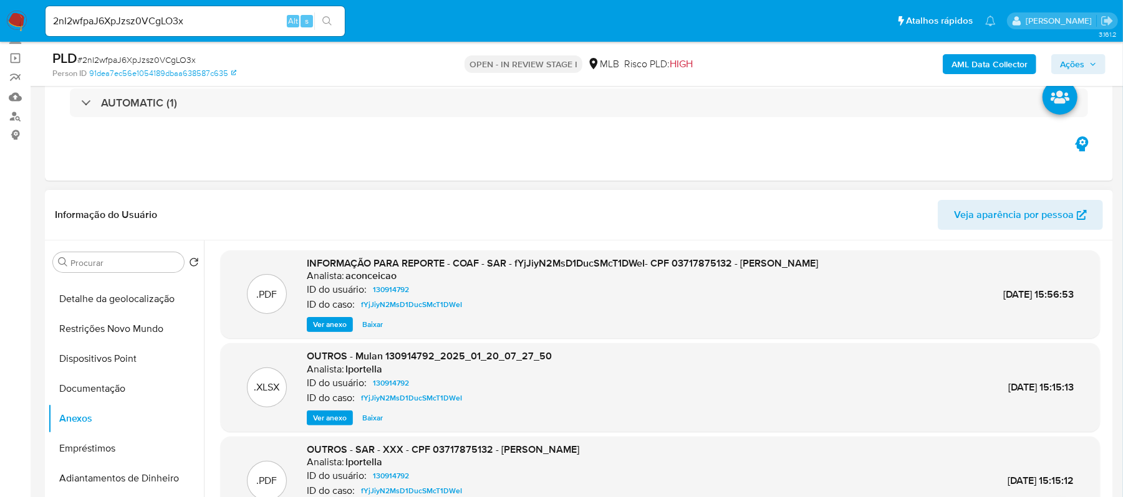
click at [322, 322] on span "Ver anexo" at bounding box center [330, 324] width 34 height 12
click at [322, 322] on div "Ver anexo Baixar" at bounding box center [562, 324] width 511 height 15
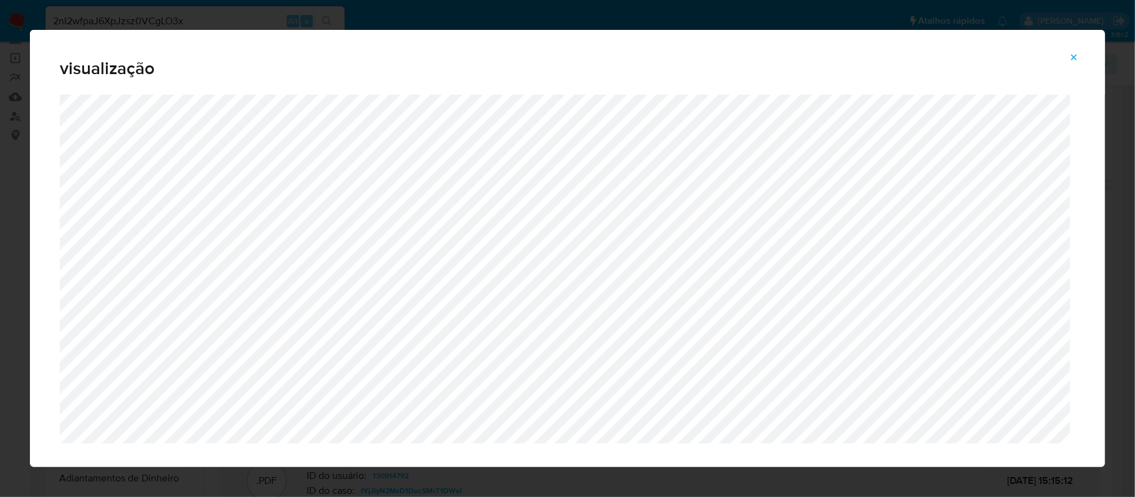
click at [1073, 55] on icon "Attachment preview" at bounding box center [1074, 57] width 10 height 10
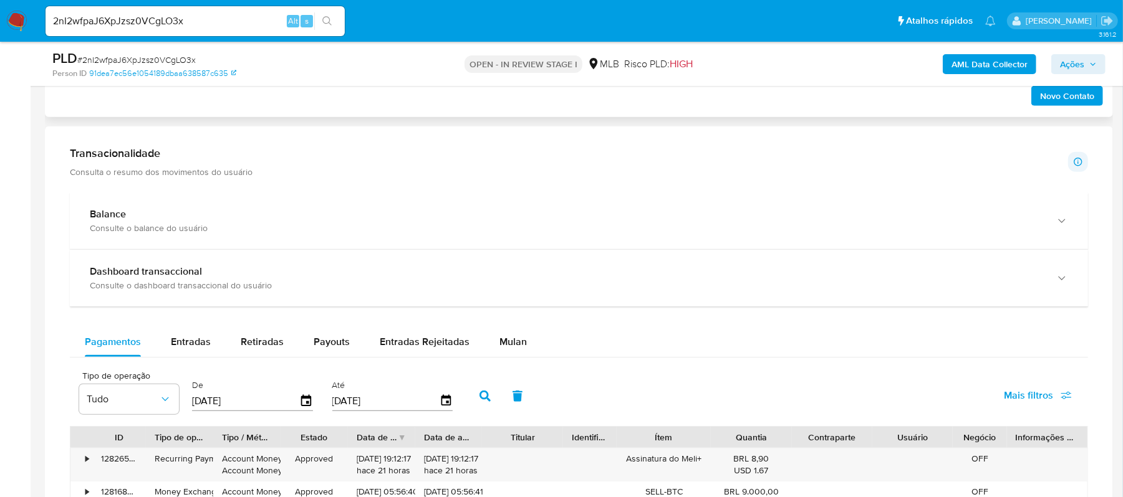
scroll to position [831, 0]
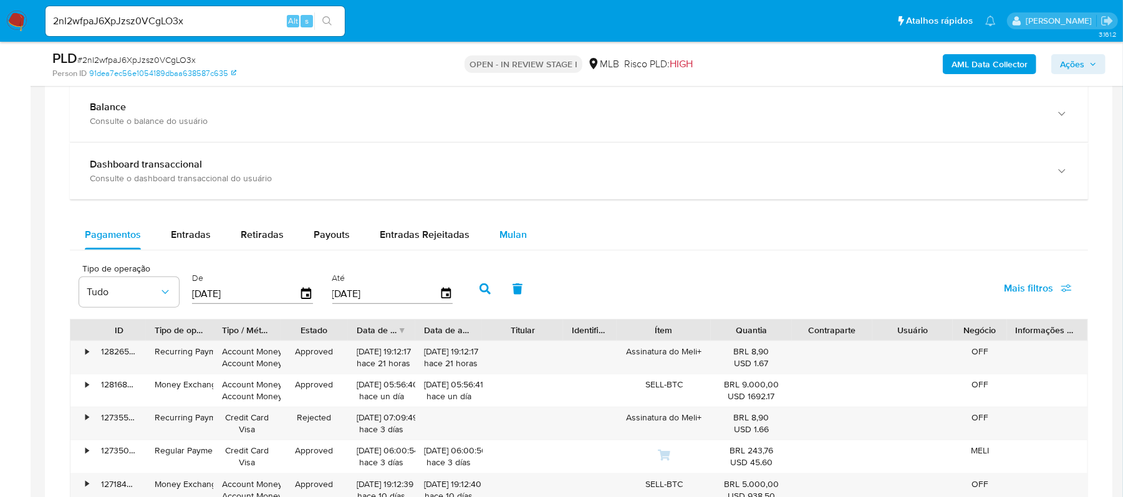
click at [509, 241] on span "Mulan" at bounding box center [512, 234] width 27 height 14
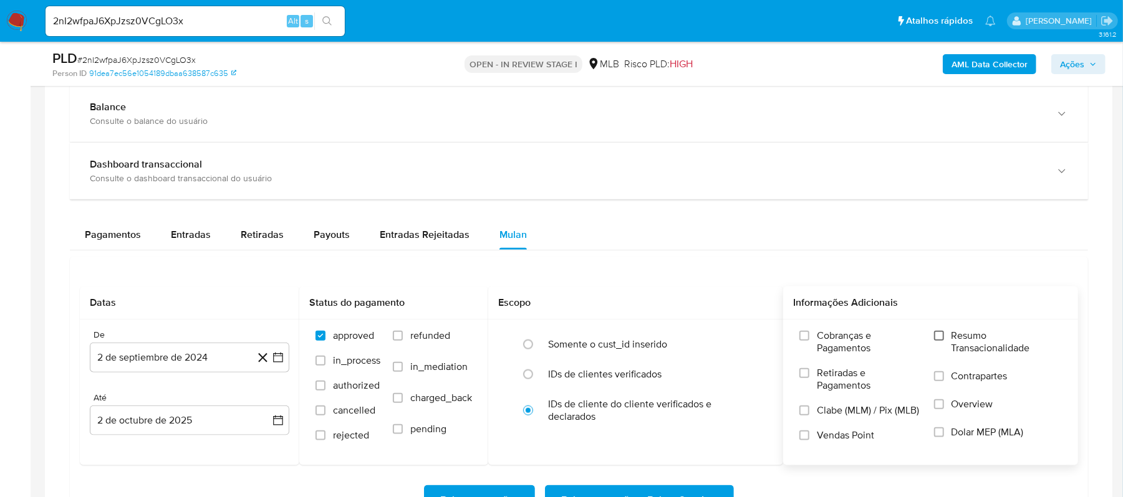
click at [940, 335] on input "Resumo Transacionalidade" at bounding box center [939, 336] width 10 height 10
click at [275, 360] on icon "button" at bounding box center [278, 358] width 12 height 12
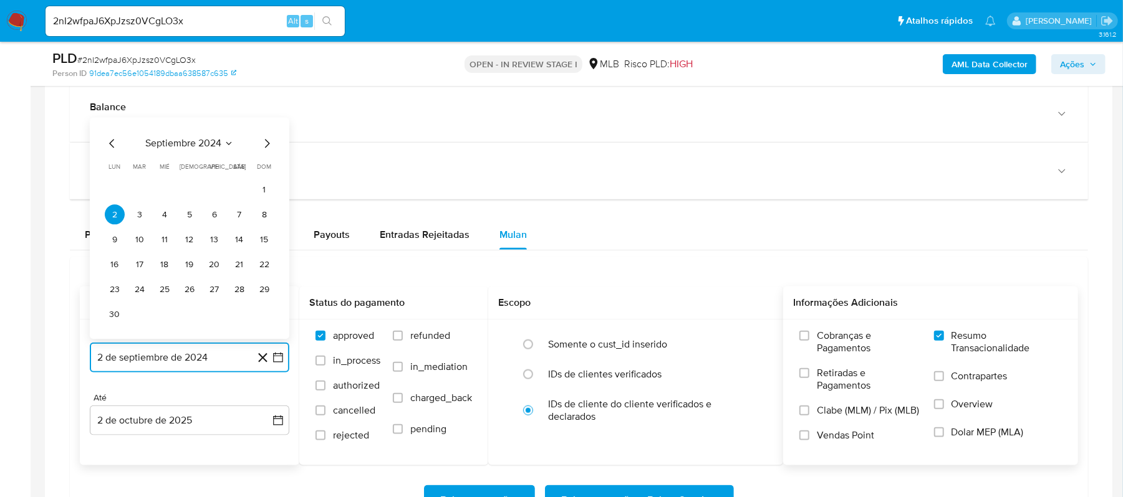
click at [264, 148] on icon "Mes siguiente" at bounding box center [266, 143] width 15 height 15
click at [262, 172] on icon "Mes siguiente" at bounding box center [266, 168] width 15 height 15
click at [263, 145] on icon "Mes siguiente" at bounding box center [266, 143] width 15 height 15
click at [264, 168] on icon "Mes siguiente" at bounding box center [266, 168] width 15 height 15
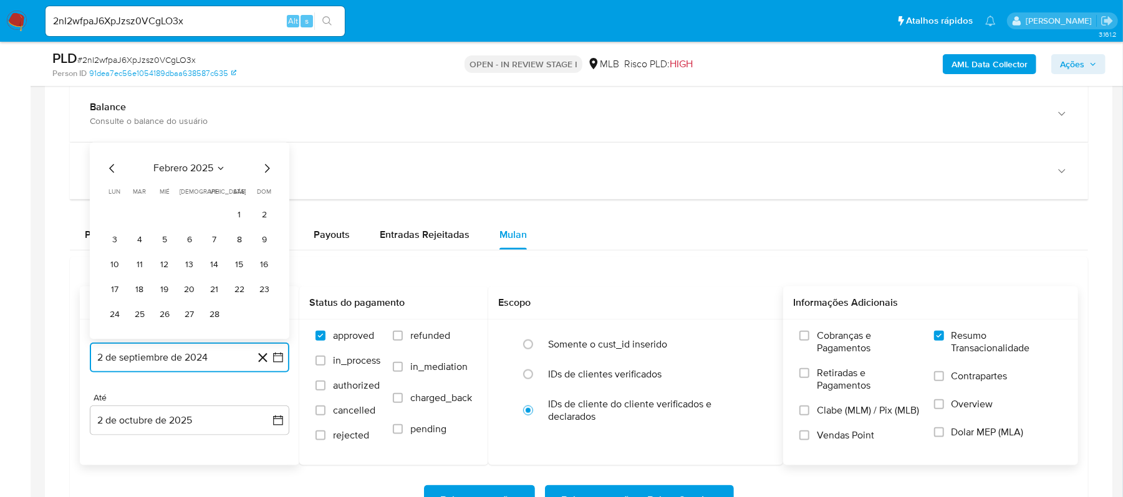
click at [264, 168] on icon "Mes siguiente" at bounding box center [266, 168] width 15 height 15
click at [263, 151] on icon "Mes siguiente" at bounding box center [266, 143] width 15 height 15
click at [263, 173] on icon "Mes siguiente" at bounding box center [266, 168] width 15 height 15
click at [265, 150] on icon "Mes siguiente" at bounding box center [266, 143] width 15 height 15
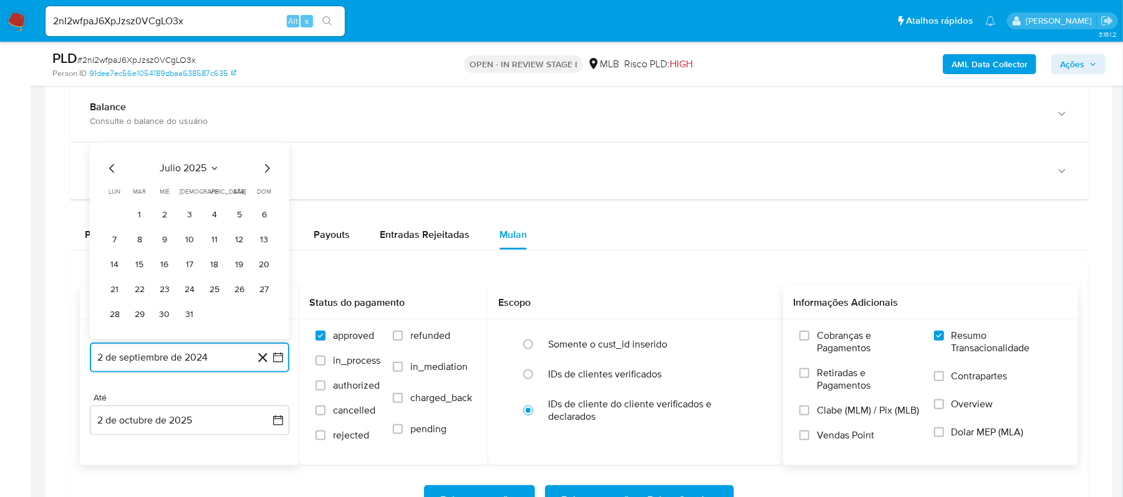
click at [267, 170] on icon "Mes siguiente" at bounding box center [267, 169] width 5 height 9
click at [217, 214] on button "1" at bounding box center [214, 215] width 20 height 20
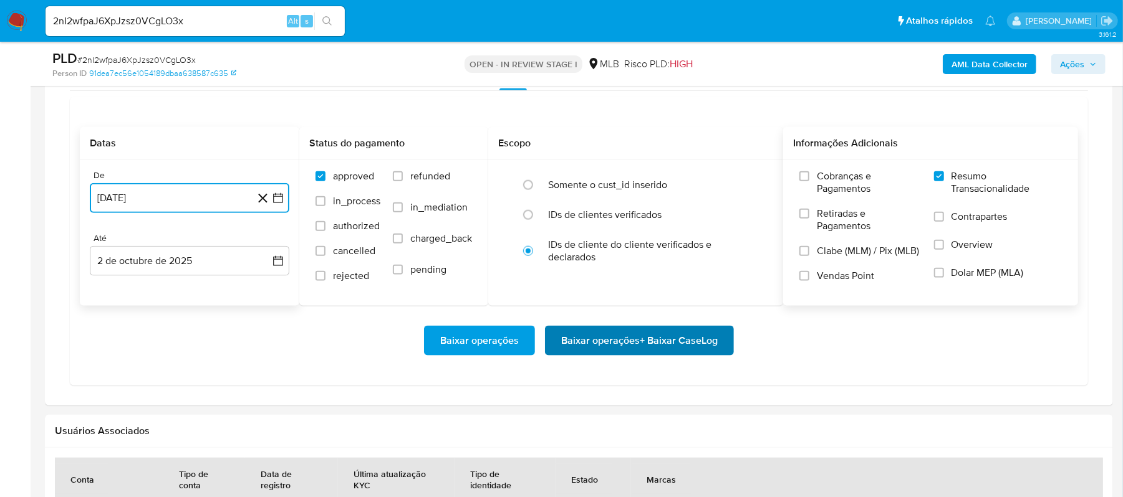
scroll to position [997, 0]
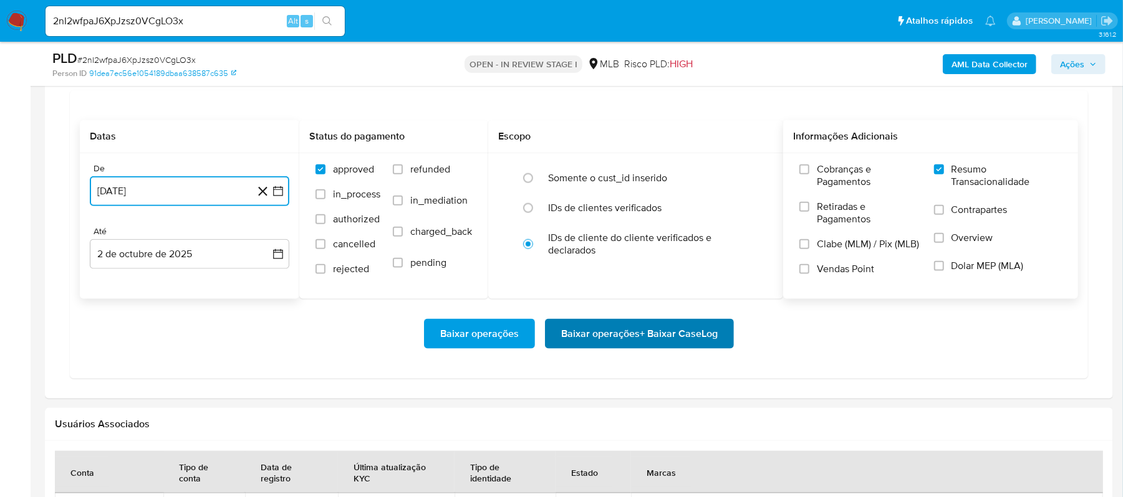
click at [609, 343] on span "Baixar operações + Baixar CaseLog" at bounding box center [639, 333] width 156 height 27
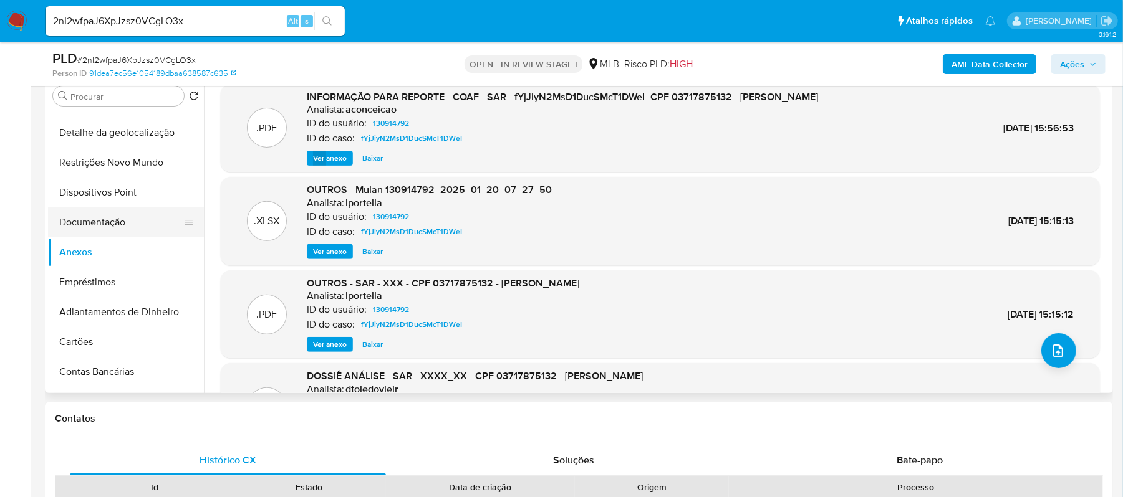
scroll to position [0, 0]
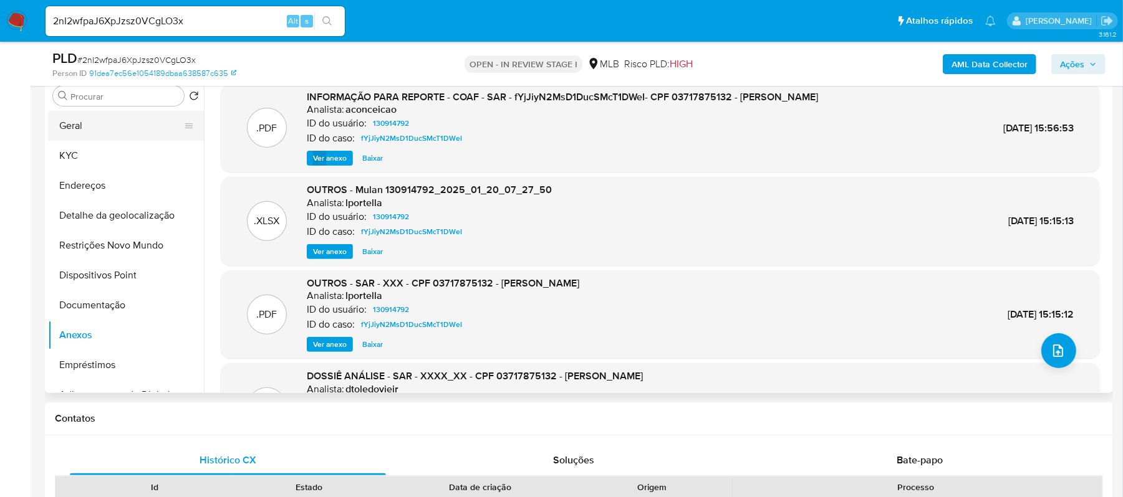
click at [101, 135] on button "Geral" at bounding box center [121, 126] width 146 height 30
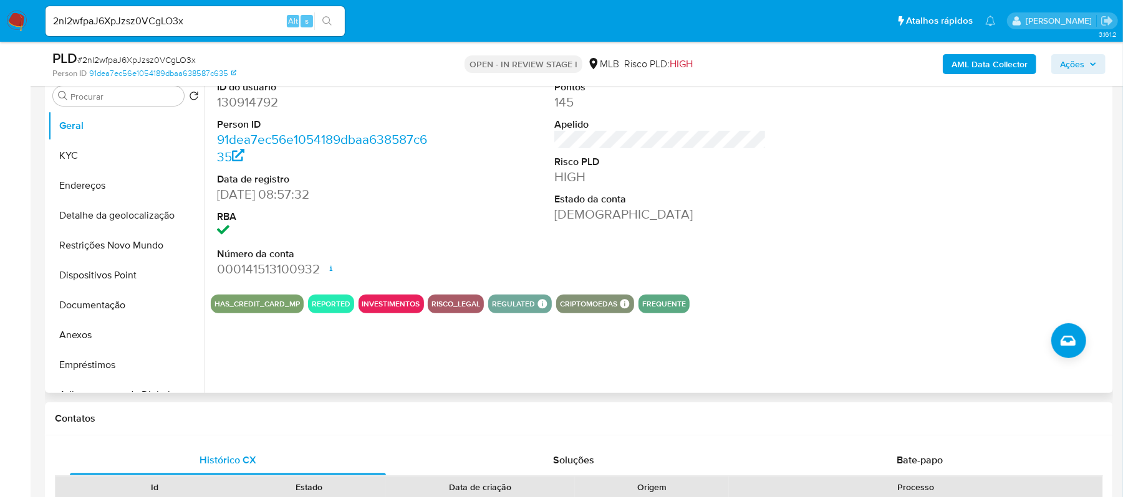
scroll to position [166, 0]
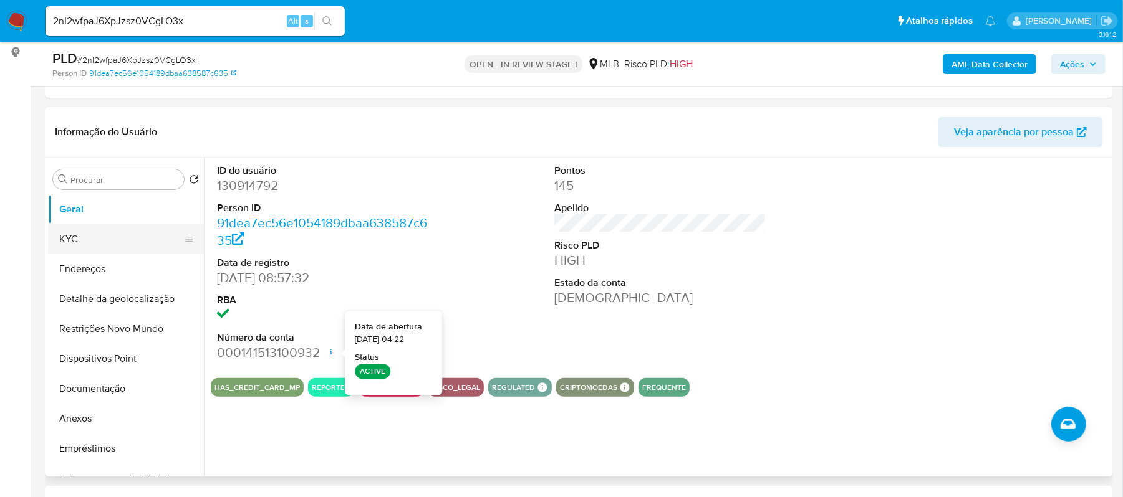
click at [80, 233] on button "KYC" at bounding box center [121, 239] width 146 height 30
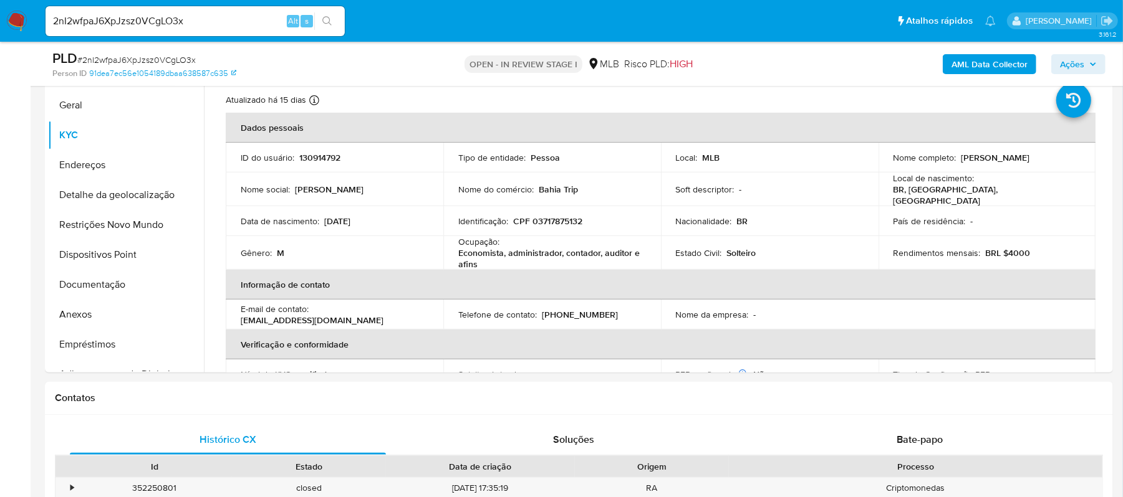
scroll to position [290, 0]
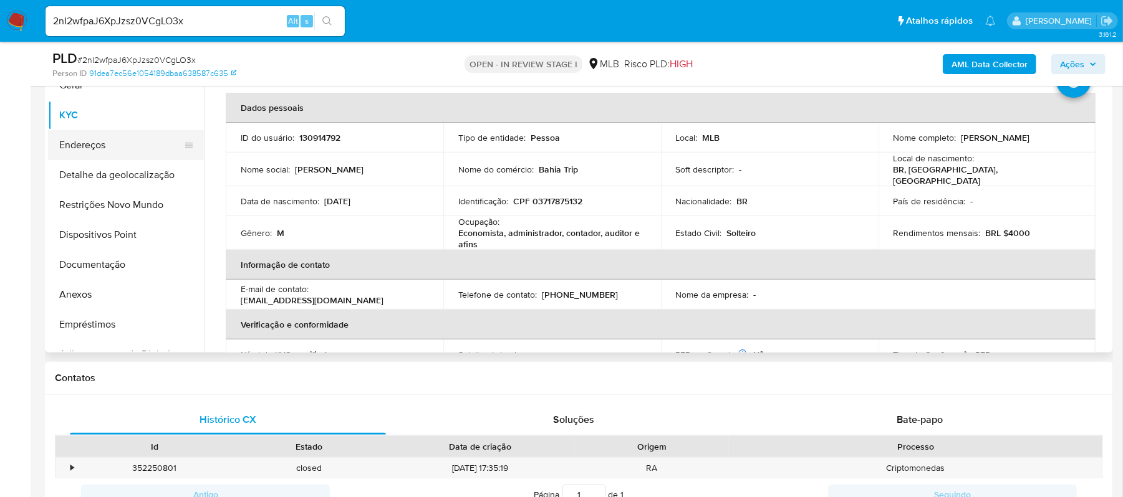
click at [108, 153] on button "Endereços" at bounding box center [121, 145] width 146 height 30
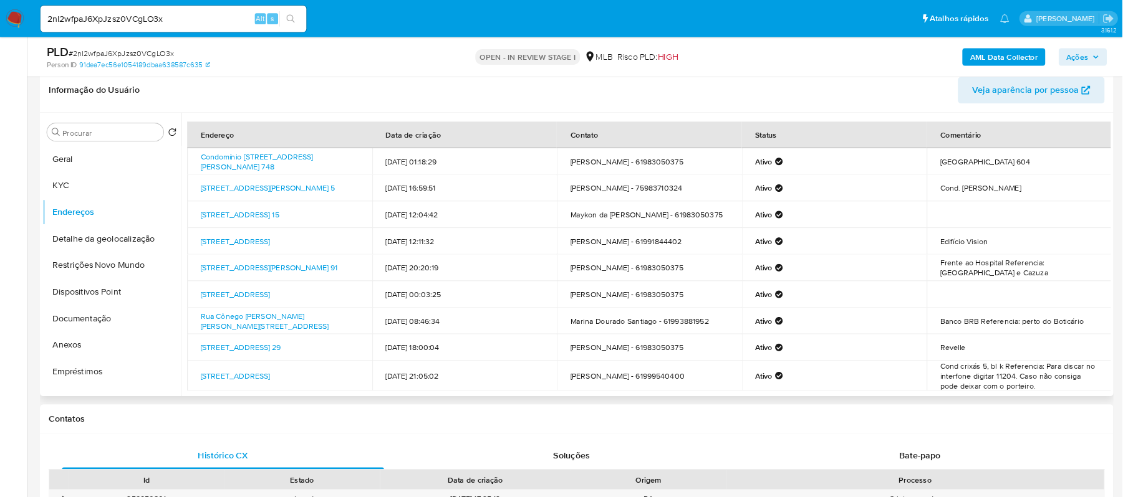
scroll to position [196, 0]
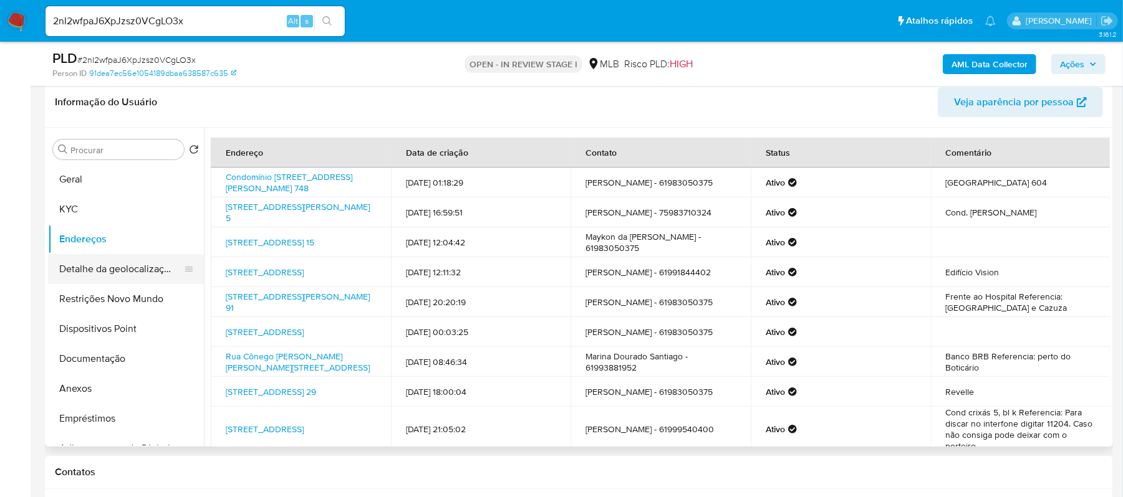
click at [125, 262] on button "Detalhe da geolocalização" at bounding box center [121, 269] width 146 height 30
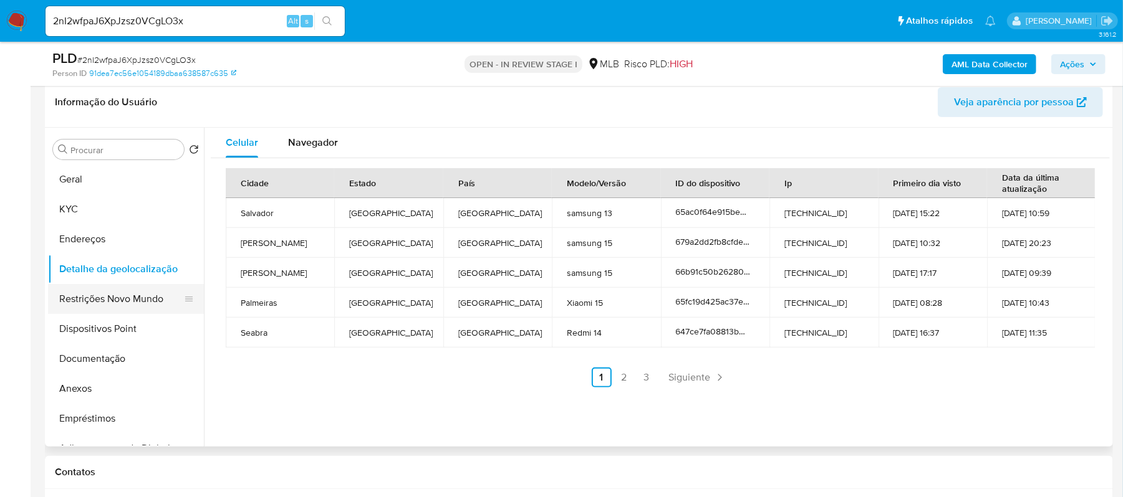
click at [123, 292] on button "Restrições Novo Mundo" at bounding box center [121, 299] width 146 height 30
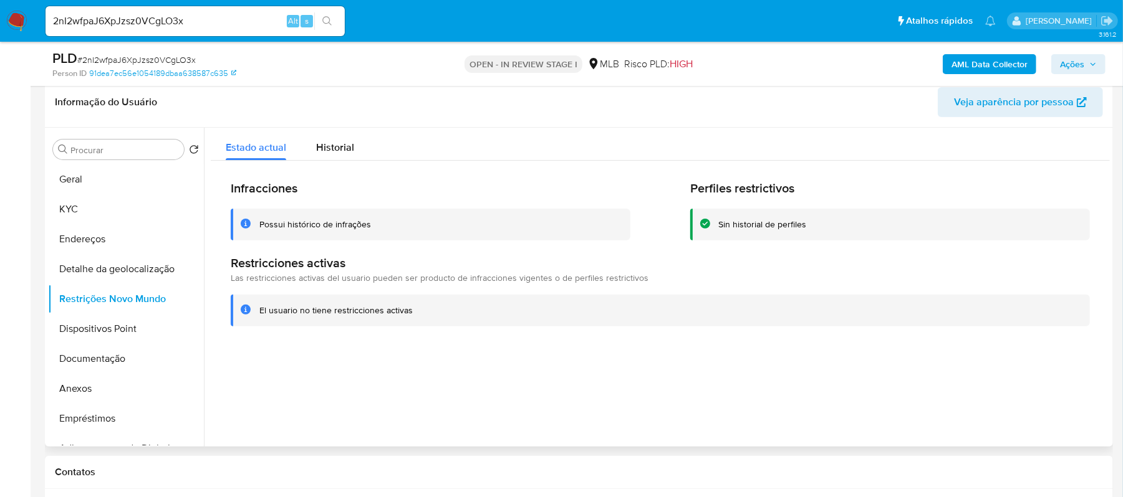
drag, startPoint x: 475, startPoint y: 315, endPoint x: 258, endPoint y: 317, distance: 216.9
click at [258, 317] on div "El usuario no tiene restricciones activas" at bounding box center [660, 311] width 859 height 32
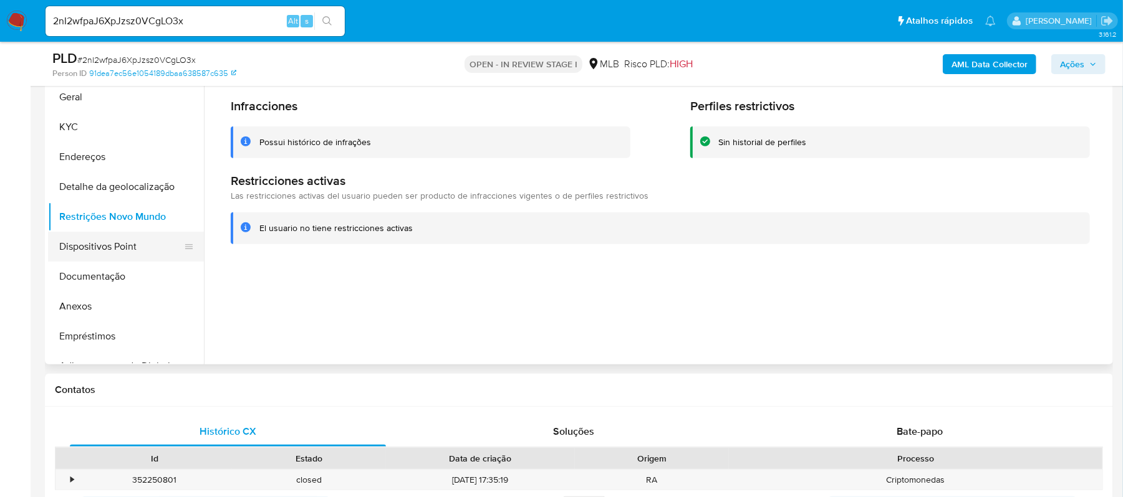
scroll to position [279, 0]
click at [91, 241] on button "Dispositivos Point" at bounding box center [121, 246] width 146 height 30
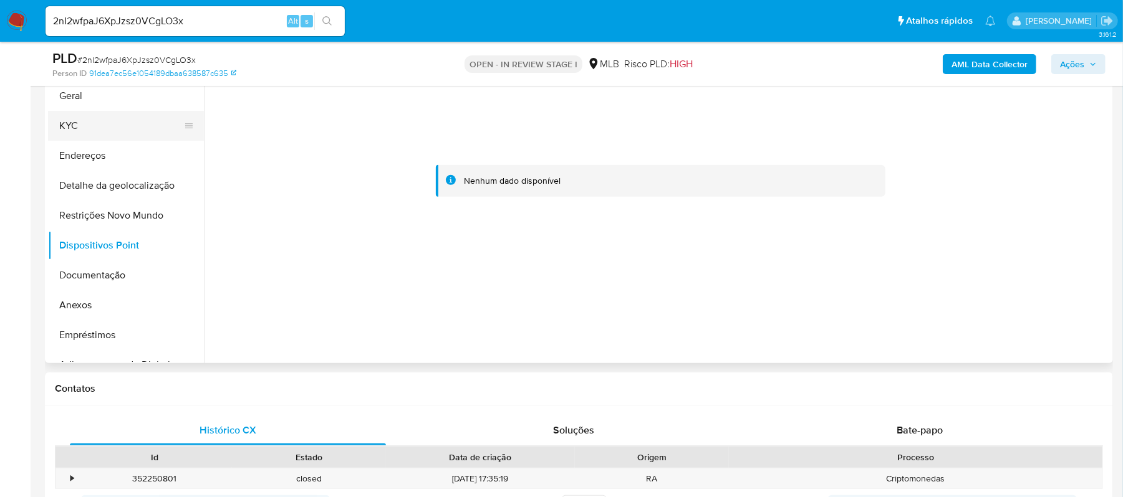
click at [85, 118] on button "KYC" at bounding box center [121, 126] width 146 height 30
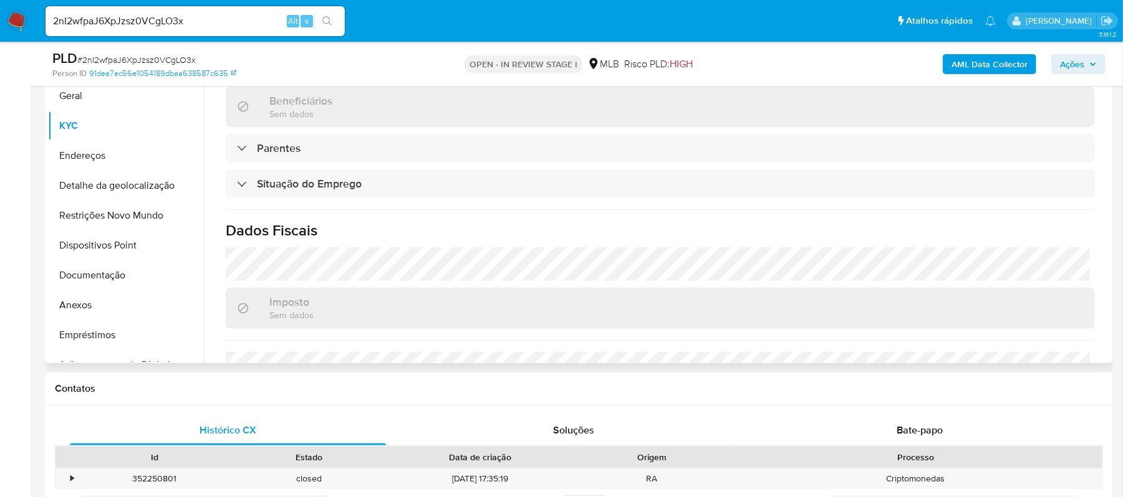
scroll to position [499, 0]
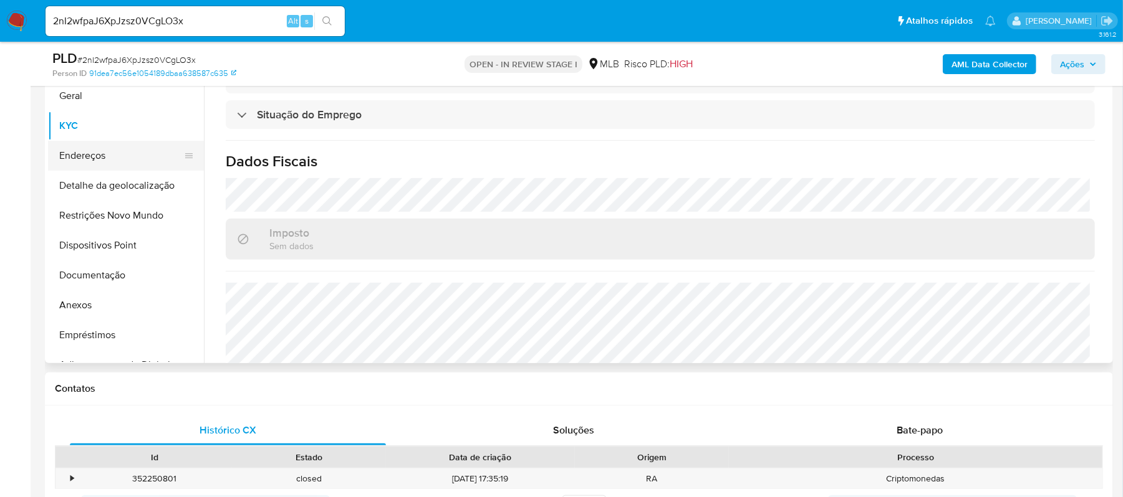
click at [101, 148] on button "Endereços" at bounding box center [121, 156] width 146 height 30
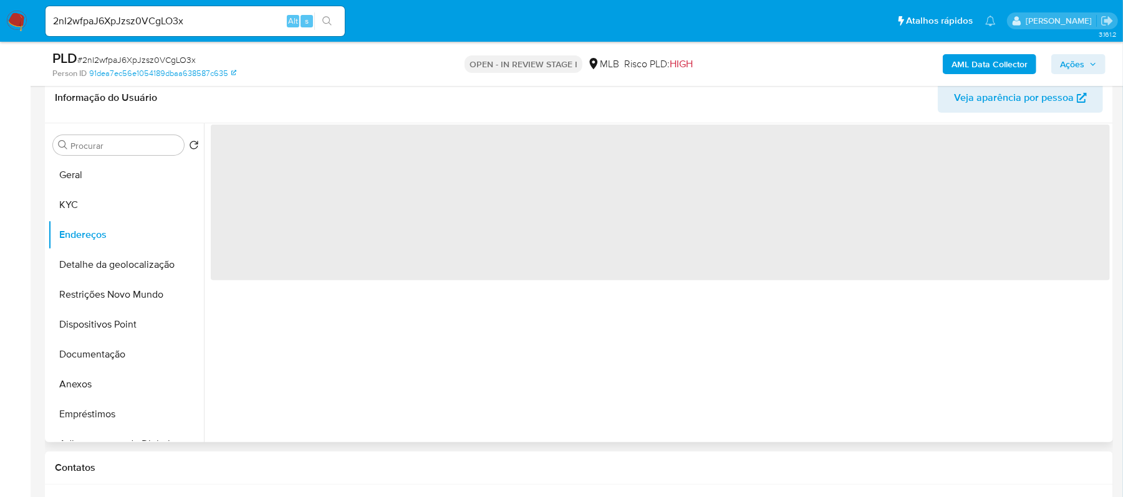
scroll to position [113, 0]
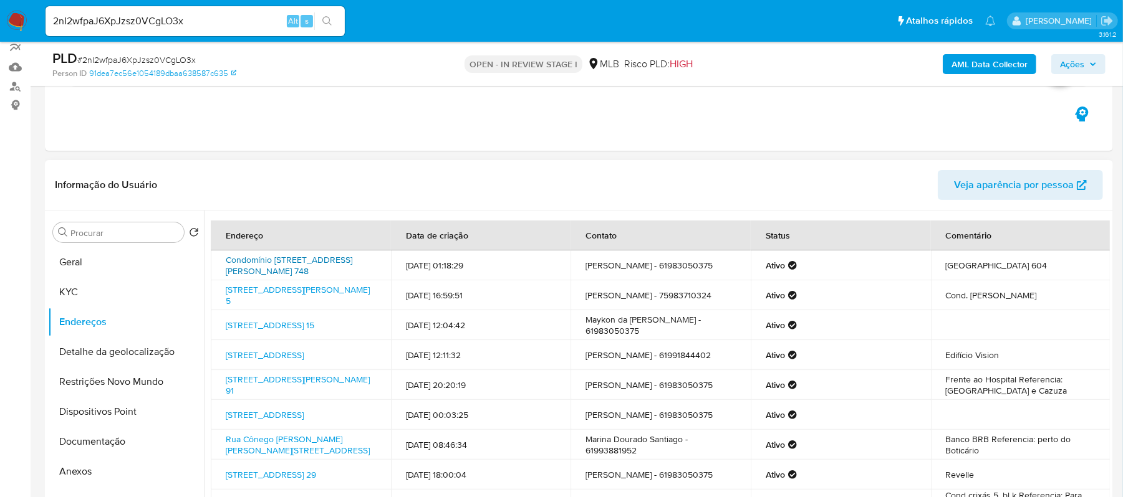
click at [289, 259] on link "Condomínio Cittá 748, Lauro De Freitas, Bahia, 42700570, Brasil 748" at bounding box center [289, 266] width 127 height 24
click at [90, 469] on button "Anexos" at bounding box center [121, 472] width 146 height 30
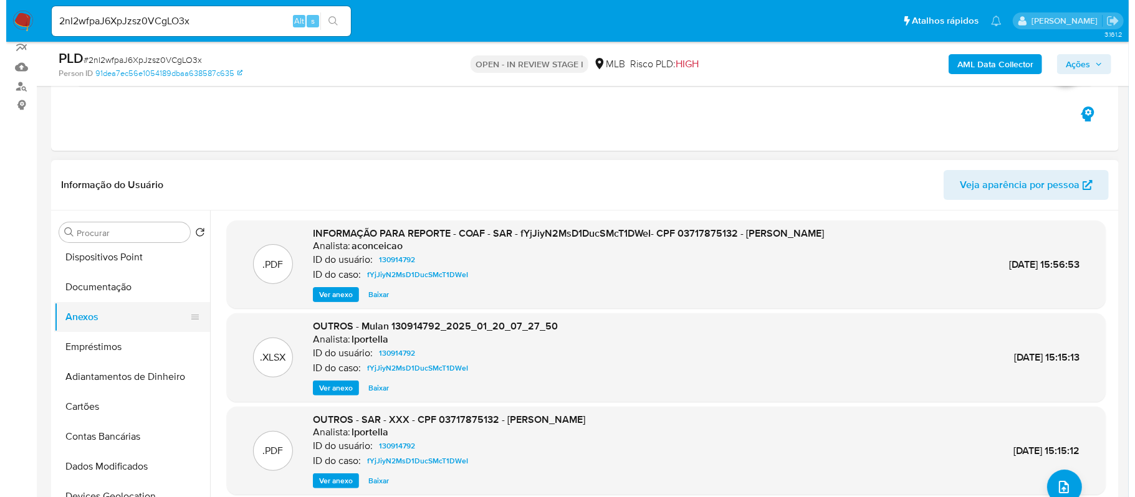
scroll to position [166, 0]
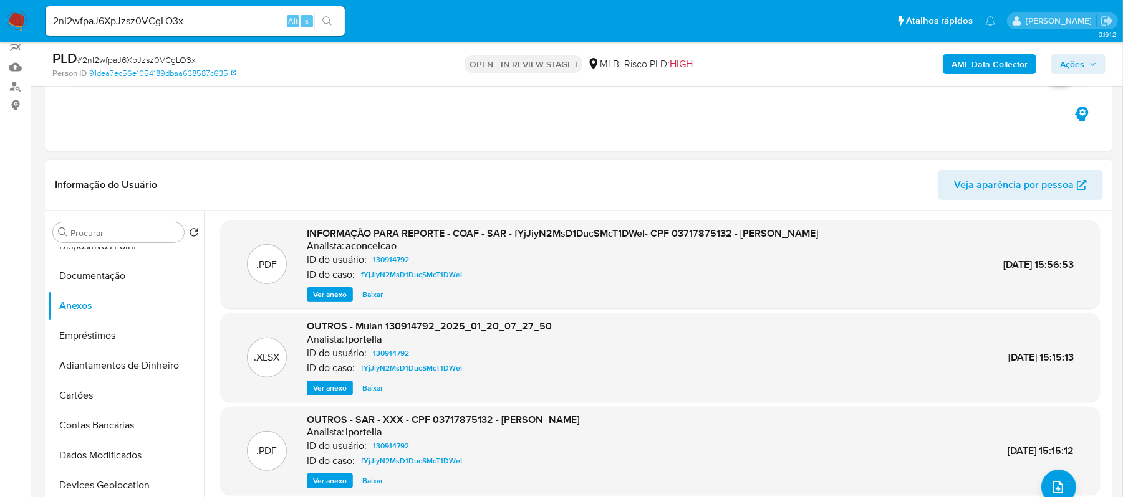
click at [335, 289] on span "Ver anexo" at bounding box center [330, 295] width 34 height 12
click at [335, 289] on div "Ver anexo Baixar" at bounding box center [562, 294] width 511 height 15
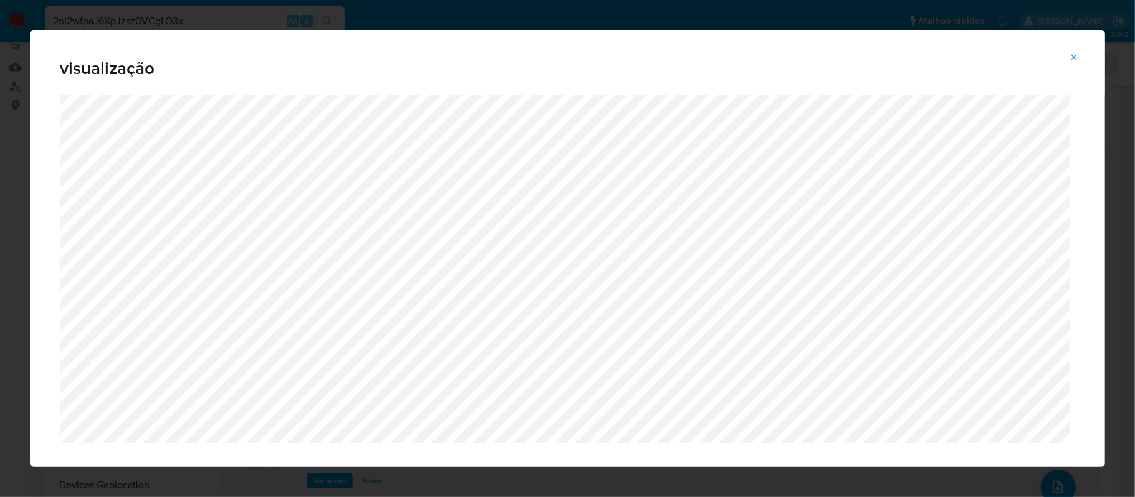
click at [1075, 56] on icon "Attachment preview" at bounding box center [1074, 57] width 10 height 10
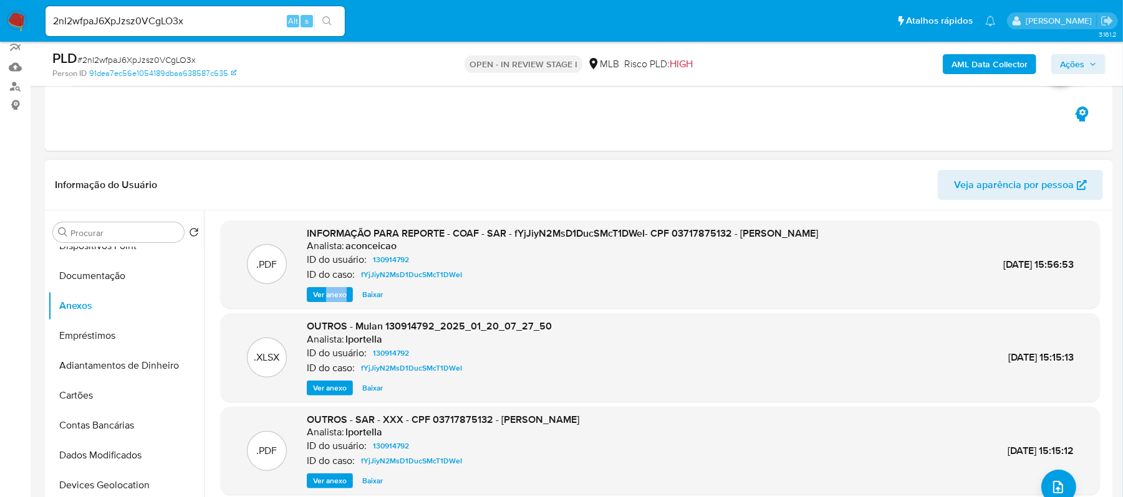
click at [335, 290] on span "Ver anexo" at bounding box center [330, 295] width 34 height 12
click at [335, 290] on div "Ver anexo Ver anexo Baixar" at bounding box center [562, 294] width 511 height 15
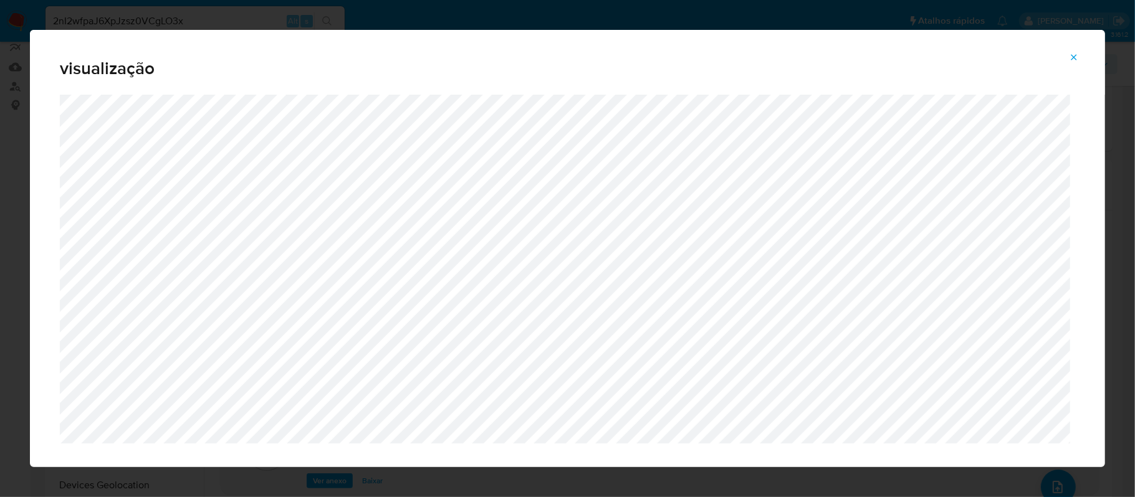
click at [1070, 53] on icon "Attachment preview" at bounding box center [1074, 57] width 10 height 10
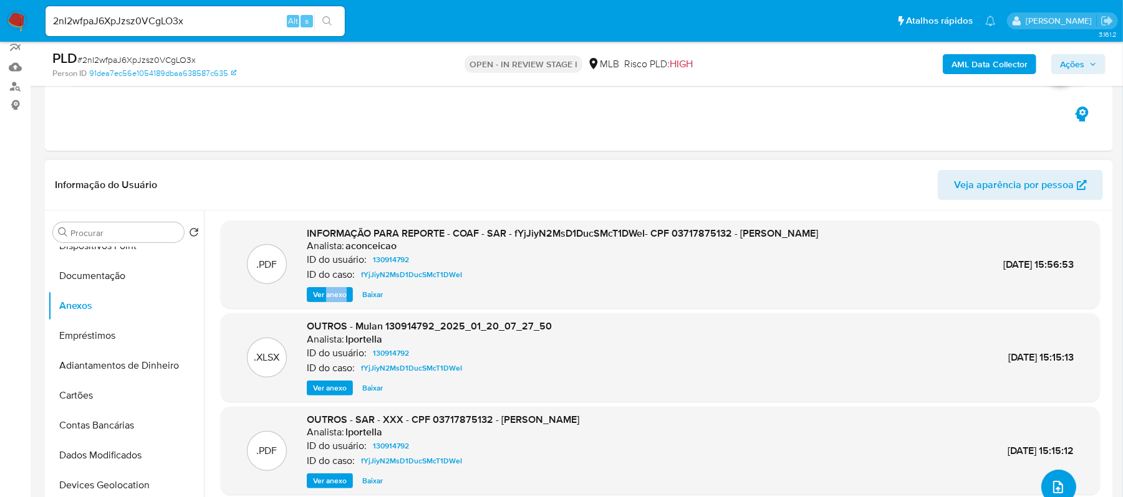
click at [1055, 486] on icon "upload-file" at bounding box center [1057, 487] width 15 height 15
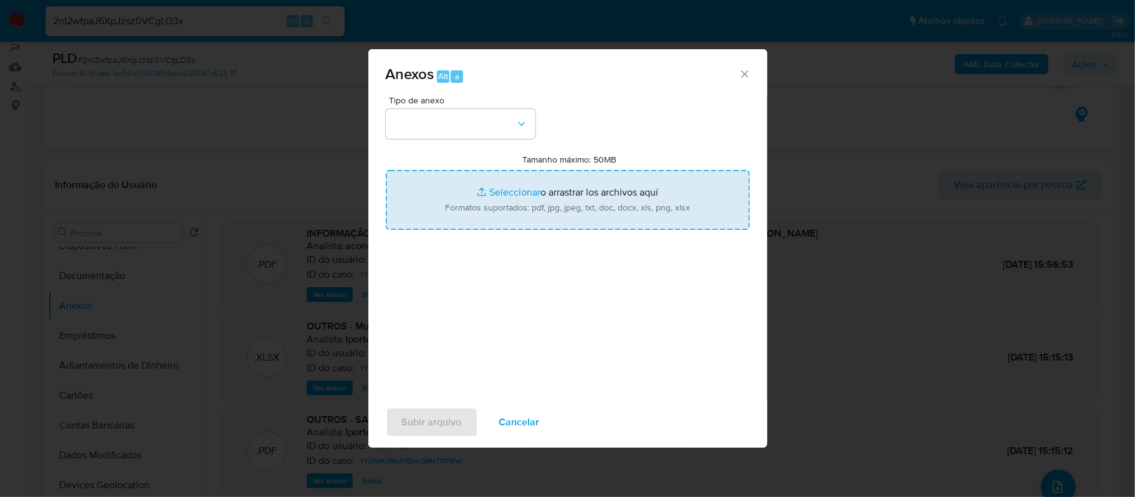
click at [514, 190] on input "Tamanho máximo: 50MB Seleccionar archivos" at bounding box center [568, 200] width 364 height 60
type input "C:\fakepath\Mulan Pedro Ramos de Queiroz 130914792_2025_10_02_10_51_20 - Resume…"
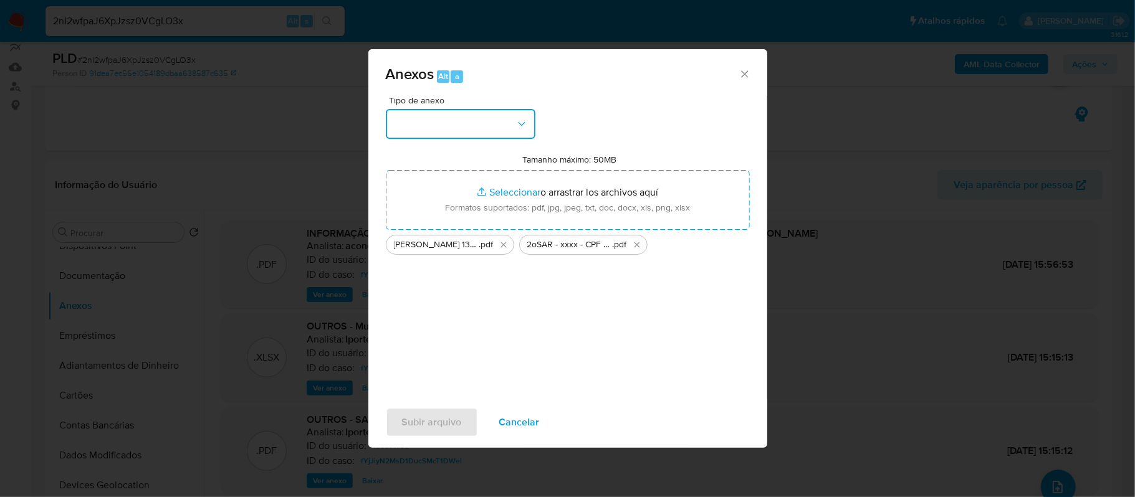
click at [457, 117] on button "button" at bounding box center [461, 124] width 150 height 30
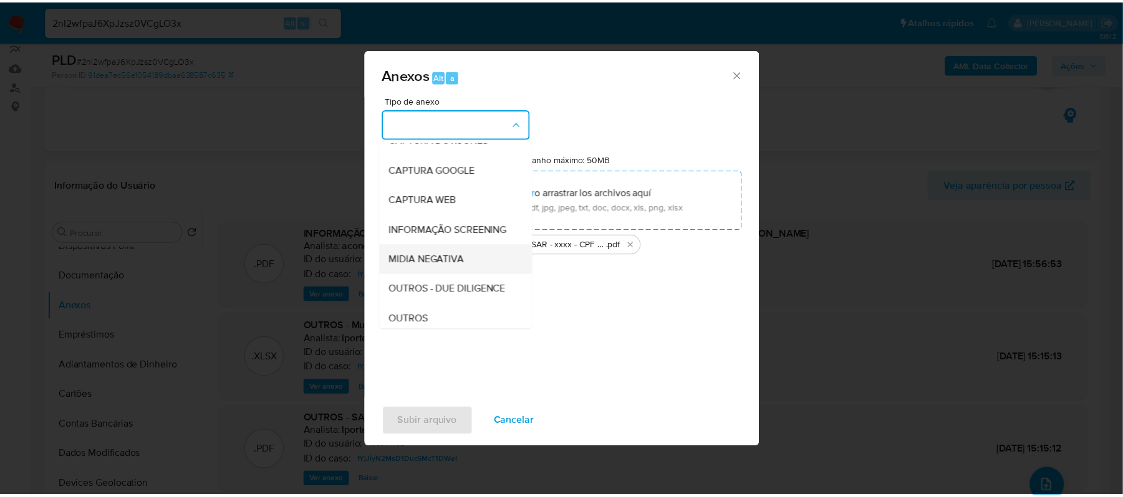
scroll to position [83, 0]
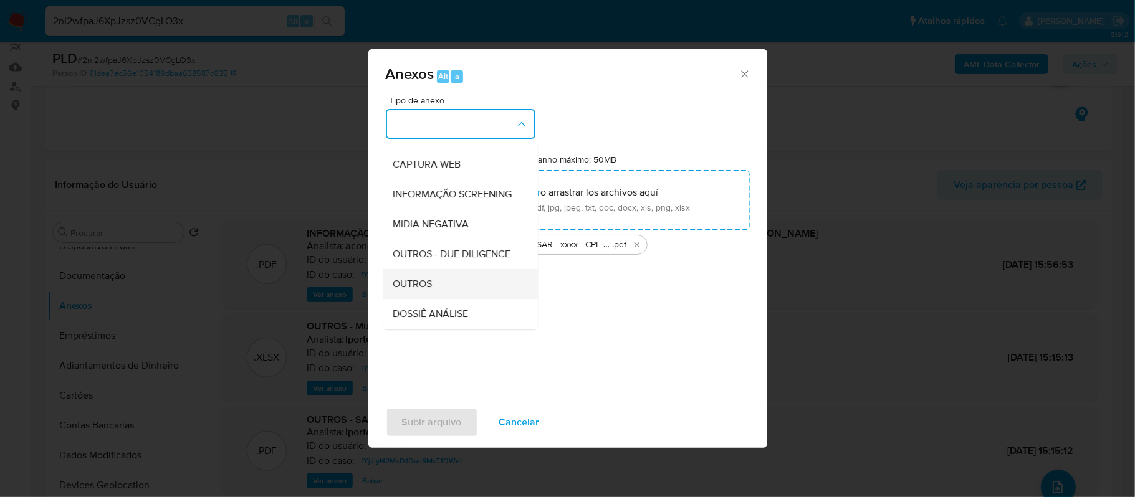
click at [426, 297] on div "OUTROS" at bounding box center [456, 284] width 127 height 30
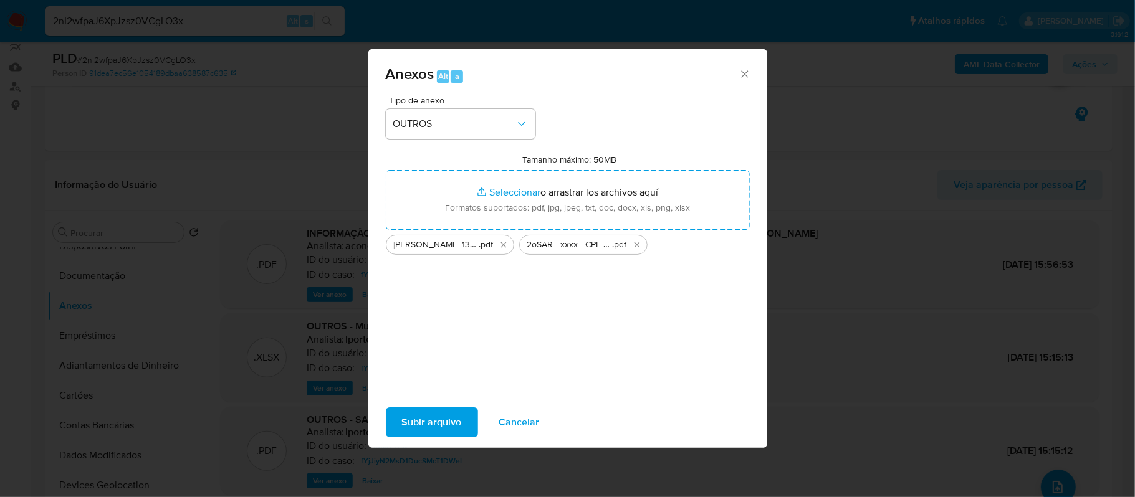
click at [449, 424] on span "Subir arquivo" at bounding box center [432, 422] width 60 height 27
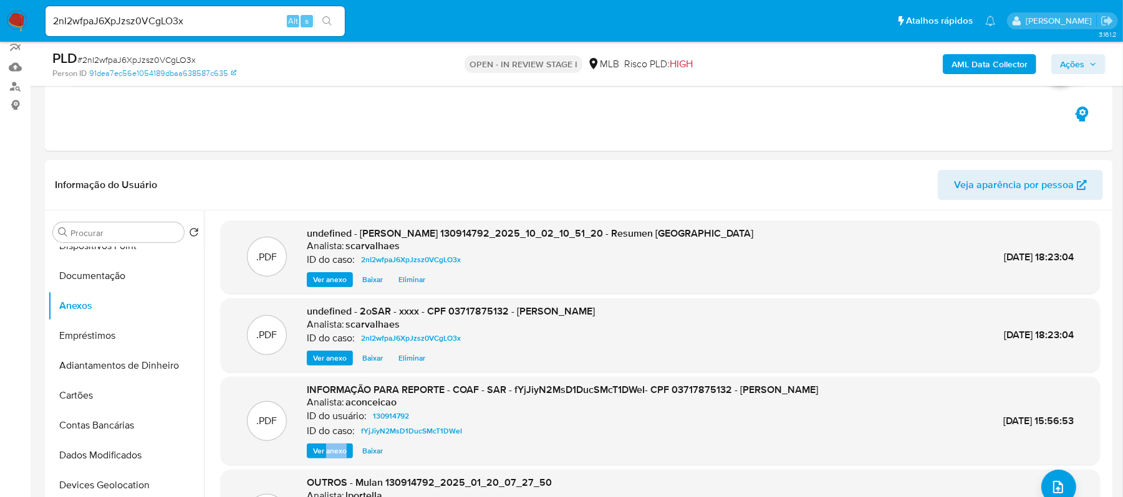
click at [1070, 67] on span "Ações" at bounding box center [1072, 64] width 24 height 20
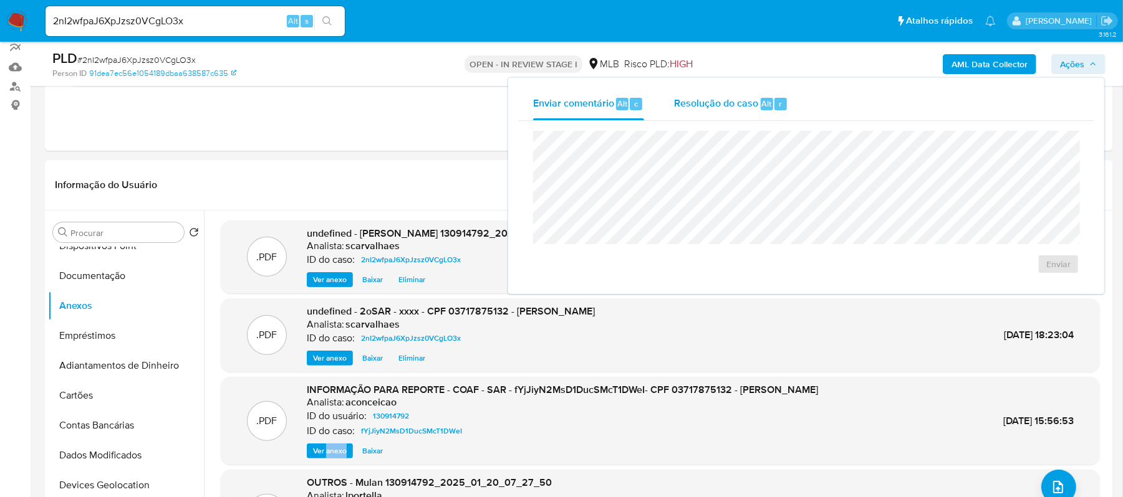
click at [701, 100] on span "Resolução do caso" at bounding box center [716, 103] width 84 height 14
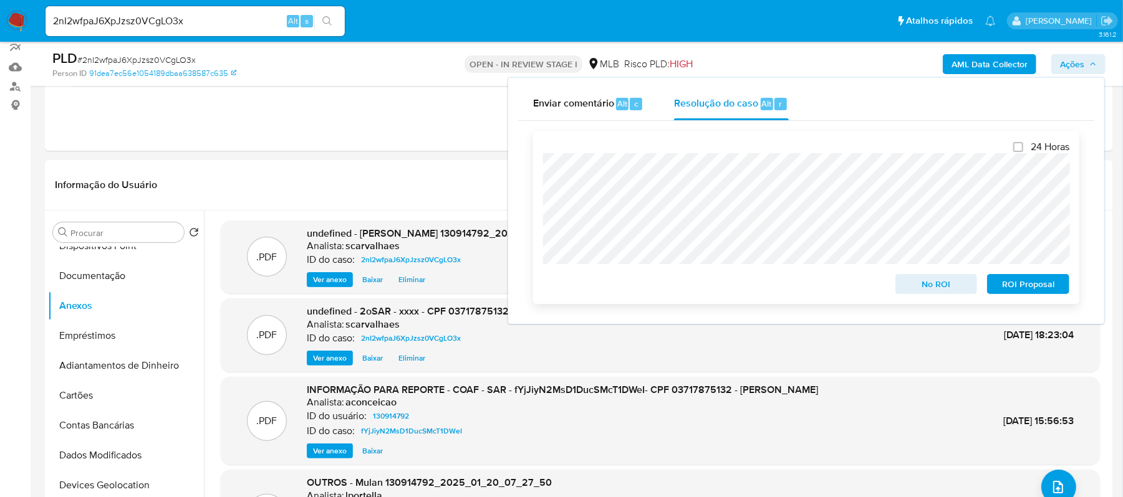
click at [1040, 287] on span "ROI Proposal" at bounding box center [1027, 283] width 65 height 17
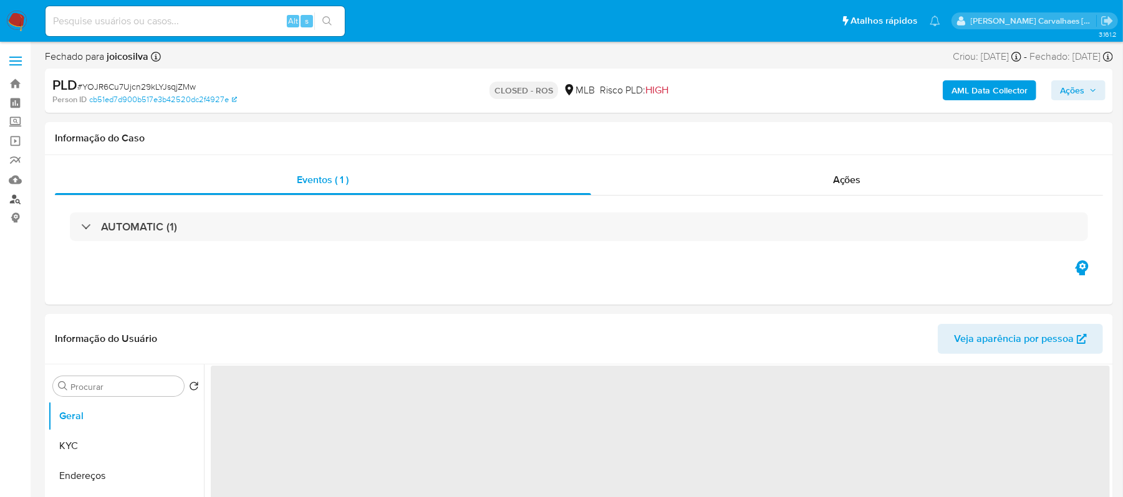
click at [15, 200] on link "Localizador de pessoas" at bounding box center [74, 198] width 148 height 19
select select "10"
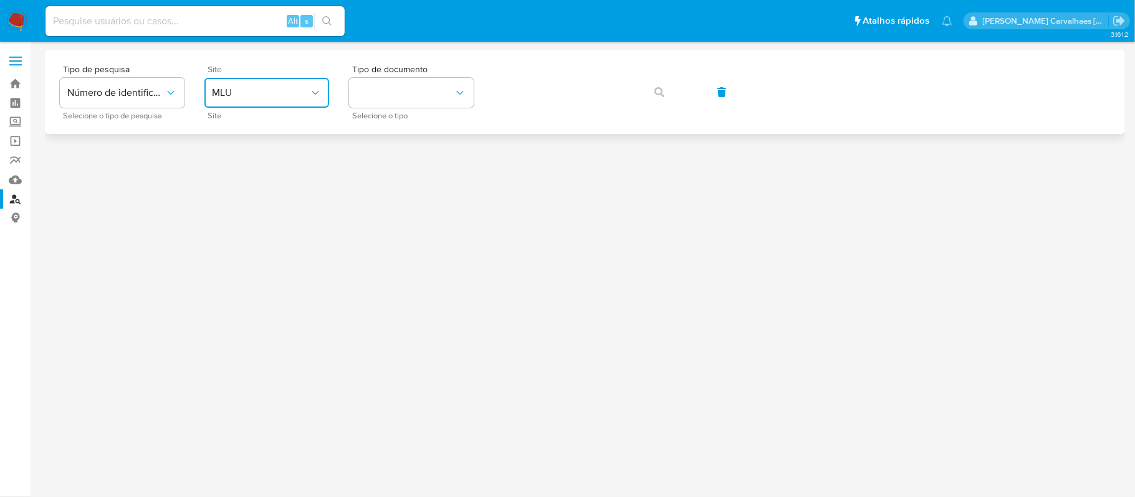
click at [302, 95] on span "MLU" at bounding box center [260, 93] width 97 height 12
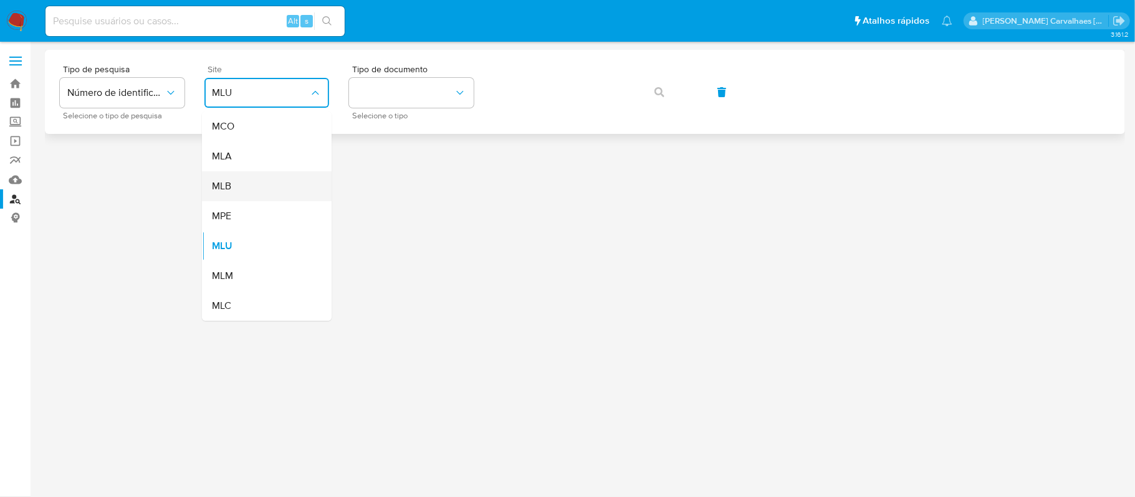
click at [260, 188] on div "MLB" at bounding box center [263, 186] width 102 height 30
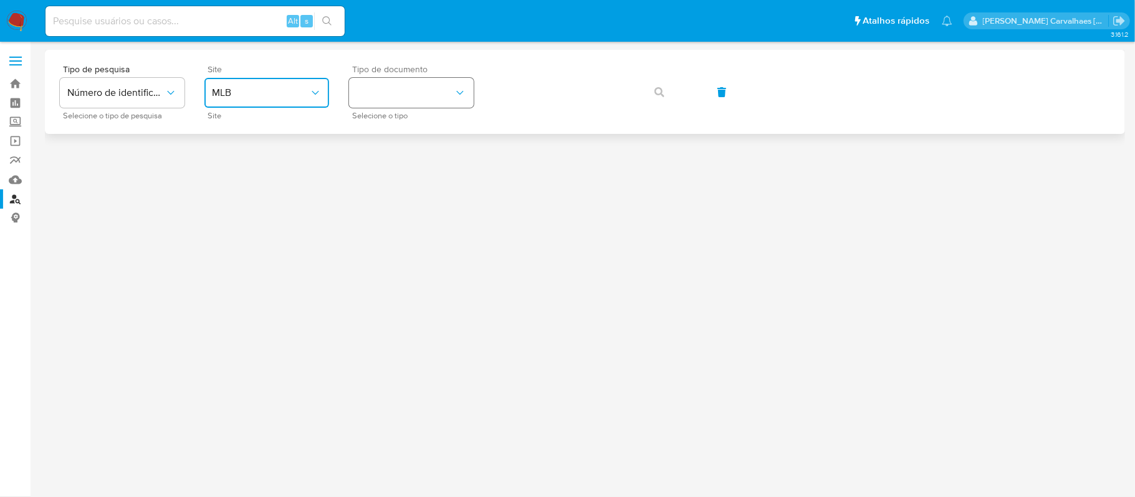
click at [429, 98] on button "identificationType" at bounding box center [411, 93] width 125 height 30
click at [390, 168] on div "CPF CPF" at bounding box center [408, 175] width 102 height 42
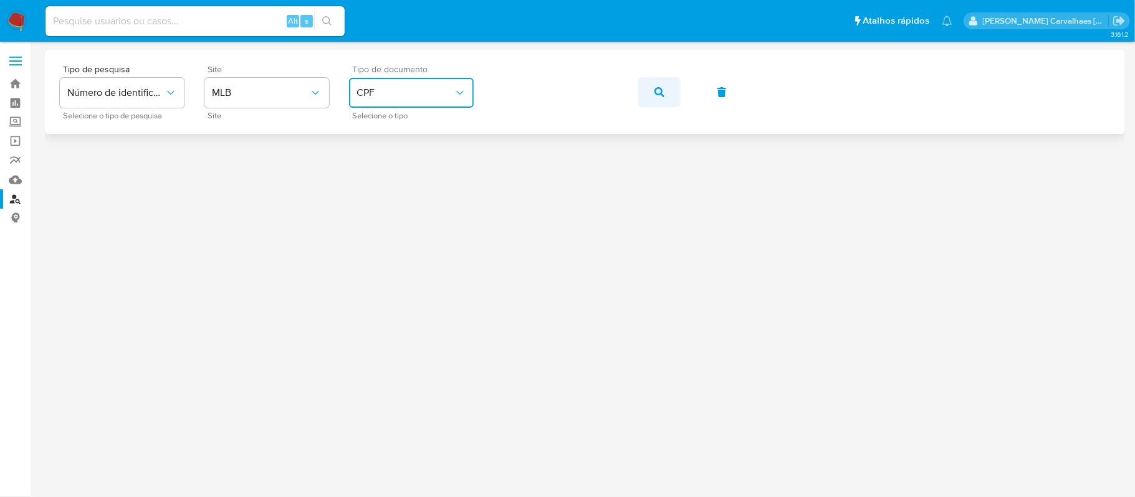
click at [654, 93] on icon "button" at bounding box center [659, 92] width 10 height 10
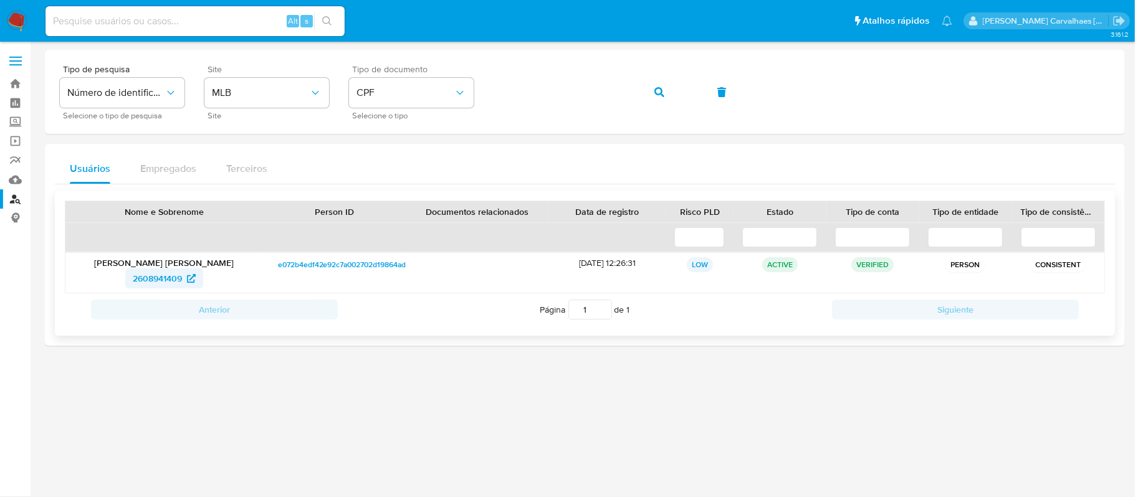
click at [187, 277] on icon at bounding box center [191, 278] width 9 height 9
click at [482, 88] on div "Tipo de pesquisa Número de identificação Selecione o tipo de pesquisa Site MLB …" at bounding box center [585, 92] width 1050 height 54
click at [657, 98] on span "button" at bounding box center [659, 92] width 10 height 27
click at [166, 280] on span "404654852" at bounding box center [157, 279] width 45 height 20
click at [487, 90] on div "Tipo de pesquisa Número de identificação Selecione o tipo de pesquisa Site MLB …" at bounding box center [585, 92] width 1050 height 54
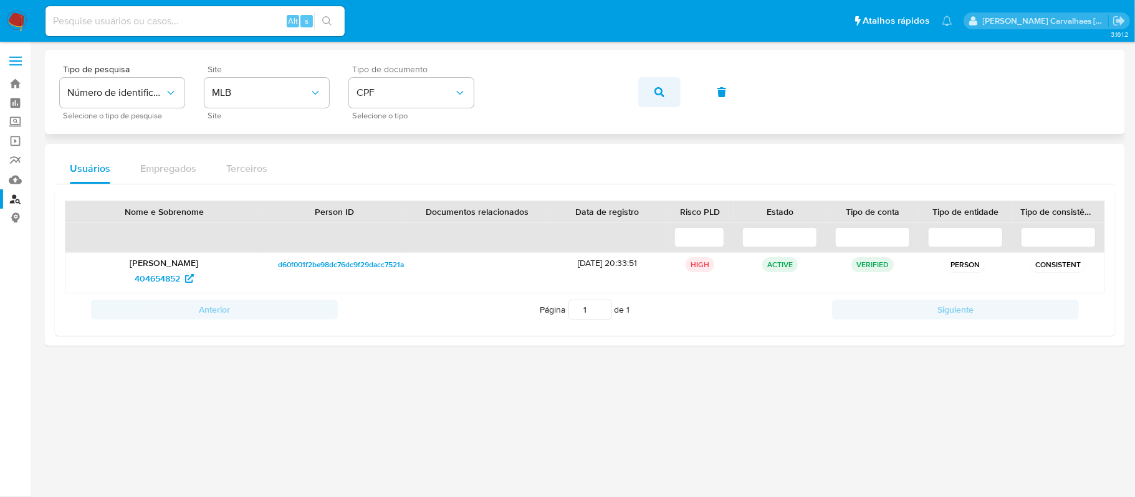
click at [663, 95] on icon "button" at bounding box center [659, 92] width 10 height 10
click at [158, 280] on span "2608941409" at bounding box center [157, 279] width 49 height 20
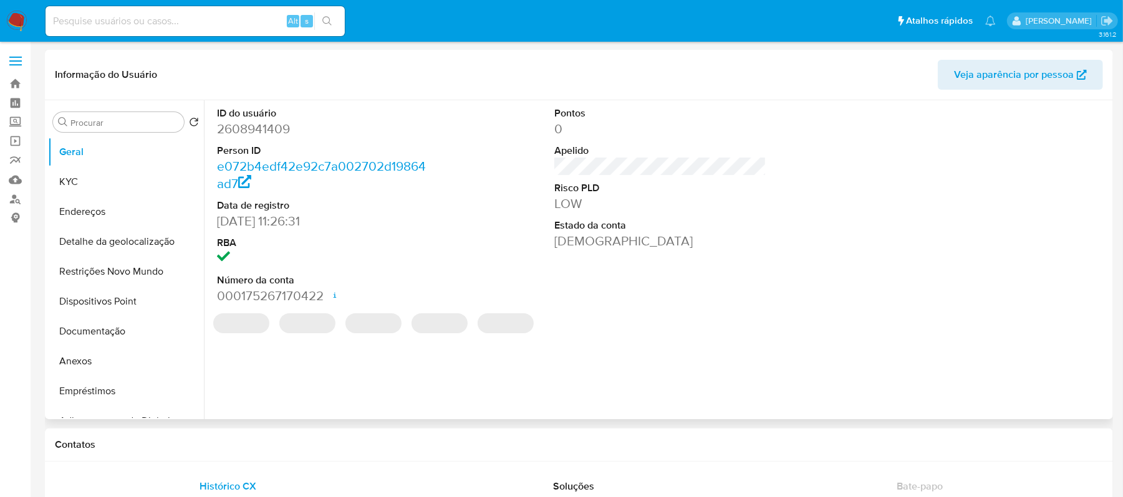
select select "10"
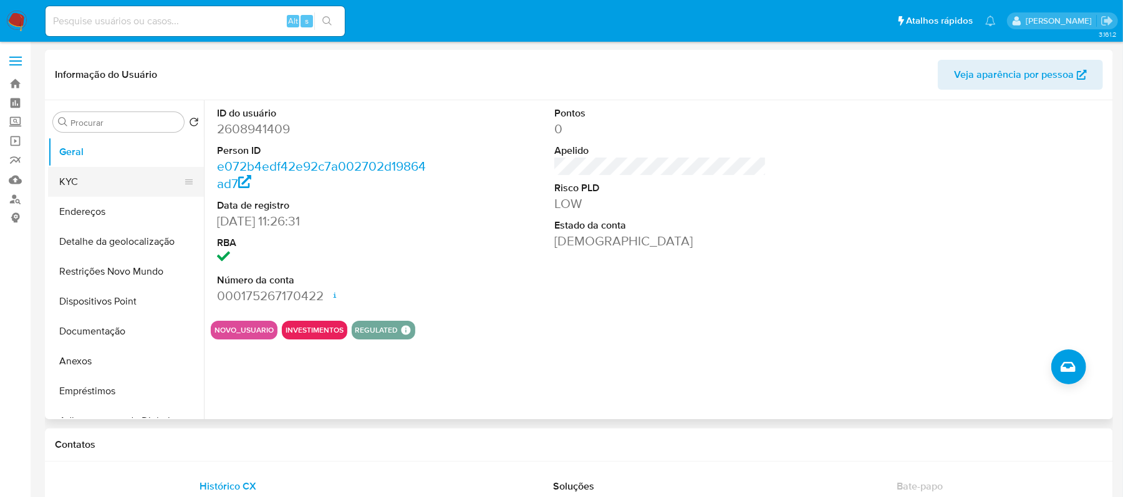
click at [86, 185] on button "KYC" at bounding box center [121, 182] width 146 height 30
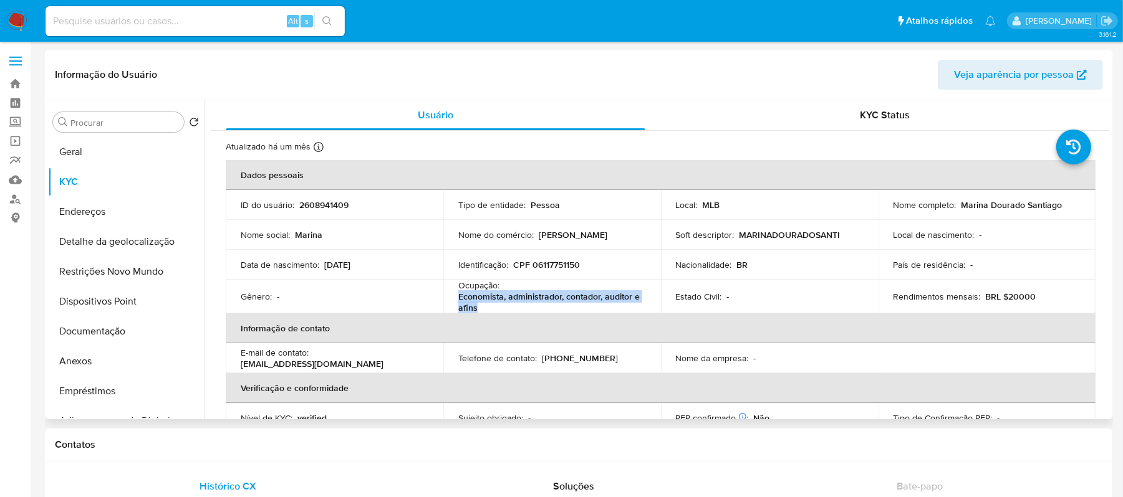
drag, startPoint x: 459, startPoint y: 297, endPoint x: 501, endPoint y: 303, distance: 42.8
click at [501, 303] on p "Economista, administrador, contador, auditor e afins" at bounding box center [549, 302] width 183 height 22
copy p "Economista, administrador, contador, auditor e afins"
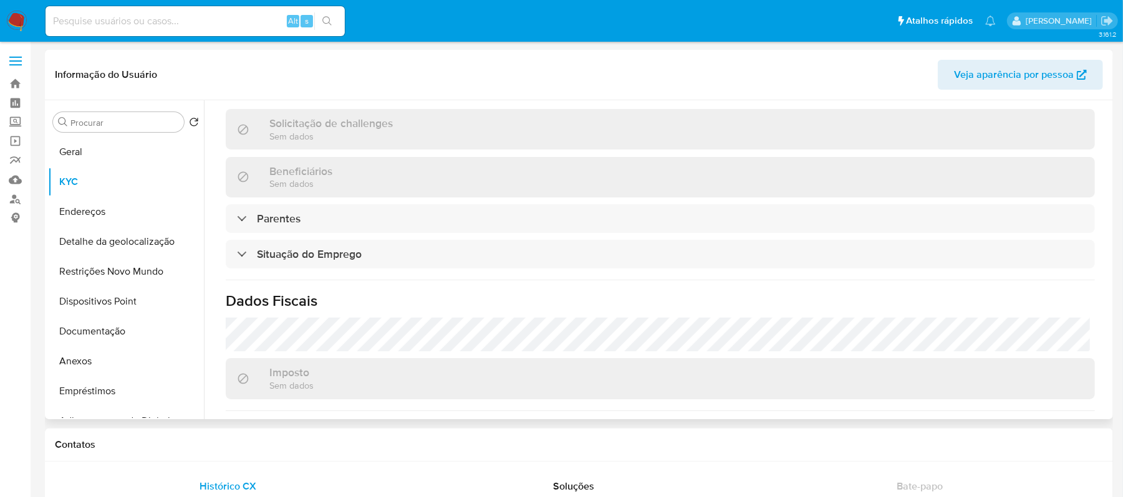
scroll to position [547, 0]
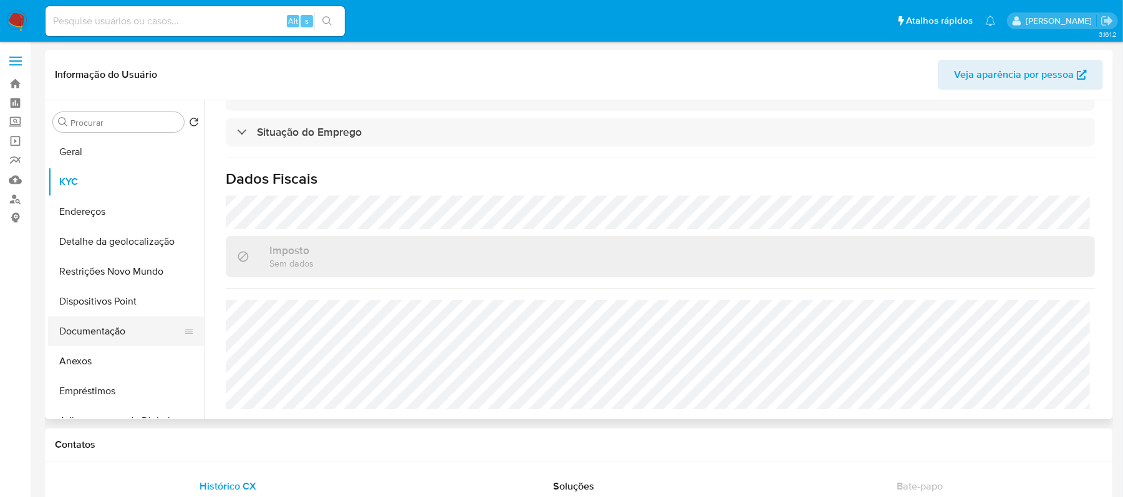
click at [112, 332] on button "Documentação" at bounding box center [121, 332] width 146 height 30
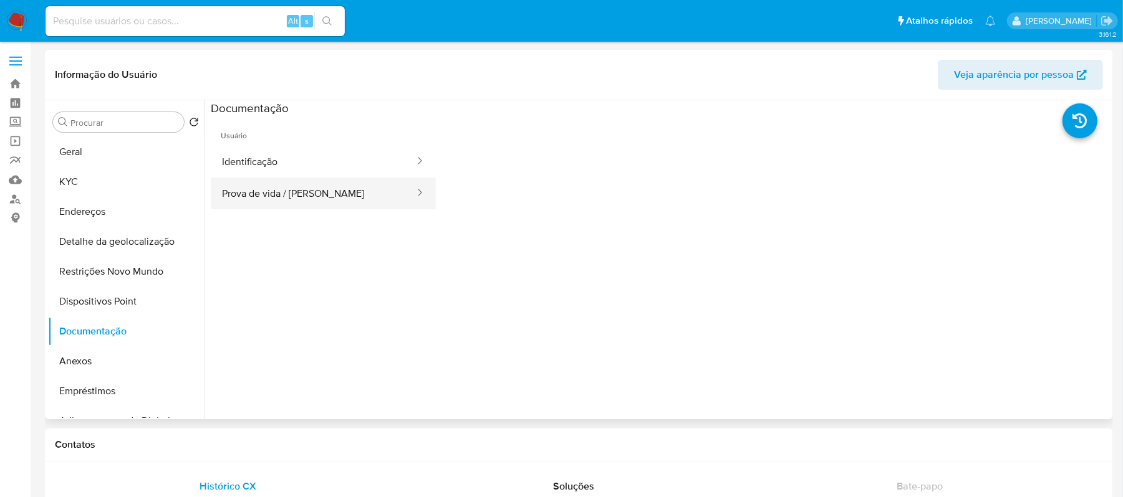
click at [335, 203] on button "Prova de vida / [PERSON_NAME]" at bounding box center [313, 194] width 205 height 32
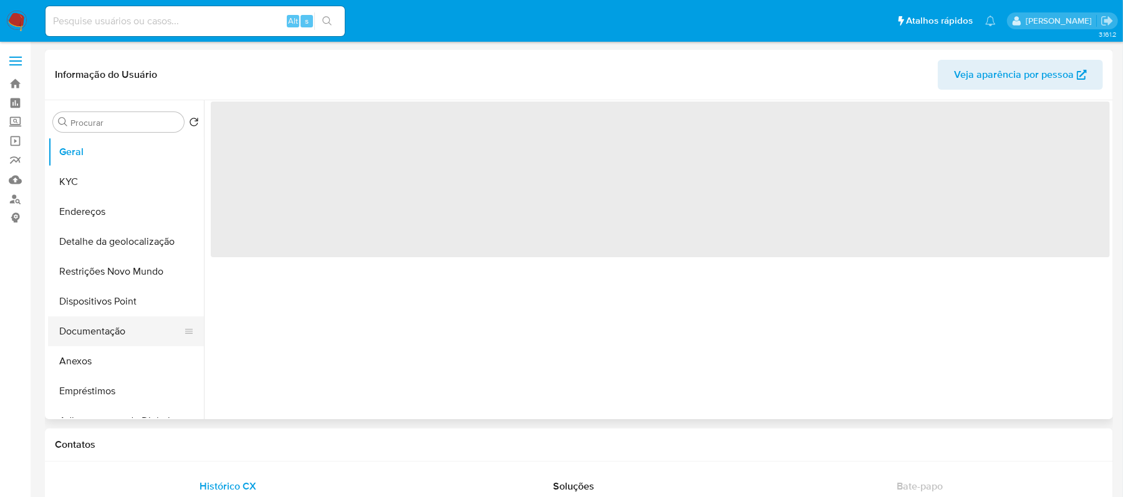
select select "10"
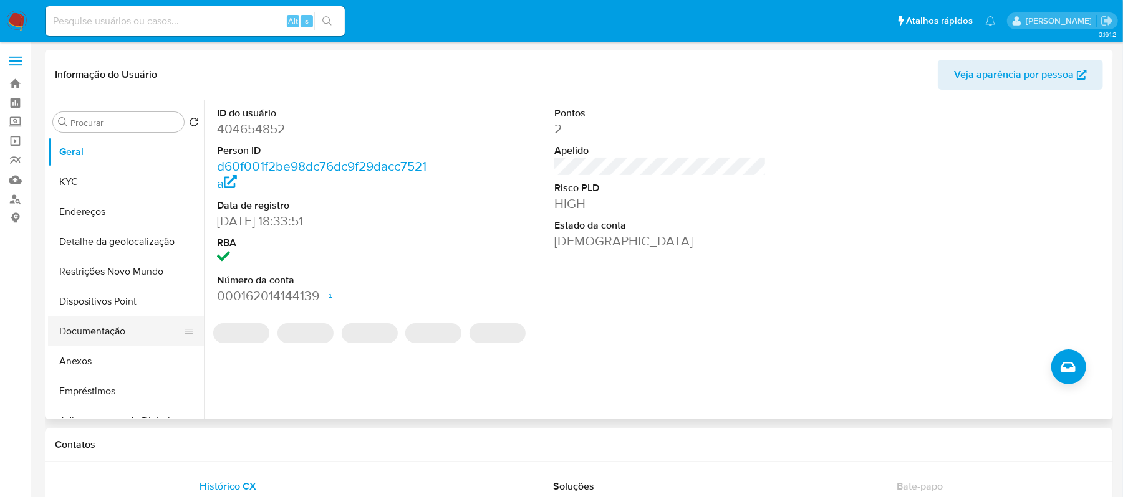
click at [138, 335] on button "Documentação" at bounding box center [121, 332] width 146 height 30
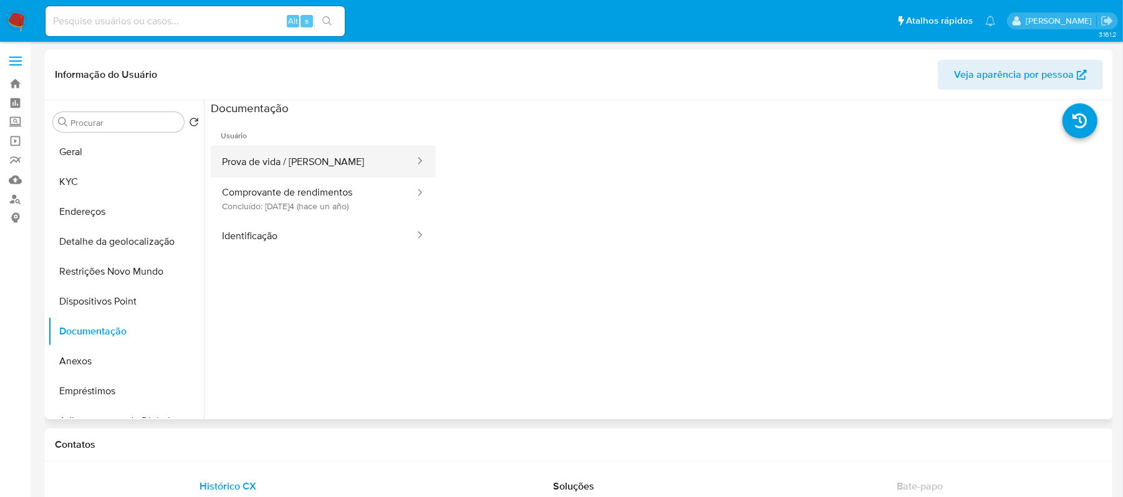
click at [290, 163] on button "Prova de vida / [PERSON_NAME]" at bounding box center [313, 162] width 205 height 32
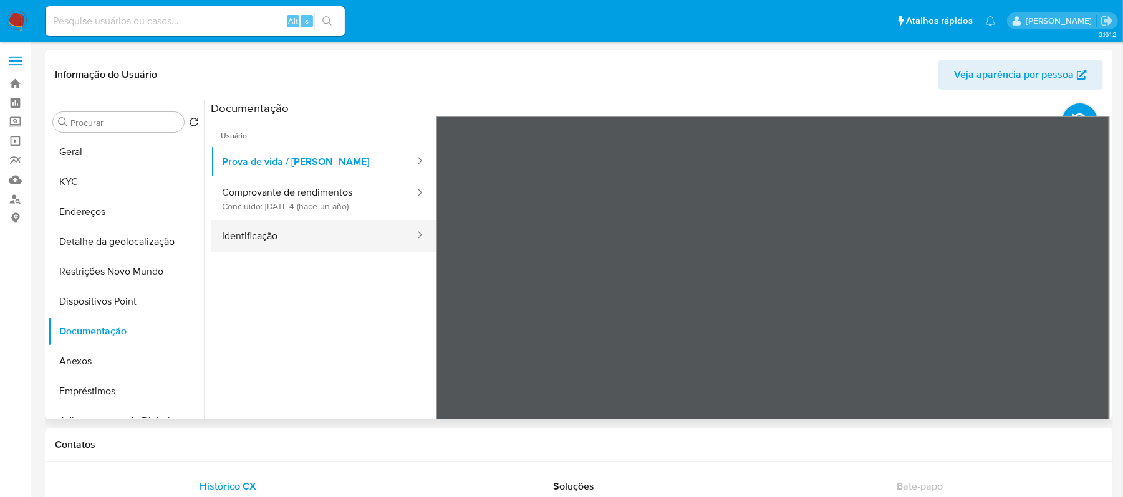
click at [279, 236] on button "Identificação" at bounding box center [313, 236] width 205 height 32
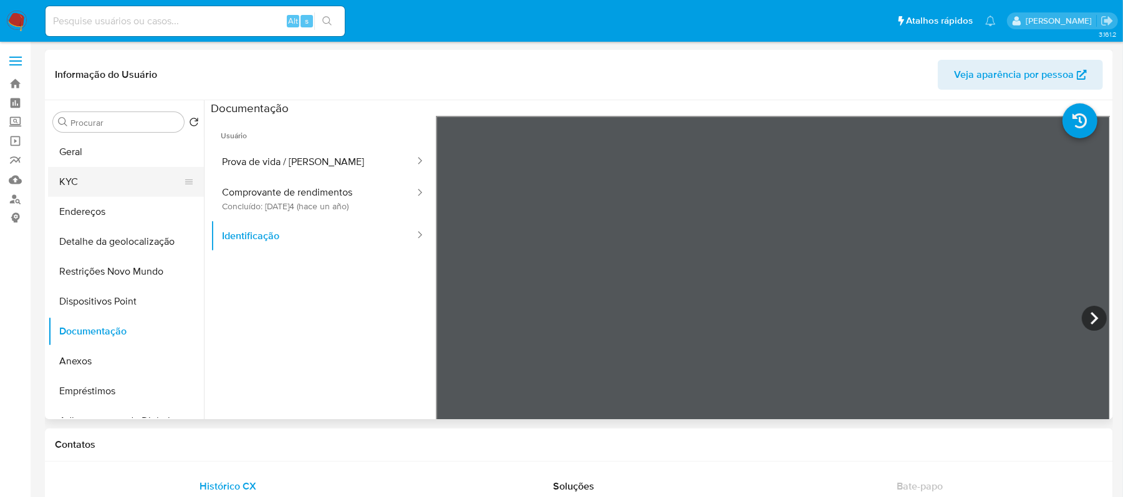
click at [88, 183] on button "KYC" at bounding box center [121, 182] width 146 height 30
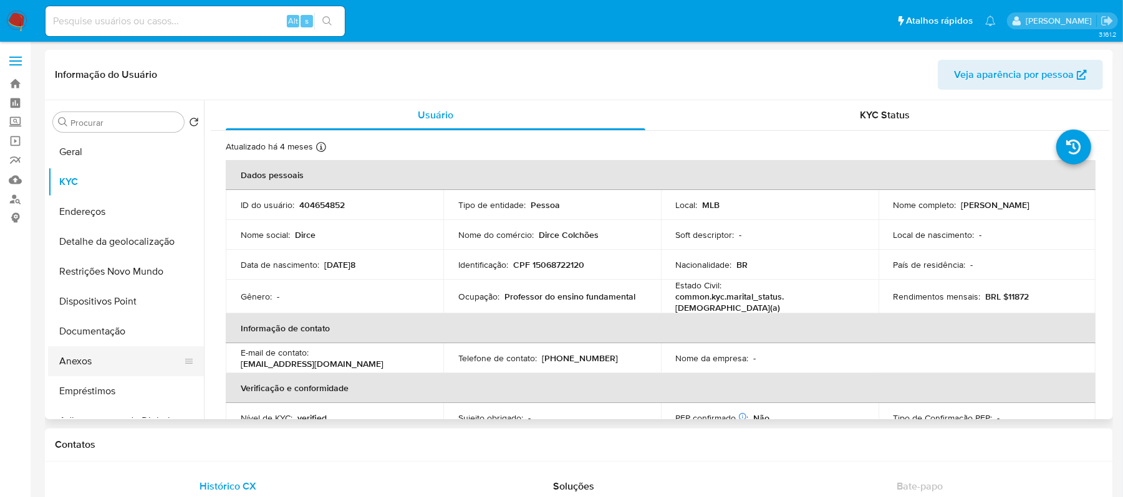
click at [95, 363] on button "Anexos" at bounding box center [121, 362] width 146 height 30
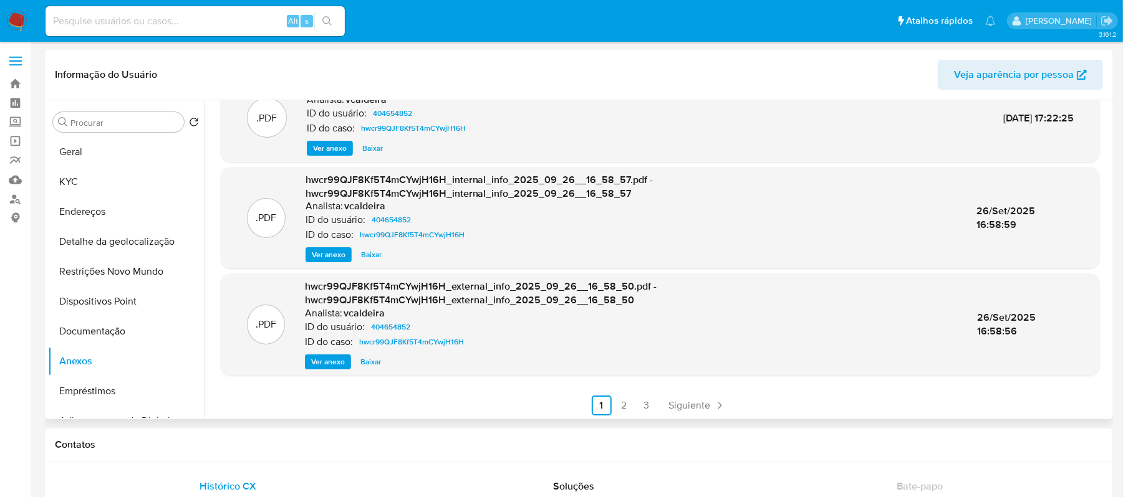
scroll to position [132, 0]
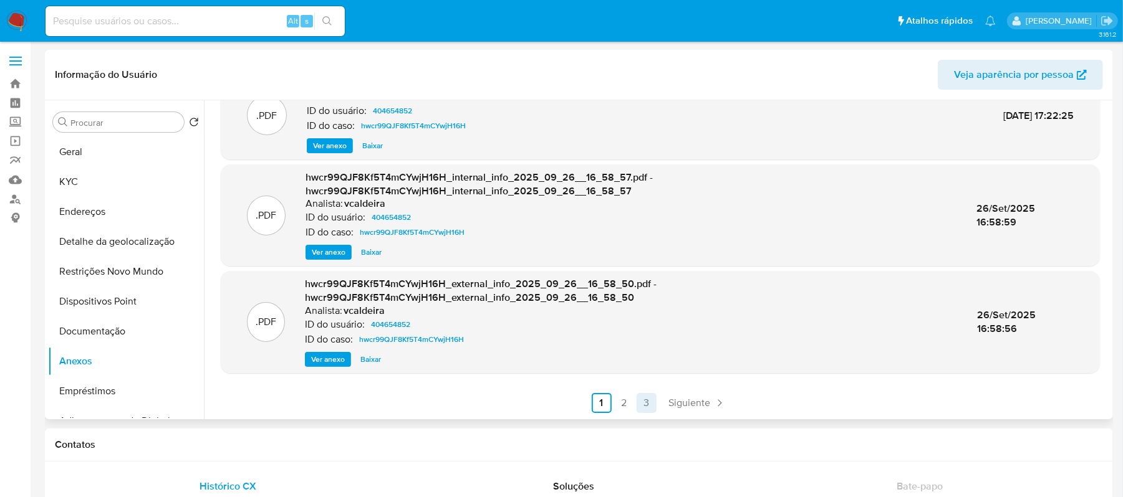
click at [644, 403] on link "3" at bounding box center [646, 403] width 20 height 20
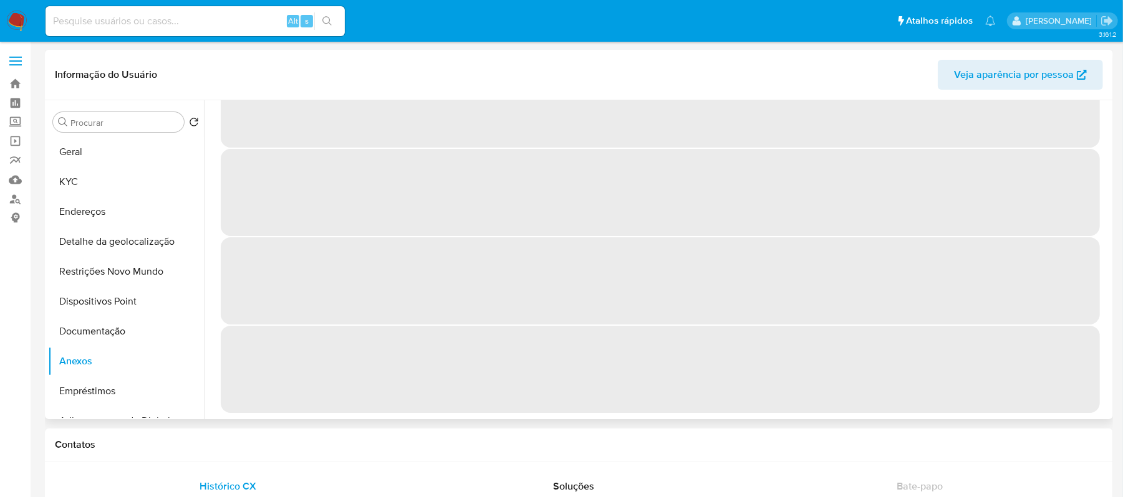
scroll to position [0, 0]
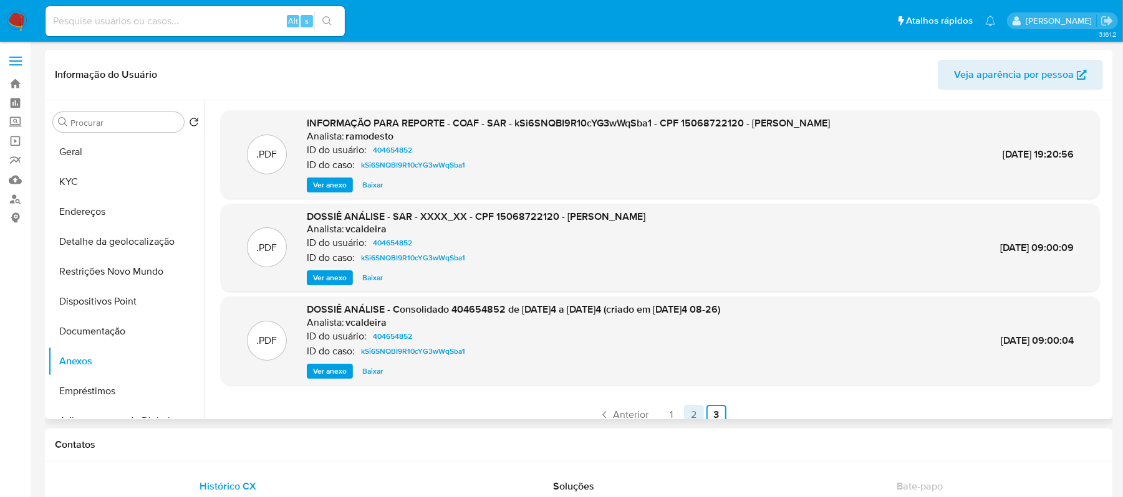
click at [686, 413] on link "2" at bounding box center [694, 415] width 20 height 20
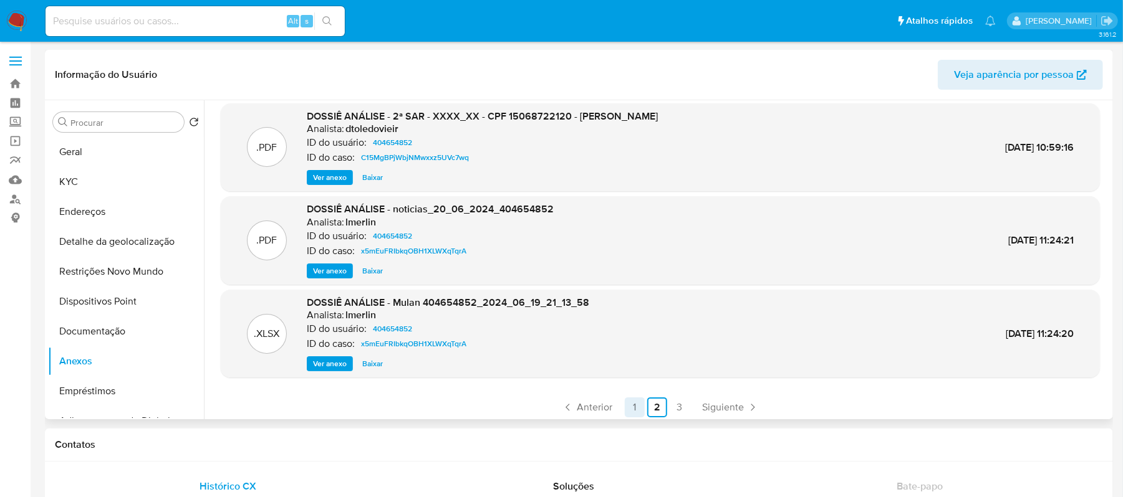
scroll to position [105, 0]
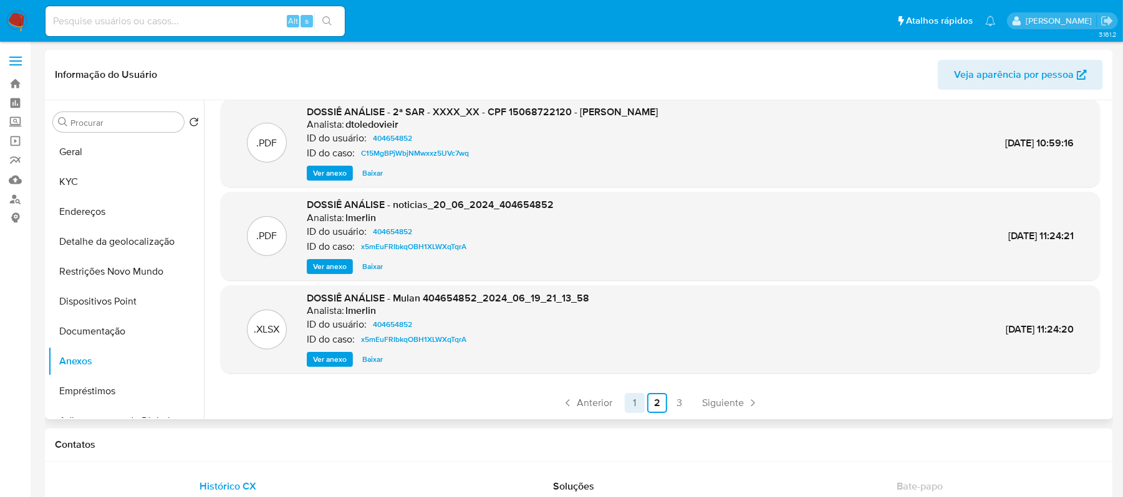
click at [627, 400] on link "1" at bounding box center [635, 403] width 20 height 20
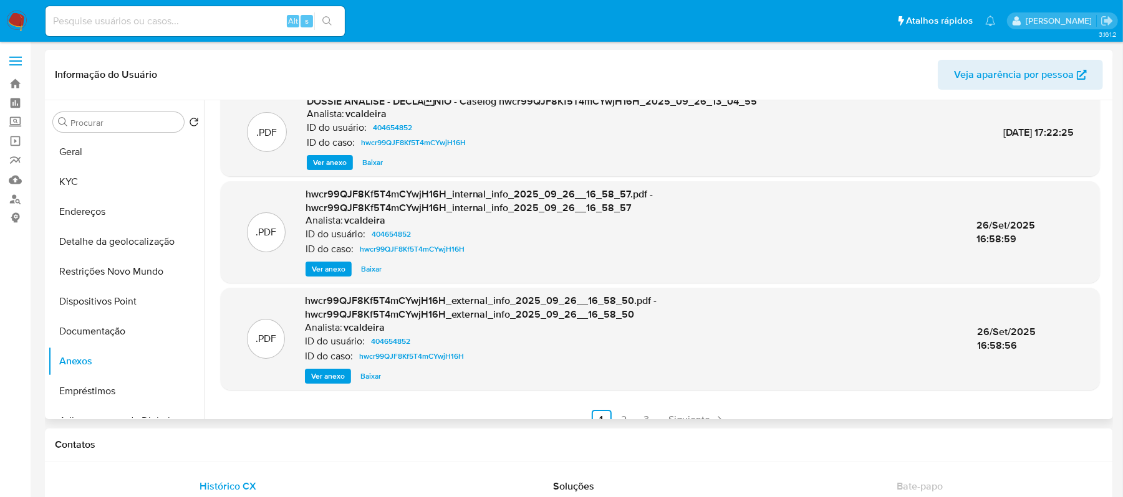
scroll to position [132, 0]
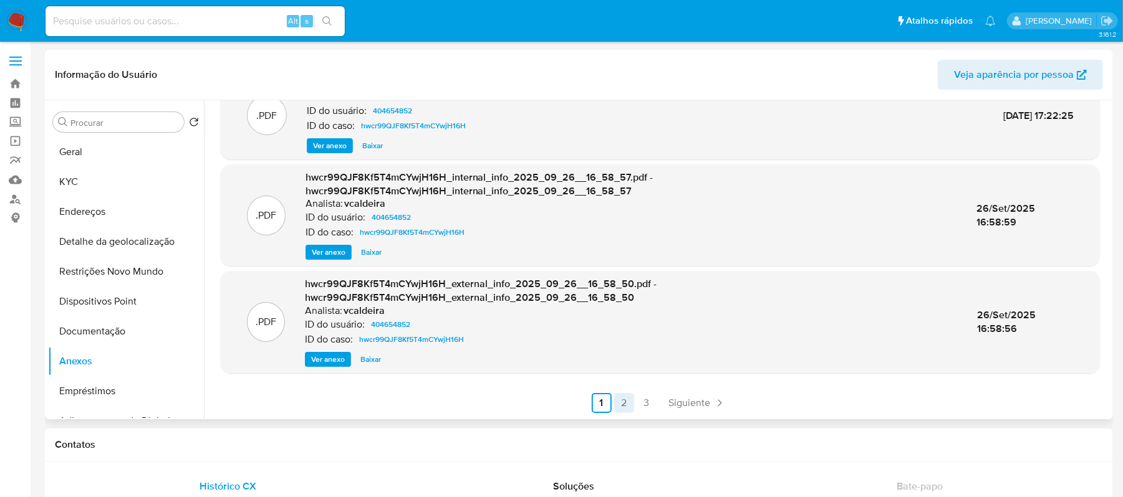
click at [620, 402] on link "2" at bounding box center [624, 403] width 20 height 20
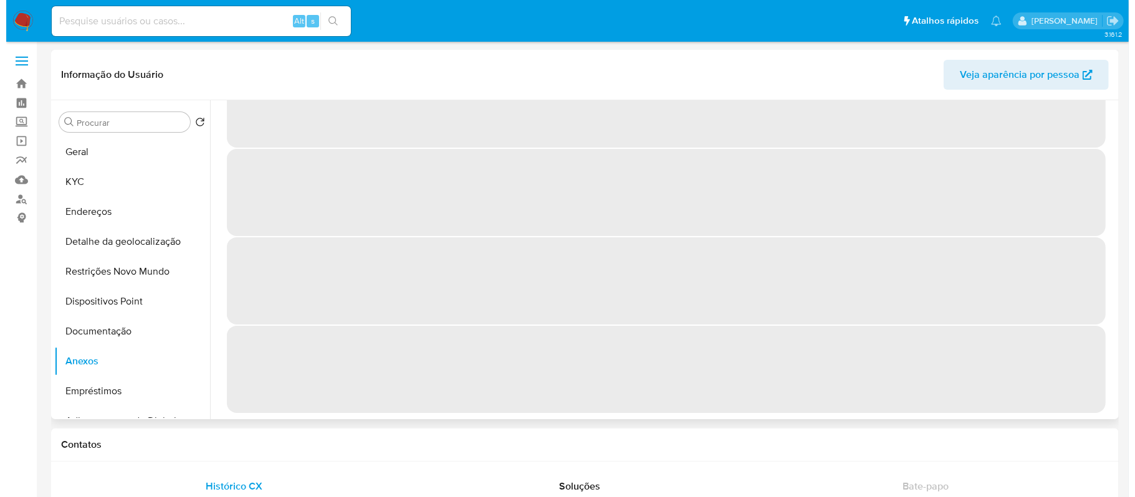
scroll to position [0, 0]
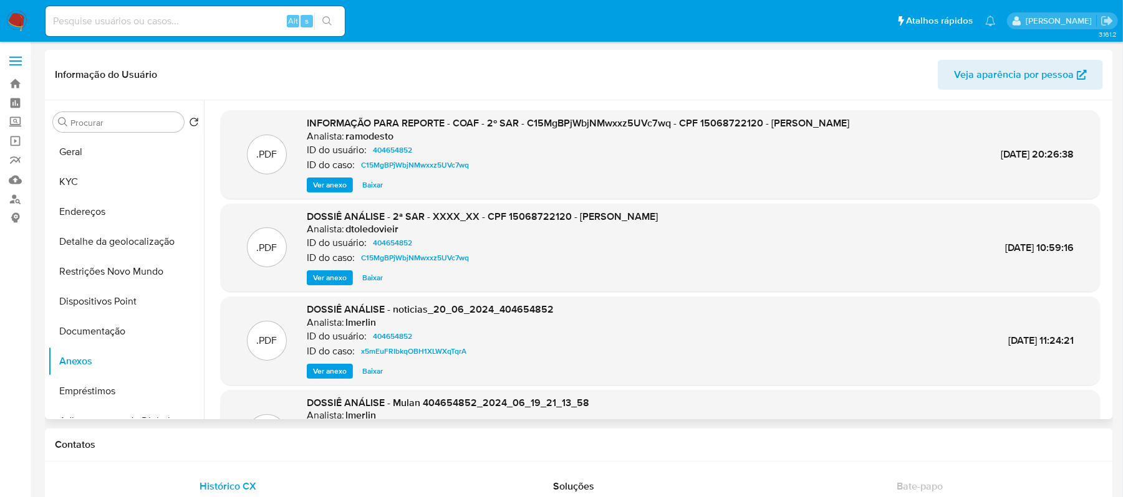
click at [337, 185] on span "Ver anexo" at bounding box center [330, 185] width 34 height 12
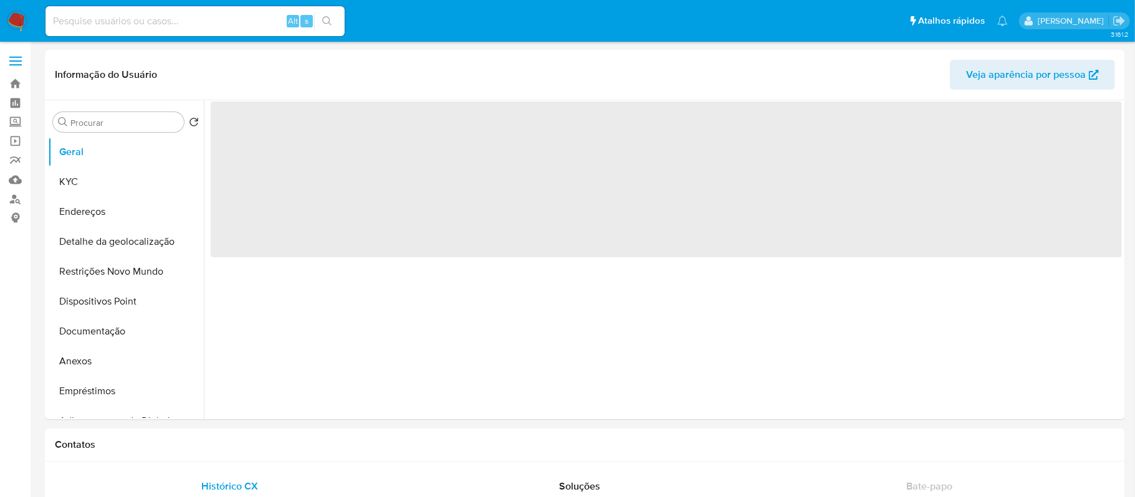
select select "10"
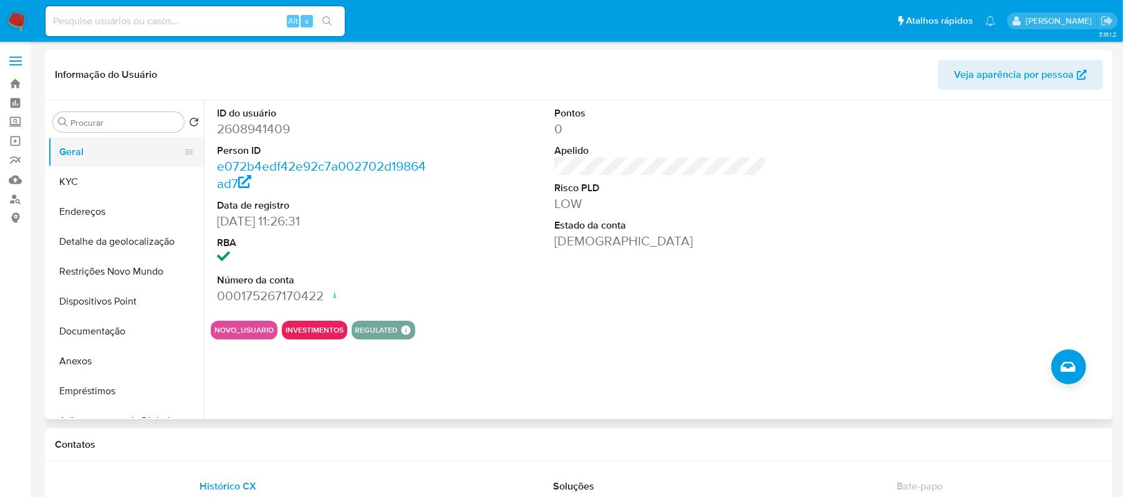
click at [93, 158] on button "Geral" at bounding box center [121, 152] width 146 height 30
click at [117, 175] on button "KYC" at bounding box center [121, 182] width 146 height 30
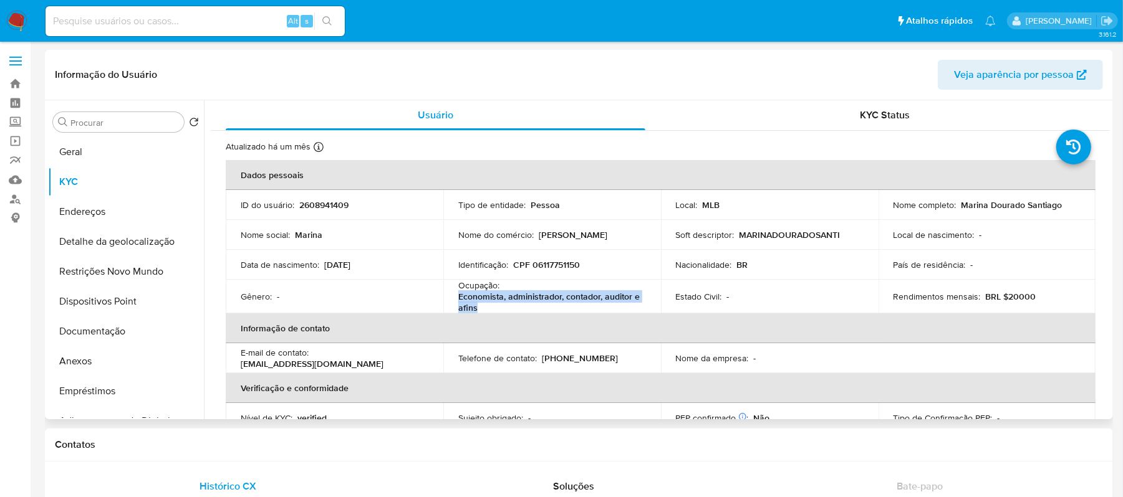
drag, startPoint x: 457, startPoint y: 292, endPoint x: 480, endPoint y: 305, distance: 26.8
click at [480, 305] on p "Economista, administrador, contador, auditor e afins" at bounding box center [549, 302] width 183 height 22
copy p "Economista, administrador, contador, auditor e afins"
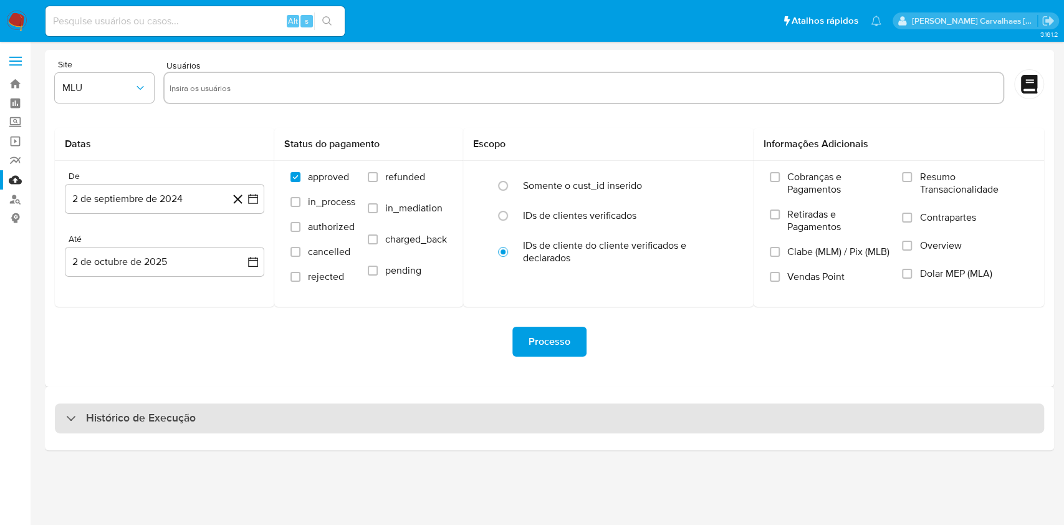
click at [234, 413] on div "Histórico de Execução" at bounding box center [549, 418] width 989 height 30
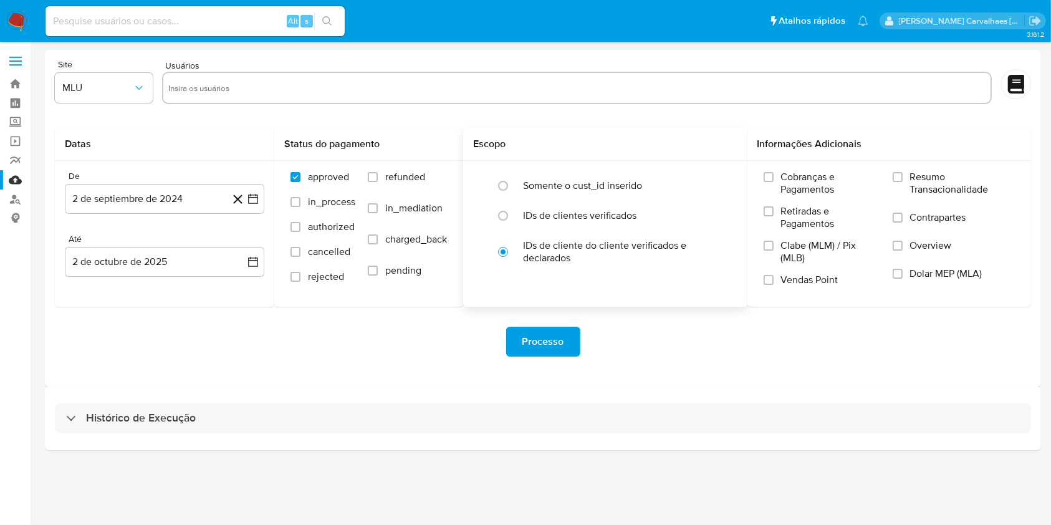
select select "10"
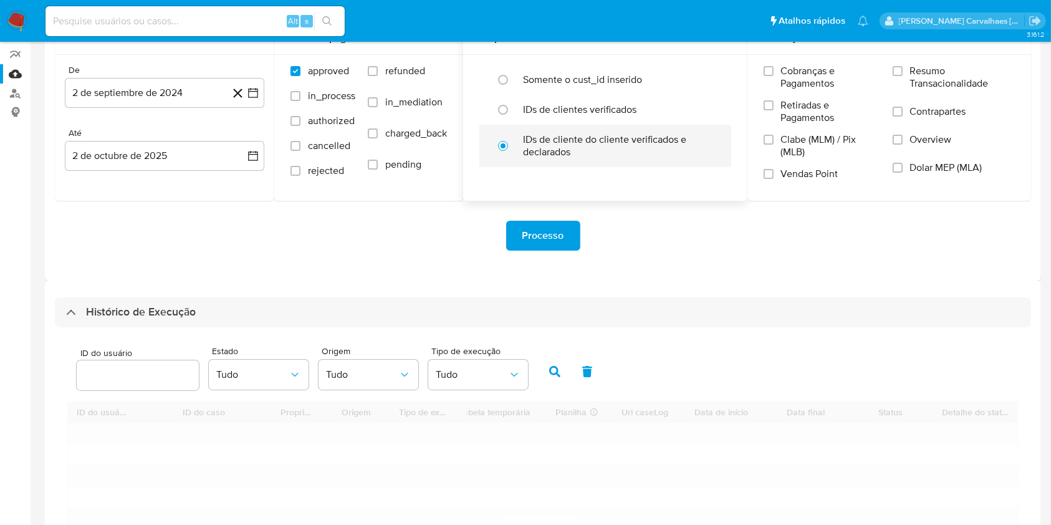
scroll to position [166, 0]
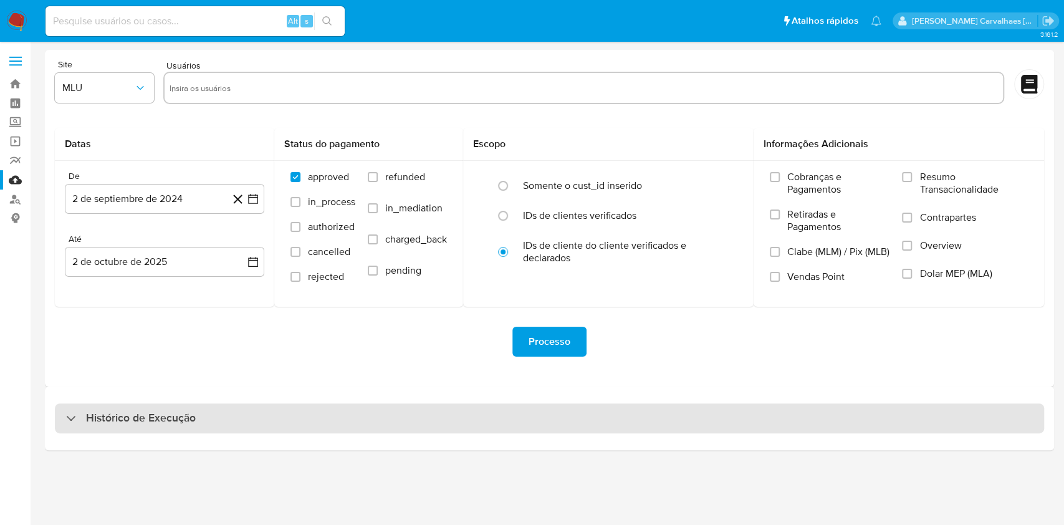
click at [133, 419] on h3 "Histórico de Execução" at bounding box center [141, 418] width 110 height 15
select select "10"
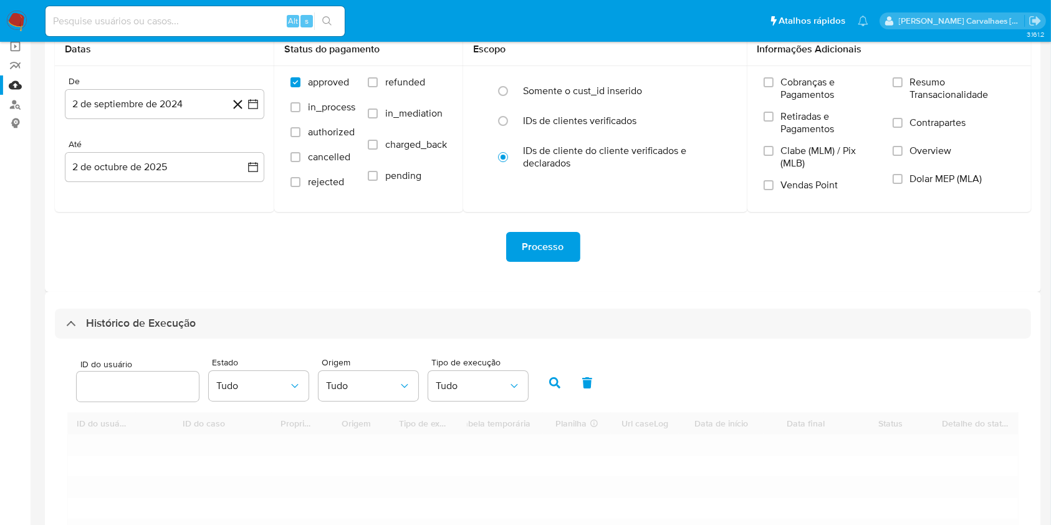
scroll to position [331, 0]
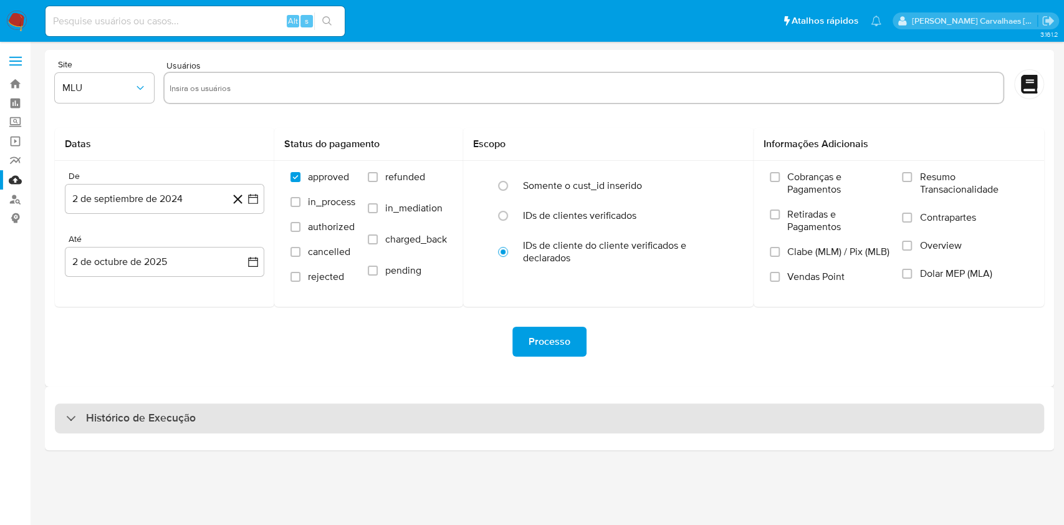
click at [190, 419] on h3 "Histórico de Execução" at bounding box center [141, 418] width 110 height 15
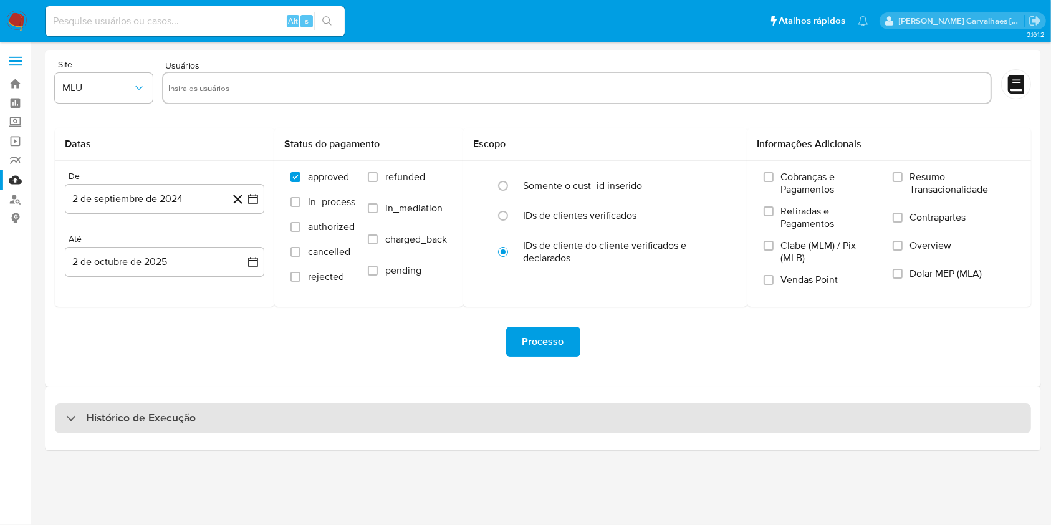
select select "10"
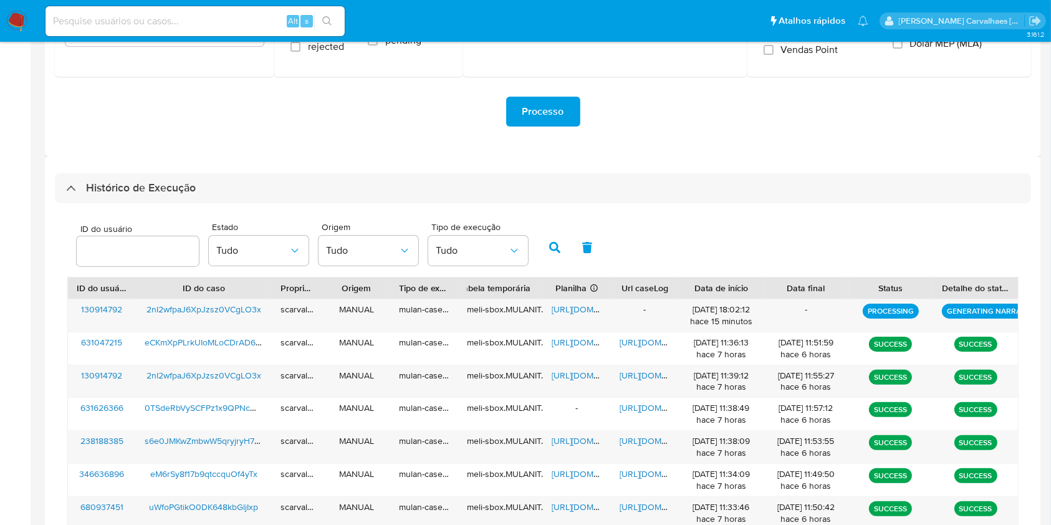
scroll to position [249, 0]
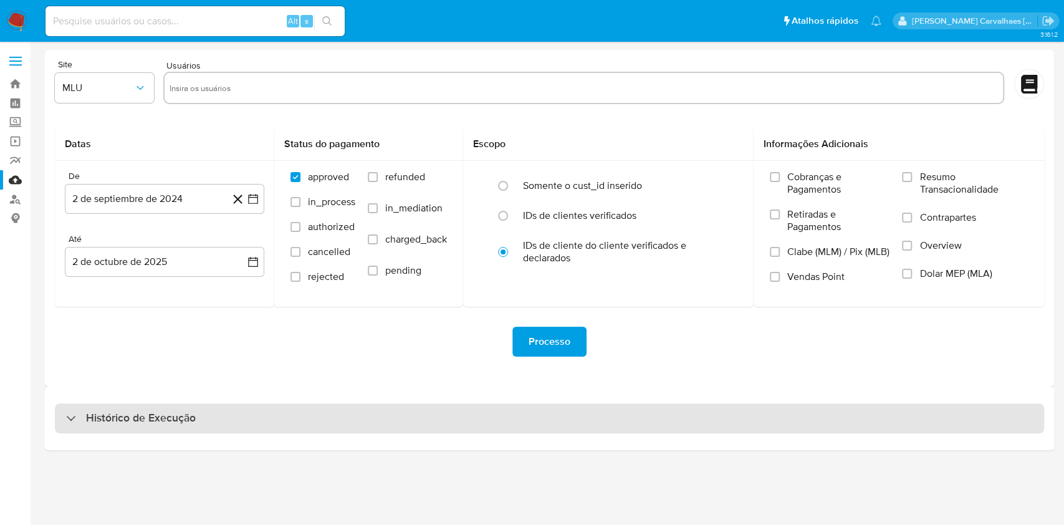
click at [387, 417] on div "Histórico de Execução" at bounding box center [549, 418] width 989 height 30
select select "10"
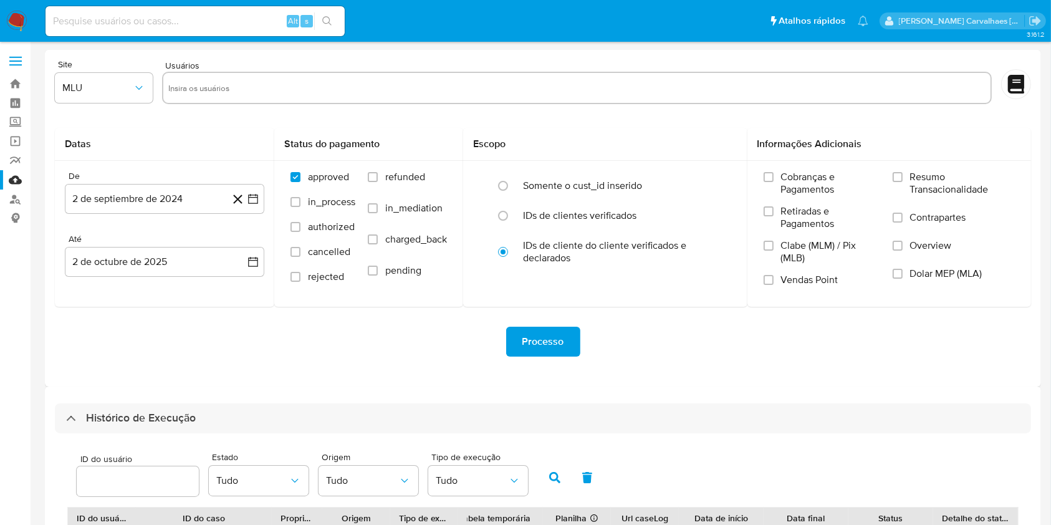
scroll to position [166, 0]
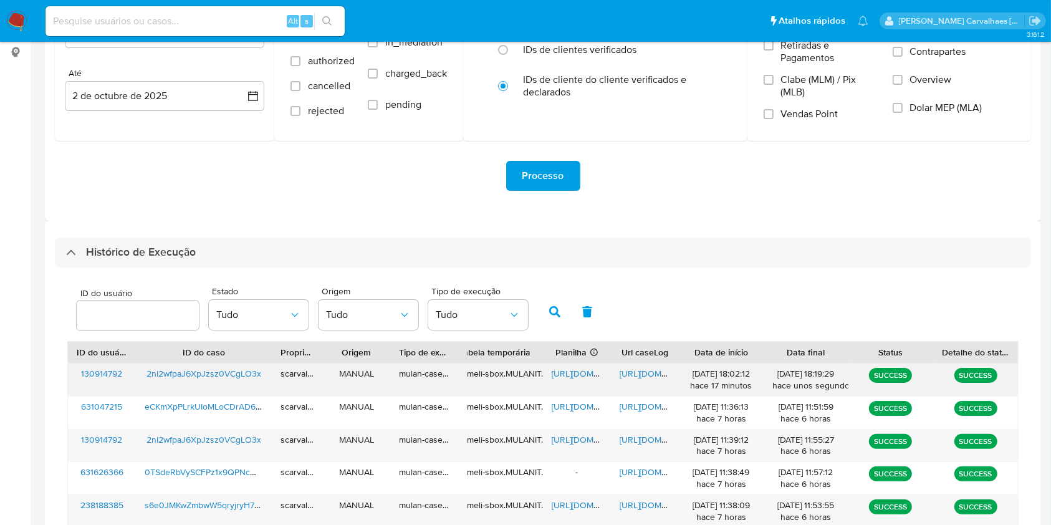
click at [633, 373] on span "[URL][DOMAIN_NAME]" at bounding box center [663, 373] width 86 height 12
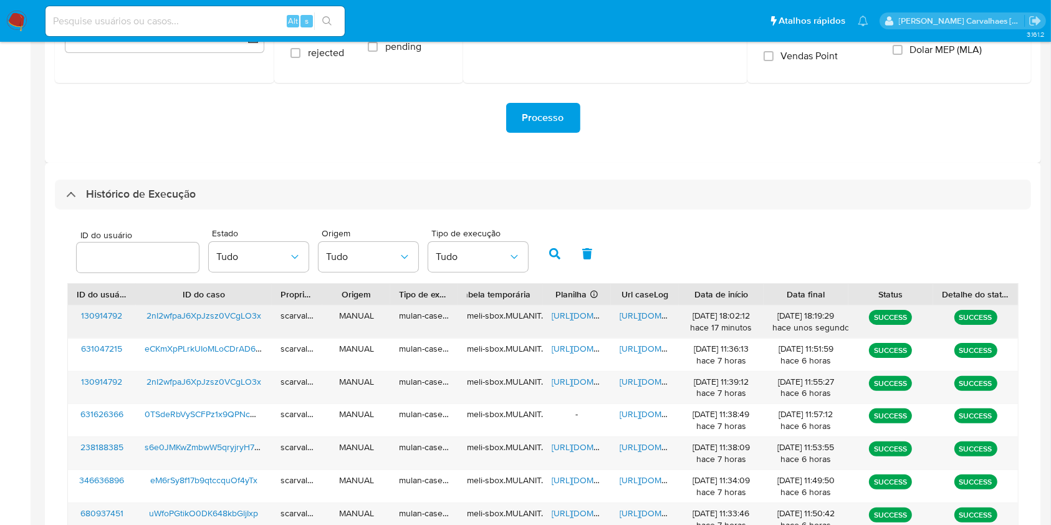
scroll to position [249, 0]
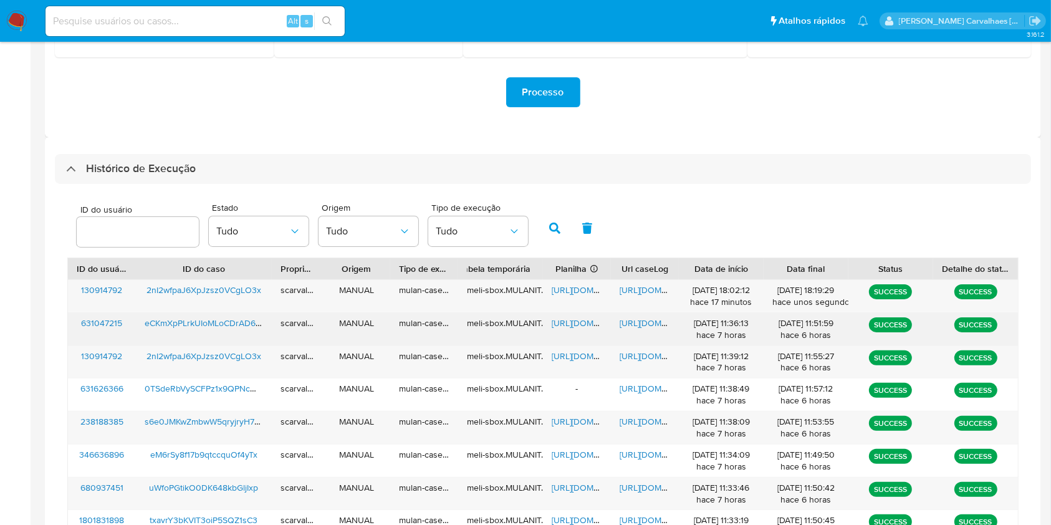
click at [639, 323] on span "[URL][DOMAIN_NAME]" at bounding box center [663, 323] width 86 height 12
click at [578, 321] on span "[URL][DOMAIN_NAME]" at bounding box center [595, 323] width 86 height 12
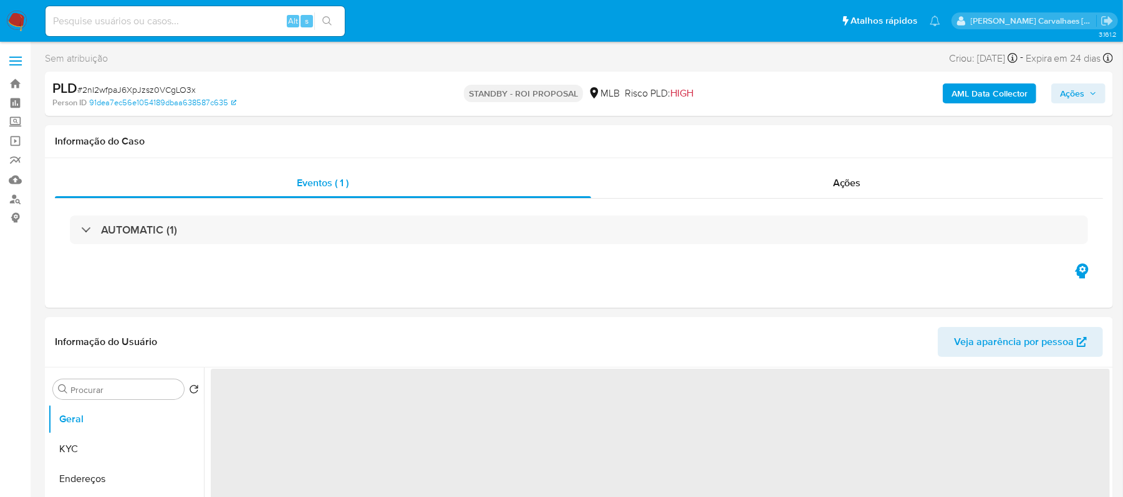
select select "10"
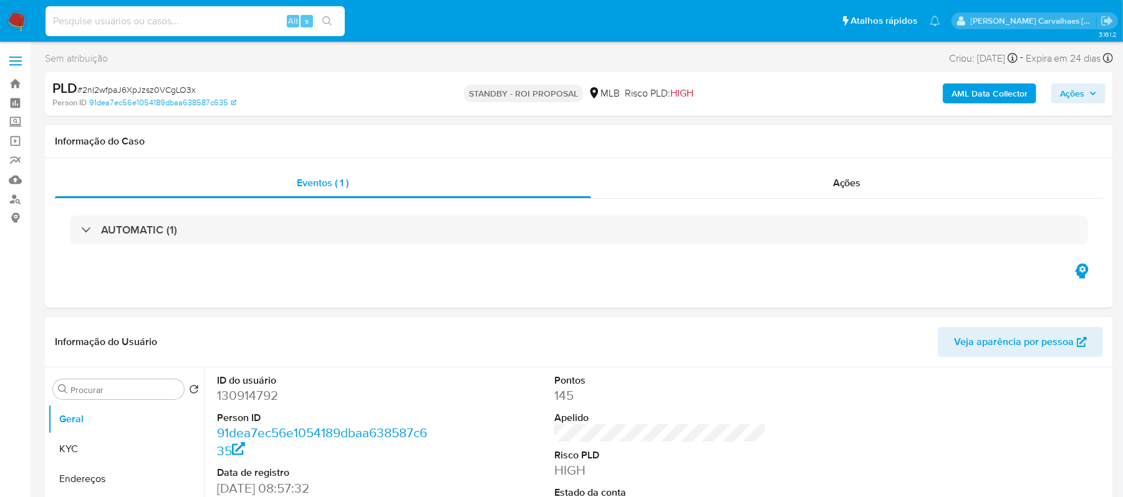
click at [113, 23] on input at bounding box center [194, 21] width 299 height 16
paste input "eCKmXpPLrkUIoMLoCDrAD63W"
type input "eCKmXpPLrkUIoMLoCDrAD63W"
click at [324, 18] on icon "search-icon" at bounding box center [327, 21] width 10 height 10
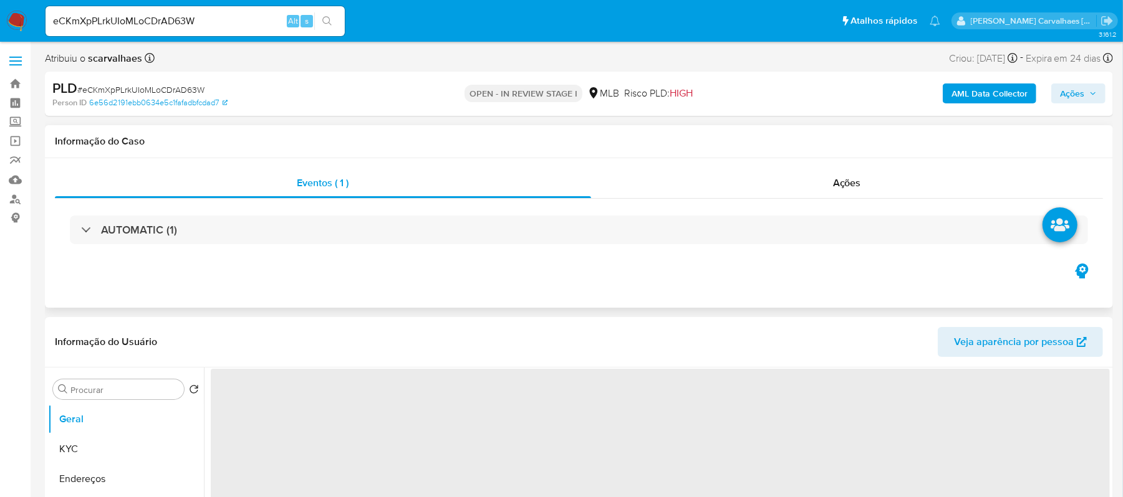
select select "10"
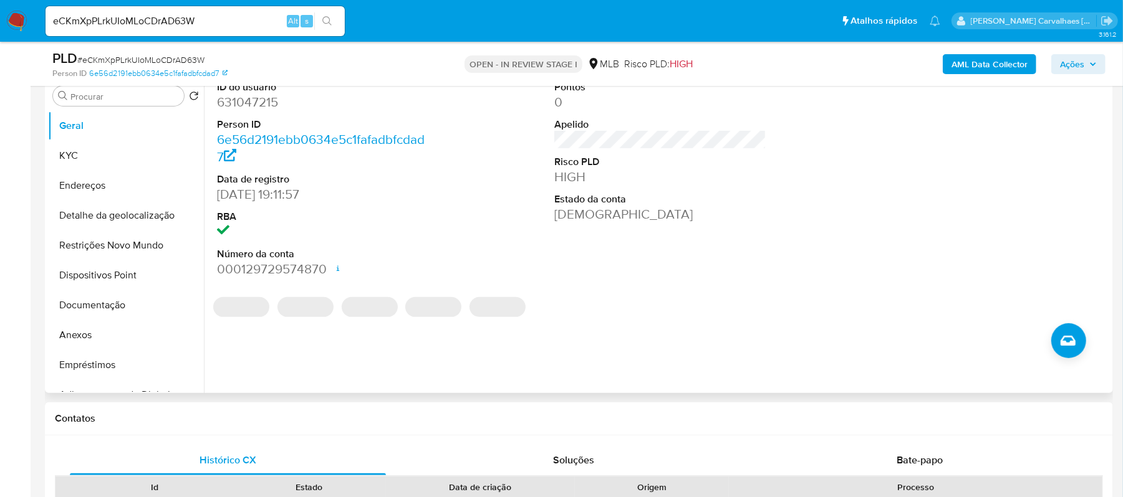
scroll to position [166, 0]
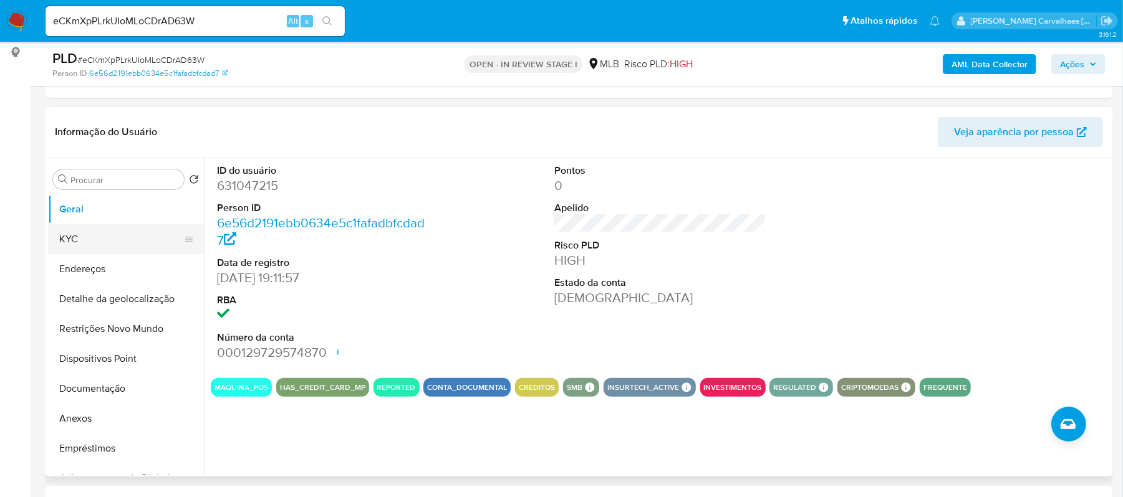
click at [64, 239] on button "KYC" at bounding box center [121, 239] width 146 height 30
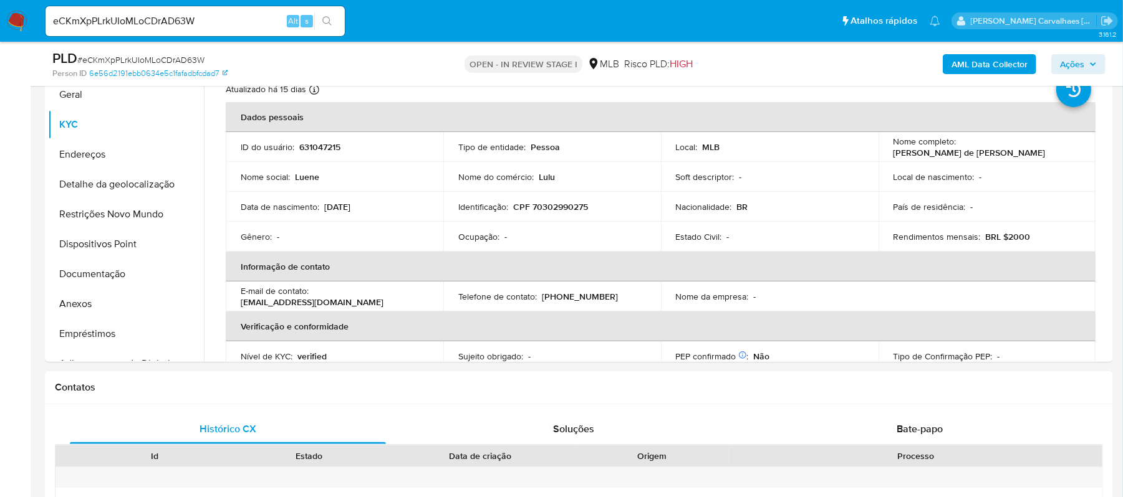
scroll to position [293, 0]
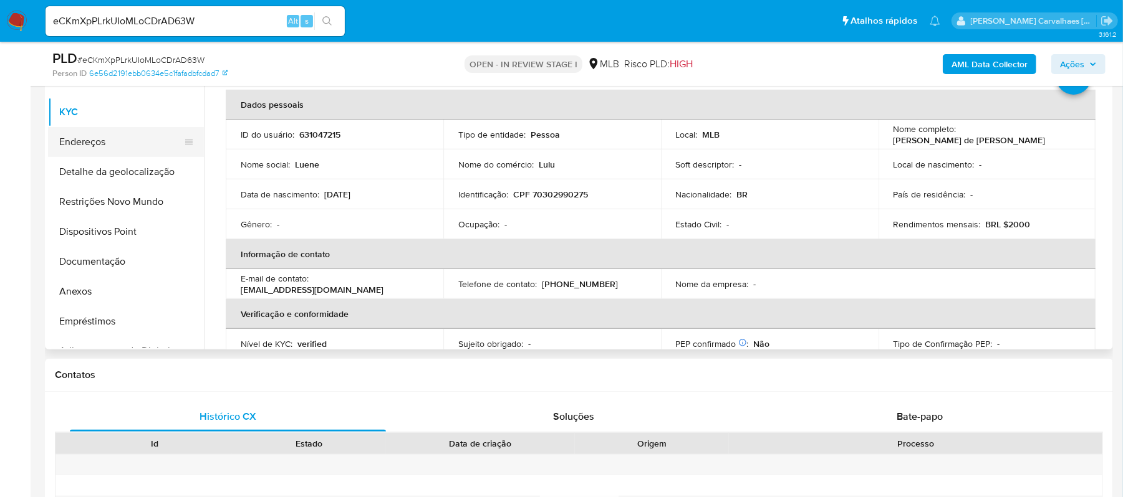
click at [93, 136] on button "Endereços" at bounding box center [121, 142] width 146 height 30
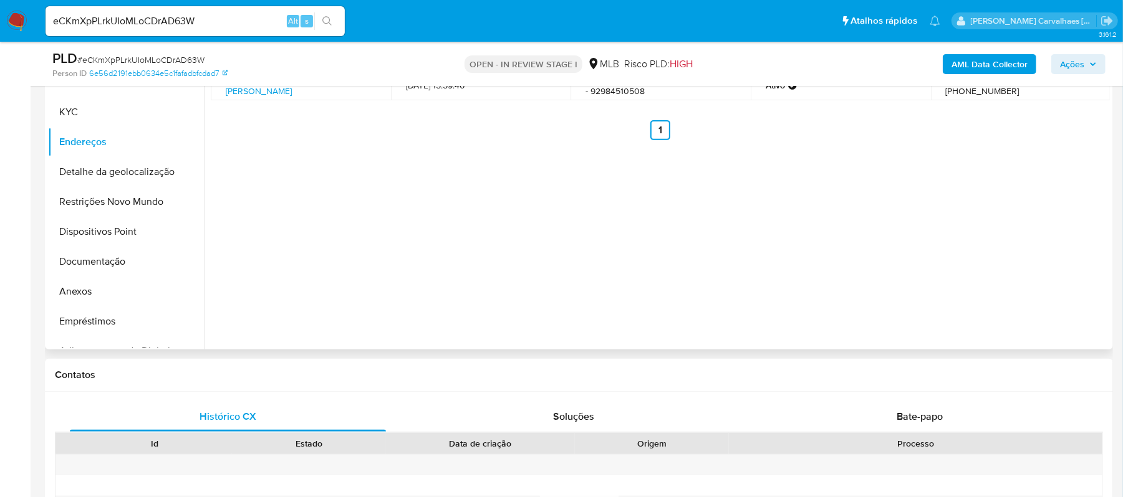
scroll to position [210, 0]
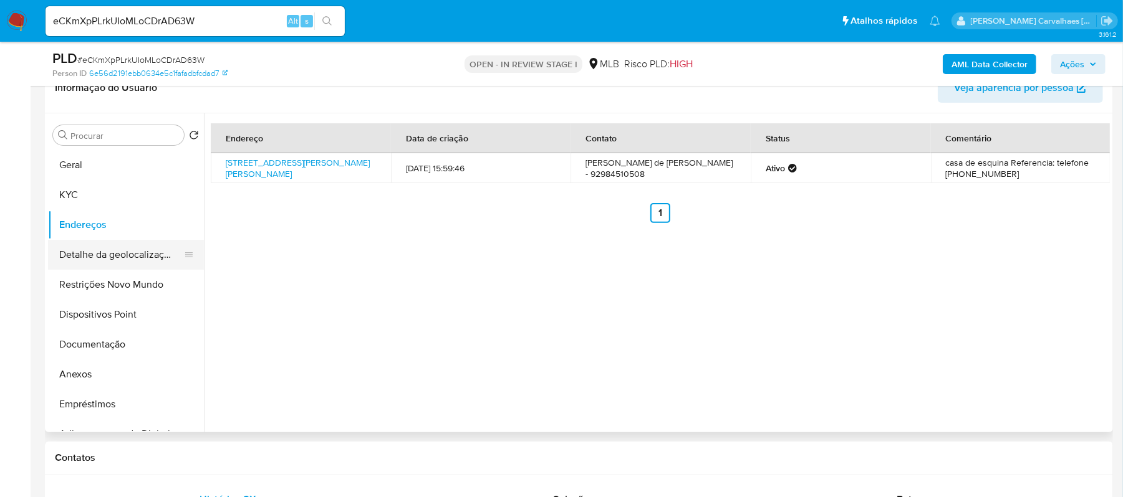
click at [167, 257] on button "Detalhe da geolocalização" at bounding box center [121, 255] width 146 height 30
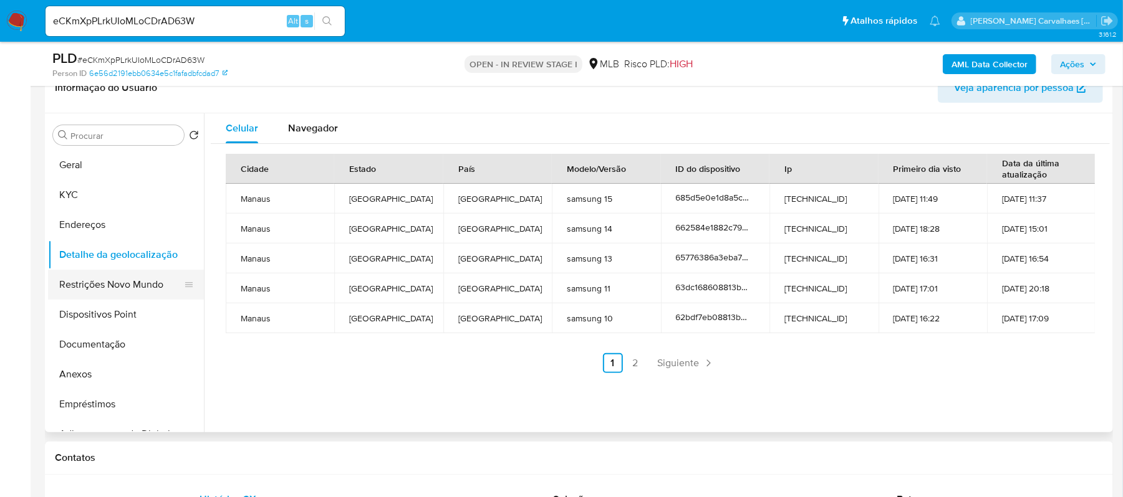
click at [95, 282] on button "Restrições Novo Mundo" at bounding box center [121, 285] width 146 height 30
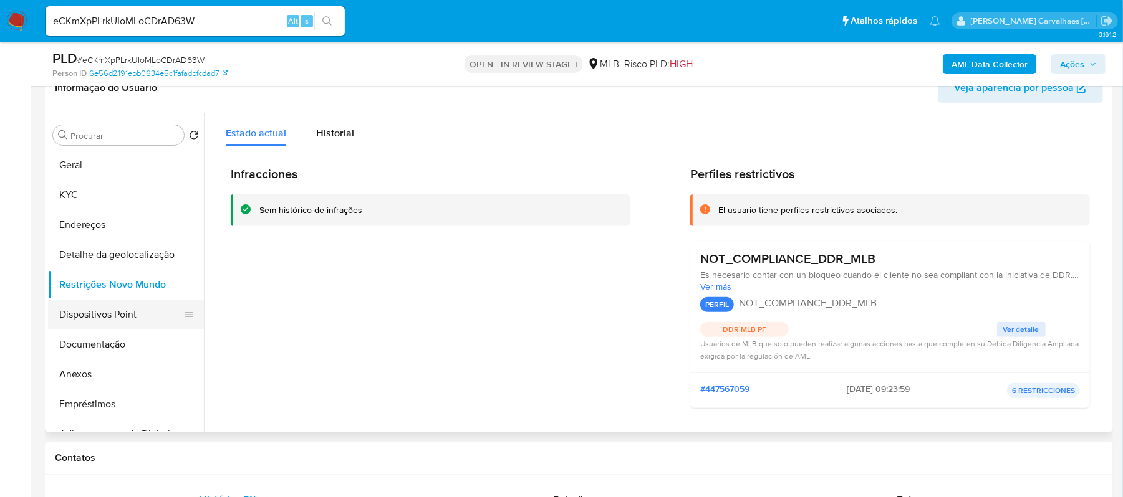
click at [84, 318] on button "Dispositivos Point" at bounding box center [121, 315] width 146 height 30
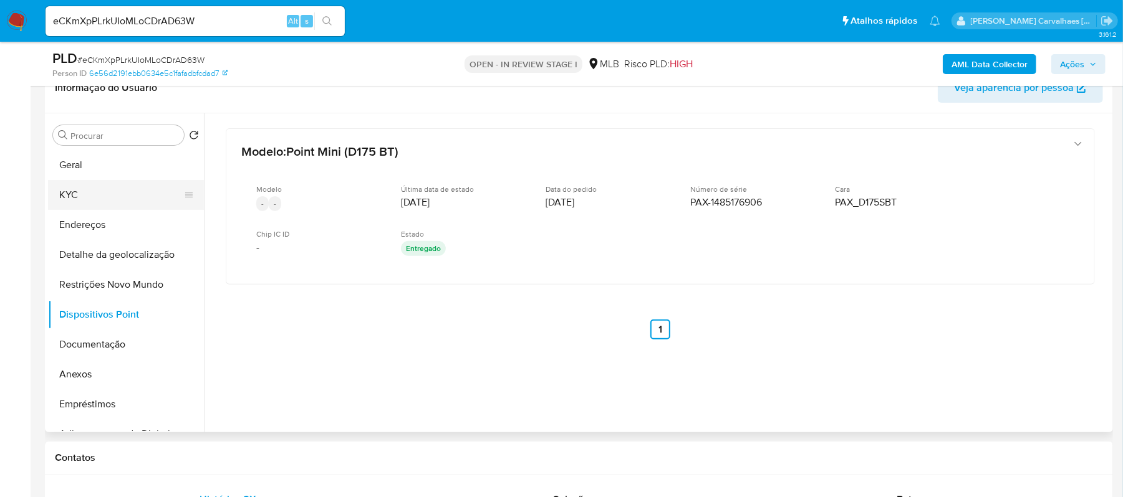
click at [93, 192] on button "KYC" at bounding box center [121, 195] width 146 height 30
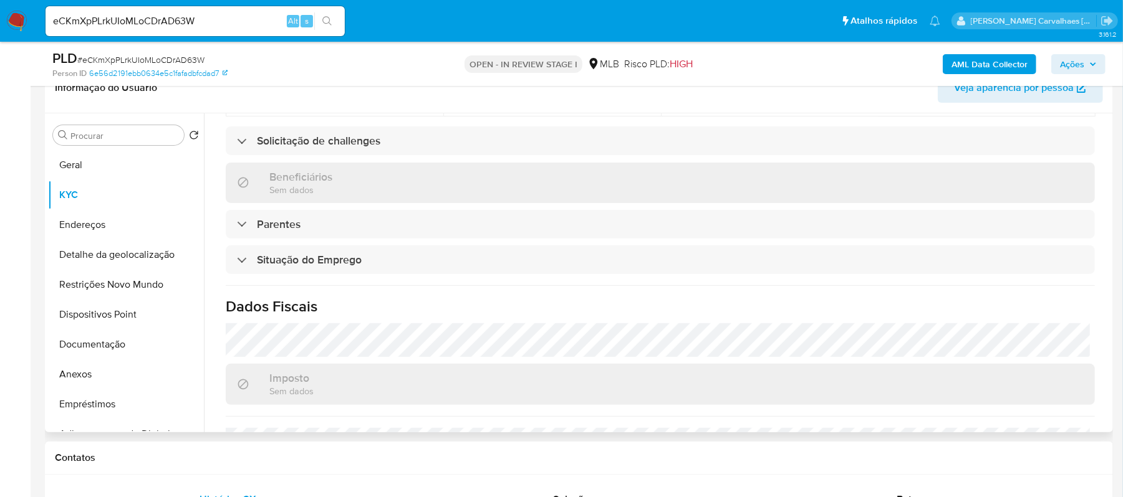
scroll to position [531, 0]
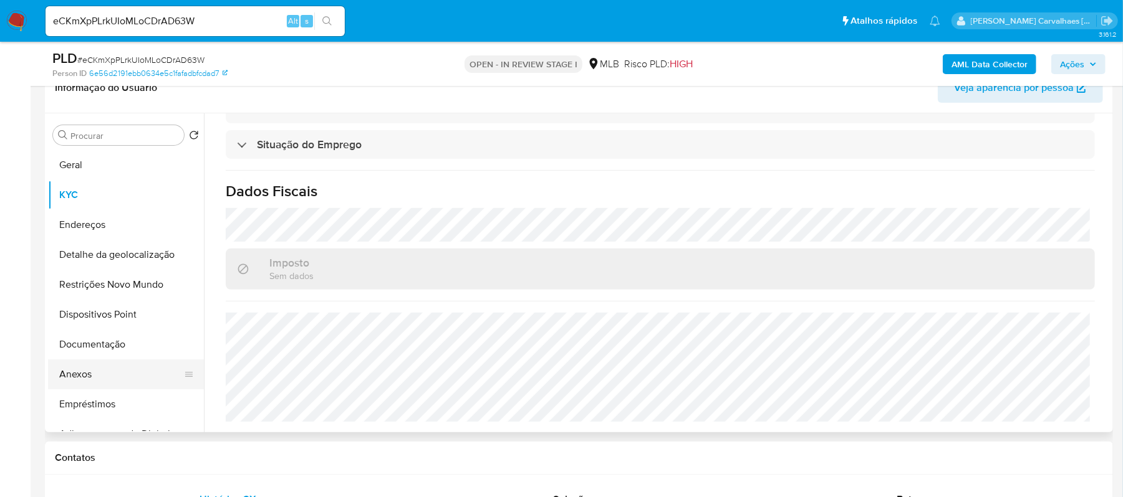
click at [98, 373] on button "Anexos" at bounding box center [121, 375] width 146 height 30
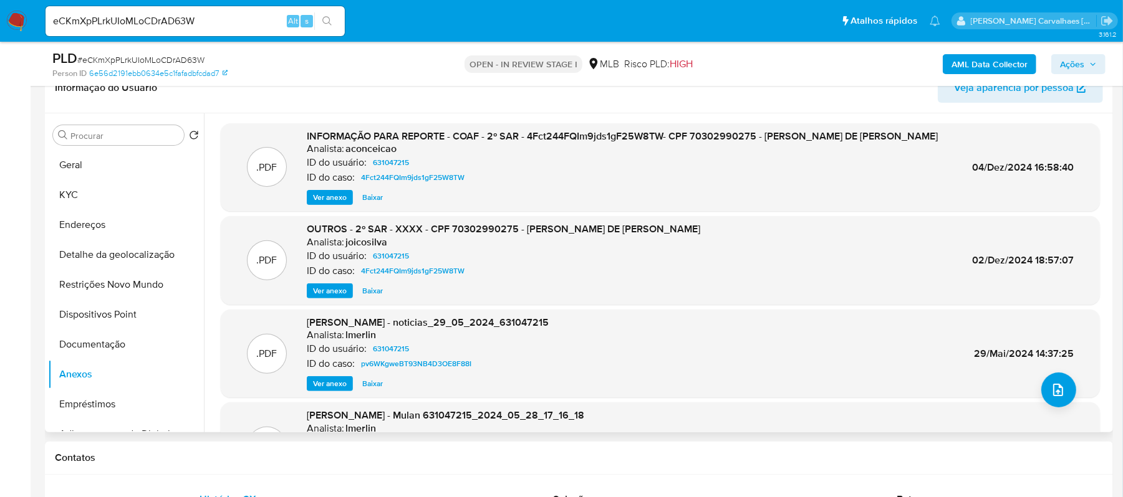
click at [328, 195] on span "Ver anexo" at bounding box center [330, 197] width 34 height 12
click at [328, 195] on div "Ver anexo Baixar" at bounding box center [622, 197] width 631 height 15
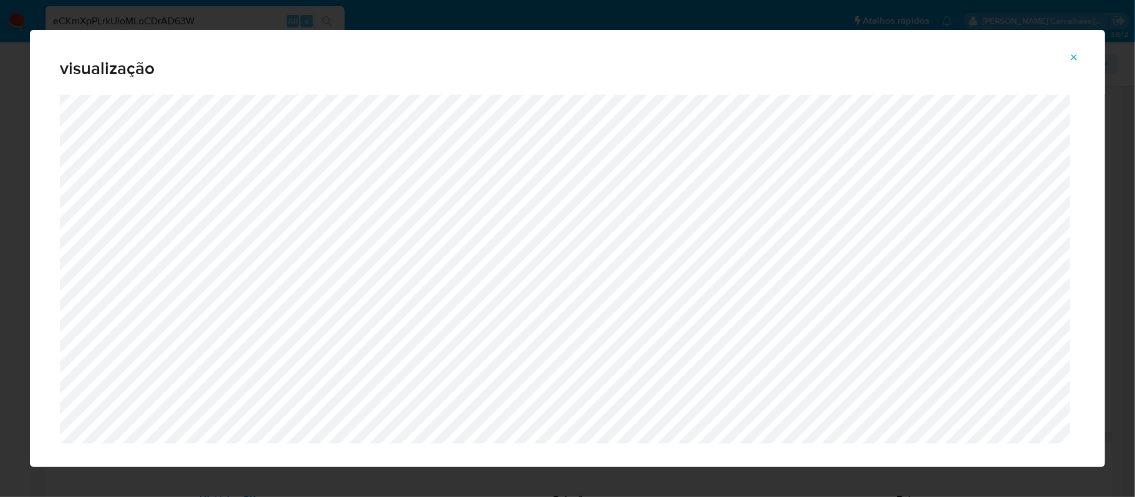
click at [1068, 60] on button "Attachment preview" at bounding box center [1073, 57] width 27 height 20
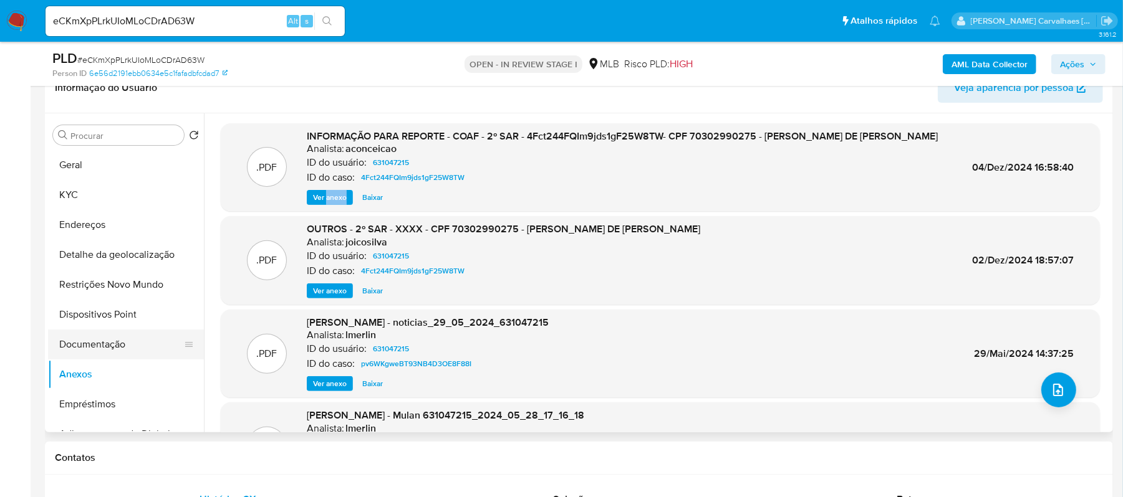
click at [102, 349] on button "Documentação" at bounding box center [121, 345] width 146 height 30
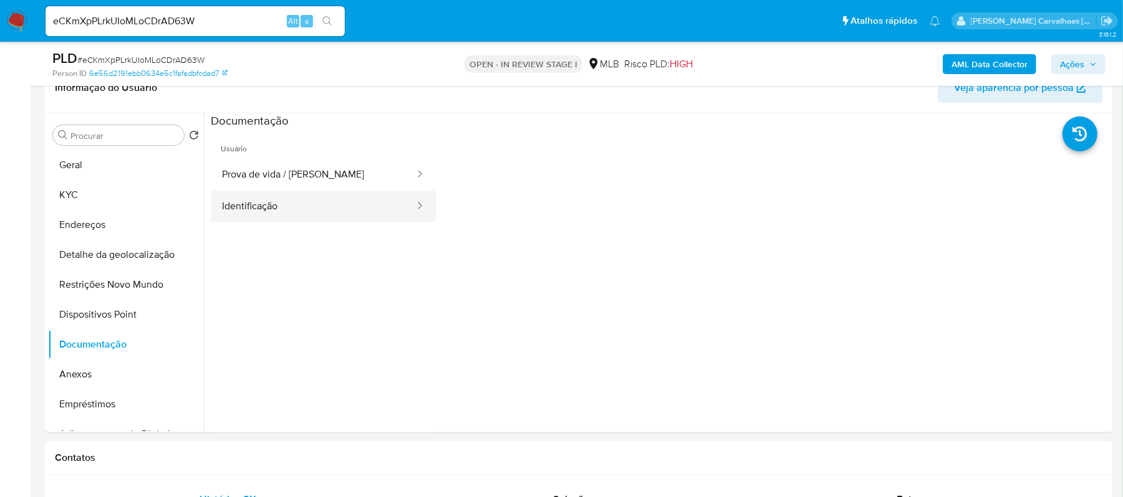
click at [257, 194] on button "Identificação" at bounding box center [313, 207] width 205 height 32
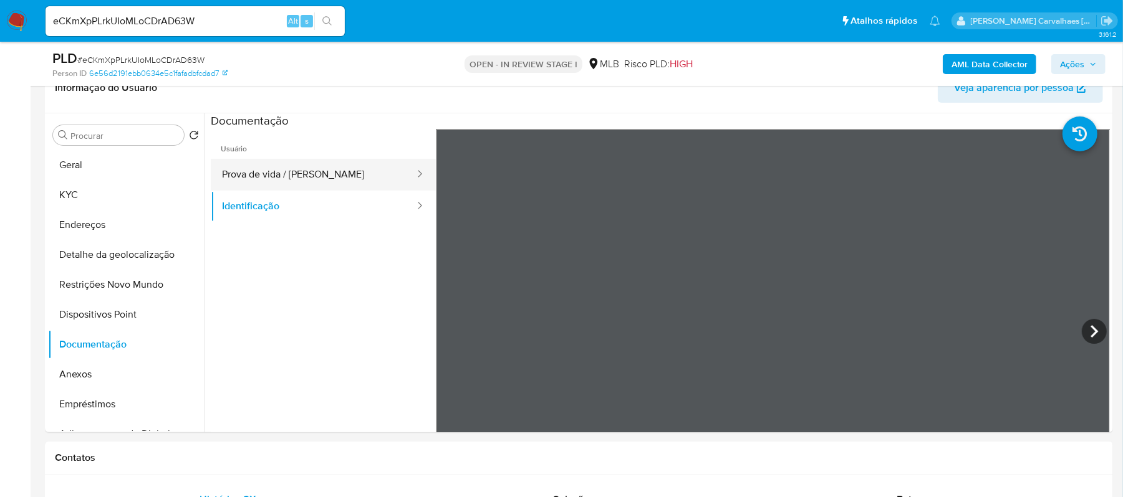
click at [305, 173] on button "Prova de vida / Selfie" at bounding box center [313, 175] width 205 height 32
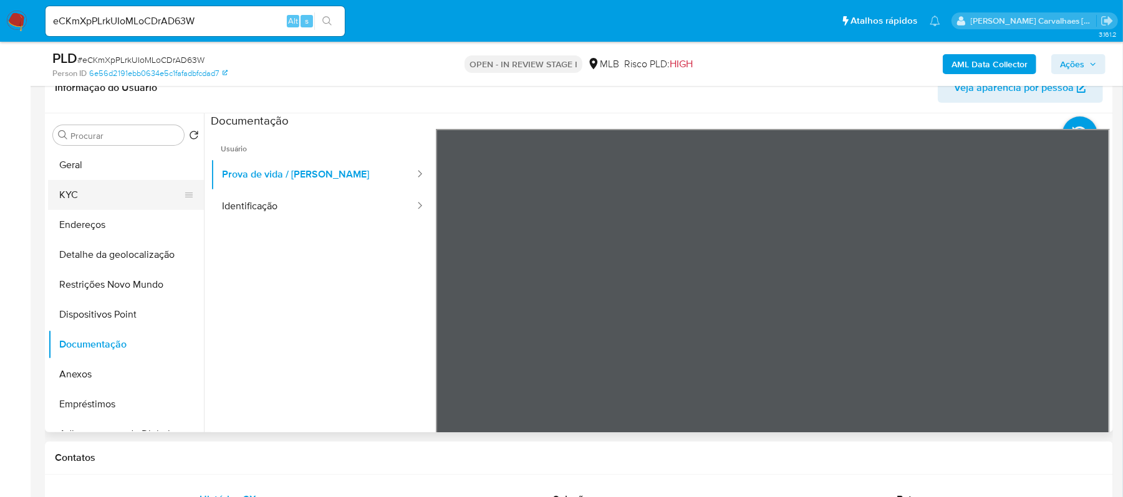
click at [110, 190] on button "KYC" at bounding box center [121, 195] width 146 height 30
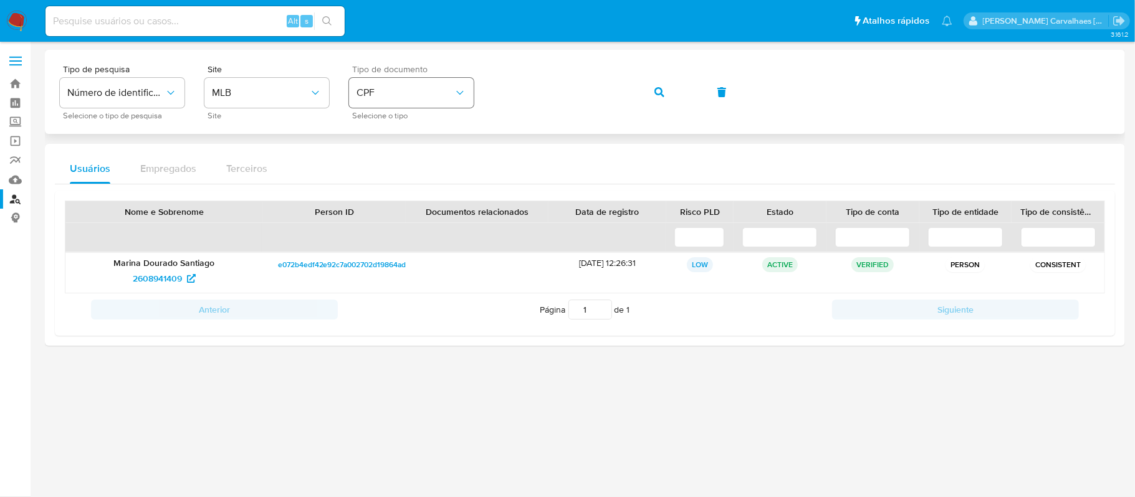
click at [459, 88] on div "Tipo de pesquisa Número de identificação Selecione o tipo de pesquisa Site MLB …" at bounding box center [585, 92] width 1050 height 54
click at [653, 95] on button "button" at bounding box center [659, 92] width 42 height 30
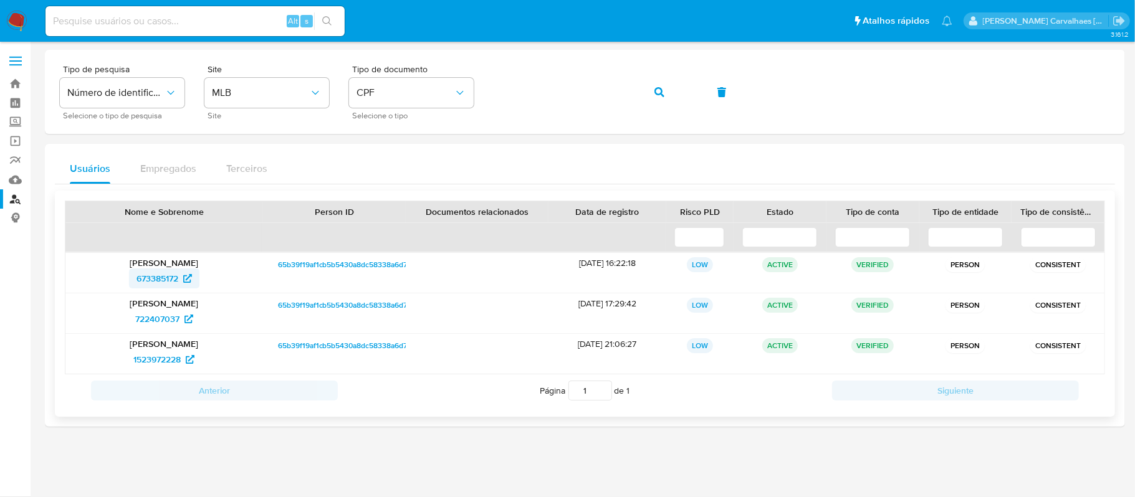
click at [173, 274] on span "673385172" at bounding box center [157, 279] width 42 height 20
click at [178, 319] on span "722407037" at bounding box center [157, 319] width 44 height 20
click at [173, 365] on span "1523972228" at bounding box center [156, 360] width 47 height 20
click at [485, 81] on div "Tipo de pesquisa Número de identificação Selecione o tipo de pesquisa Site MLB …" at bounding box center [585, 92] width 1050 height 54
click at [661, 90] on icon "button" at bounding box center [659, 92] width 10 height 10
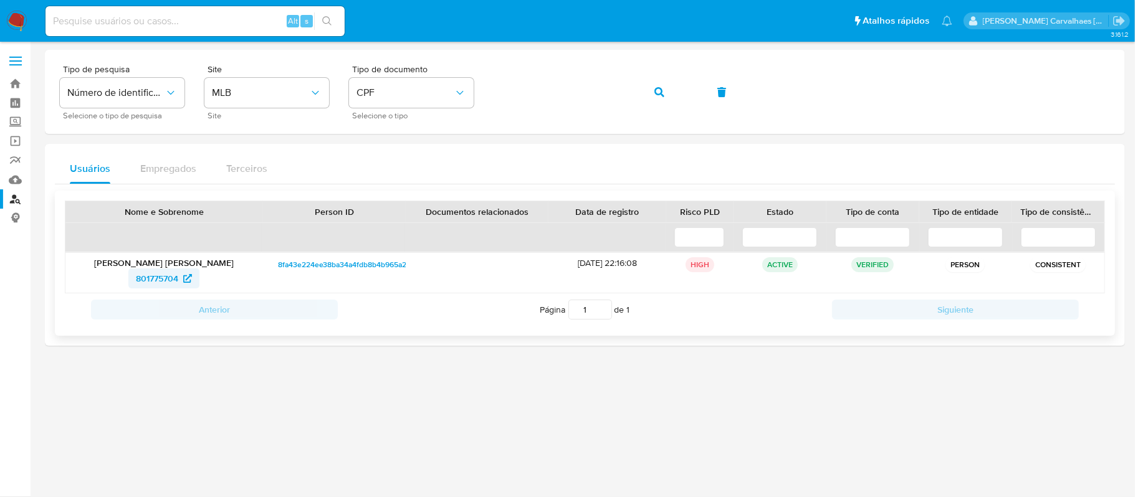
click at [176, 275] on span "801775704" at bounding box center [157, 279] width 42 height 20
click at [428, 88] on span "CPF" at bounding box center [405, 93] width 97 height 12
click at [396, 122] on div "CNPJ CNPJ" at bounding box center [408, 133] width 102 height 42
click at [475, 88] on div "Tipo de pesquisa Número de identificação Selecione o tipo de pesquisa Site MLB …" at bounding box center [585, 92] width 1050 height 54
click at [657, 85] on span "button" at bounding box center [659, 92] width 10 height 27
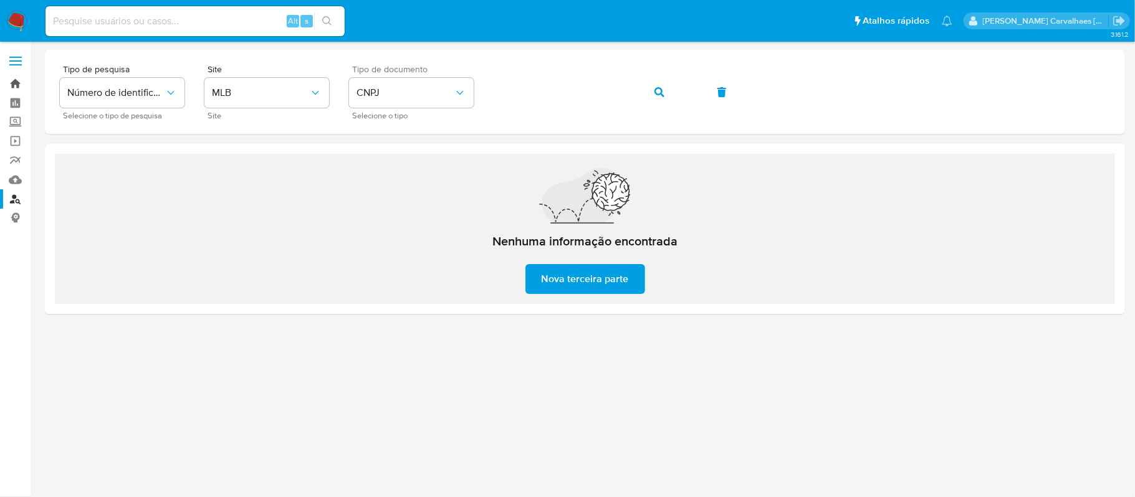
click at [12, 82] on link "Bandeja" at bounding box center [74, 83] width 148 height 19
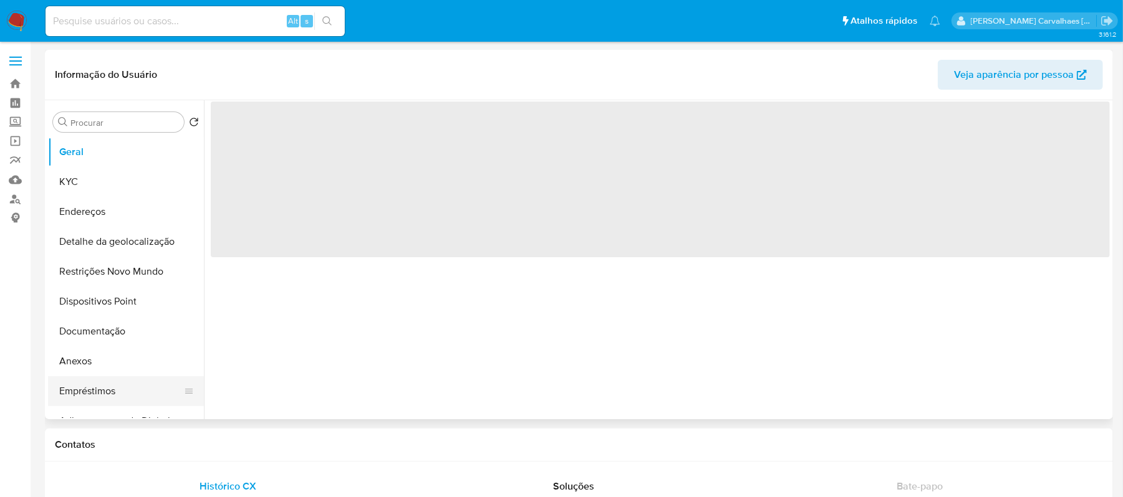
select select "10"
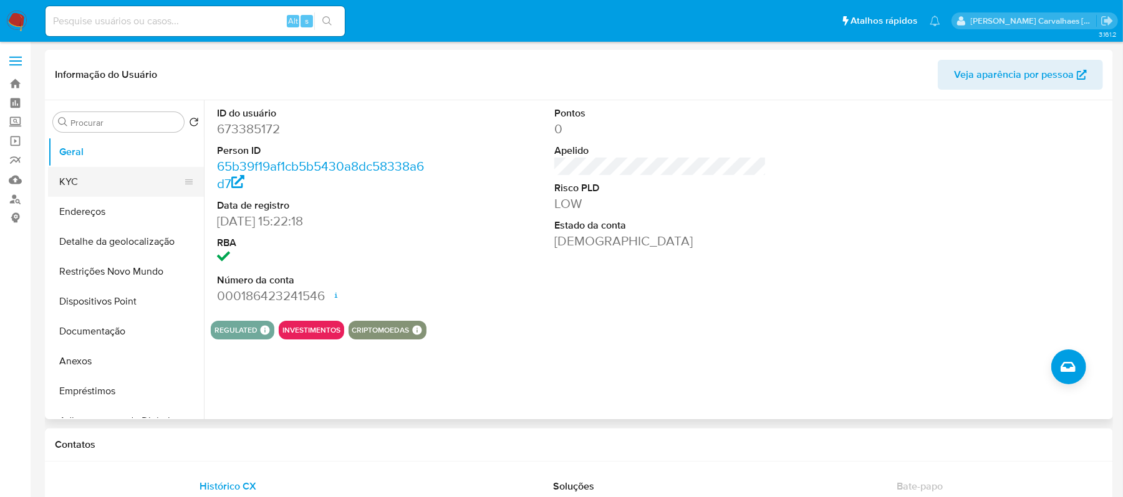
click at [74, 180] on button "KYC" at bounding box center [121, 182] width 146 height 30
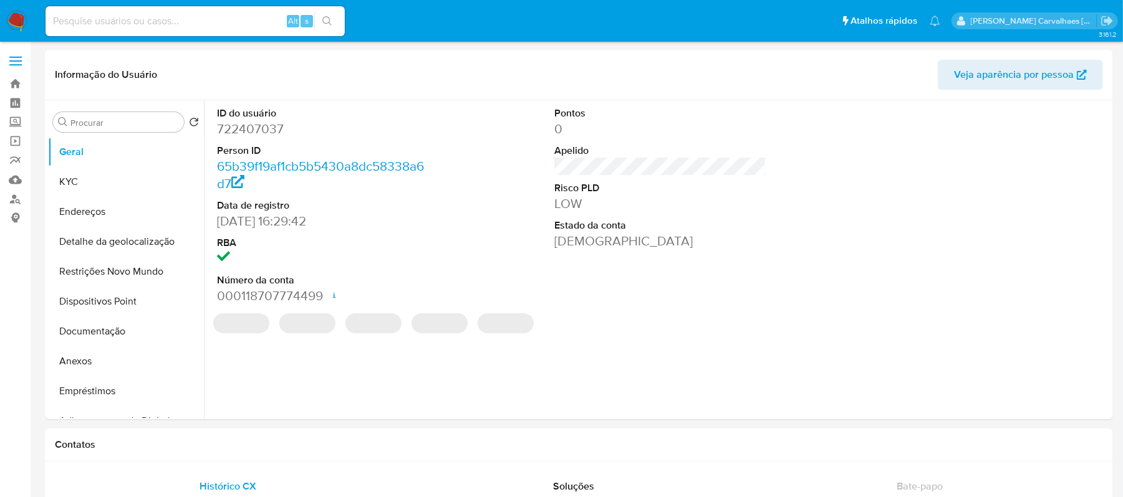
select select "10"
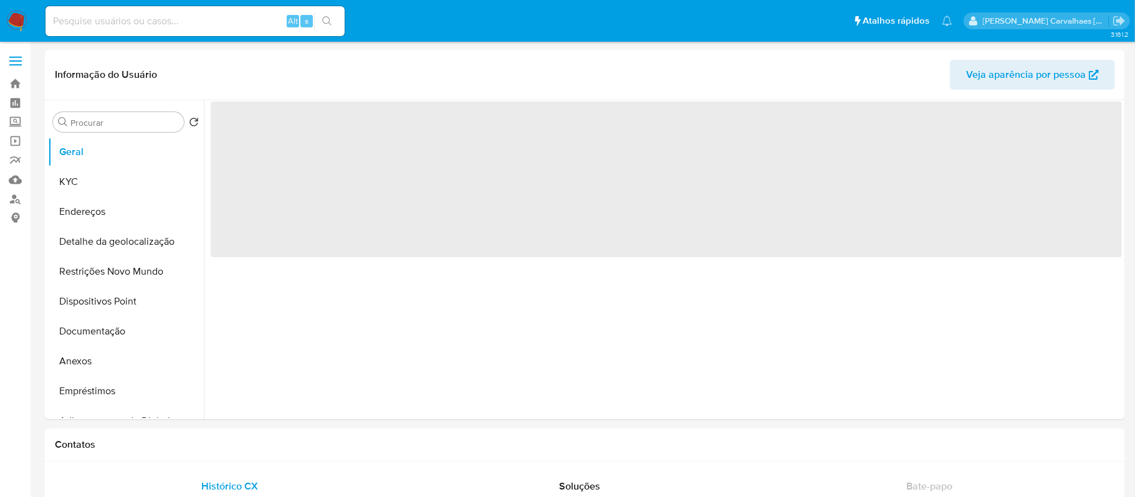
select select "10"
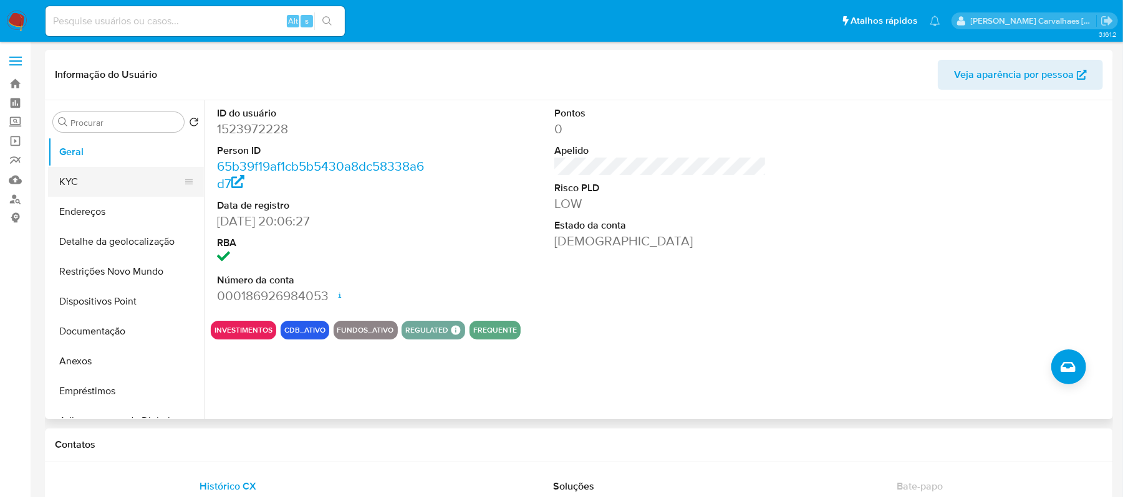
click at [125, 175] on button "KYC" at bounding box center [121, 182] width 146 height 30
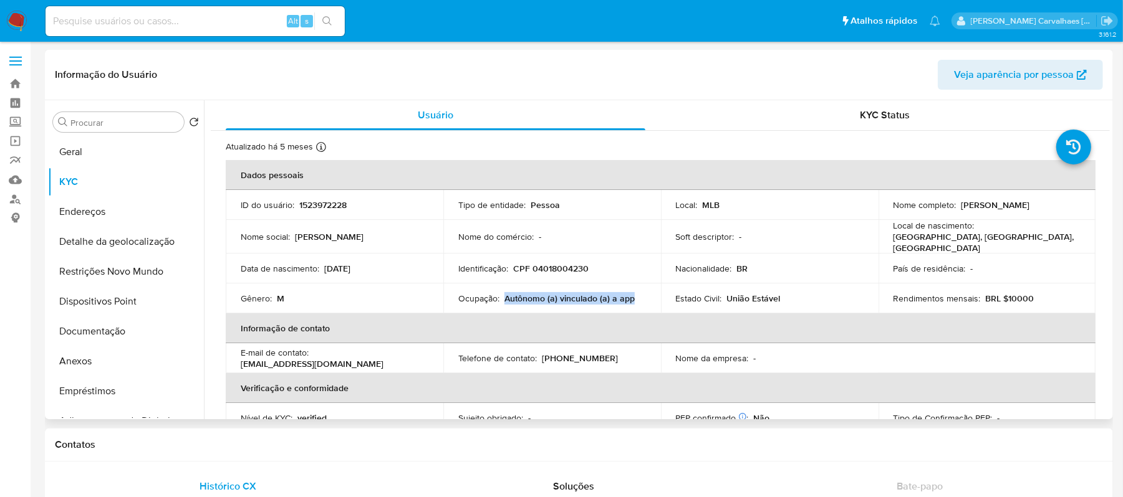
drag, startPoint x: 504, startPoint y: 297, endPoint x: 631, endPoint y: 297, distance: 127.1
click at [631, 297] on p "Autônomo (a) vinculado (a) a app" at bounding box center [569, 298] width 130 height 11
copy p "Autônomo (a) vinculado (a) a app"
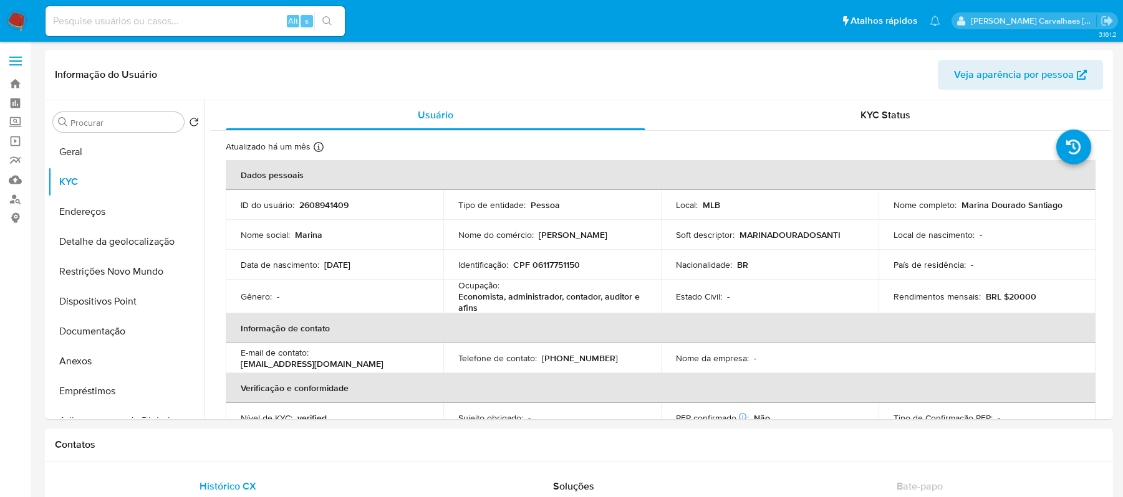
select select "10"
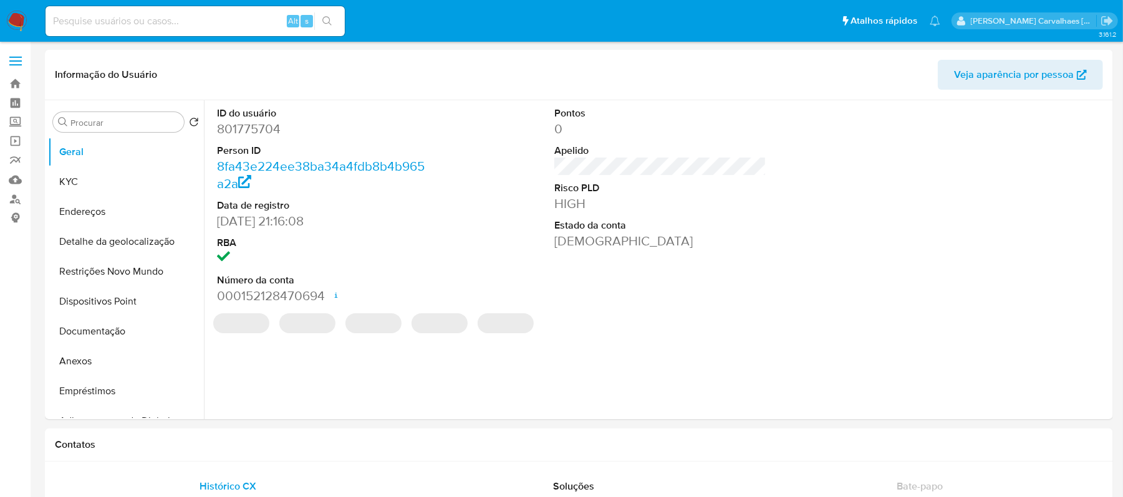
select select "10"
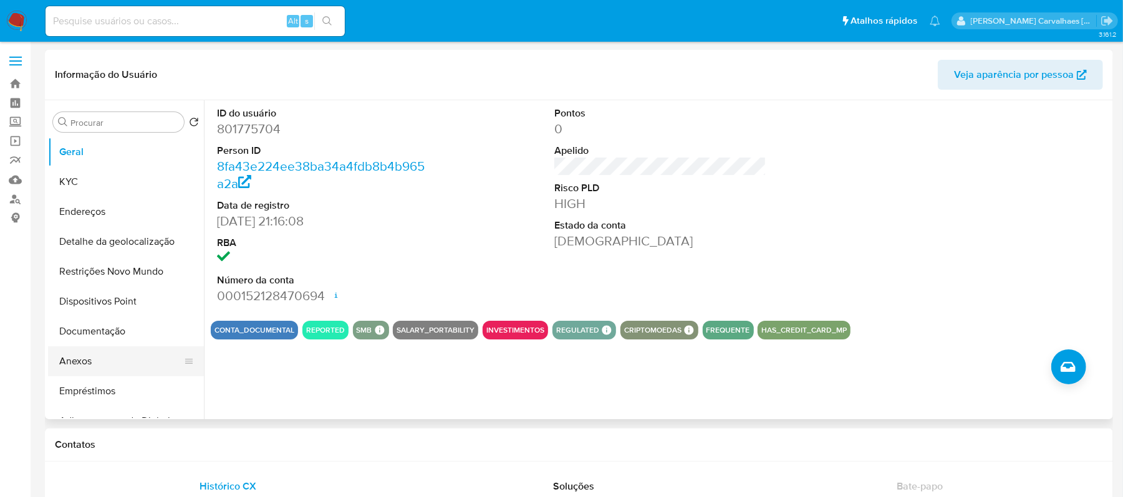
click at [105, 357] on button "Anexos" at bounding box center [121, 362] width 146 height 30
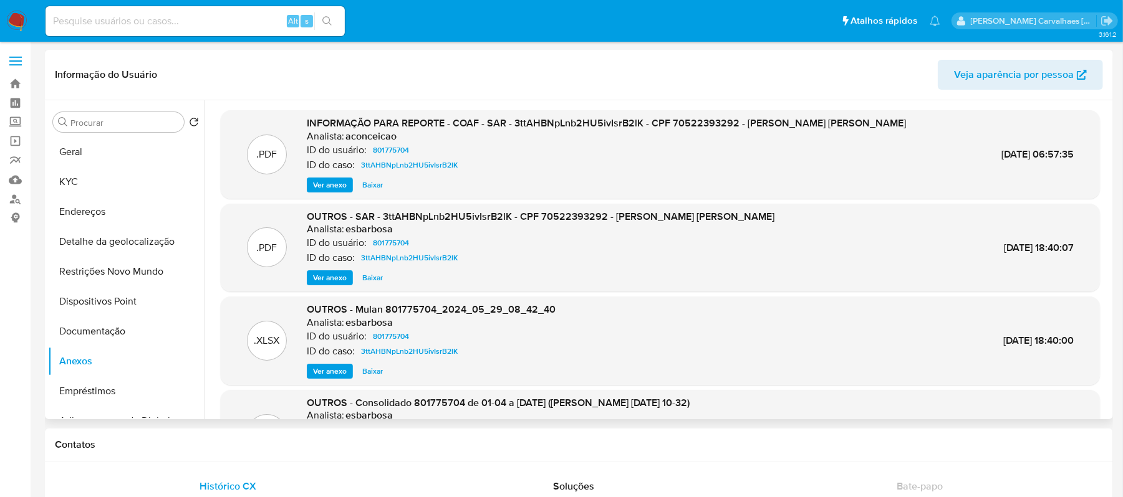
click at [324, 176] on div "INFORMAÇÃO PARA REPORTE - COAF - SAR - 3ttAHBNpLnb2HU5ivIsrB2lK - CPF 705223932…" at bounding box center [606, 155] width 599 height 76
click at [324, 187] on span "Ver anexo" at bounding box center [330, 185] width 34 height 12
click at [324, 187] on div "Ver anexo Ver anexo Baixar" at bounding box center [606, 185] width 599 height 15
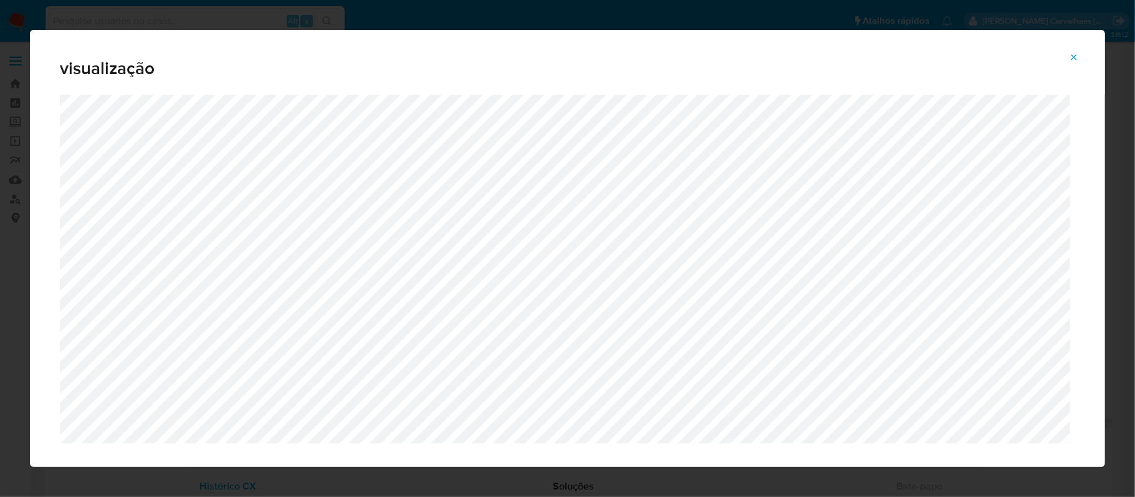
click at [1071, 47] on button "Attachment preview" at bounding box center [1073, 57] width 27 height 20
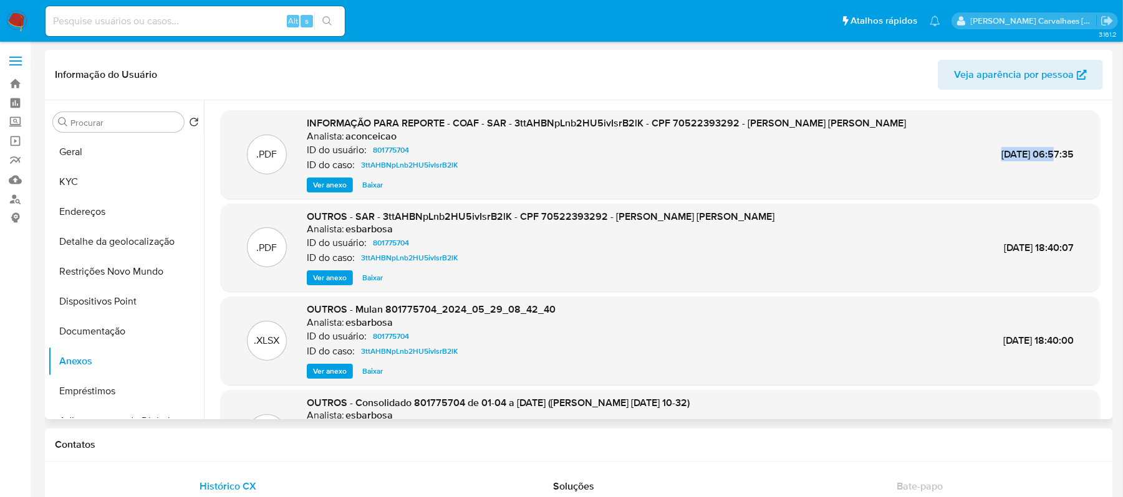
drag, startPoint x: 965, startPoint y: 153, endPoint x: 1025, endPoint y: 155, distance: 59.9
click at [1025, 155] on div ".PDF INFORMAÇÃO PARA REPORTE - COAF - SAR - 3ttAHBNpLnb2HU5ivIsrB2lK - CPF 7052…" at bounding box center [660, 155] width 866 height 76
copy span "05/Jun/2024"
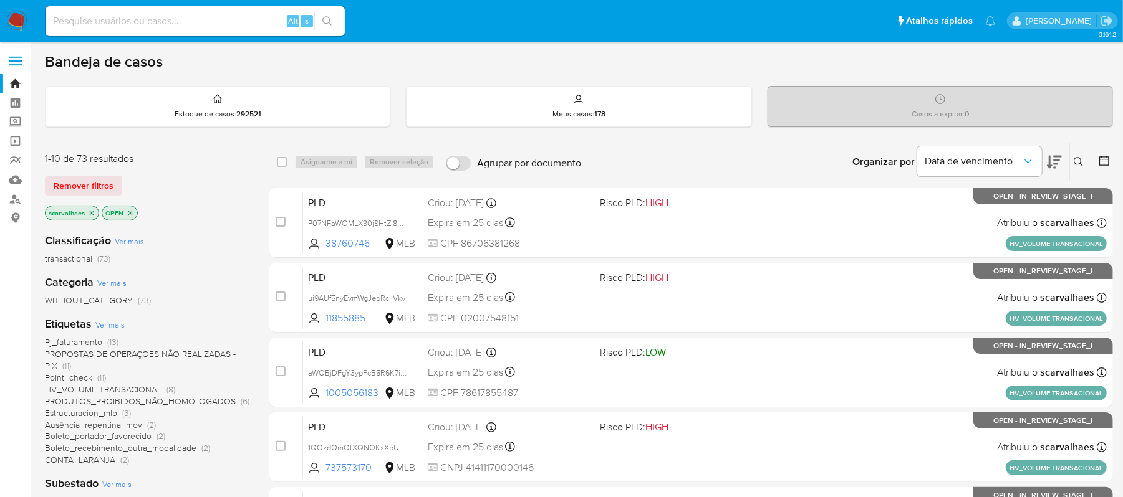
click at [115, 459] on span "CONTA_LARANJA (2)" at bounding box center [87, 460] width 84 height 12
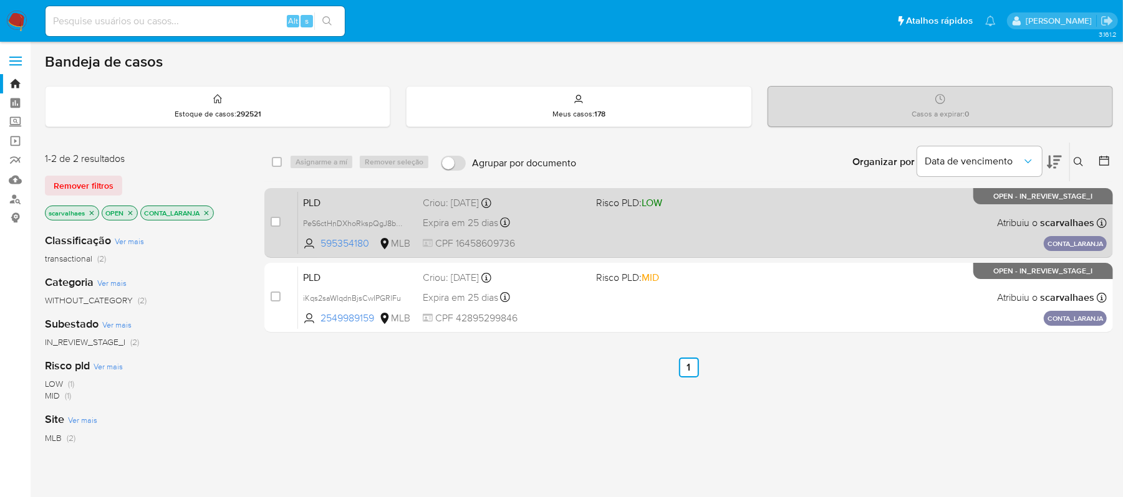
click at [694, 220] on div "PLD PeS6ctHnDXhoRkspQgJ8bOgJ 595354180 MLB Risco PLD: LOW Criou: 12/09/2025 Cri…" at bounding box center [702, 222] width 808 height 63
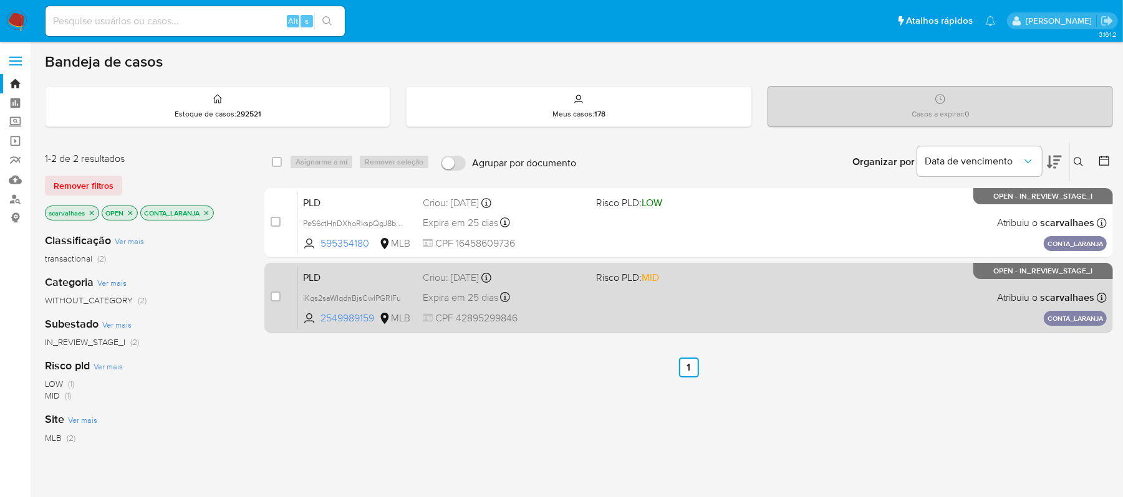
click at [704, 309] on div "PLD iKqs2saWIqdnBjsCwIPGRlFu 2549989159 MLB Risco PLD: MID Criou: 12/09/2025 Cr…" at bounding box center [702, 297] width 808 height 63
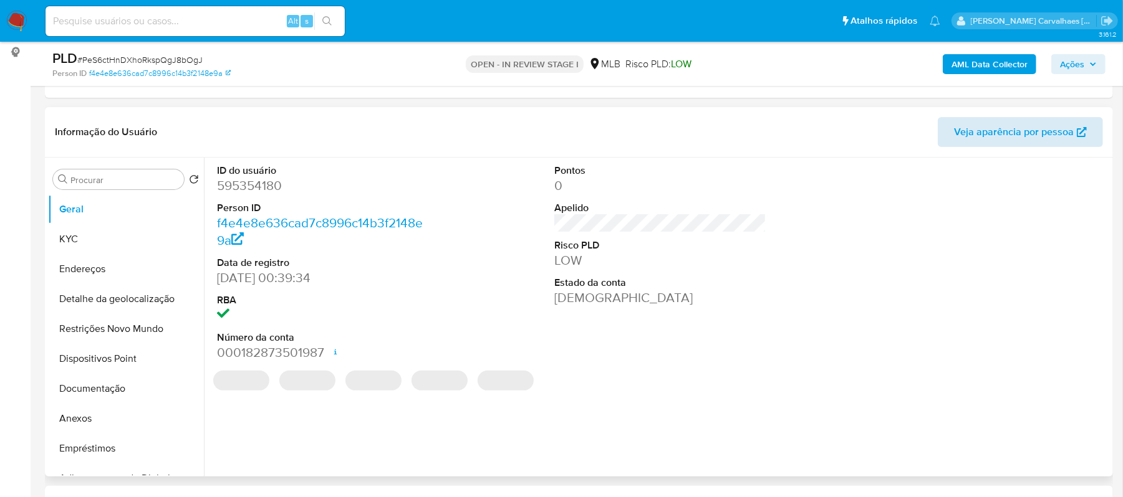
select select "10"
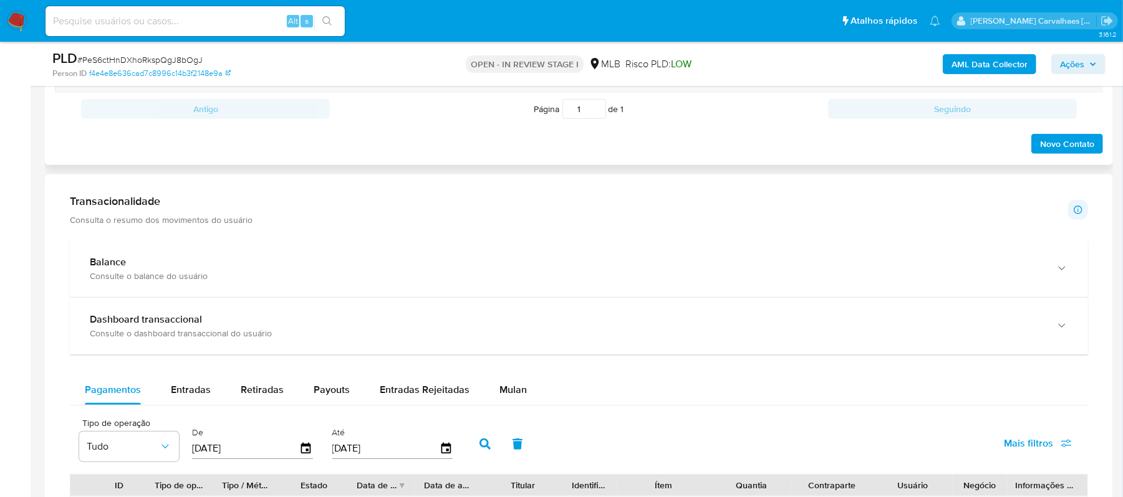
scroll to position [914, 0]
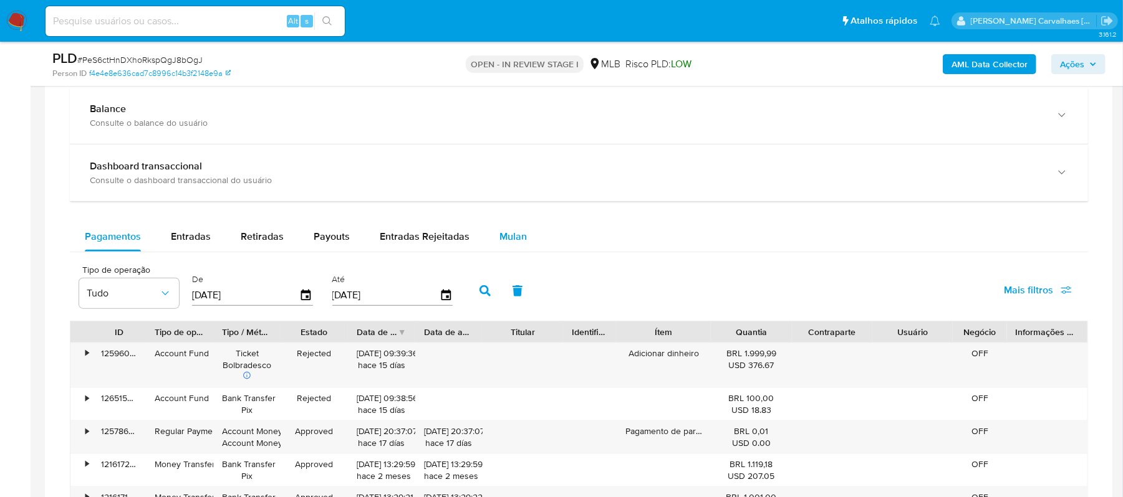
click at [505, 239] on span "Mulan" at bounding box center [512, 236] width 27 height 14
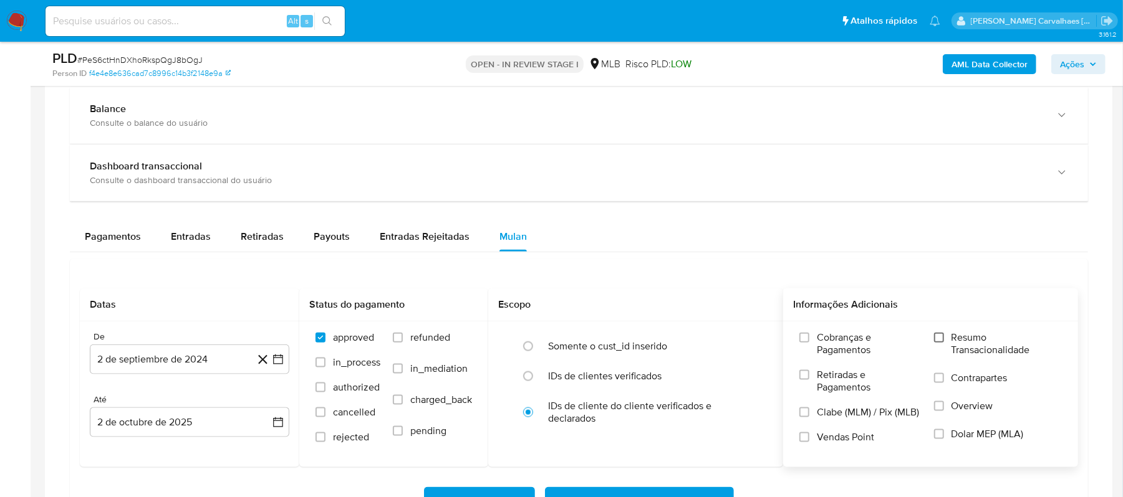
click at [937, 343] on input "Resumo Transacionalidade" at bounding box center [939, 338] width 10 height 10
click at [277, 366] on icon "button" at bounding box center [278, 359] width 12 height 12
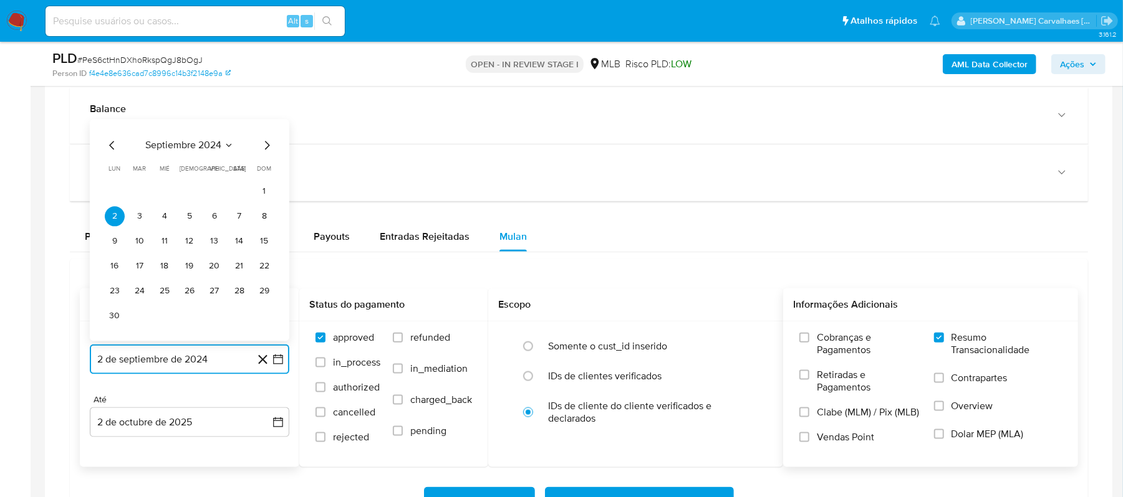
click at [266, 147] on icon "Mes siguiente" at bounding box center [267, 145] width 5 height 9
click at [267, 171] on icon "Mes siguiente" at bounding box center [266, 170] width 15 height 15
click at [267, 153] on icon "Mes siguiente" at bounding box center [266, 145] width 15 height 15
click at [264, 172] on icon "Mes siguiente" at bounding box center [266, 170] width 15 height 15
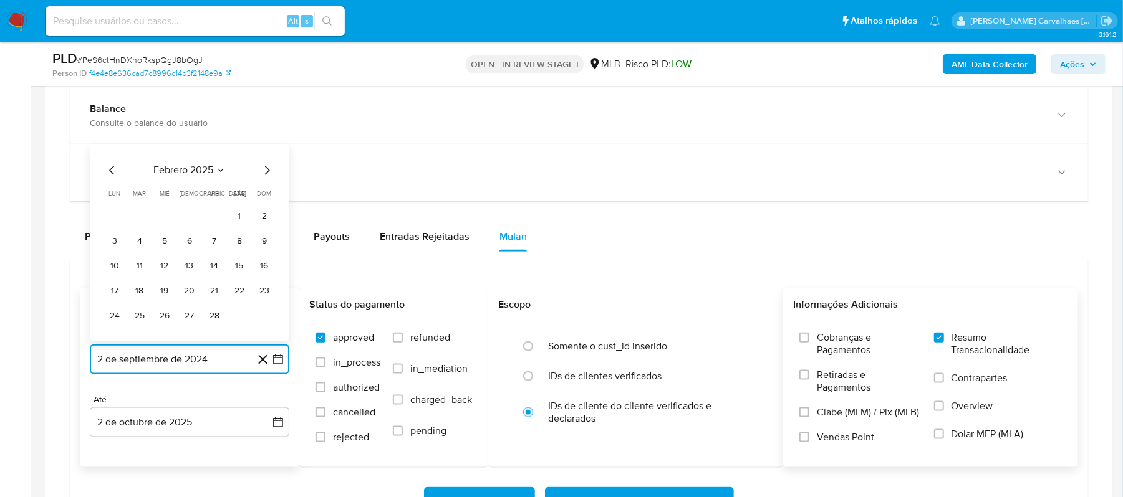
click at [264, 172] on icon "Mes siguiente" at bounding box center [266, 170] width 15 height 15
click at [266, 150] on icon "Mes siguiente" at bounding box center [267, 145] width 5 height 9
click at [267, 173] on icon "Mes siguiente" at bounding box center [267, 170] width 5 height 9
click at [265, 150] on icon "Mes siguiente" at bounding box center [267, 145] width 5 height 9
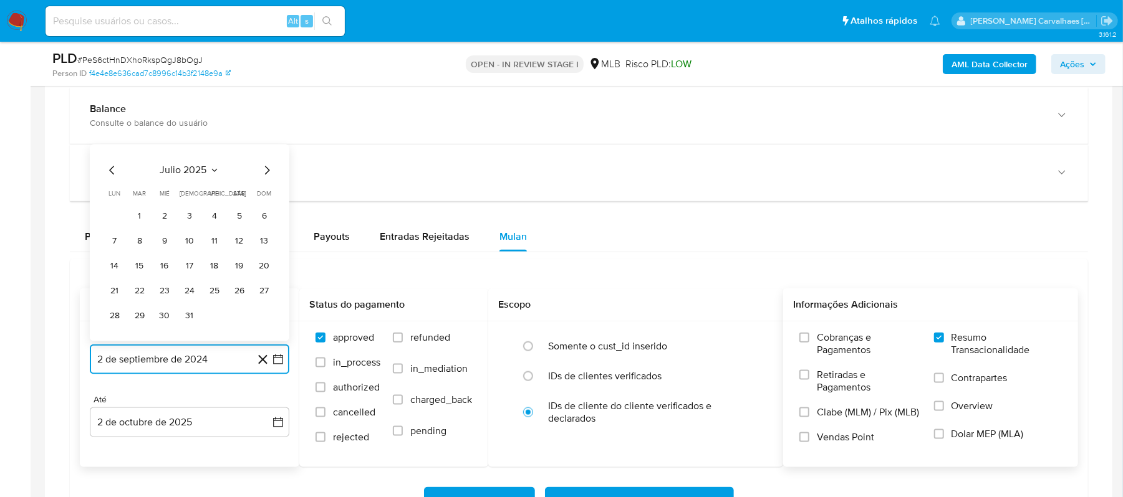
click at [267, 173] on icon "Mes siguiente" at bounding box center [267, 170] width 5 height 9
click at [213, 216] on button "1" at bounding box center [214, 217] width 20 height 20
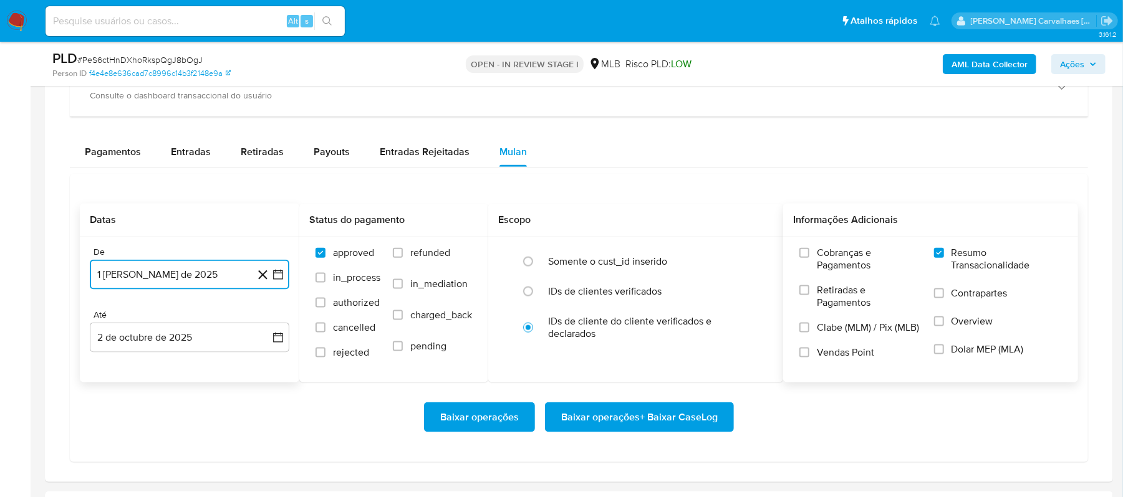
scroll to position [1080, 0]
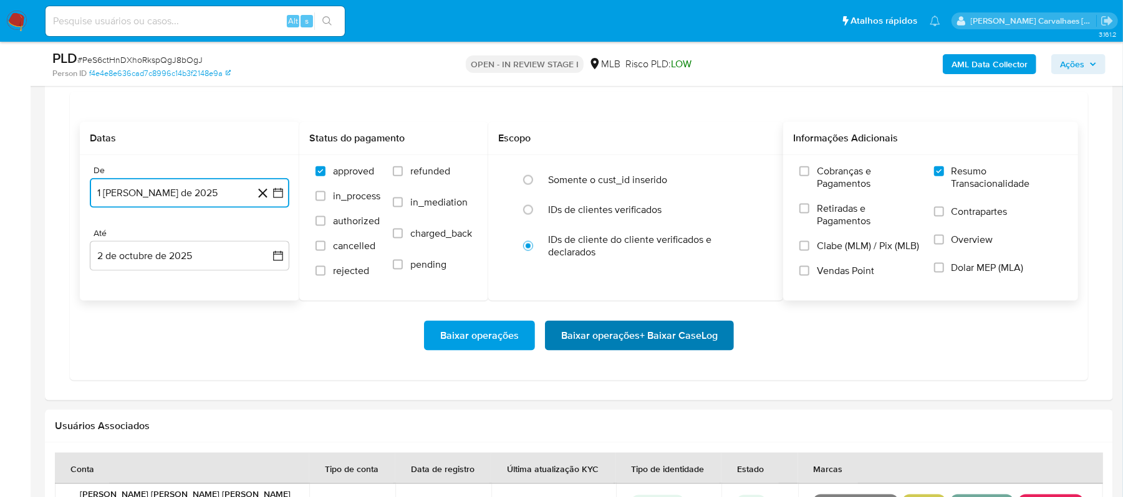
click at [648, 335] on span "Baixar operações + Baixar CaseLog" at bounding box center [639, 335] width 156 height 27
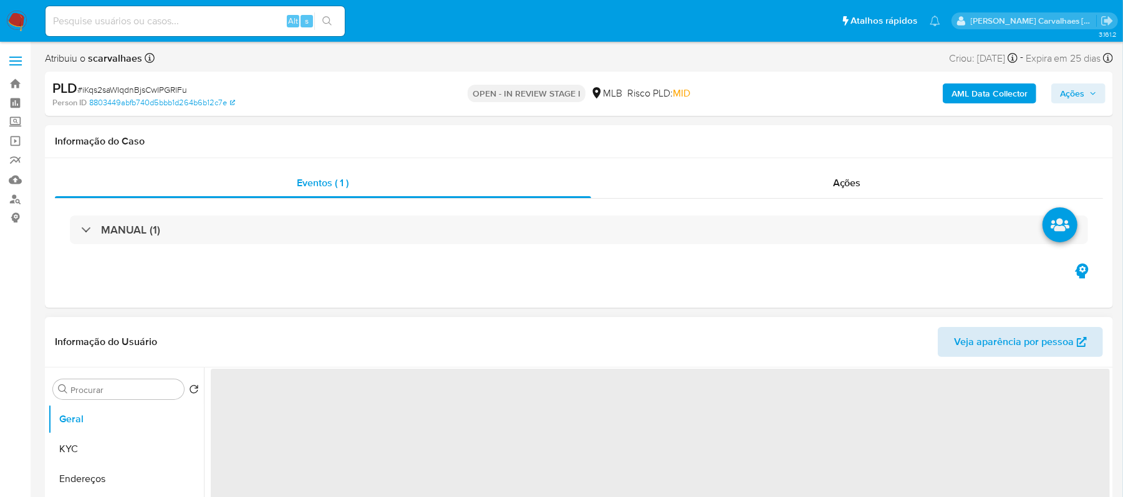
select select "10"
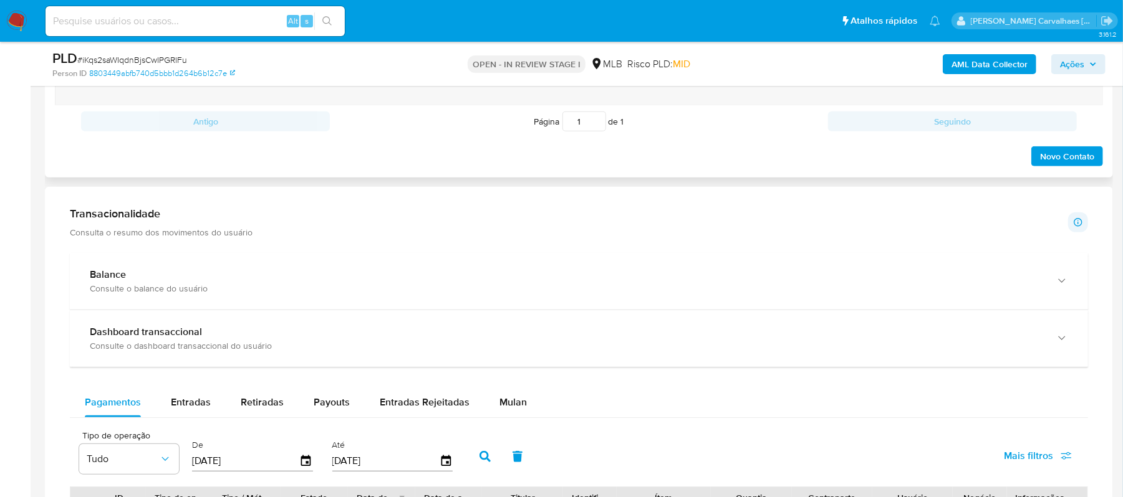
scroll to position [831, 0]
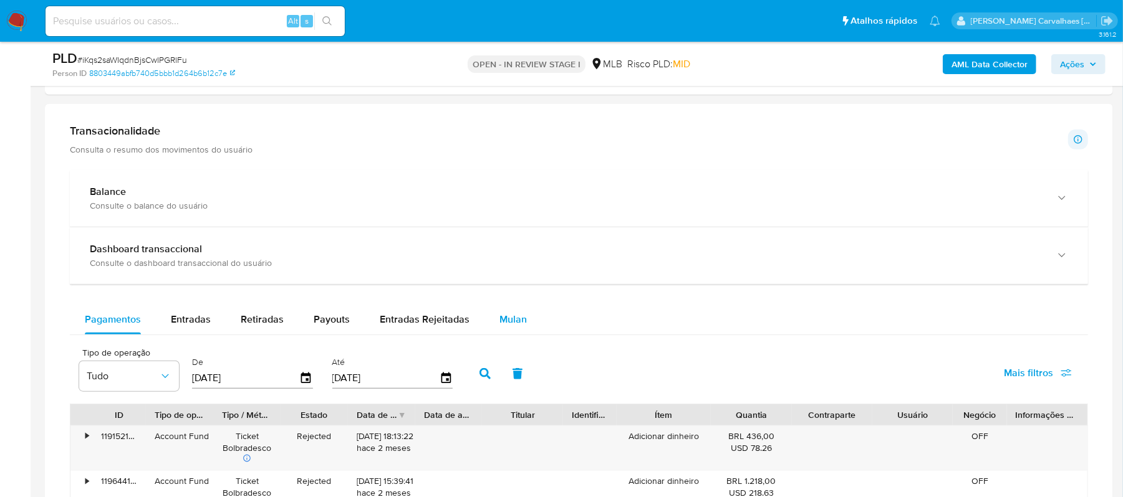
click at [509, 334] on div "Mulan" at bounding box center [512, 320] width 27 height 30
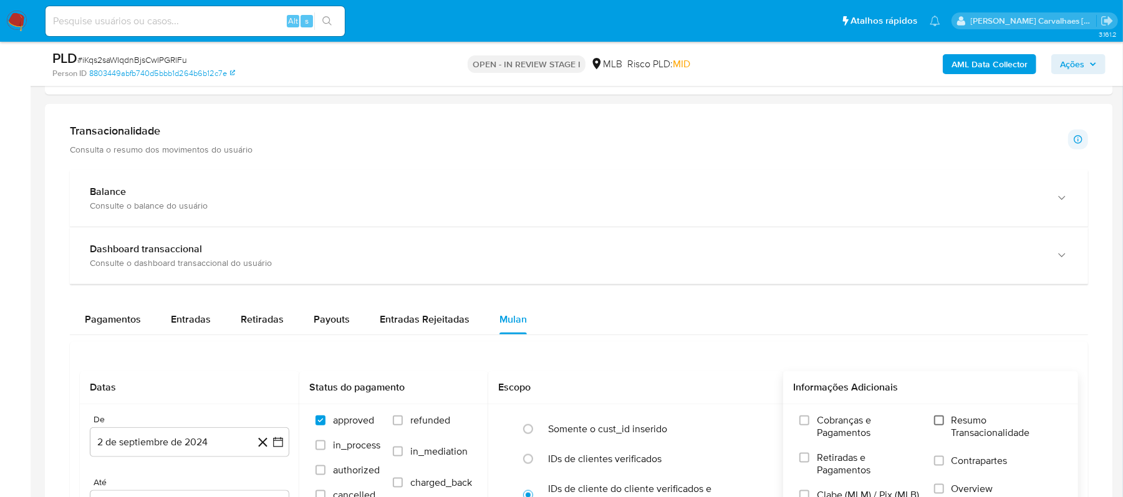
click at [939, 426] on input "Resumo Transacionalidade" at bounding box center [939, 421] width 10 height 10
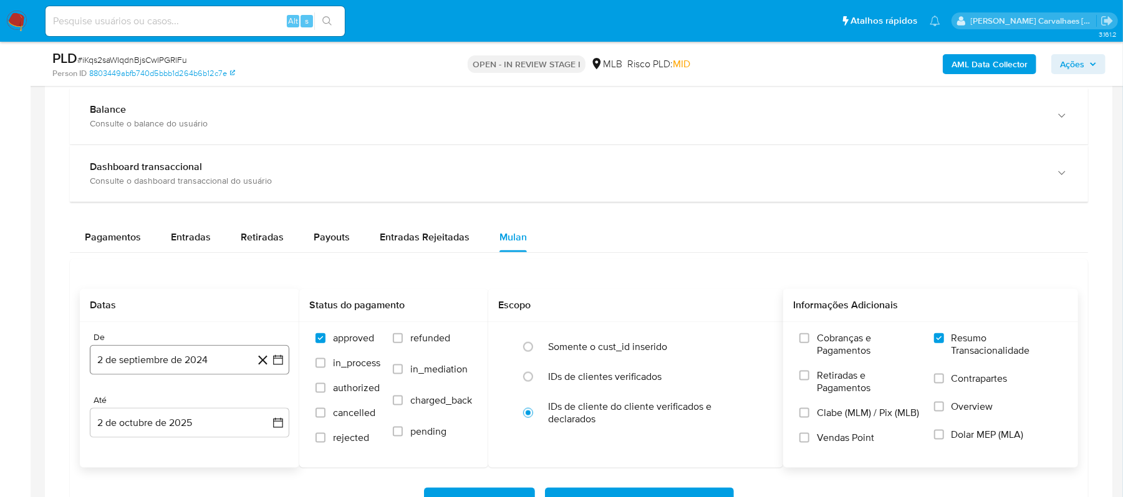
scroll to position [914, 0]
click at [280, 359] on icon "button" at bounding box center [278, 359] width 12 height 12
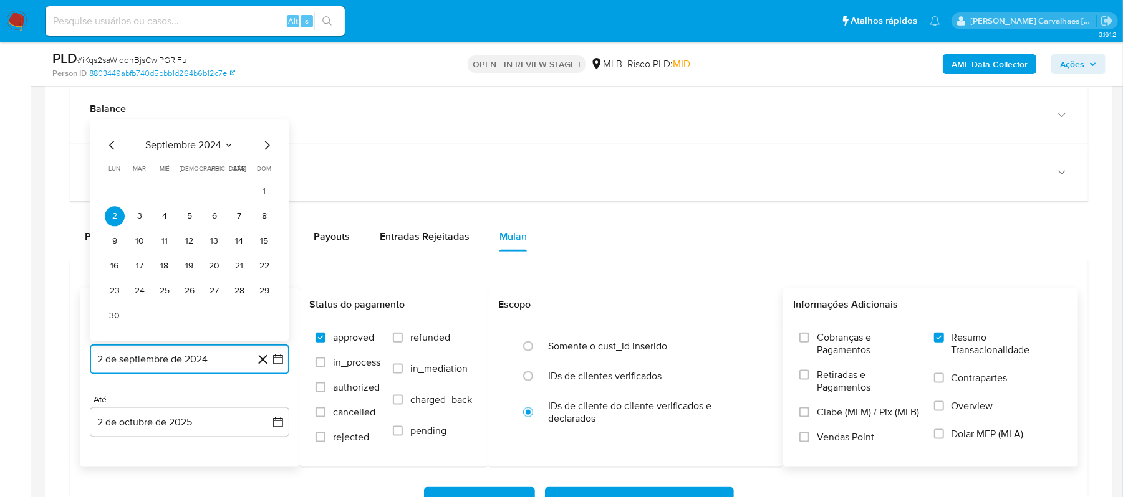
click at [268, 147] on icon "Mes siguiente" at bounding box center [266, 145] width 15 height 15
click at [269, 178] on icon "Mes siguiente" at bounding box center [266, 170] width 15 height 15
click at [265, 150] on icon "Mes siguiente" at bounding box center [266, 145] width 15 height 15
click at [265, 172] on icon "Mes siguiente" at bounding box center [266, 170] width 15 height 15
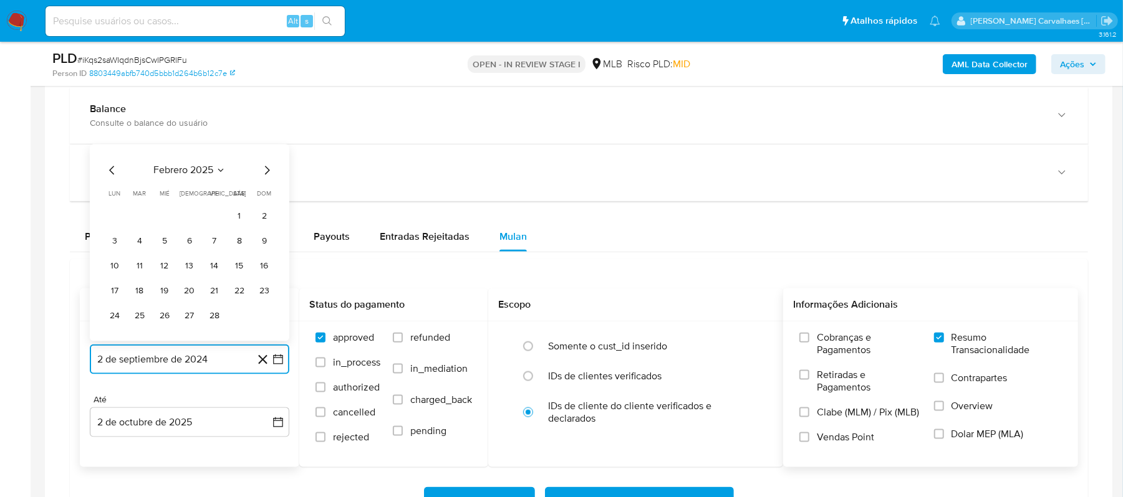
click at [265, 172] on icon "Mes siguiente" at bounding box center [266, 170] width 15 height 15
click at [267, 153] on icon "Mes siguiente" at bounding box center [266, 145] width 15 height 15
click at [267, 171] on icon "Mes siguiente" at bounding box center [266, 170] width 15 height 15
click at [267, 150] on icon "Mes siguiente" at bounding box center [267, 145] width 5 height 9
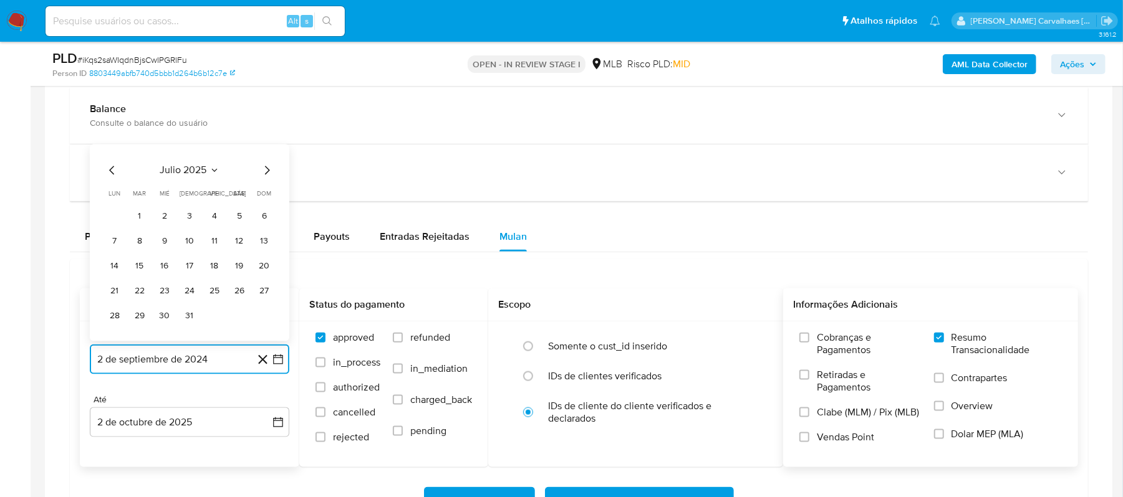
click at [266, 173] on icon "Mes siguiente" at bounding box center [266, 170] width 15 height 15
click at [216, 220] on button "1" at bounding box center [214, 217] width 20 height 20
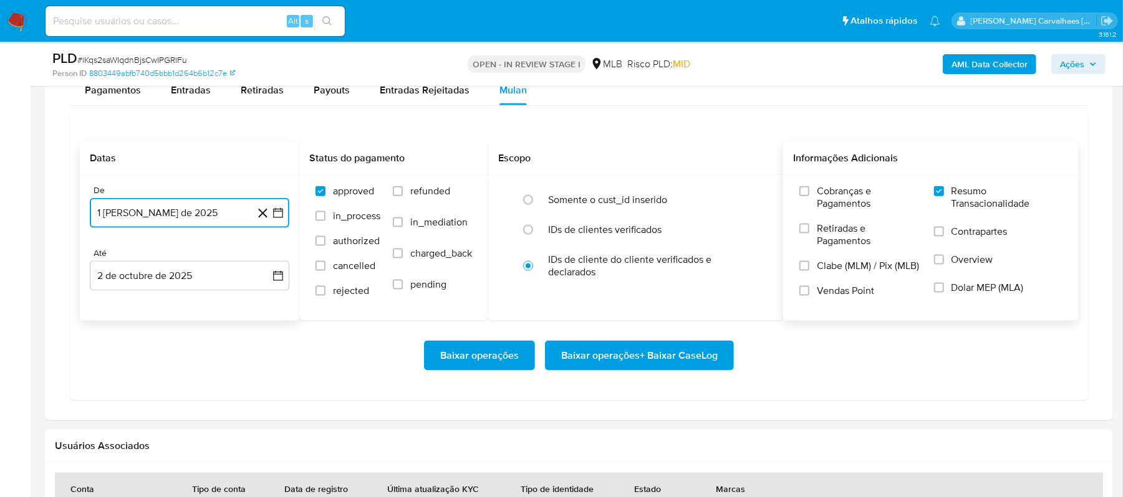
scroll to position [1080, 0]
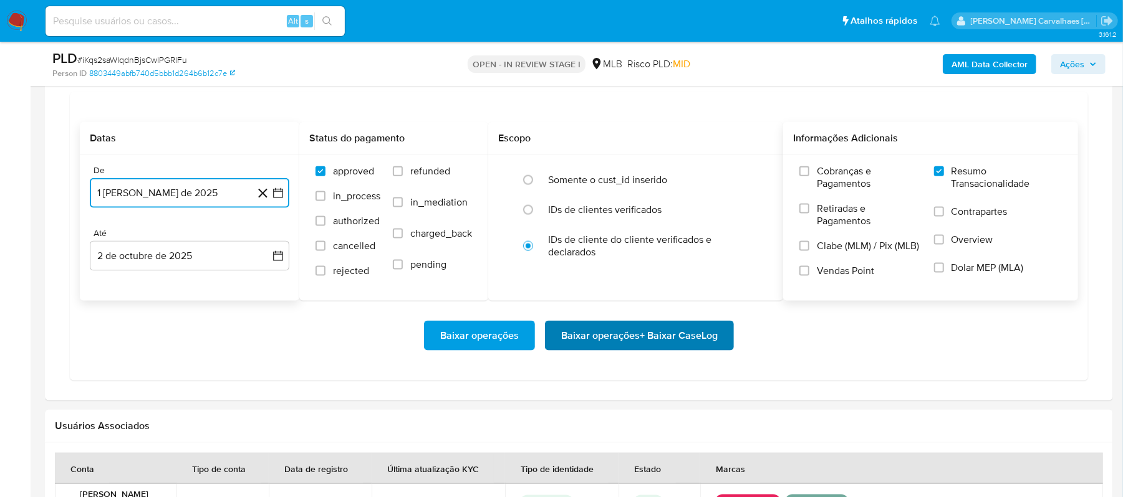
click at [676, 344] on span "Baixar operações + Baixar CaseLog" at bounding box center [639, 335] width 156 height 27
